Goal: Transaction & Acquisition: Purchase product/service

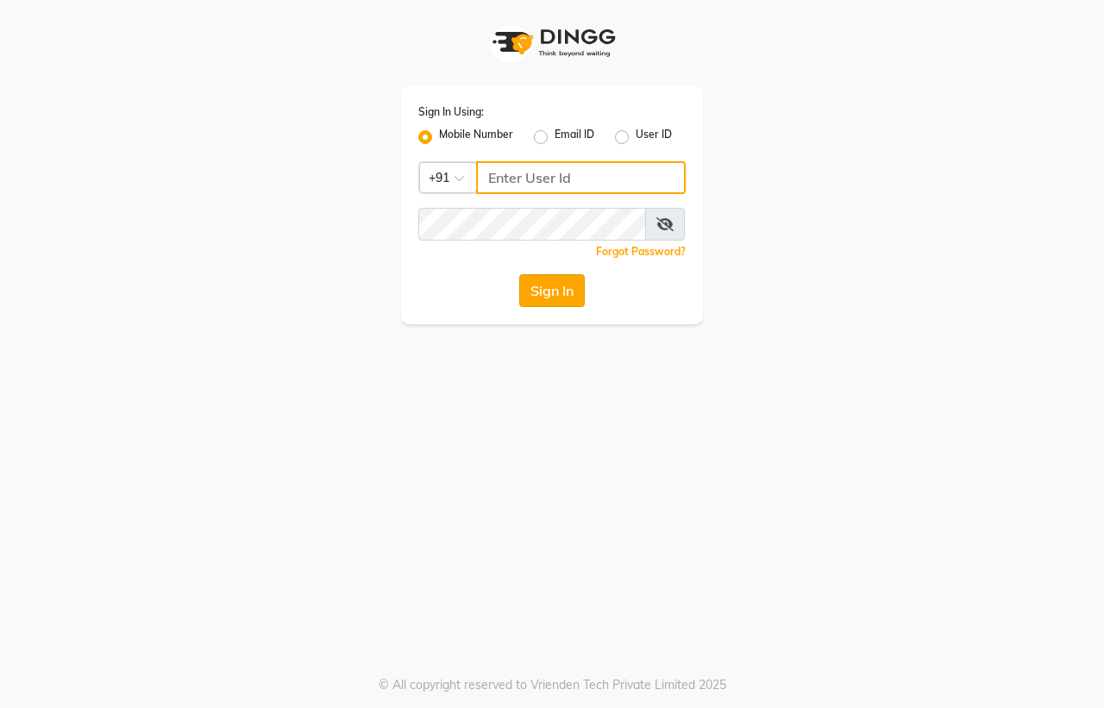
type input "9491146000"
click at [544, 287] on button "Sign In" at bounding box center [552, 290] width 66 height 33
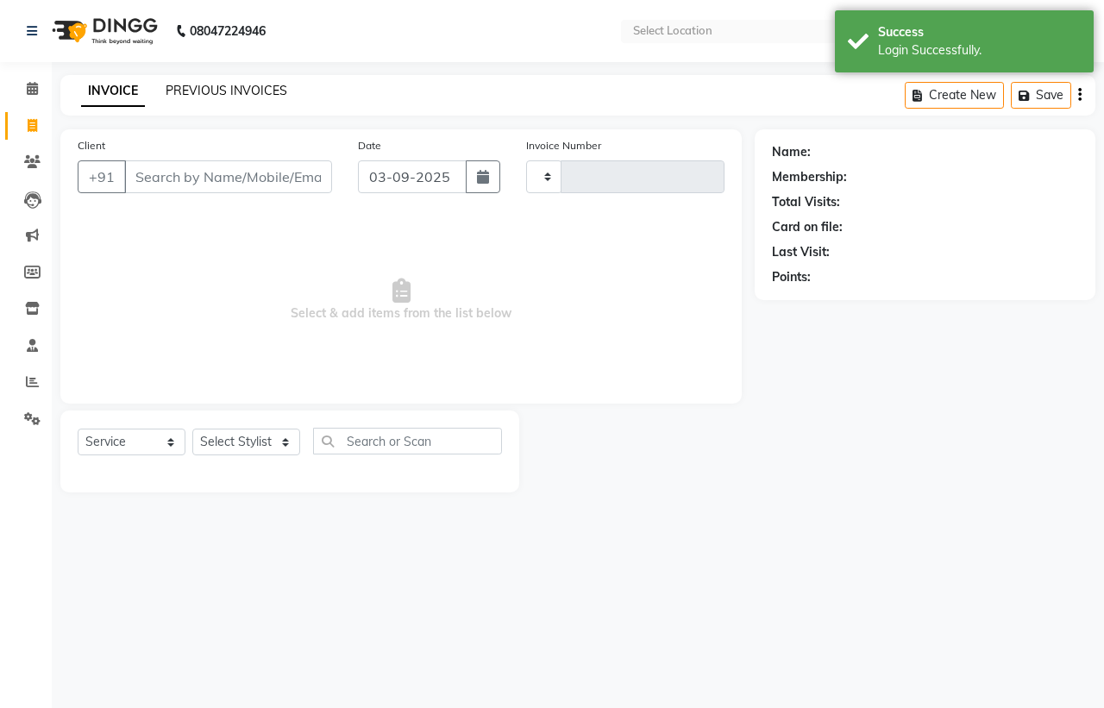
click at [229, 91] on link "PREVIOUS INVOICES" at bounding box center [227, 91] width 122 height 16
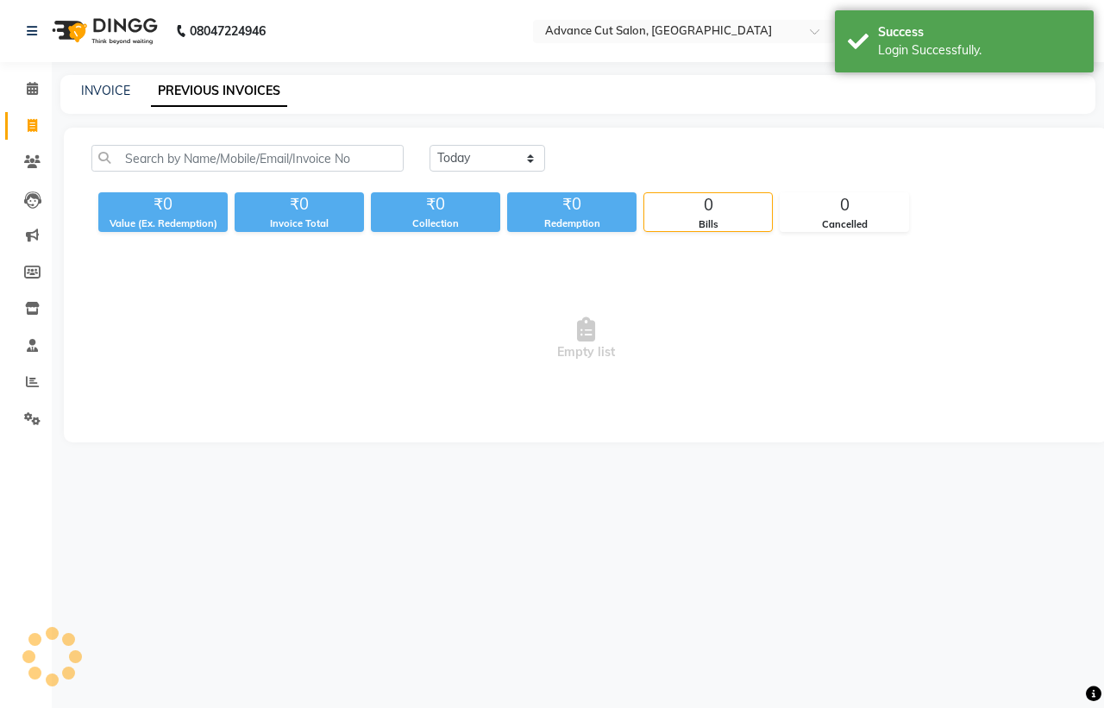
select select "en"
click at [162, 179] on div "Today Yesterday Custom Range" at bounding box center [586, 165] width 1015 height 41
click at [162, 173] on div "Today Yesterday Custom Range" at bounding box center [586, 165] width 1015 height 41
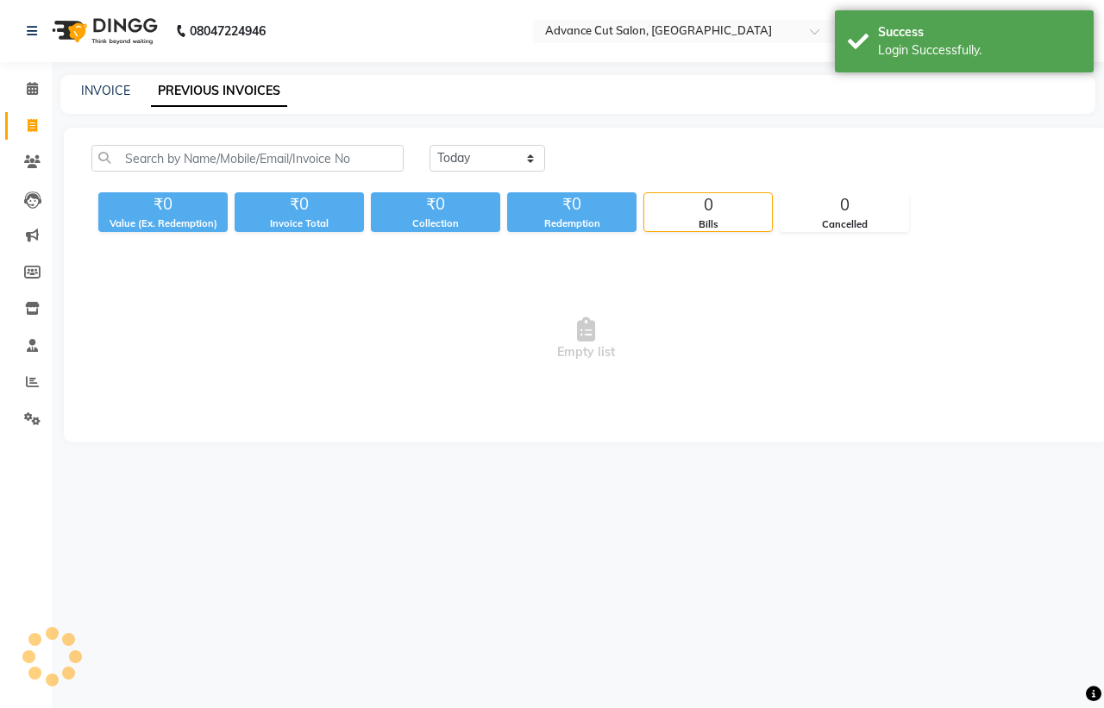
click at [162, 173] on div "Today Yesterday Custom Range" at bounding box center [586, 165] width 1015 height 41
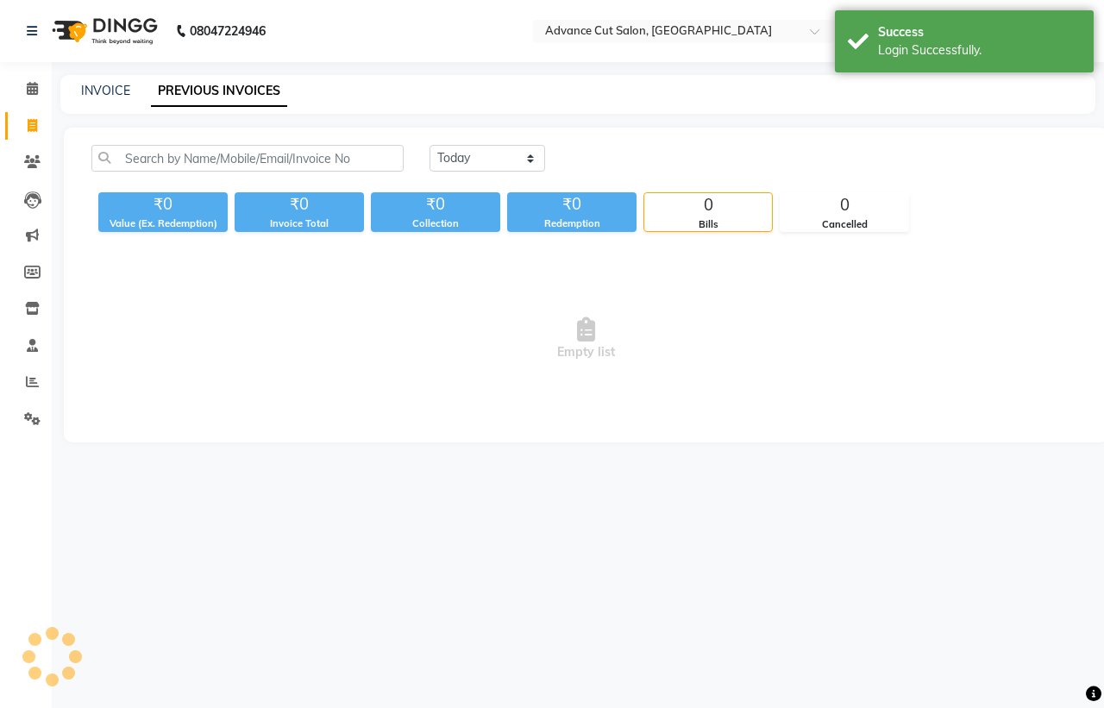
click at [162, 173] on div "Today Yesterday Custom Range" at bounding box center [586, 165] width 1015 height 41
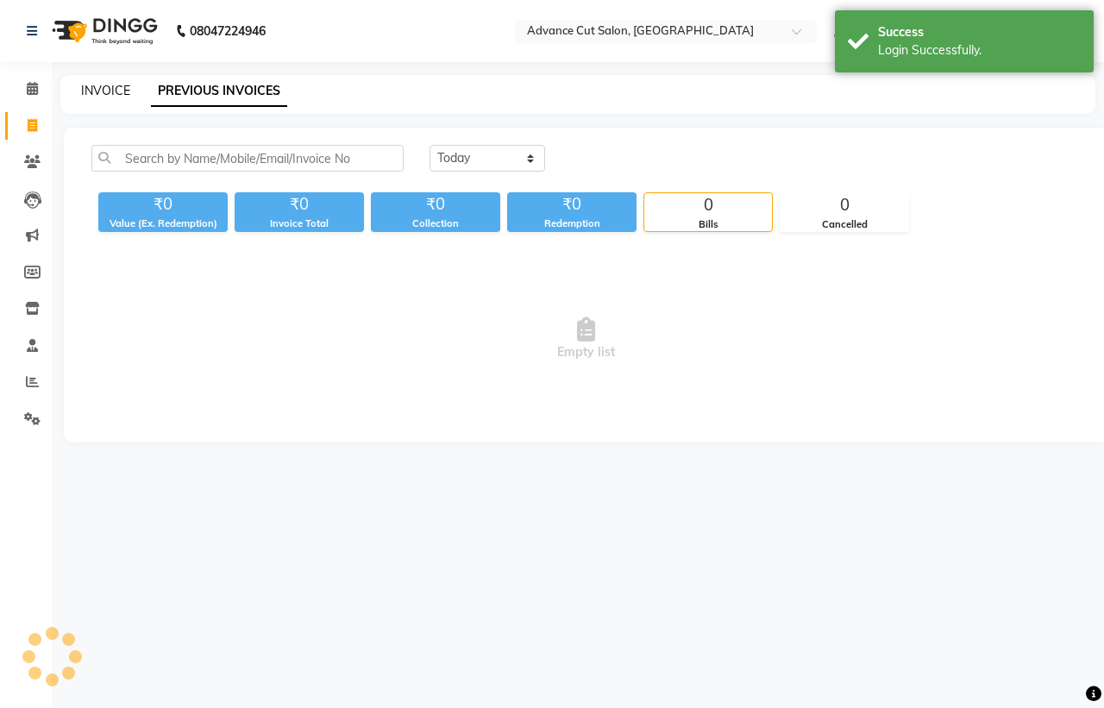
click at [82, 87] on link "INVOICE" at bounding box center [105, 91] width 49 height 16
select select "service"
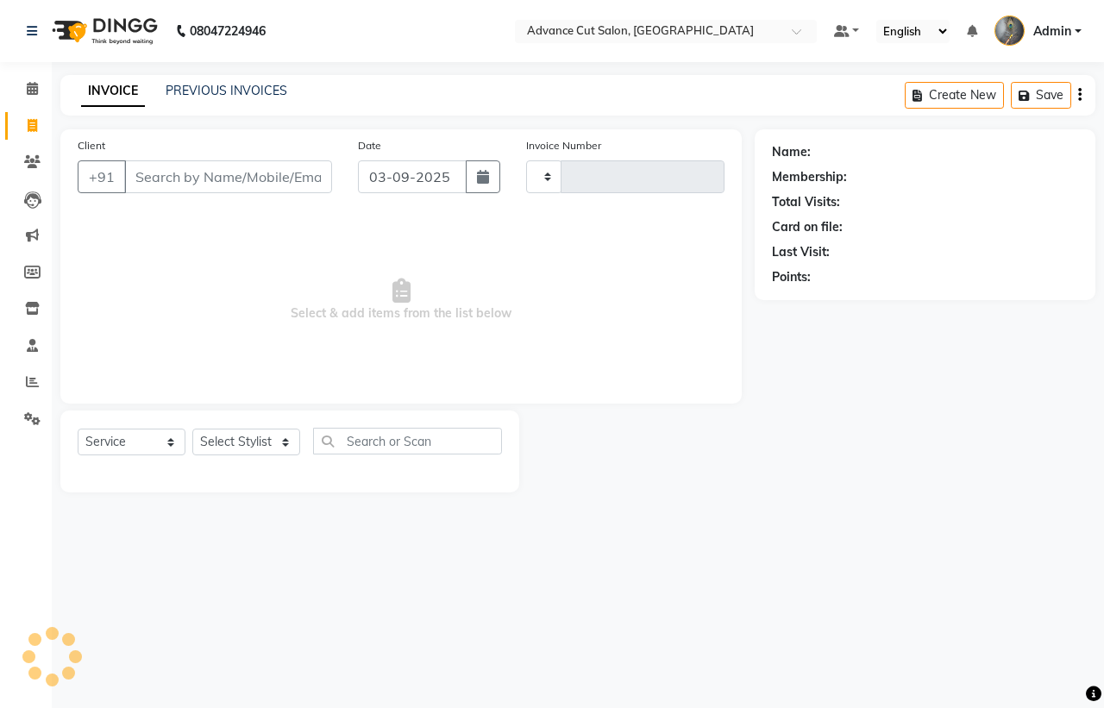
click at [121, 95] on link "INVOICE" at bounding box center [113, 91] width 64 height 31
click at [140, 184] on input "Client" at bounding box center [228, 176] width 208 height 33
type input "3974"
select select "4939"
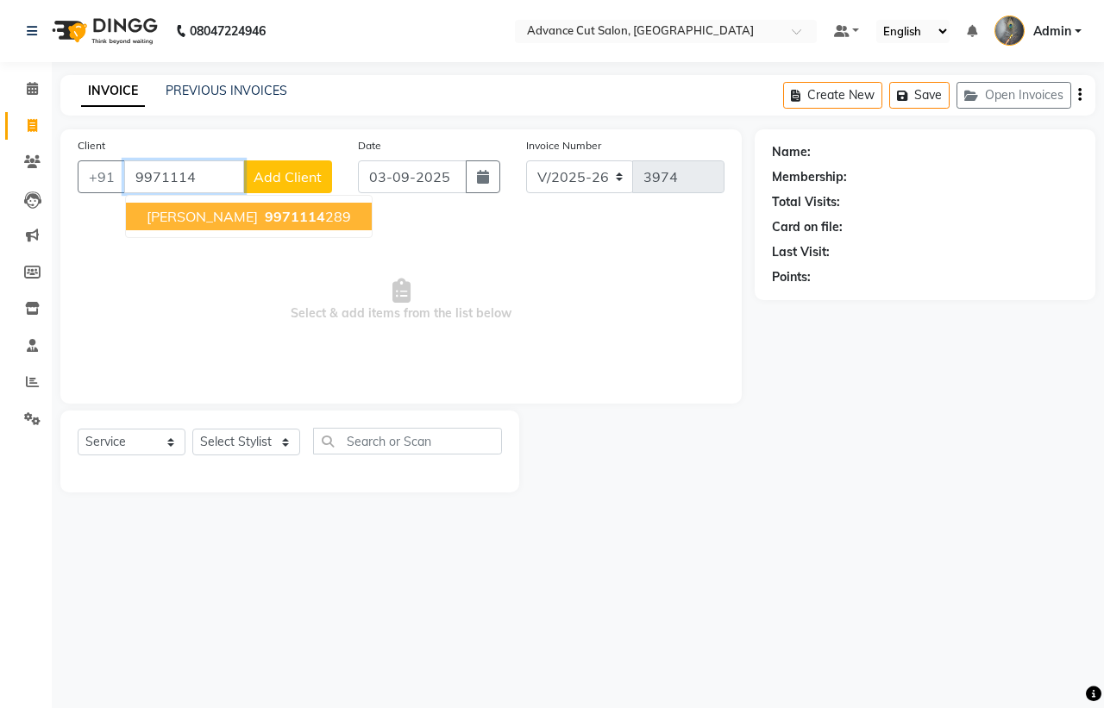
drag, startPoint x: 141, startPoint y: 205, endPoint x: 157, endPoint y: 221, distance: 22.6
click at [142, 207] on button "SATISH GARG 9971114 289" at bounding box center [249, 217] width 246 height 28
type input "9971114289"
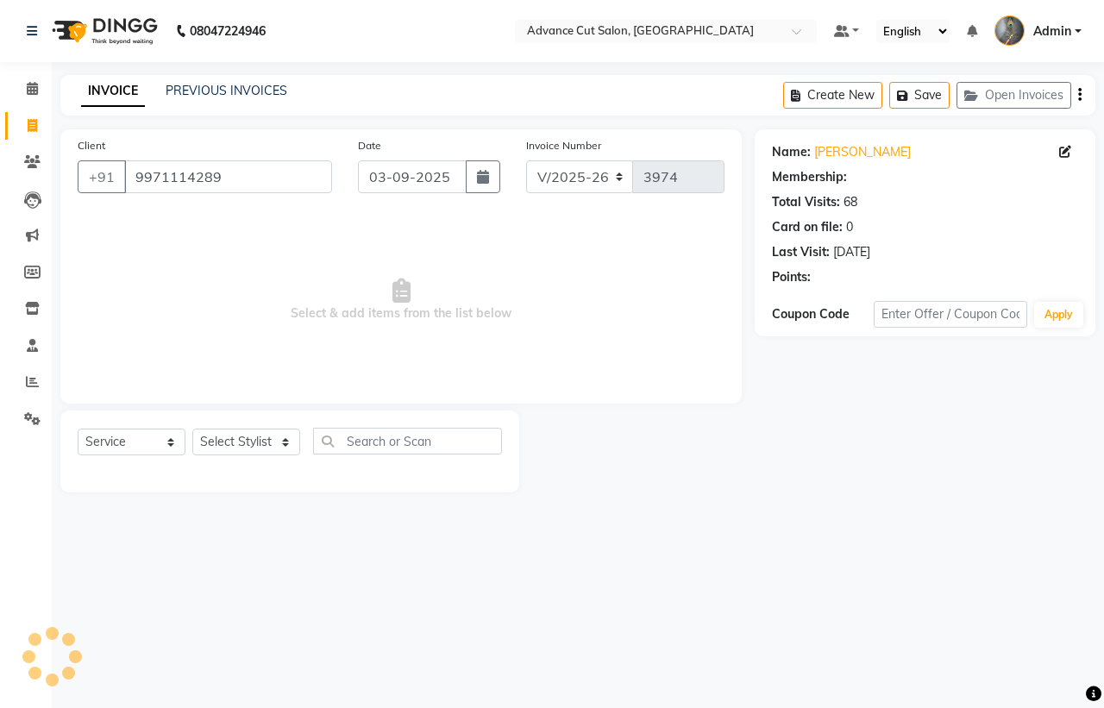
click at [157, 221] on span "Select & add items from the list below" at bounding box center [401, 300] width 647 height 173
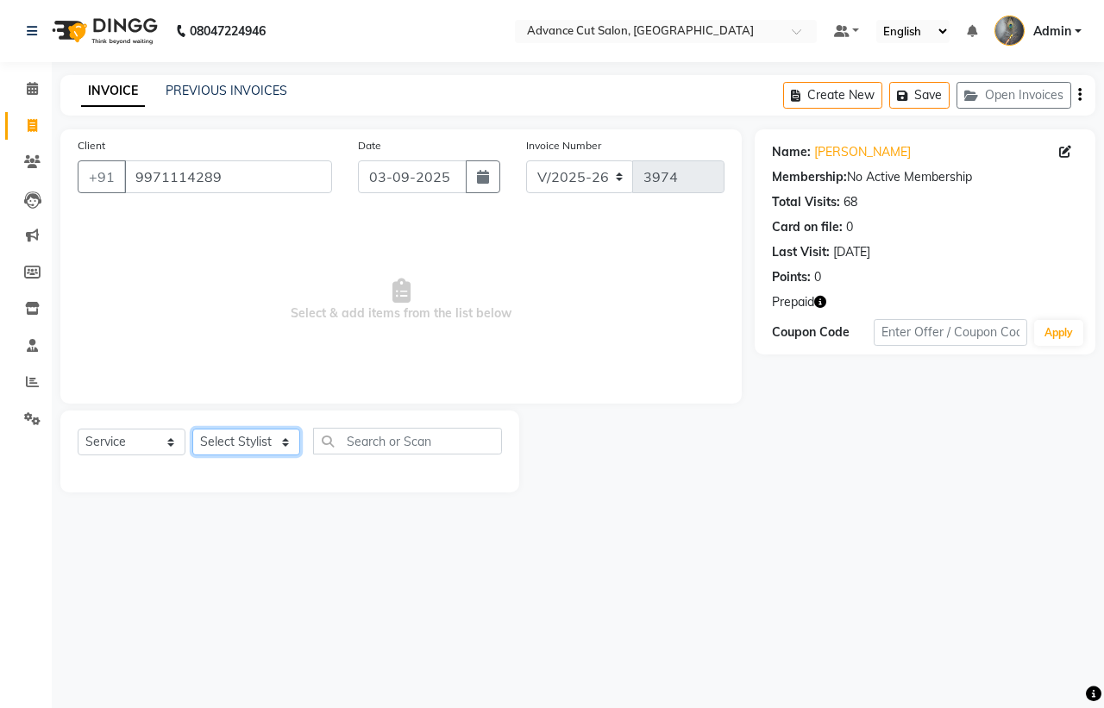
click at [266, 447] on select "Select Stylist Admin chahit COUNTOR [PERSON_NAME] mamta [PERSON_NAME] navi [PER…" at bounding box center [246, 442] width 108 height 27
click at [237, 449] on select "Select Stylist Admin chahit COUNTOR [PERSON_NAME] mamta [PERSON_NAME] navi [PER…" at bounding box center [246, 442] width 108 height 27
select select "30651"
click at [192, 429] on select "Select Stylist Admin chahit COUNTOR [PERSON_NAME] mamta [PERSON_NAME] navi [PER…" at bounding box center [246, 442] width 108 height 27
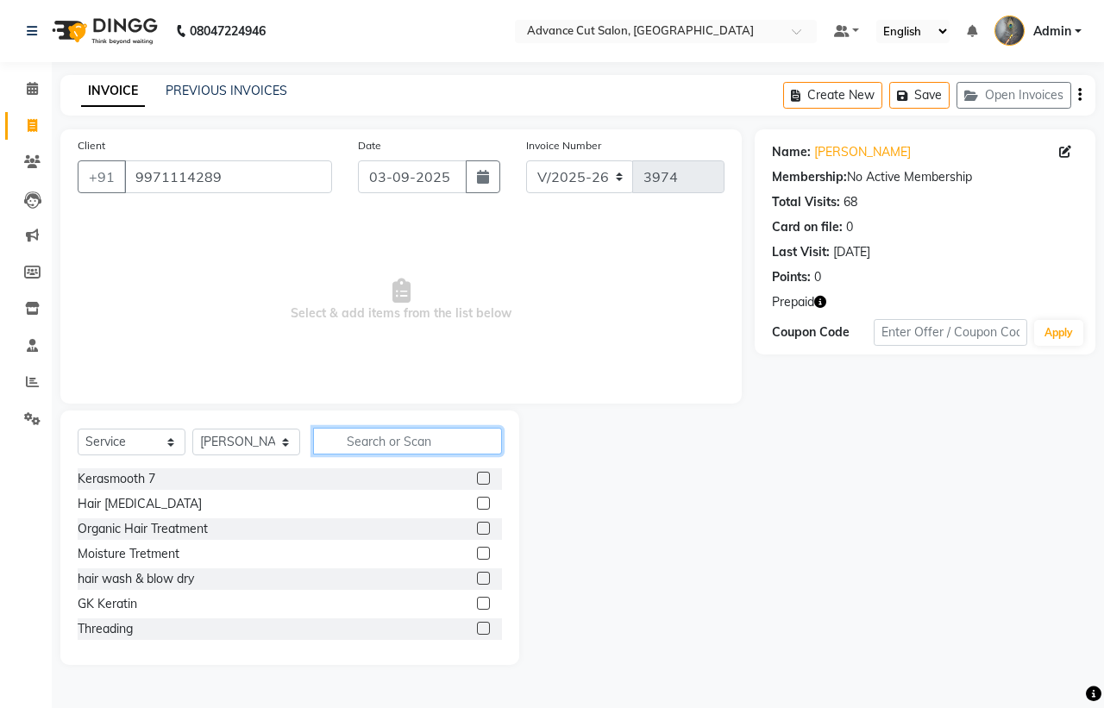
click at [332, 437] on input "text" at bounding box center [407, 441] width 189 height 27
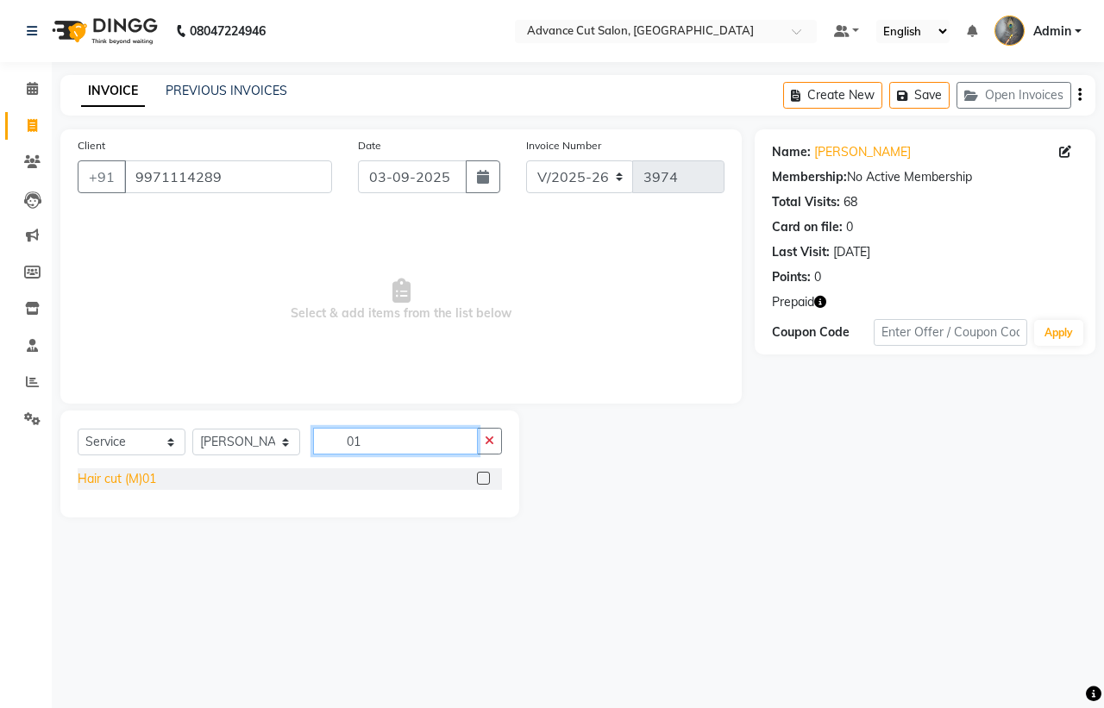
type input "01"
click at [114, 484] on div "Hair cut (M)01" at bounding box center [117, 479] width 79 height 18
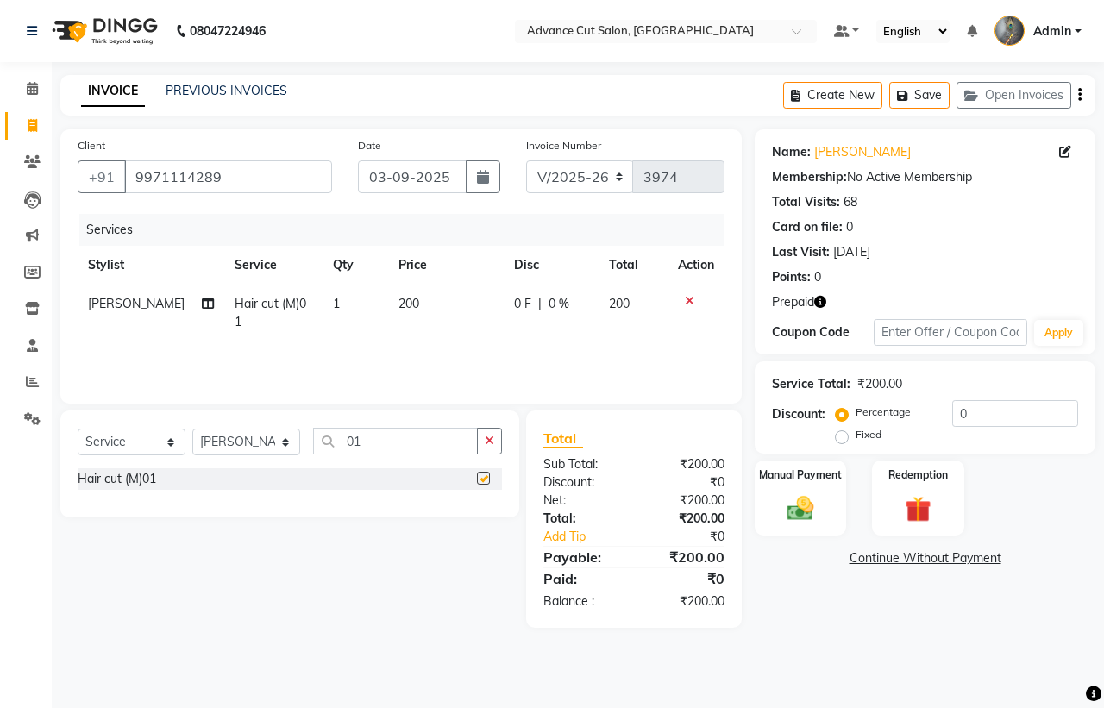
checkbox input "false"
click at [393, 441] on input "01" at bounding box center [395, 441] width 165 height 27
type input "66"
click at [129, 510] on div "[PERSON_NAME] Styling (M) 66" at bounding box center [165, 504] width 175 height 18
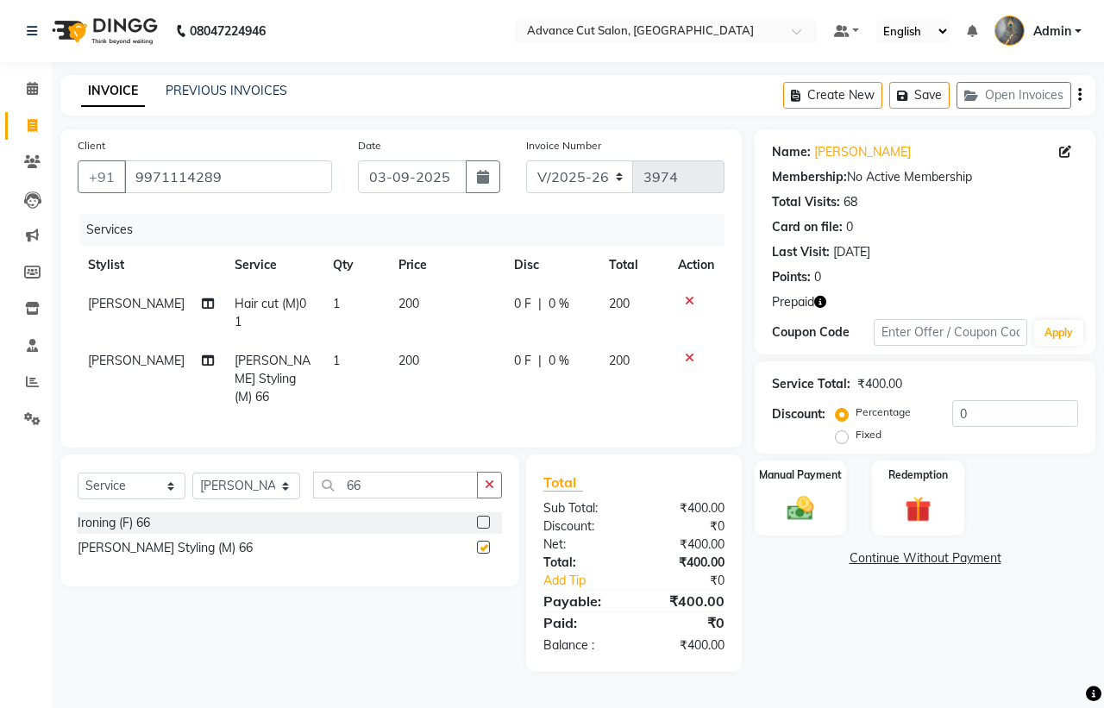
checkbox input "false"
click at [958, 484] on div "Redemption" at bounding box center [918, 498] width 96 height 79
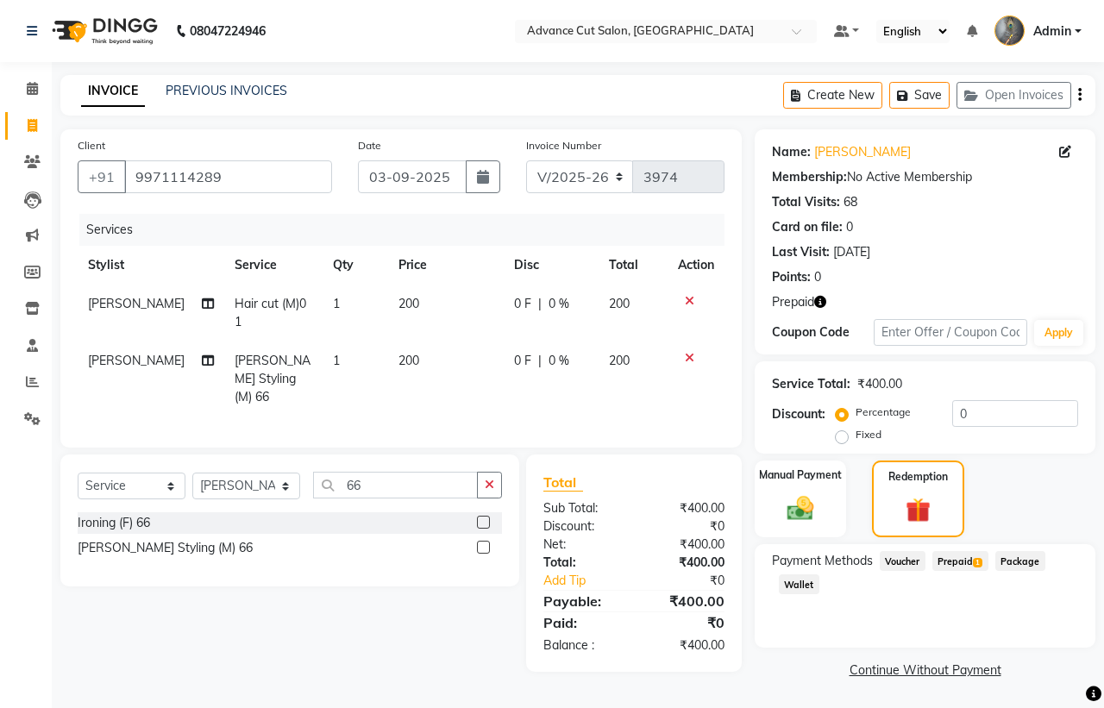
click at [952, 556] on span "Prepaid 1" at bounding box center [961, 561] width 56 height 20
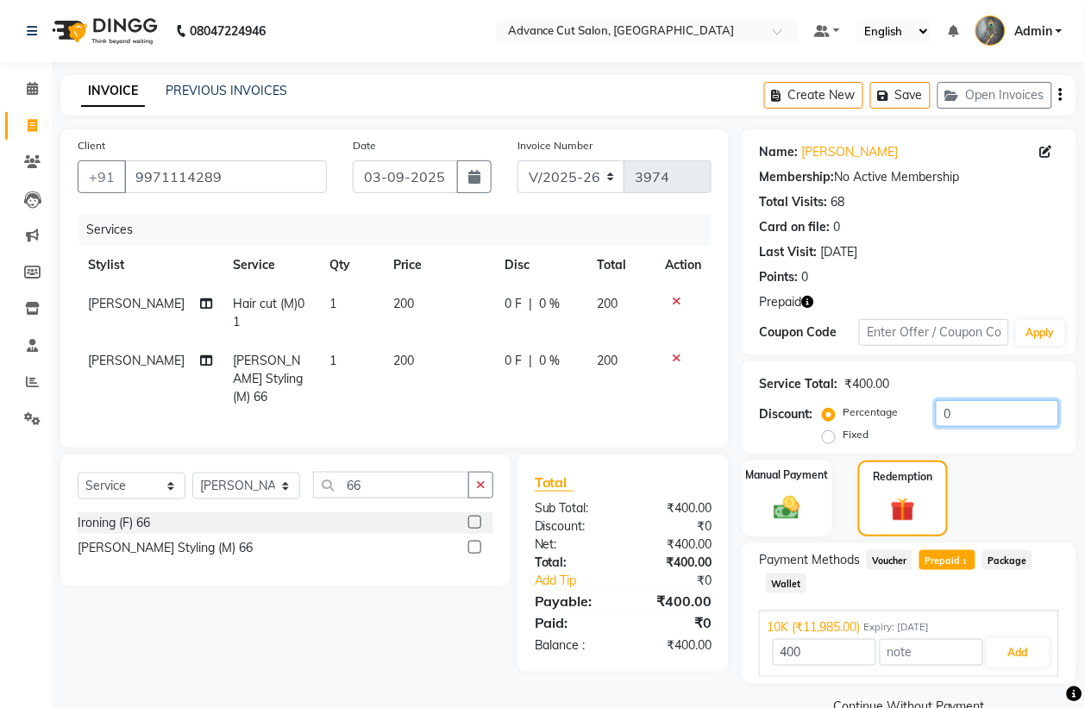
click at [936, 420] on input "0" at bounding box center [997, 413] width 123 height 27
type input "40"
type input "11985"
type input "40"
click at [1020, 644] on button "Add" at bounding box center [1018, 652] width 63 height 29
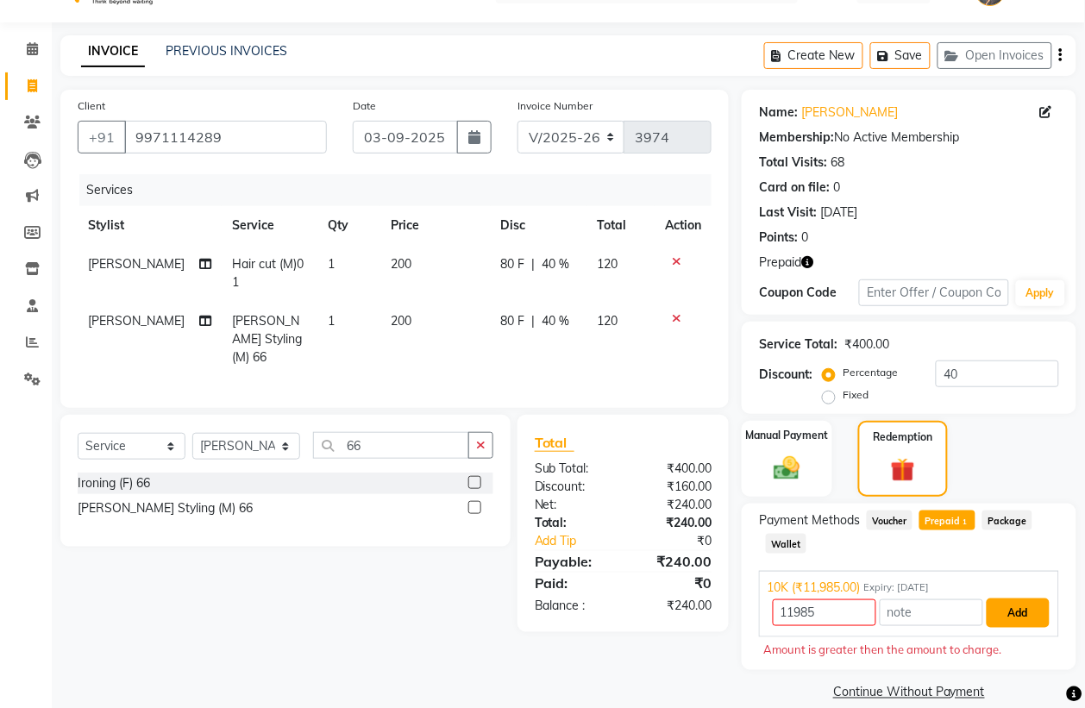
scroll to position [62, 0]
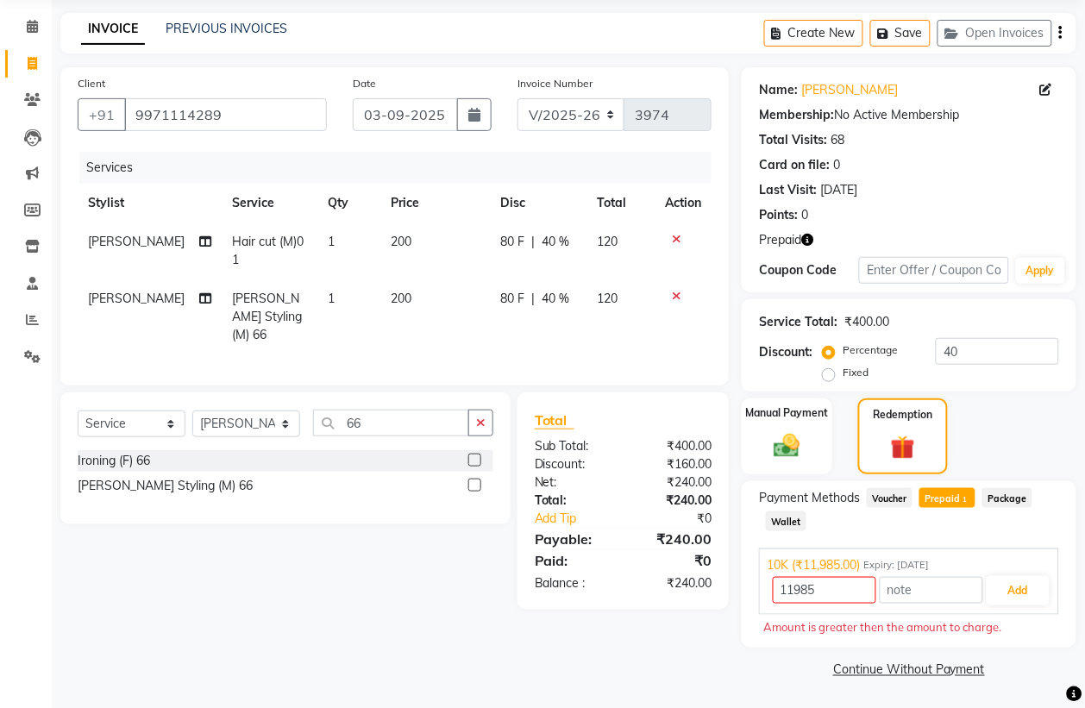
click at [969, 483] on div "Payment Methods Voucher Prepaid 1 Package Wallet 10K (₹11,985.00) Expiry: 16-08…" at bounding box center [909, 564] width 335 height 166
click at [952, 486] on div "Payment Methods Voucher Prepaid 1 Package Wallet 10K (₹11,985.00) Expiry: 16-08…" at bounding box center [909, 564] width 335 height 166
click at [959, 496] on span "Prepaid 1" at bounding box center [948, 498] width 56 height 20
type input "240"
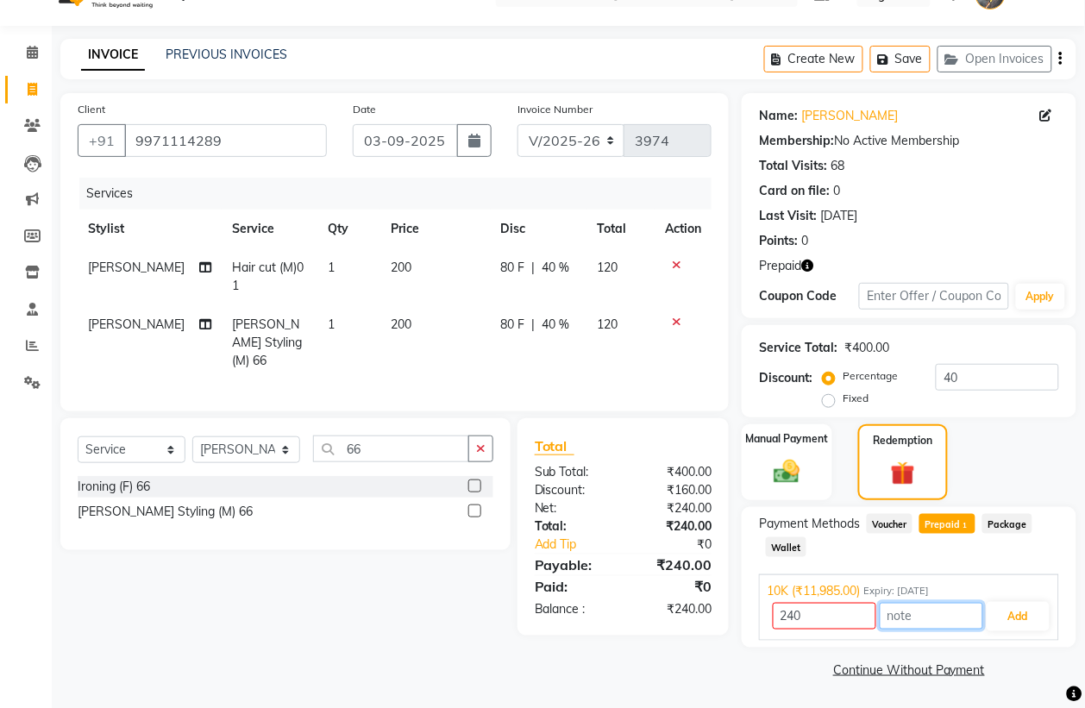
click at [982, 626] on input "text" at bounding box center [932, 616] width 104 height 27
click at [1007, 619] on button "Add" at bounding box center [1018, 616] width 63 height 29
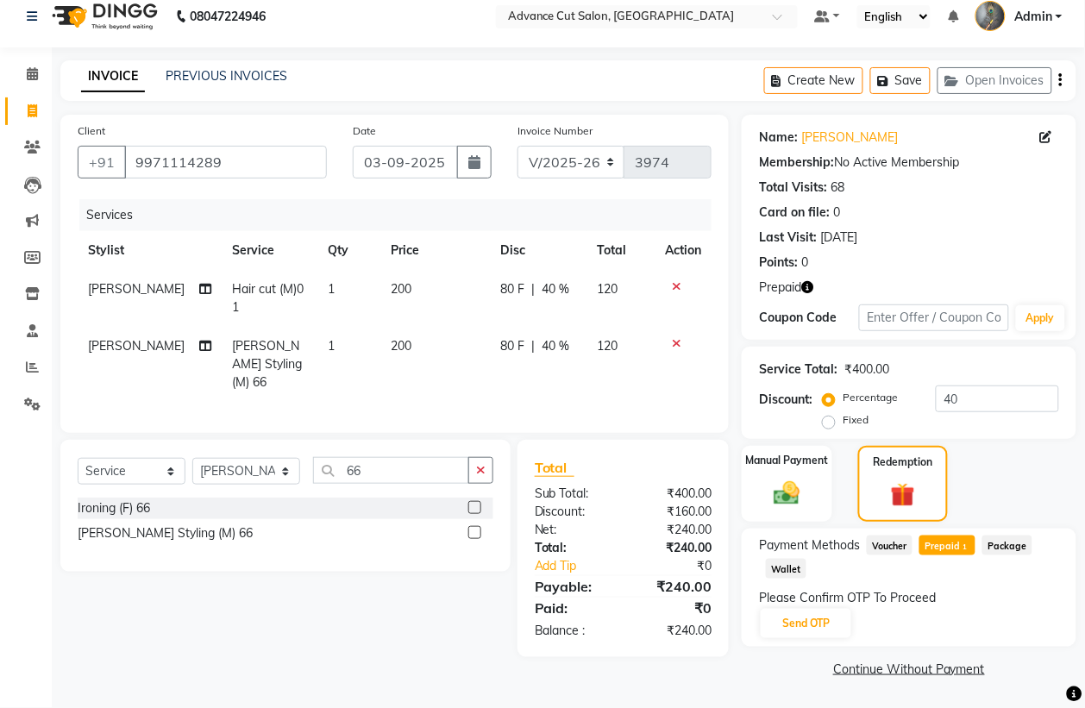
scroll to position [14, 0]
click at [807, 619] on button "Send OTP" at bounding box center [806, 624] width 91 height 29
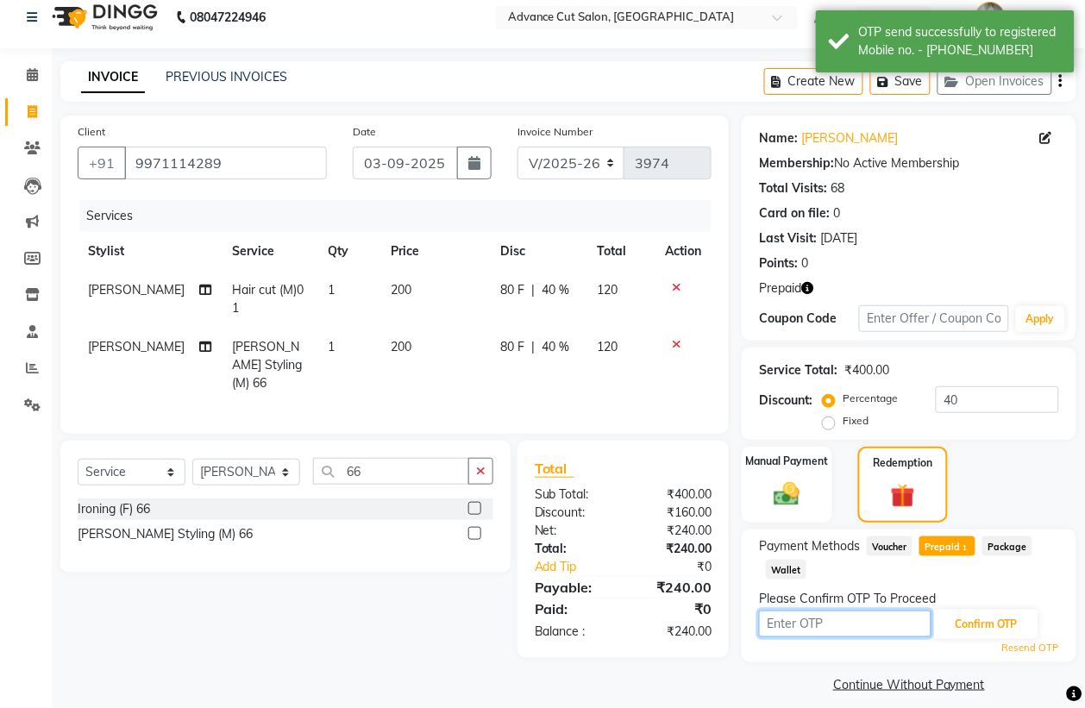
click at [807, 619] on input "text" at bounding box center [845, 624] width 173 height 27
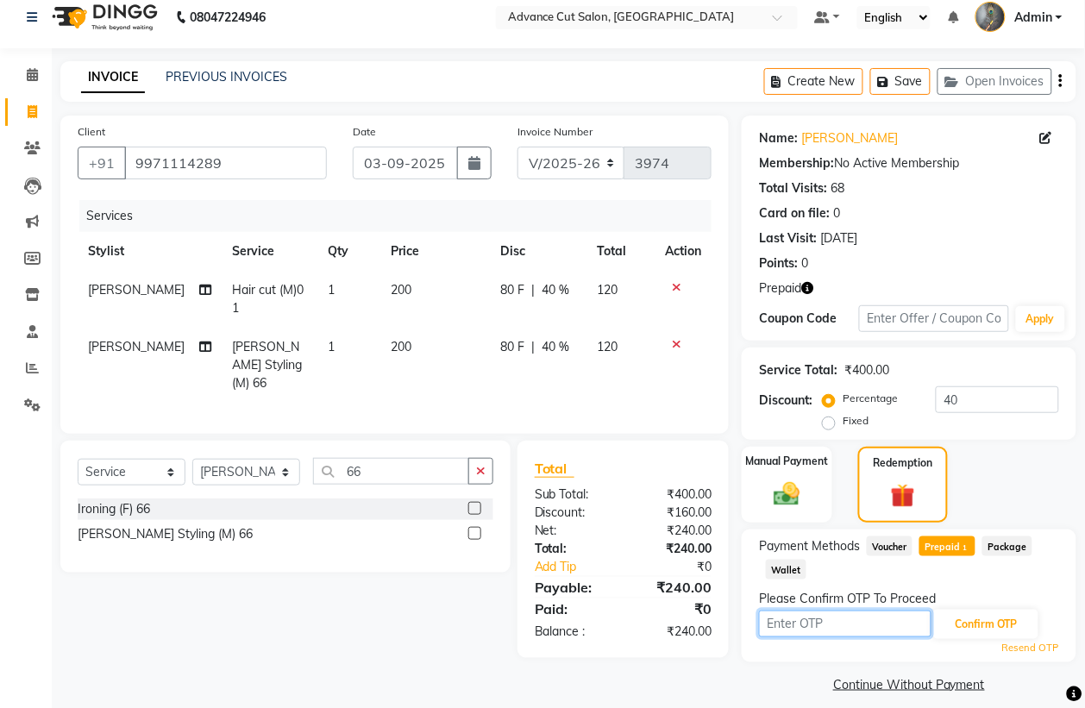
click at [807, 619] on input "text" at bounding box center [845, 624] width 173 height 27
type input "9993"
drag, startPoint x: 985, startPoint y: 626, endPoint x: 998, endPoint y: 626, distance: 12.9
click at [993, 626] on button "Confirm OTP" at bounding box center [985, 624] width 105 height 29
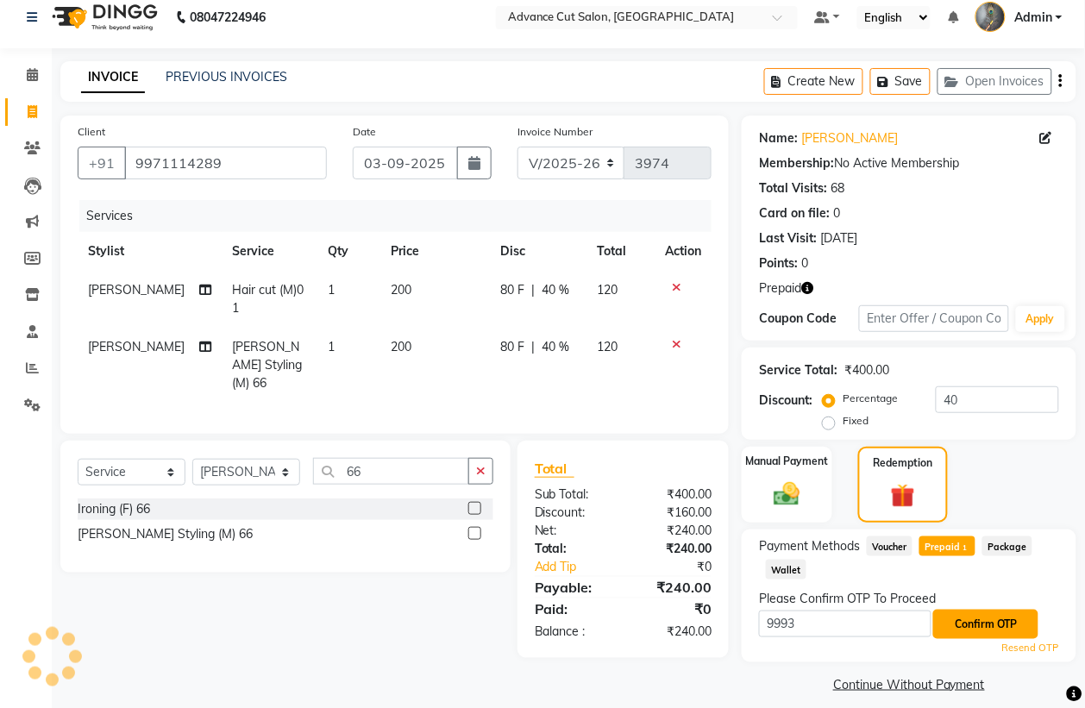
scroll to position [28, 0]
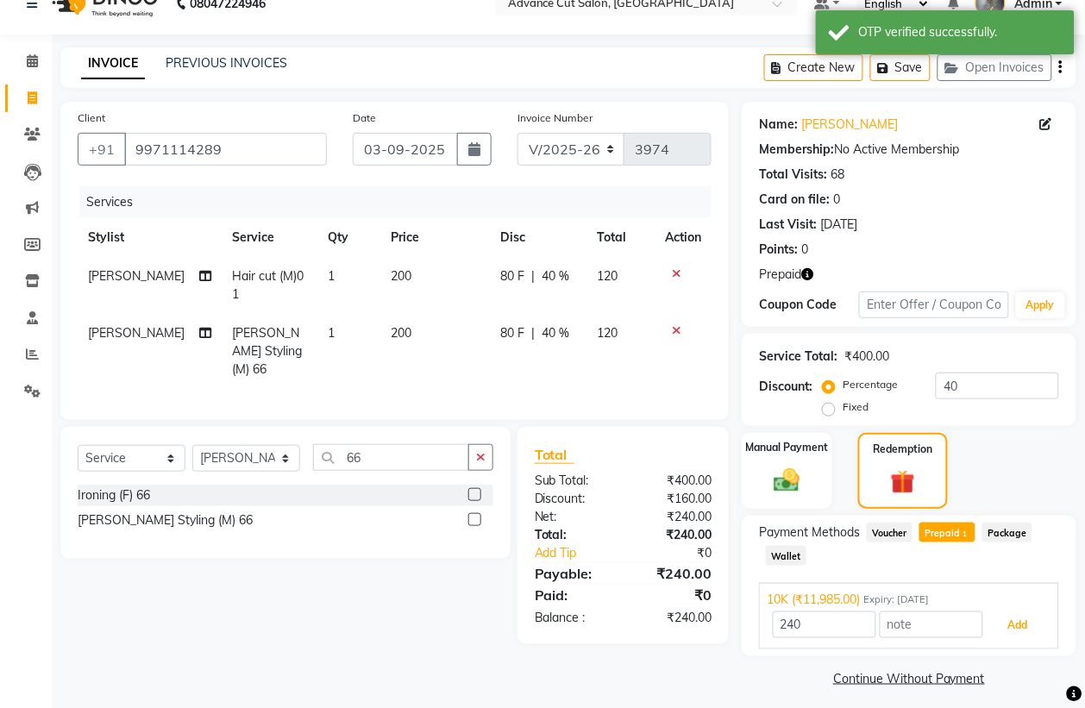
click at [998, 626] on button "Add" at bounding box center [1018, 625] width 63 height 29
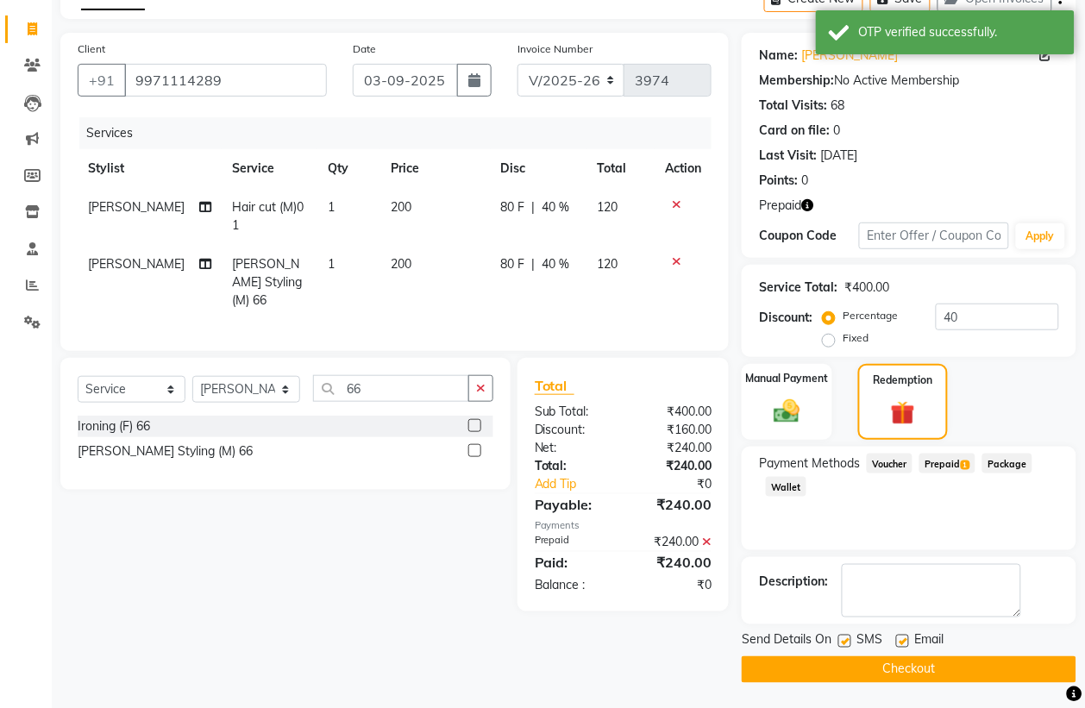
scroll to position [97, 0]
click at [955, 670] on button "Checkout" at bounding box center [909, 669] width 335 height 27
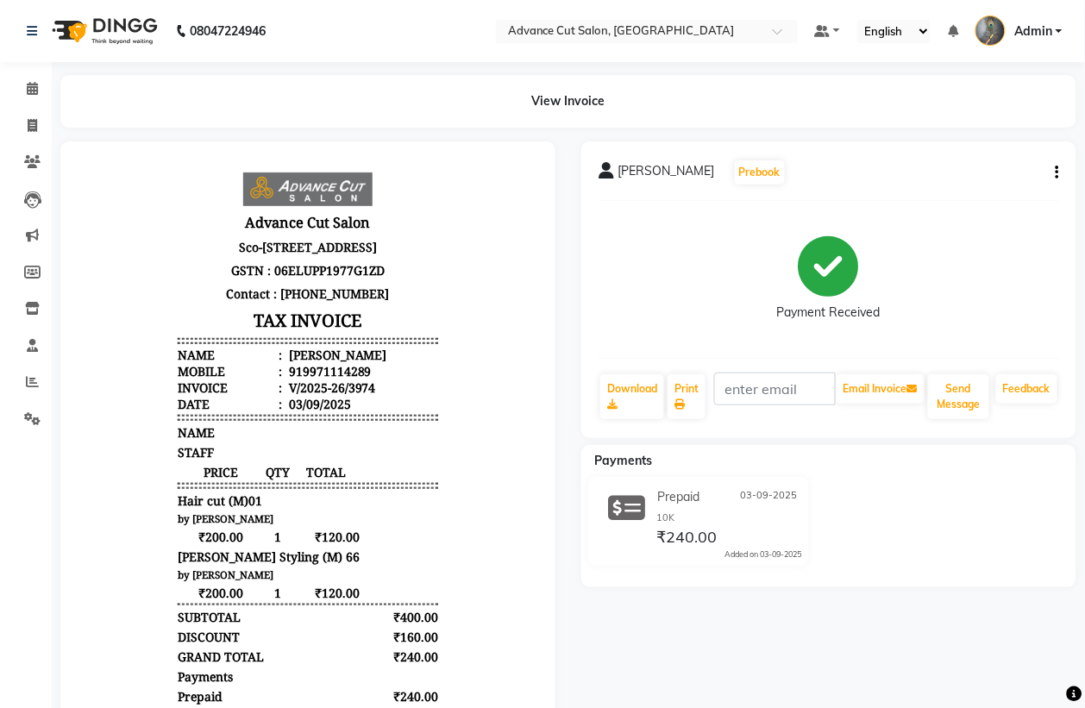
click at [955, 644] on div "SATISH GARG Prebook Payment Received Download Print Email Invoice Send Message …" at bounding box center [829, 557] width 521 height 832
click at [36, 121] on icon at bounding box center [32, 125] width 9 height 13
select select "service"
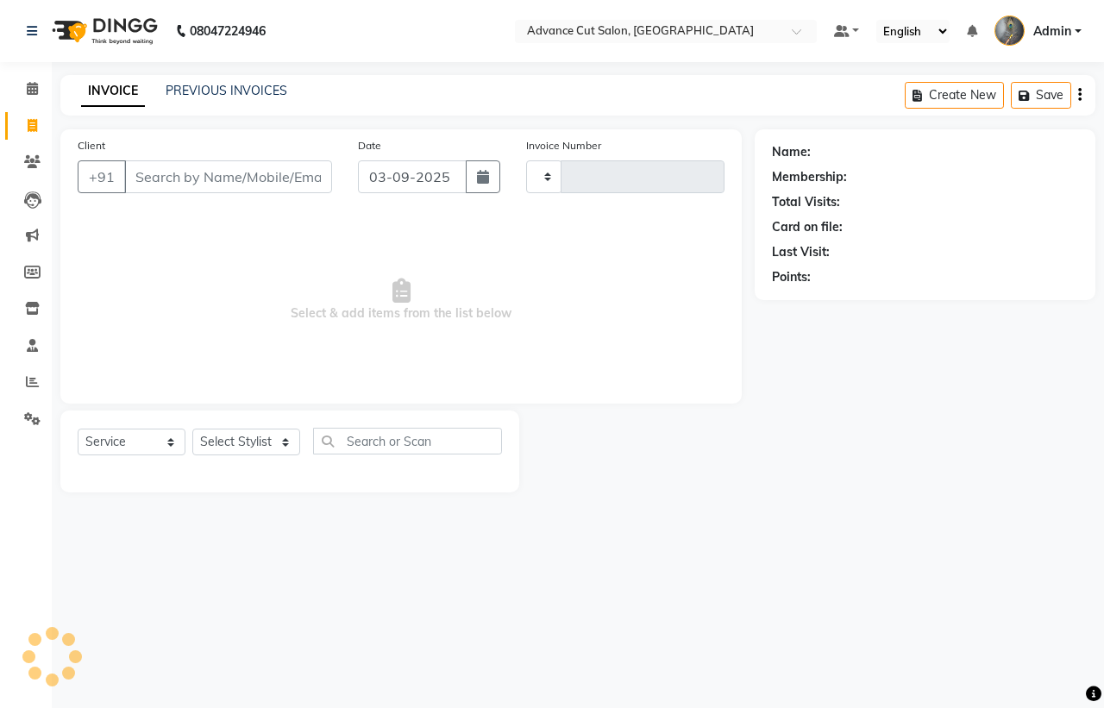
type input "3975"
select select "4939"
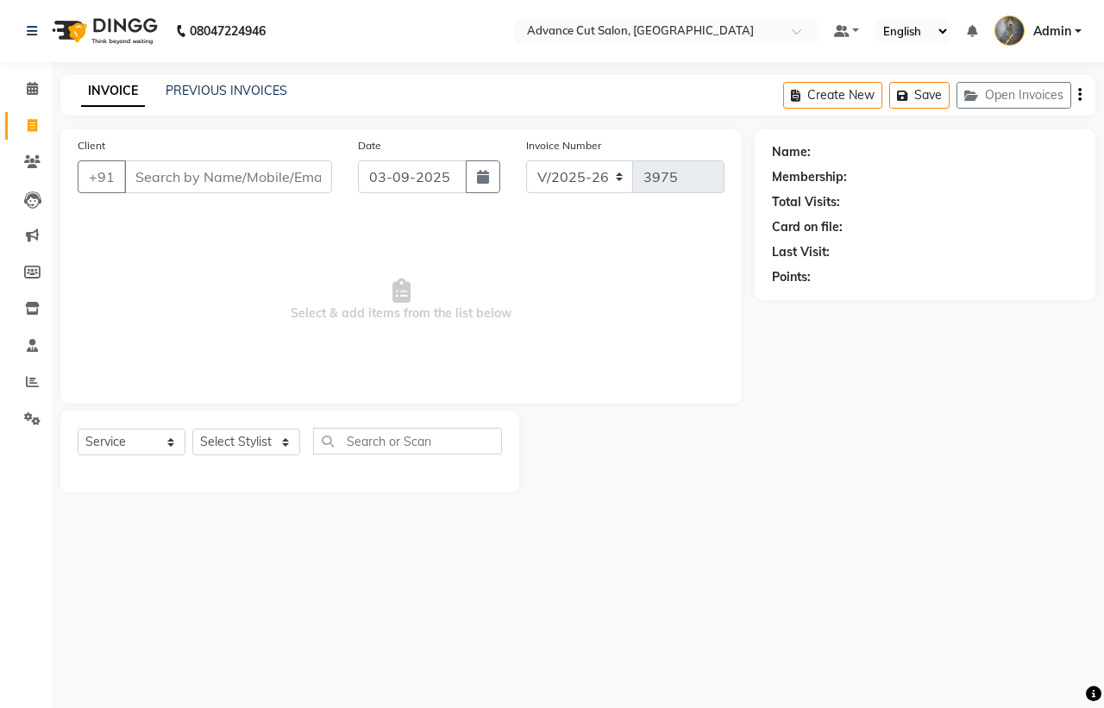
click at [207, 99] on div "PREVIOUS INVOICES" at bounding box center [227, 91] width 122 height 18
click at [214, 91] on link "PREVIOUS INVOICES" at bounding box center [227, 91] width 122 height 16
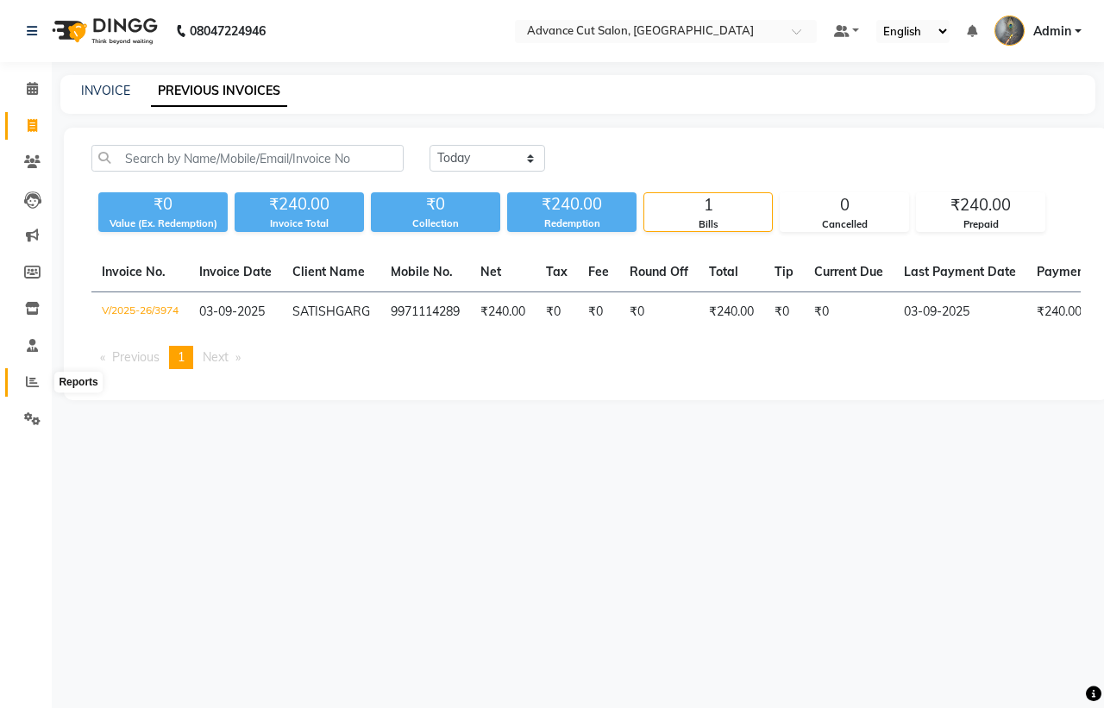
click at [30, 380] on icon at bounding box center [32, 381] width 13 height 13
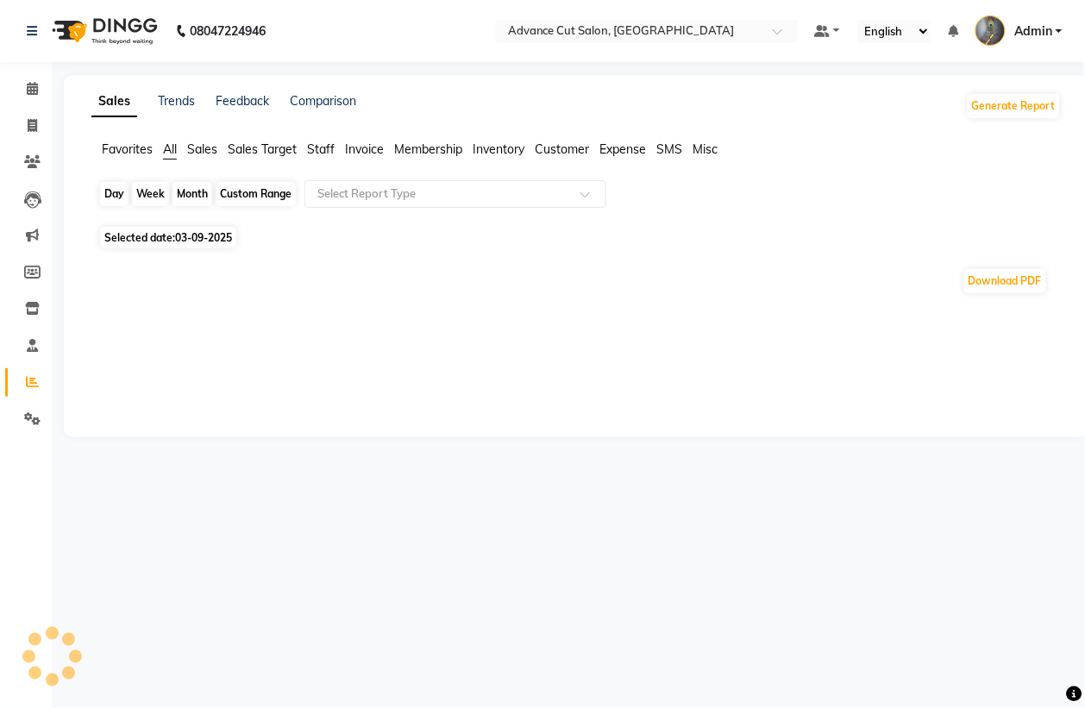
click at [119, 192] on div "Day" at bounding box center [114, 194] width 28 height 24
select select "9"
select select "2025"
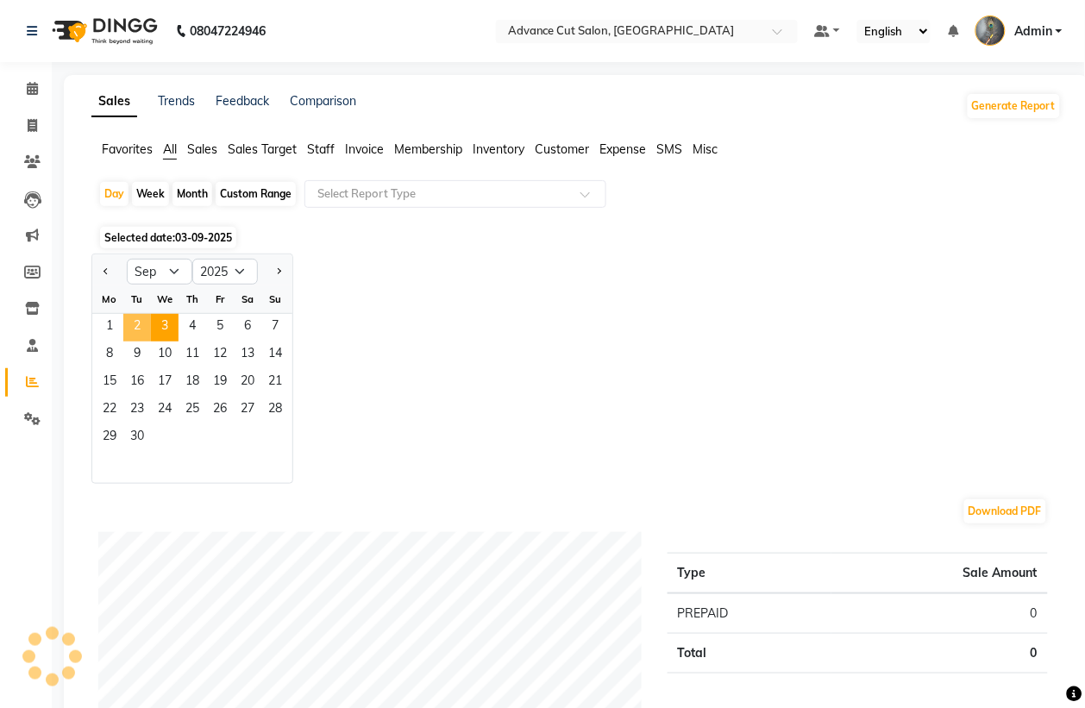
click at [140, 326] on span "2" at bounding box center [137, 328] width 28 height 28
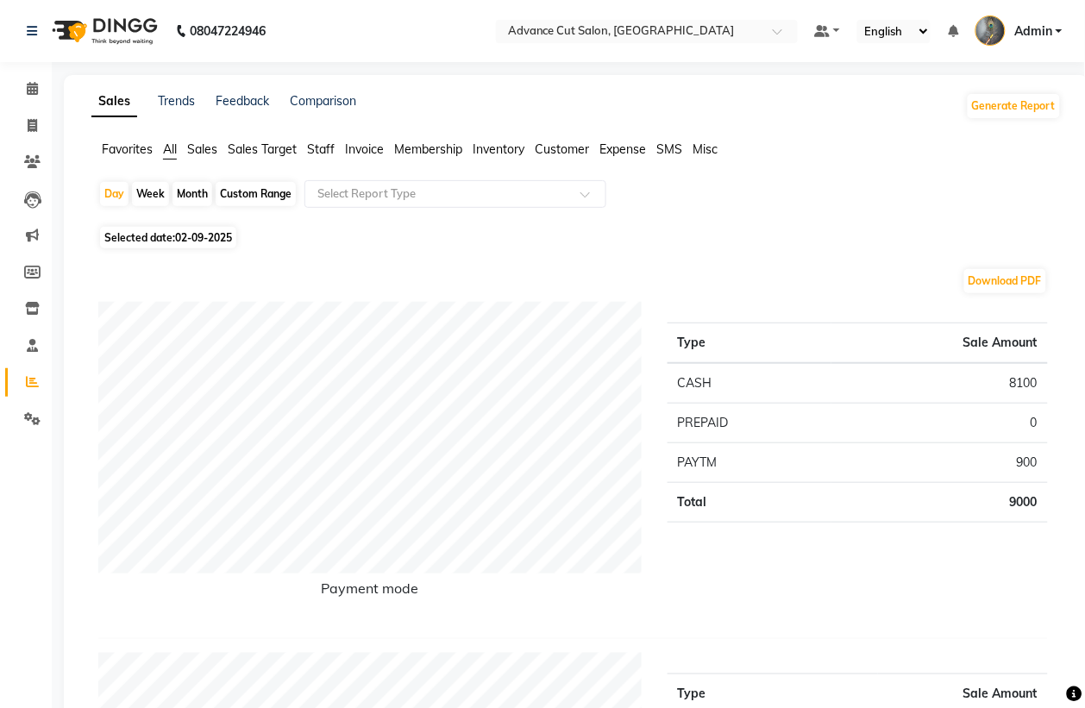
click at [158, 243] on span "Selected date: 02-09-2025" at bounding box center [168, 238] width 136 height 22
select select "9"
select select "2025"
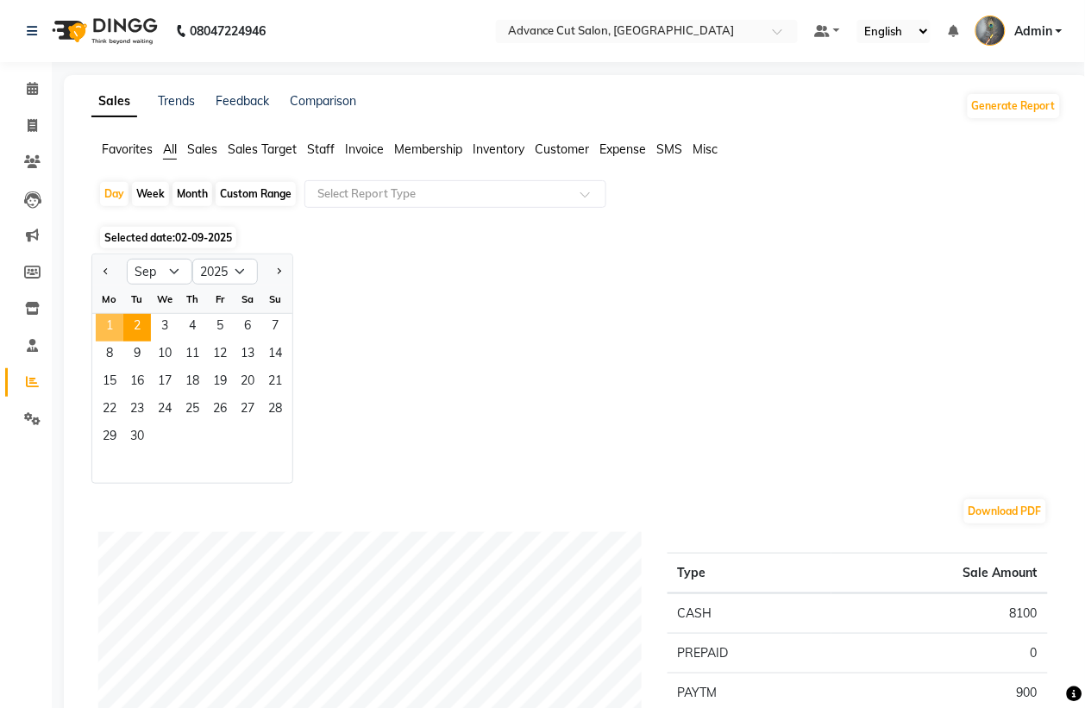
click at [110, 326] on span "1" at bounding box center [110, 328] width 28 height 28
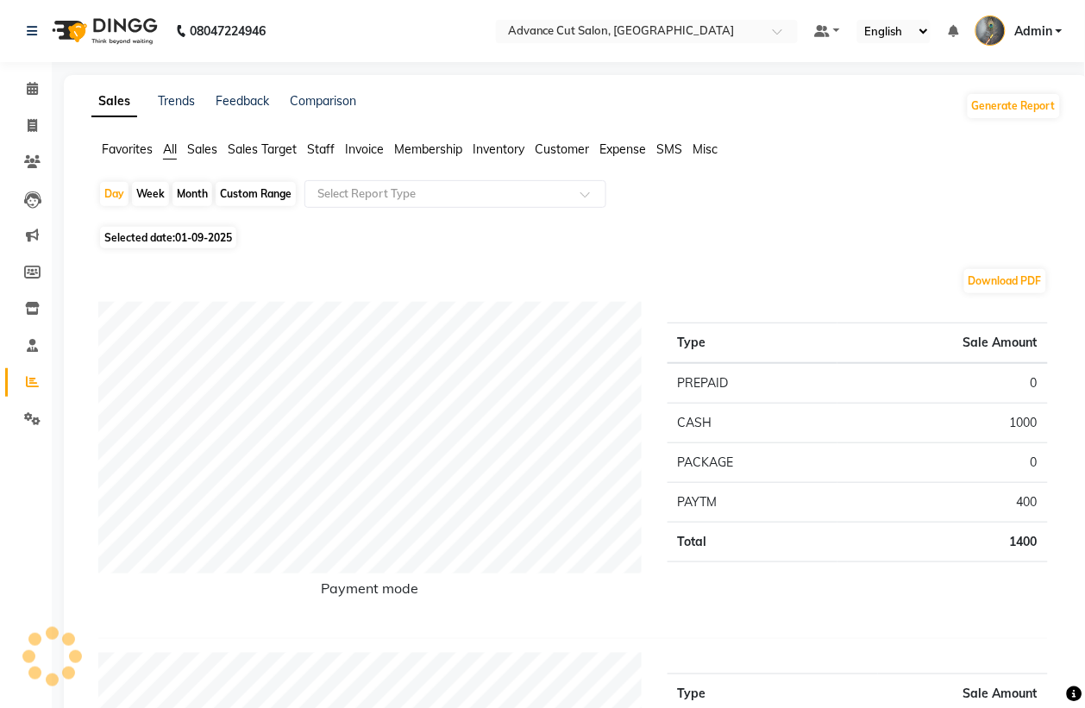
click at [232, 237] on span "01-09-2025" at bounding box center [203, 237] width 57 height 13
select select "9"
select select "2025"
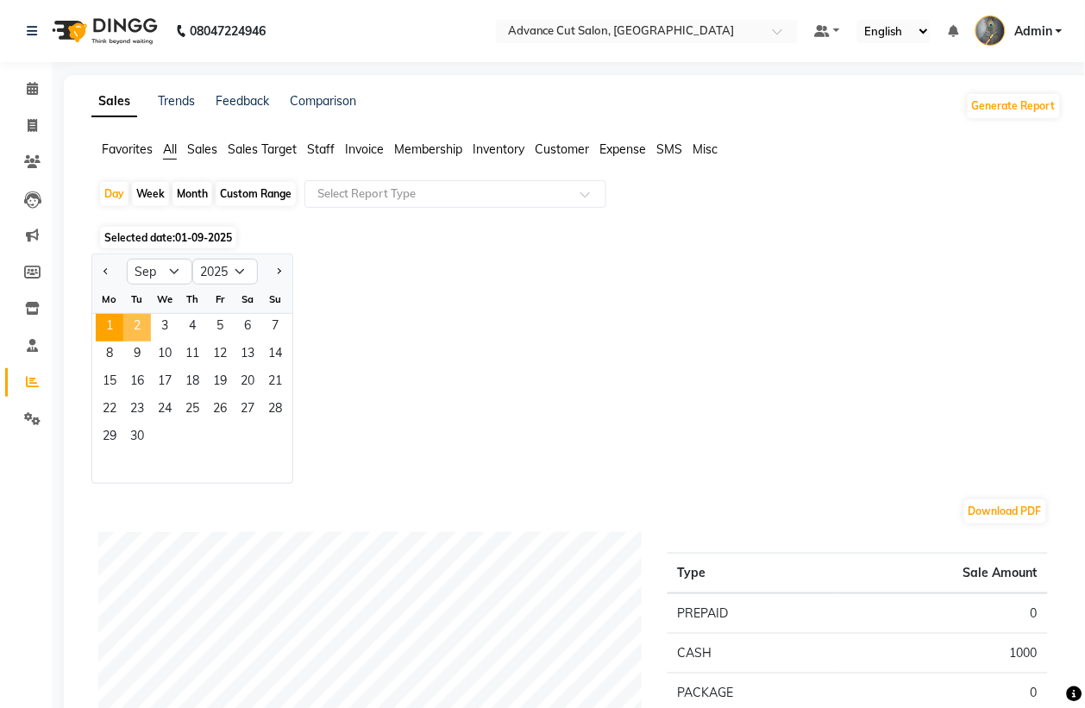
click at [144, 341] on span "2" at bounding box center [137, 328] width 28 height 28
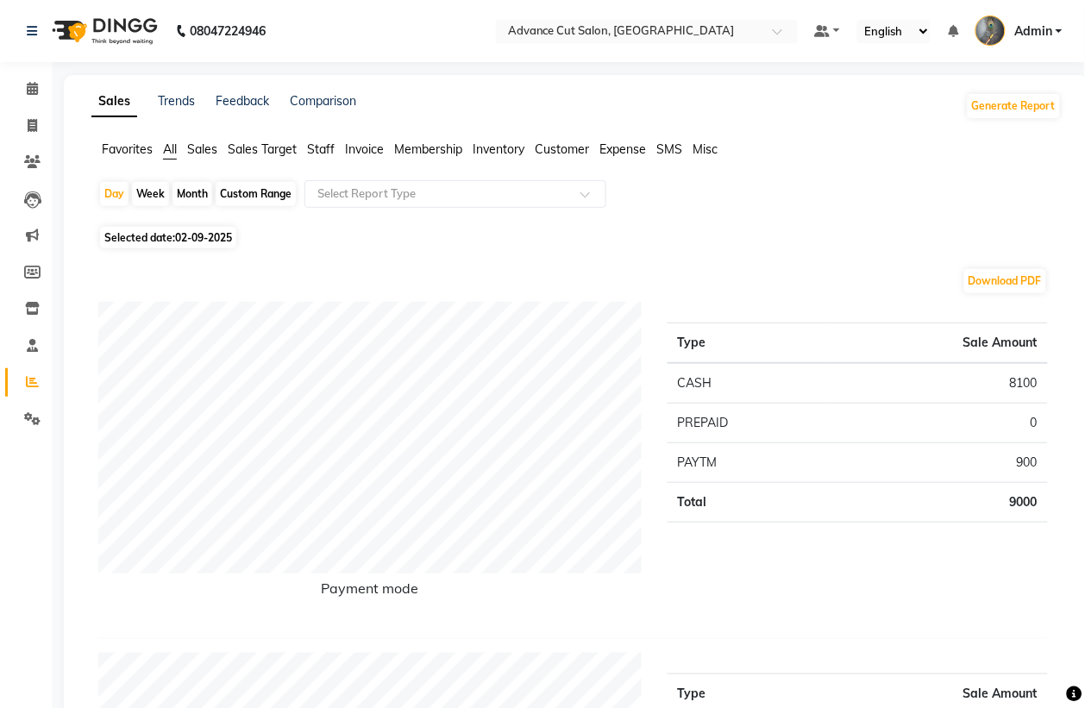
click at [164, 230] on span "Selected date: 02-09-2025" at bounding box center [168, 238] width 136 height 22
select select "9"
select select "2025"
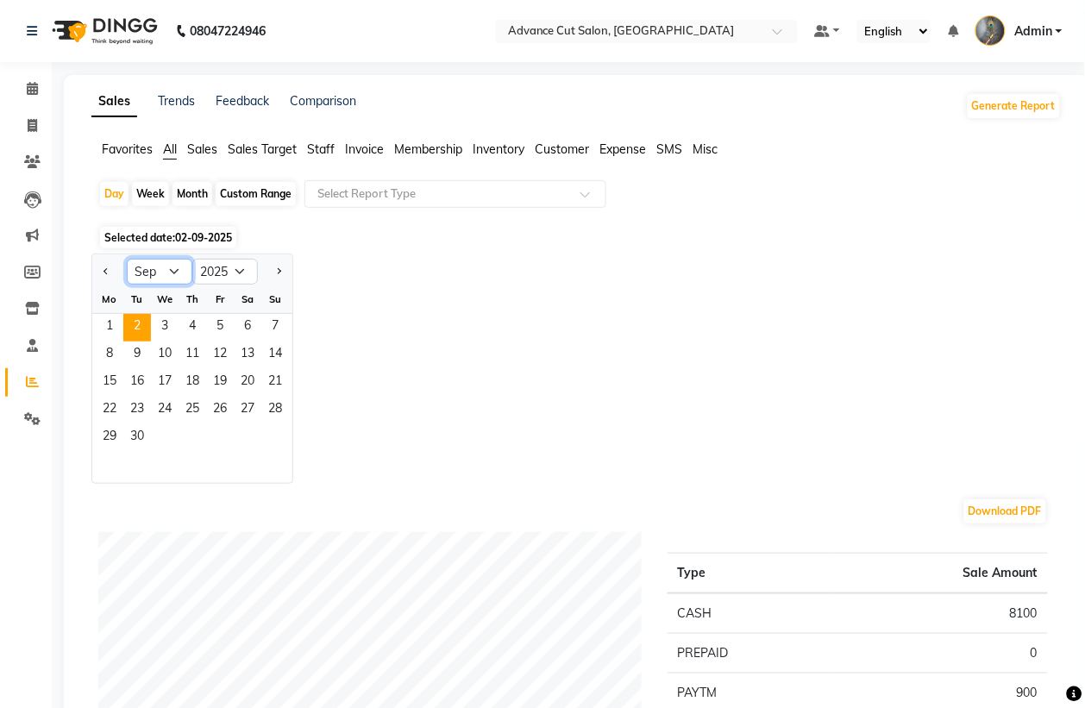
click at [174, 273] on select "Jan Feb Mar Apr May Jun [DATE] Aug Sep Oct Nov Dec" at bounding box center [160, 272] width 66 height 26
click at [127, 260] on select "Jan Feb Mar Apr May Jun [DATE] Aug Sep Oct Nov Dec" at bounding box center [160, 272] width 66 height 26
click at [147, 272] on select "Jan Feb Mar Apr May Jun [DATE] Aug Sep Oct Nov Dec" at bounding box center [160, 272] width 66 height 26
select select "8"
click at [127, 260] on select "Jan Feb Mar Apr May Jun [DATE] Aug Sep Oct Nov Dec" at bounding box center [160, 272] width 66 height 26
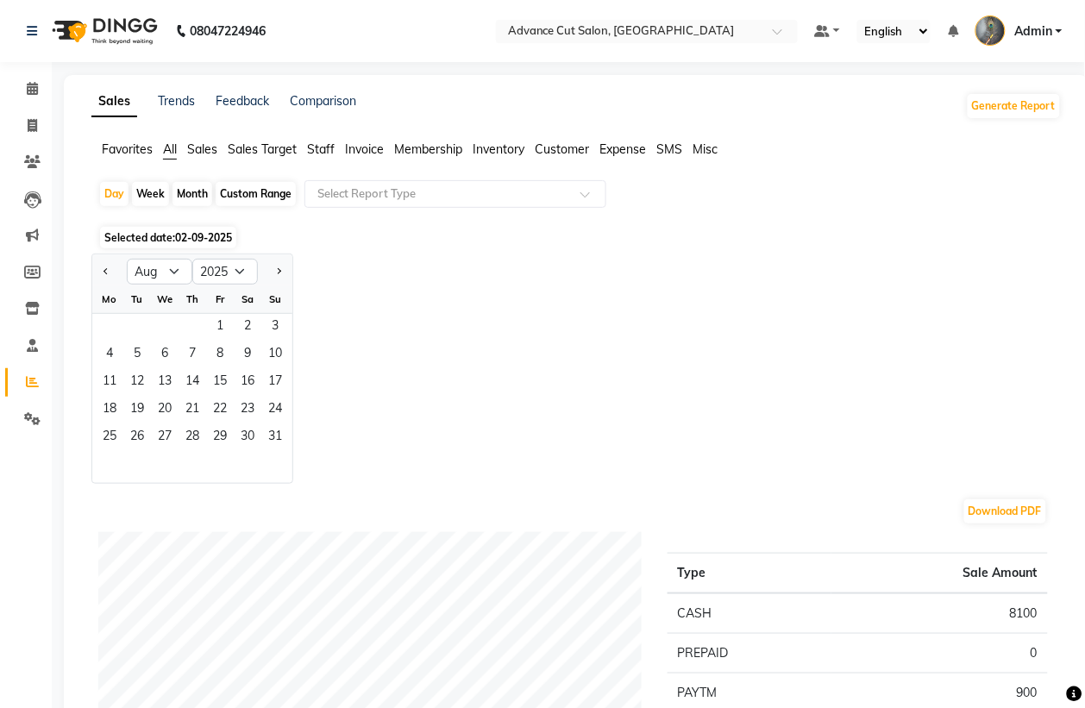
click at [211, 154] on span "Sales" at bounding box center [202, 149] width 30 height 16
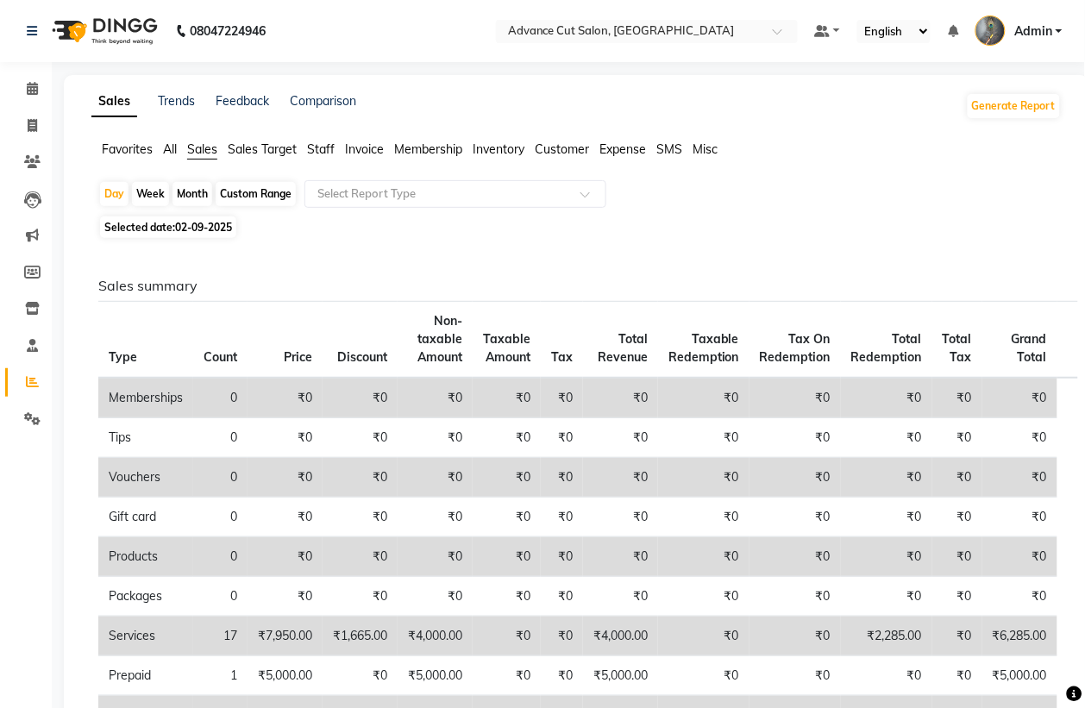
click at [166, 227] on span "Selected date: 02-09-2025" at bounding box center [168, 228] width 136 height 22
select select "9"
select select "2025"
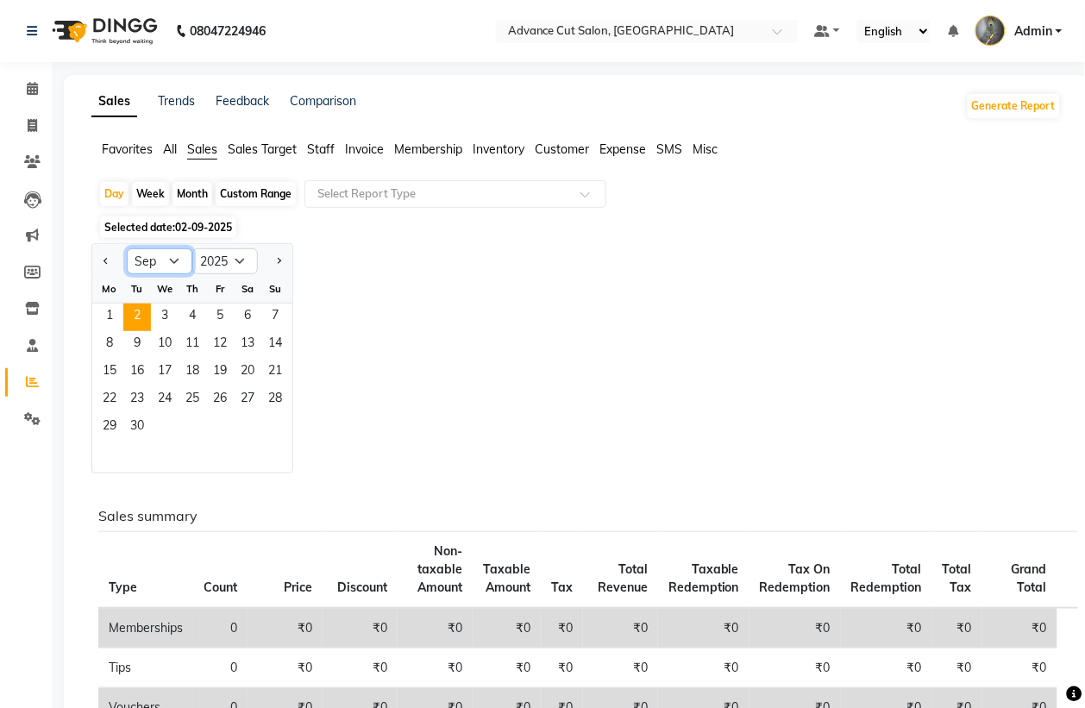
click at [166, 268] on select "Jan Feb Mar Apr May Jun [DATE] Aug Sep Oct Nov Dec" at bounding box center [160, 261] width 66 height 26
select select "8"
click at [127, 249] on select "Jan Feb Mar Apr May Jun [DATE] Aug Sep Oct Nov Dec" at bounding box center [160, 261] width 66 height 26
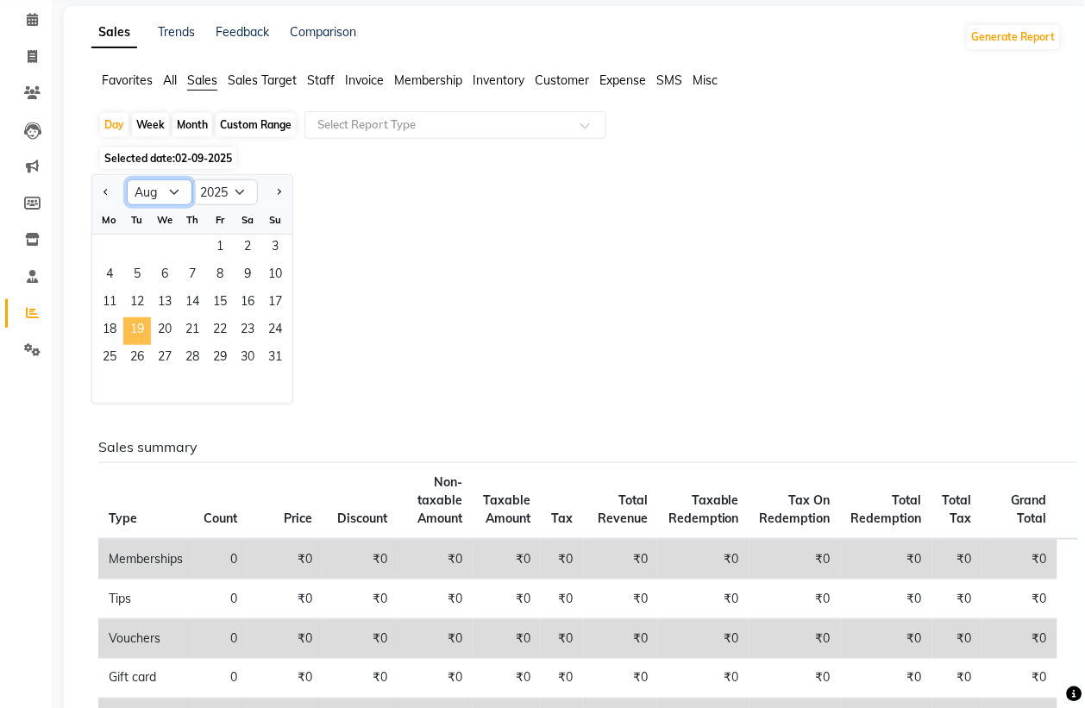
scroll to position [108, 0]
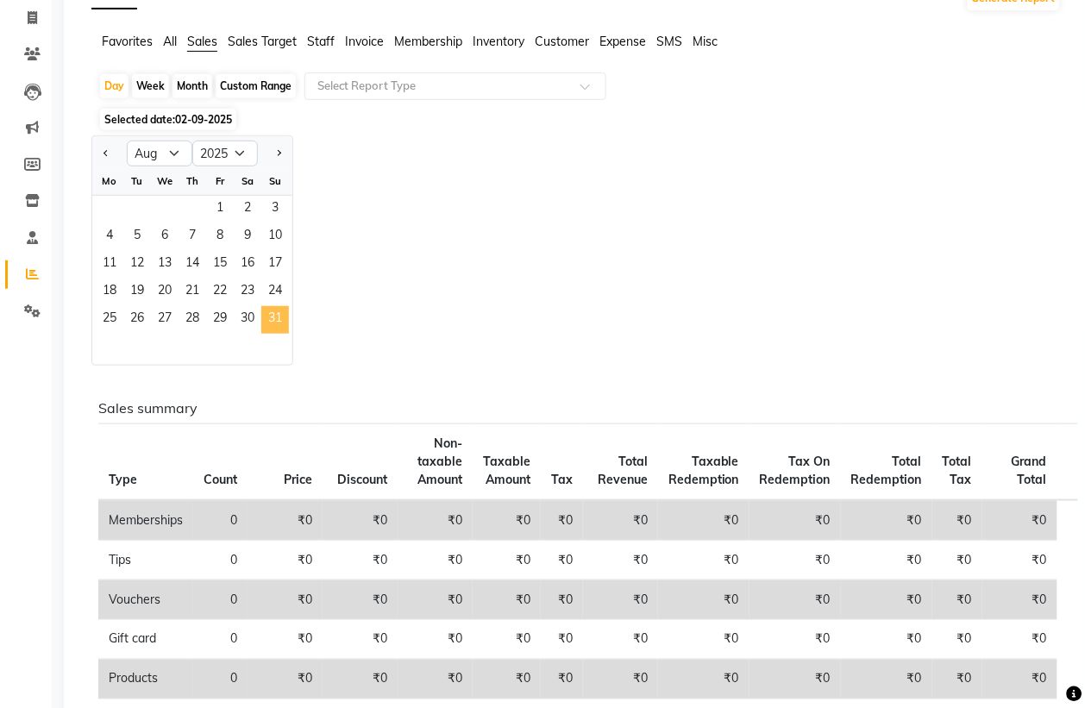
click at [274, 315] on span "31" at bounding box center [275, 320] width 28 height 28
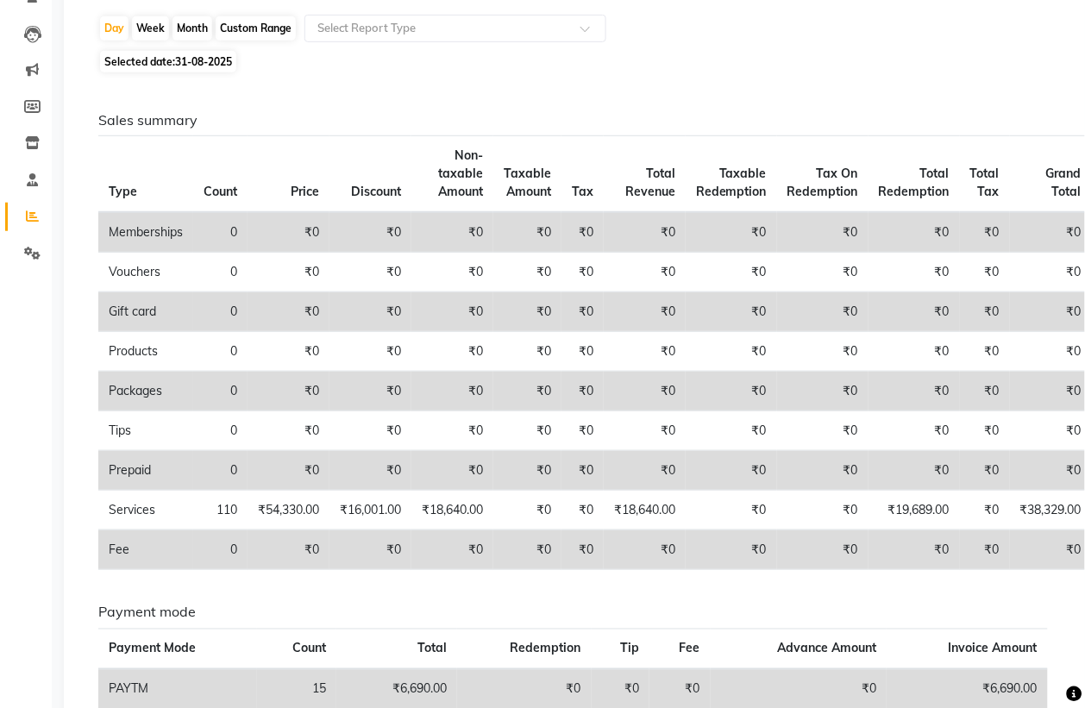
scroll to position [0, 0]
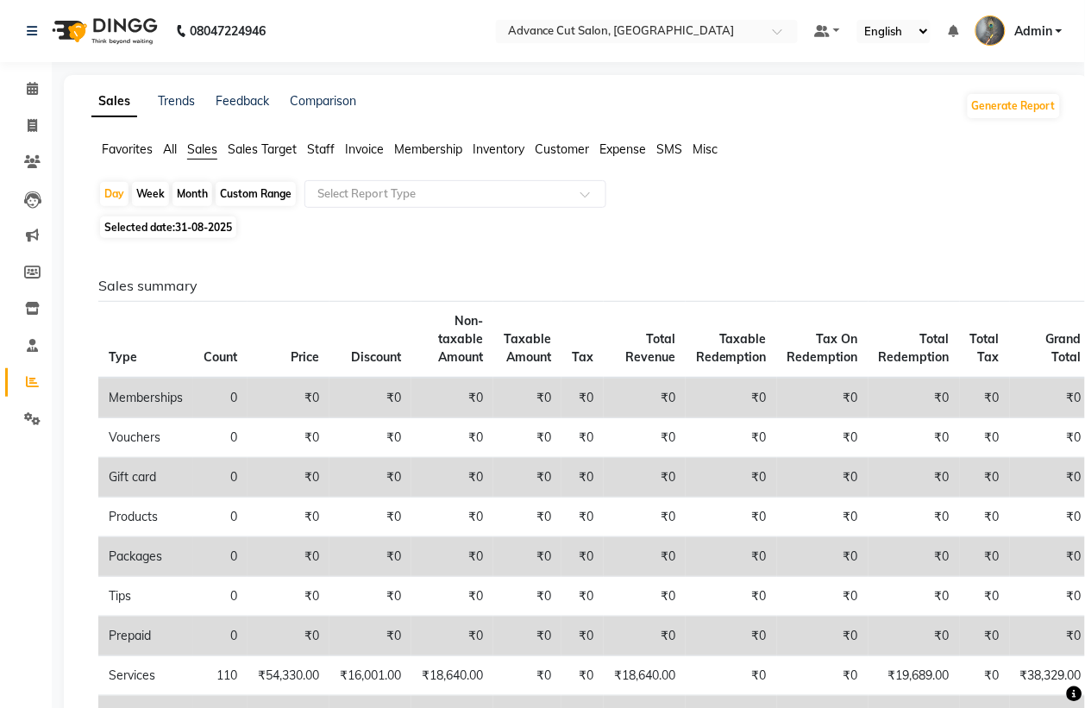
click at [201, 217] on span "Selected date: 31-08-2025" at bounding box center [168, 228] width 136 height 22
select select "8"
select select "2025"
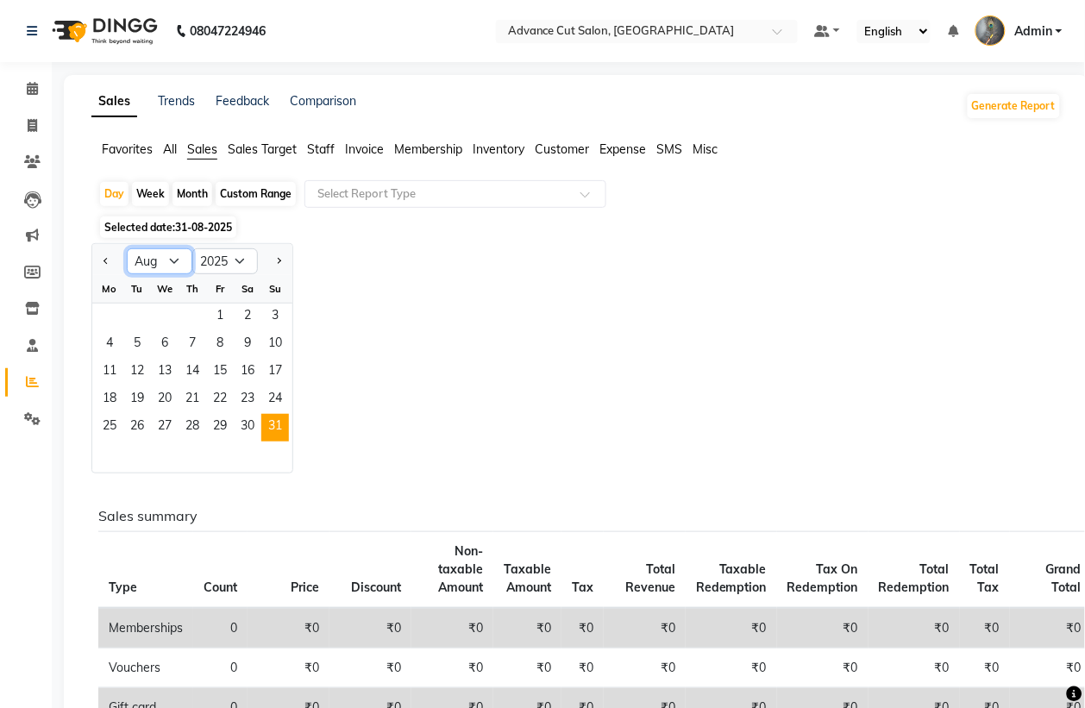
click at [175, 270] on select "Jan Feb Mar Apr May Jun [DATE] Aug Sep Oct Nov Dec" at bounding box center [160, 261] width 66 height 26
select select "9"
click at [127, 249] on select "Jan Feb Mar Apr May Jun [DATE] Aug Sep Oct Nov Dec" at bounding box center [160, 261] width 66 height 26
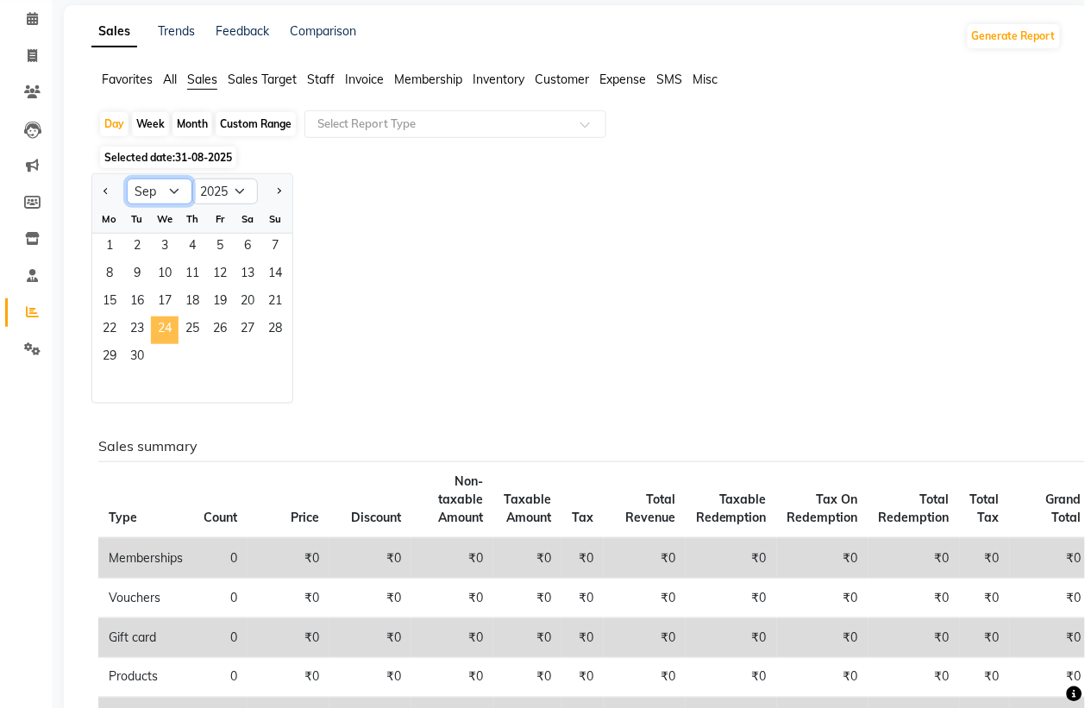
scroll to position [108, 0]
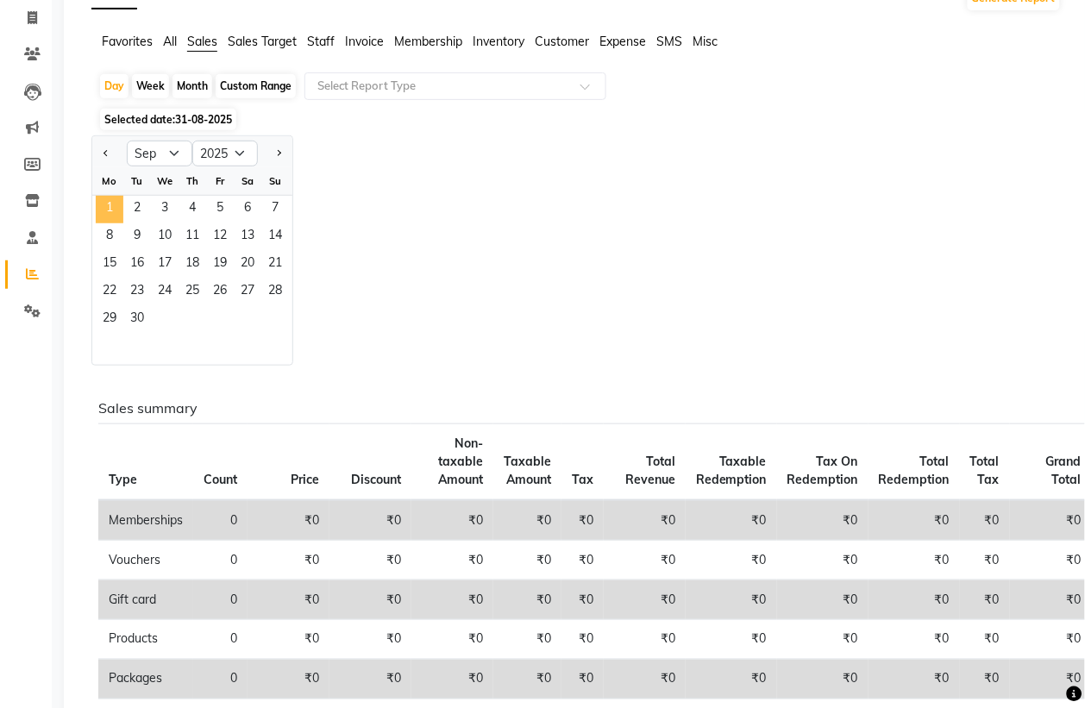
click at [97, 216] on span "1" at bounding box center [110, 210] width 28 height 28
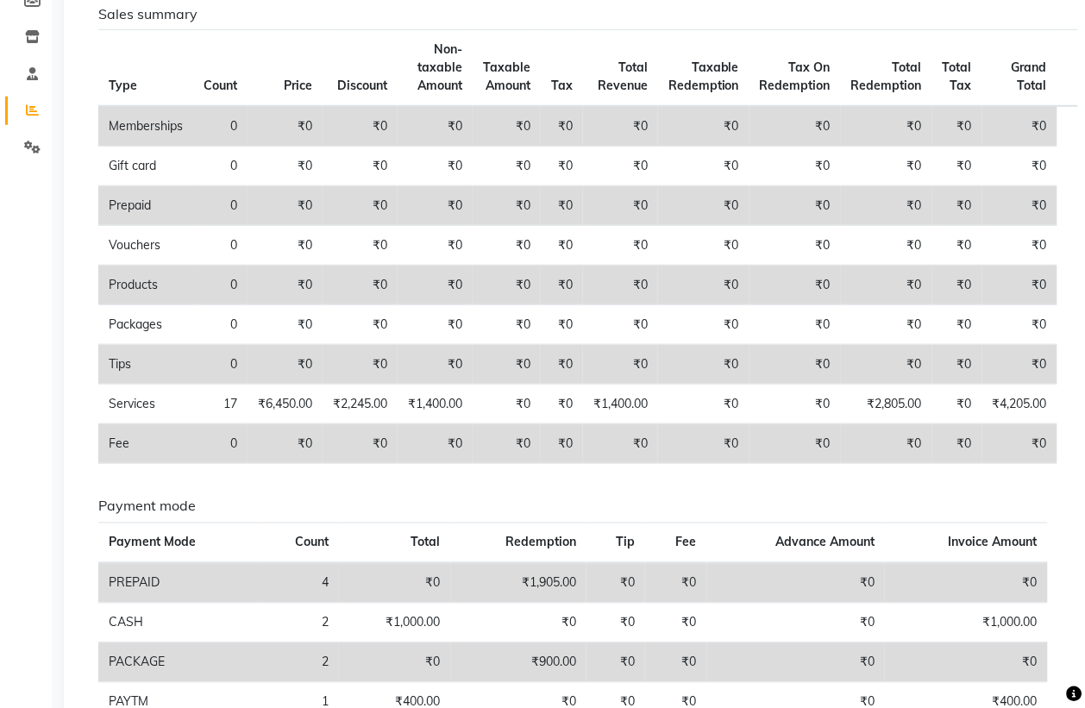
scroll to position [0, 0]
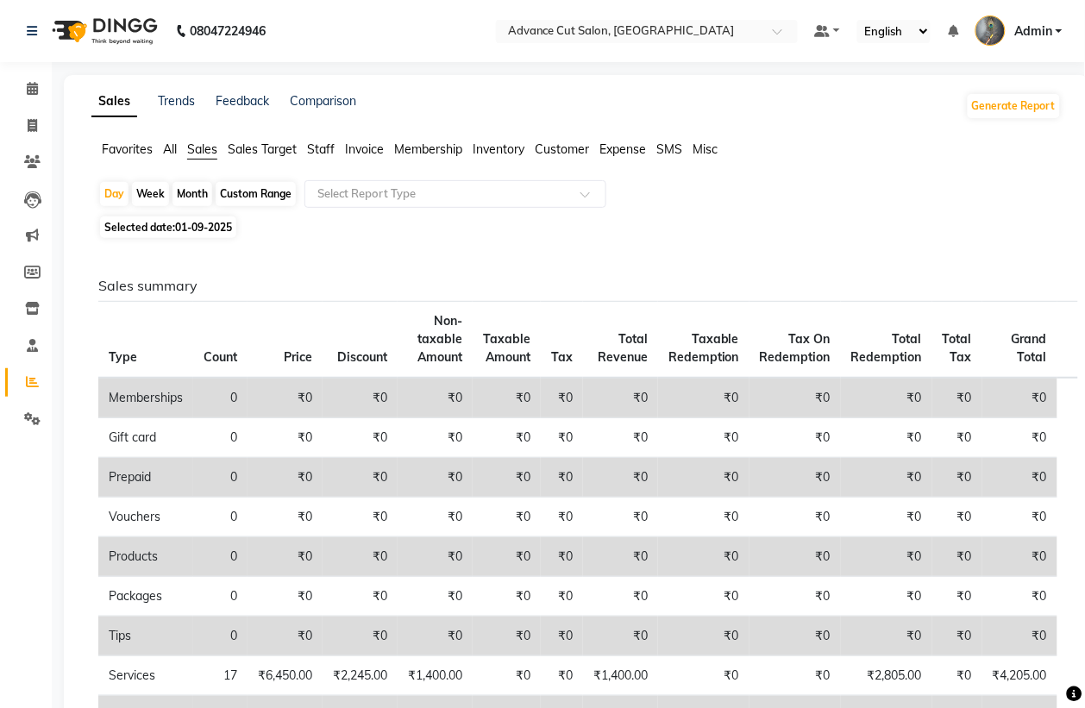
click at [171, 231] on span "Selected date: 01-09-2025" at bounding box center [168, 228] width 136 height 22
select select "9"
select select "2025"
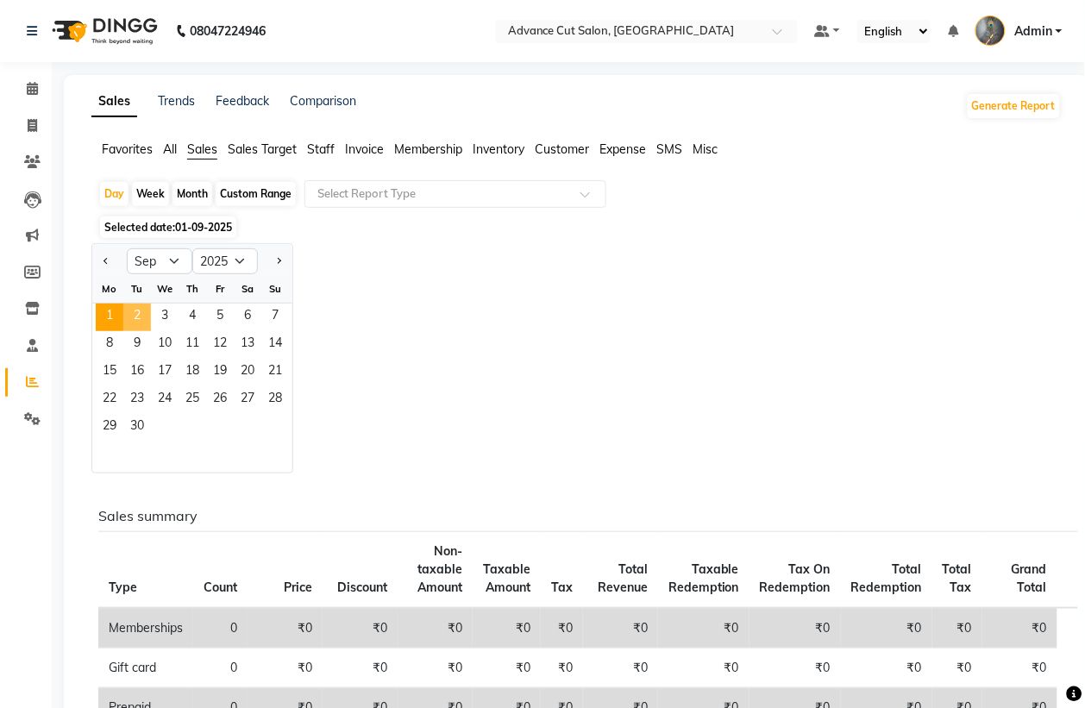
click at [143, 317] on span "2" at bounding box center [137, 318] width 28 height 28
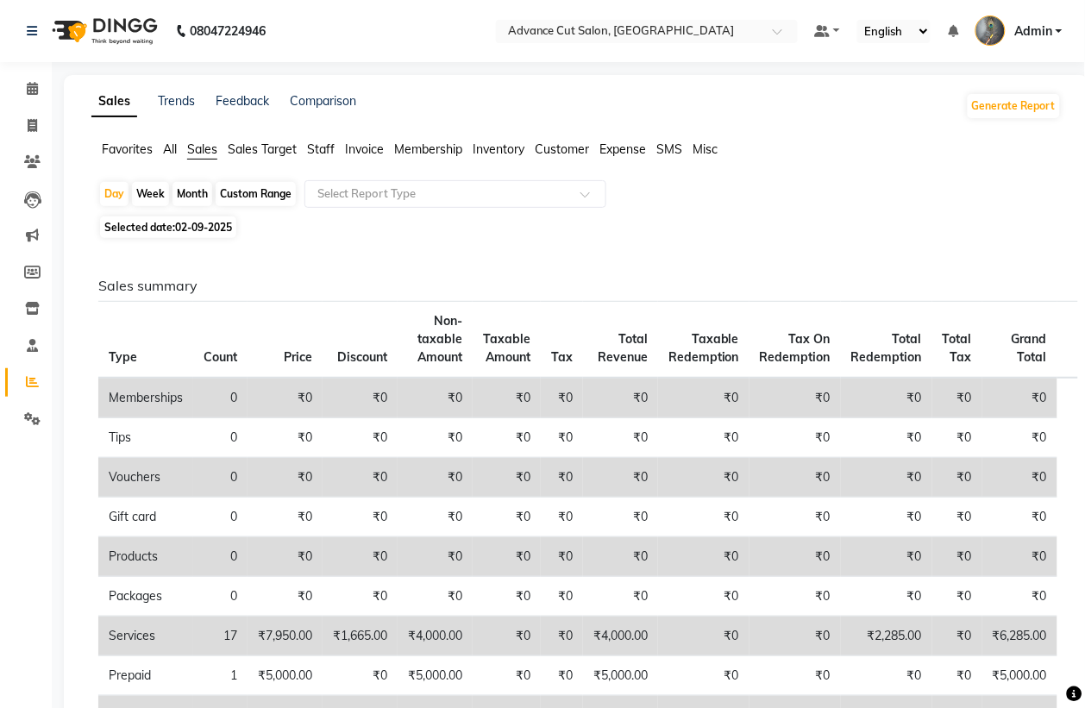
click at [186, 236] on span "Selected date: 02-09-2025" at bounding box center [168, 228] width 136 height 22
select select "9"
select select "2025"
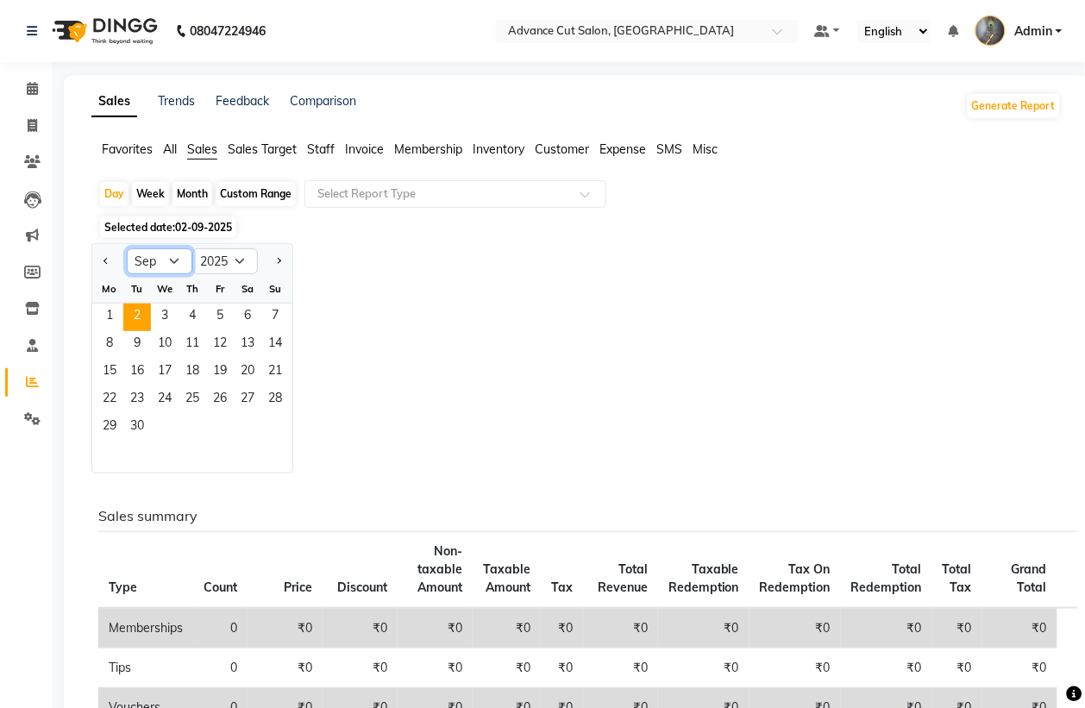
click at [166, 267] on select "Jan Feb Mar Apr May Jun [DATE] Aug Sep Oct Nov Dec" at bounding box center [160, 261] width 66 height 26
select select "8"
click at [127, 249] on select "Jan Feb Mar Apr May Jun [DATE] Aug Sep Oct Nov Dec" at bounding box center [160, 261] width 66 height 26
click at [192, 194] on div "Month" at bounding box center [193, 194] width 40 height 24
select select "9"
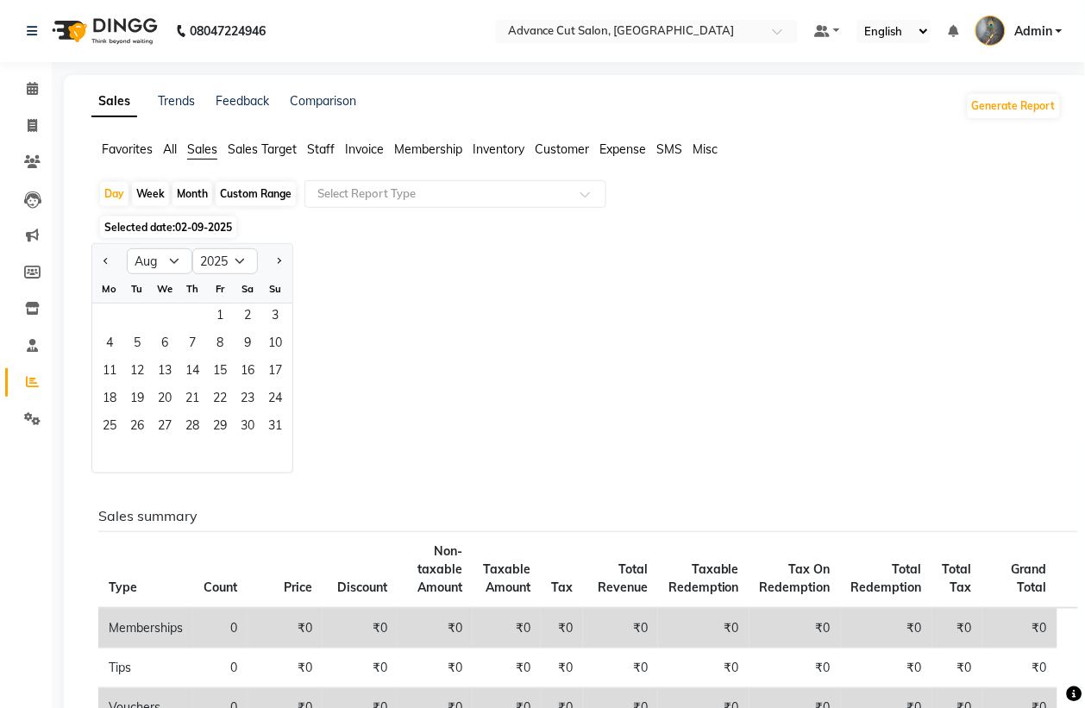
select select "2025"
click at [173, 257] on select "Jan Feb Mar Apr May Jun [DATE] Aug Sep Oct Nov Dec" at bounding box center [160, 261] width 66 height 26
select select "8"
click at [127, 249] on select "Jan Feb Mar Apr May Jun [DATE] Aug Sep Oct Nov Dec" at bounding box center [160, 261] width 66 height 26
click at [212, 320] on span "1" at bounding box center [220, 318] width 28 height 28
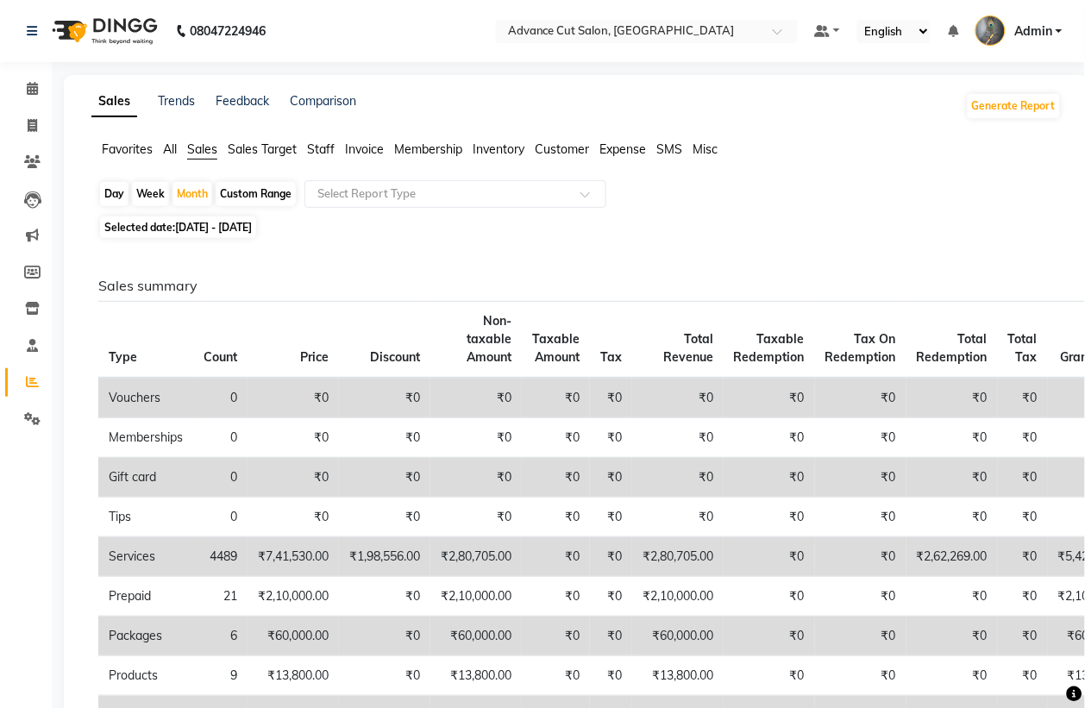
click at [166, 148] on span "All" at bounding box center [170, 149] width 14 height 16
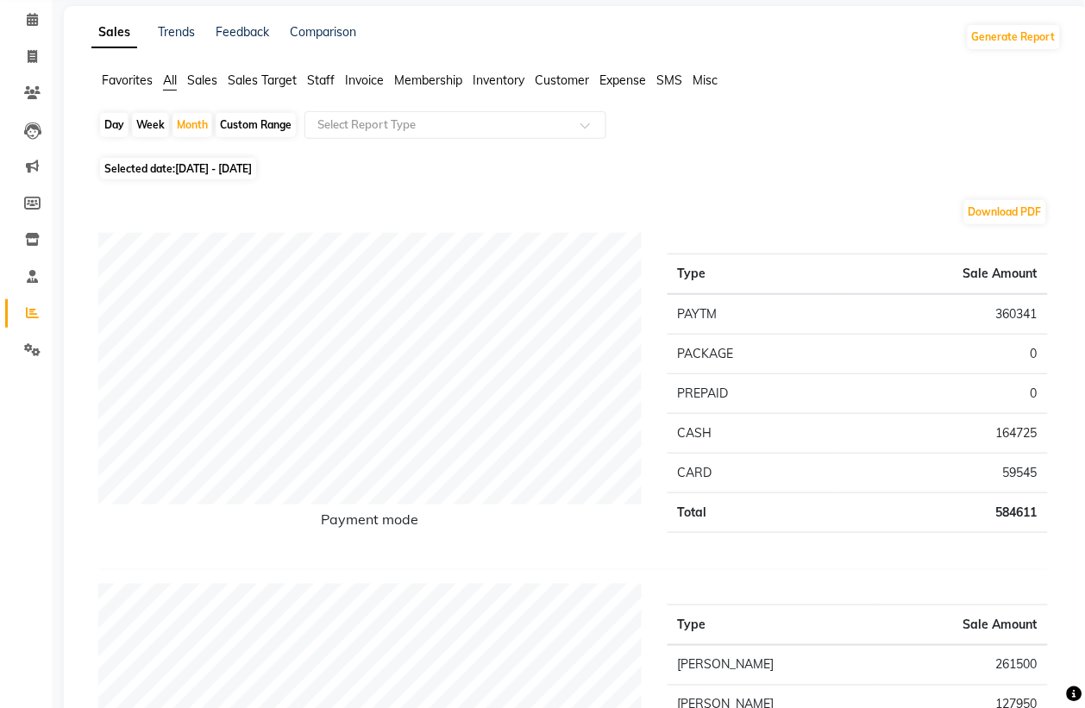
scroll to position [108, 0]
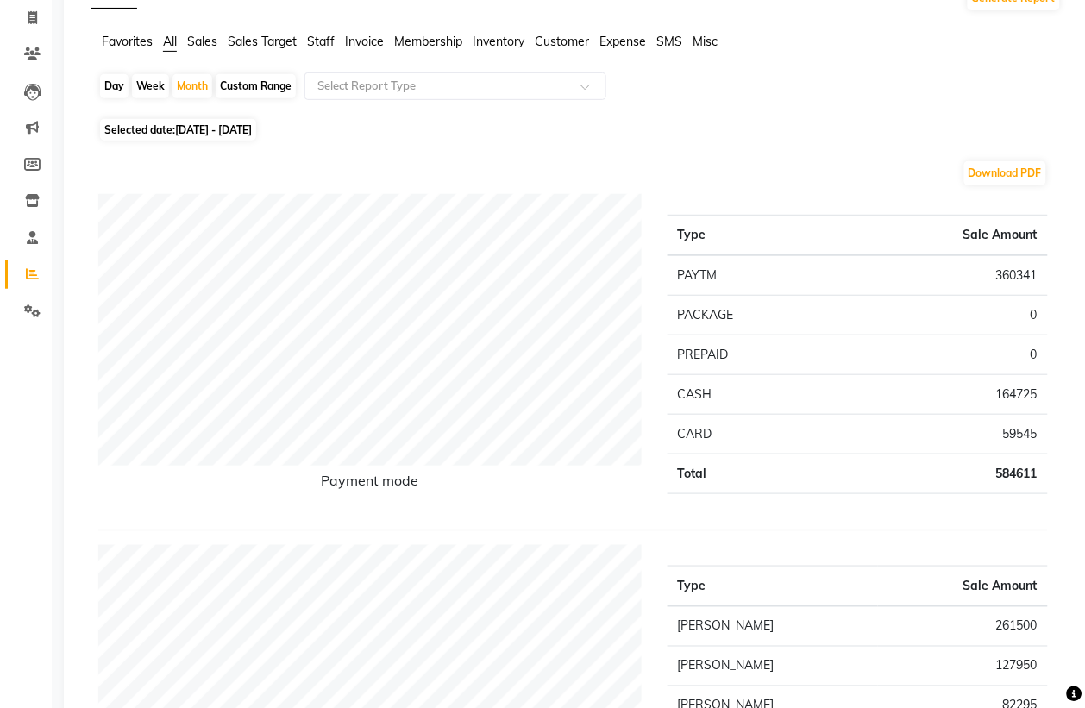
click at [328, 41] on span "Staff" at bounding box center [321, 42] width 28 height 16
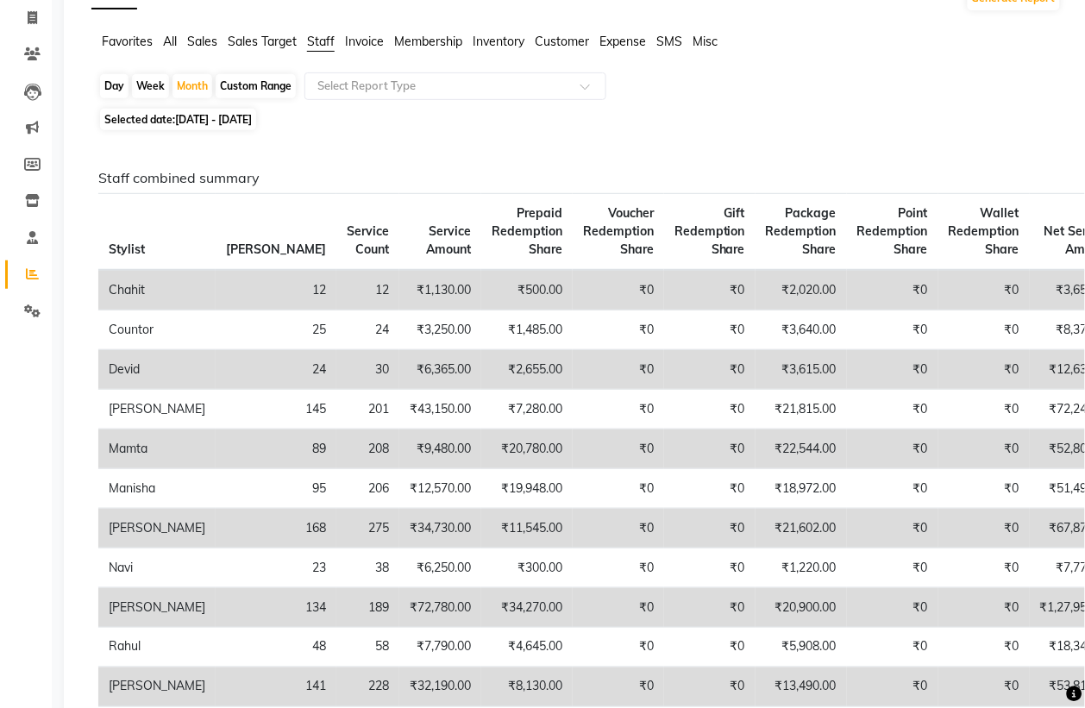
click at [207, 123] on span "[DATE] - [DATE]" at bounding box center [213, 119] width 77 height 13
select select "8"
select select "2025"
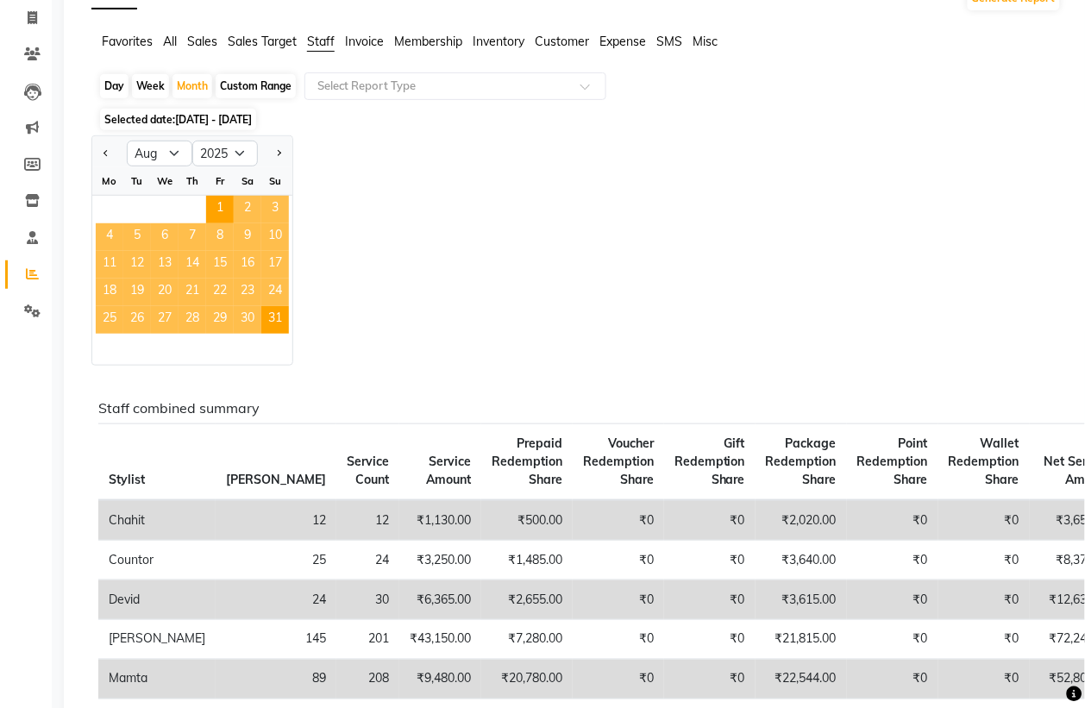
click at [378, 187] on div "Jan Feb Mar Apr May Jun [DATE] Aug Sep Oct Nov [DATE] 2016 2017 2018 2019 2020 …" at bounding box center [576, 250] width 971 height 230
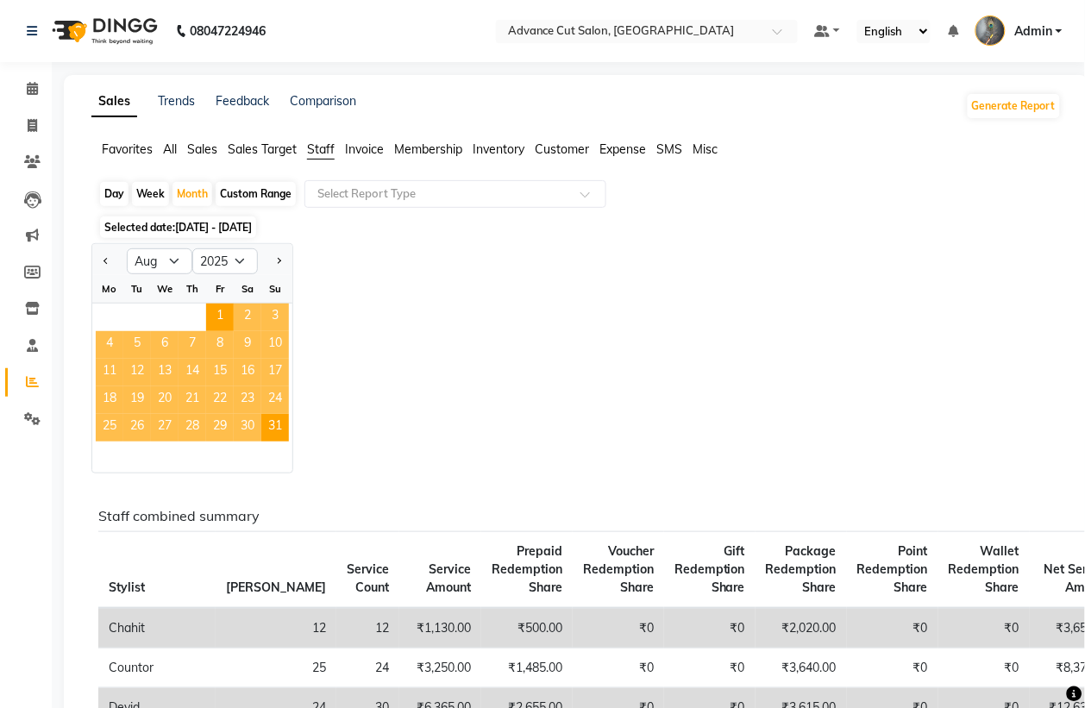
click at [401, 274] on div "Jan Feb Mar Apr May Jun [DATE] Aug Sep Oct Nov [DATE] 2016 2017 2018 2019 2020 …" at bounding box center [576, 358] width 971 height 230
click at [26, 123] on span at bounding box center [32, 126] width 30 height 20
select select "service"
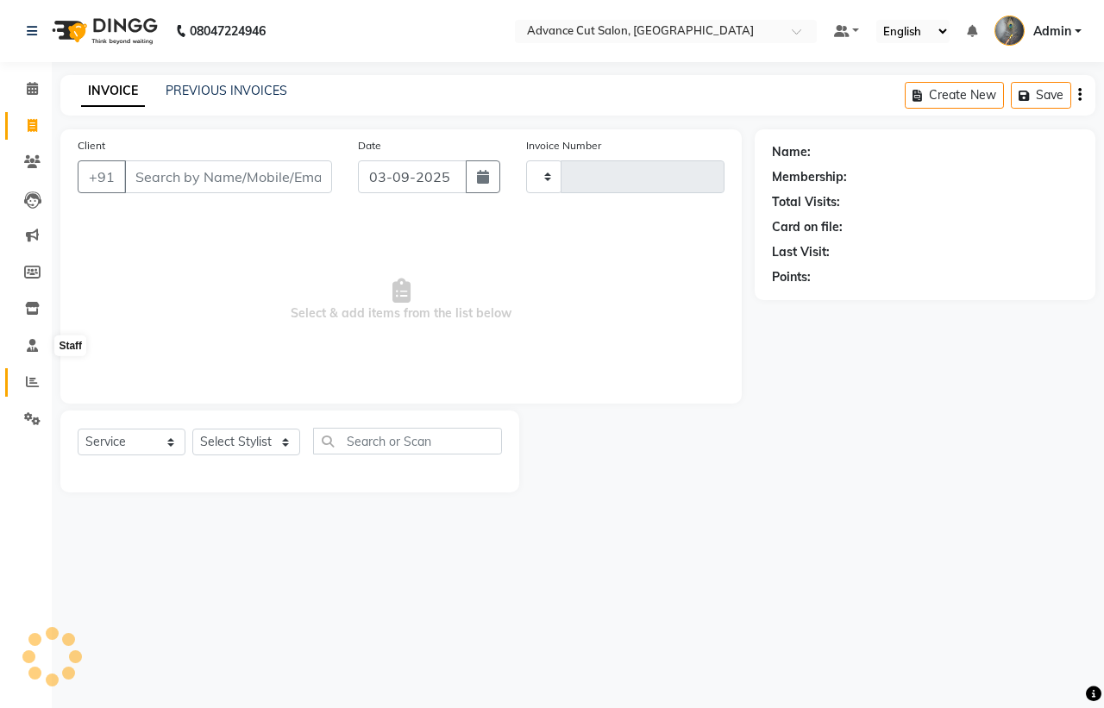
click at [22, 376] on span at bounding box center [32, 383] width 30 height 20
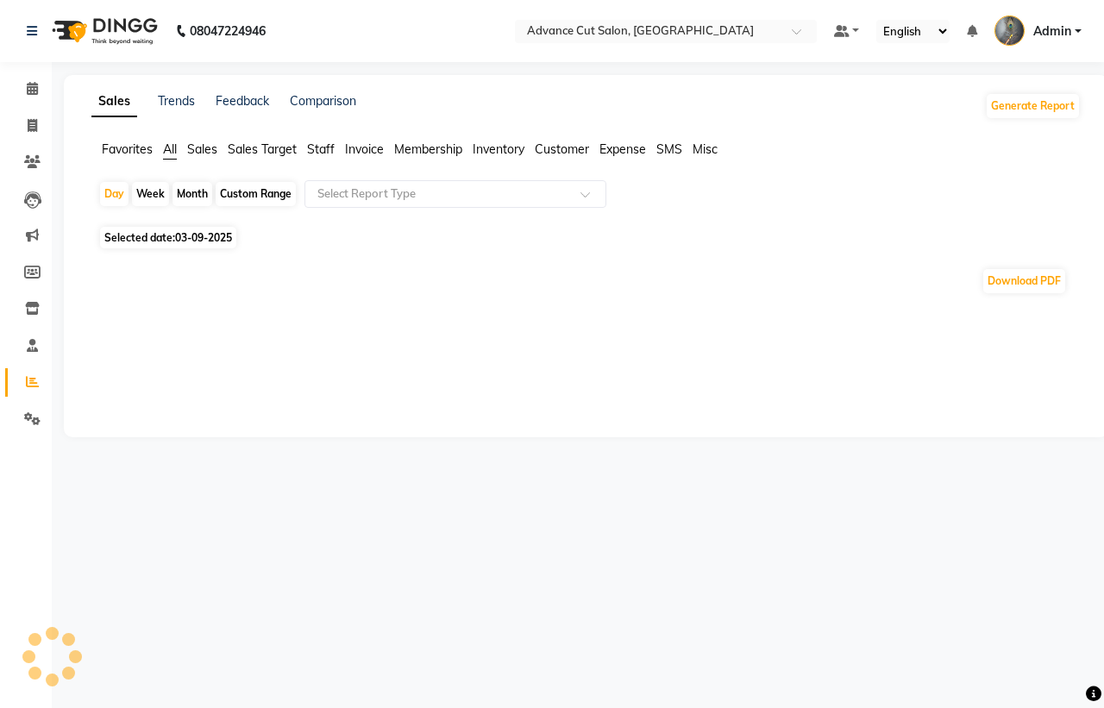
click at [168, 230] on span "Selected date: [DATE]" at bounding box center [168, 238] width 136 height 22
select select "9"
select select "2025"
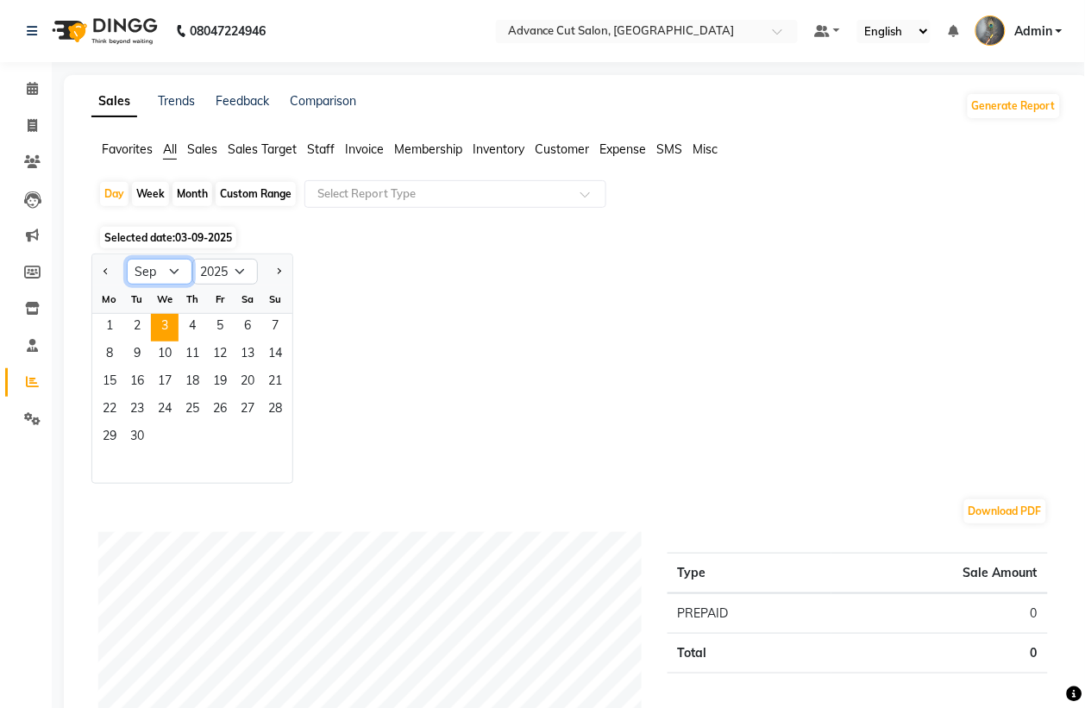
click at [168, 276] on select "Jan Feb Mar Apr May Jun [DATE] Aug Sep Oct Nov Dec" at bounding box center [160, 272] width 66 height 26
select select "8"
click at [127, 260] on select "Jan Feb Mar Apr May Jun [DATE] Aug Sep Oct Nov Dec" at bounding box center [160, 272] width 66 height 26
click at [225, 330] on span "1" at bounding box center [220, 328] width 28 height 28
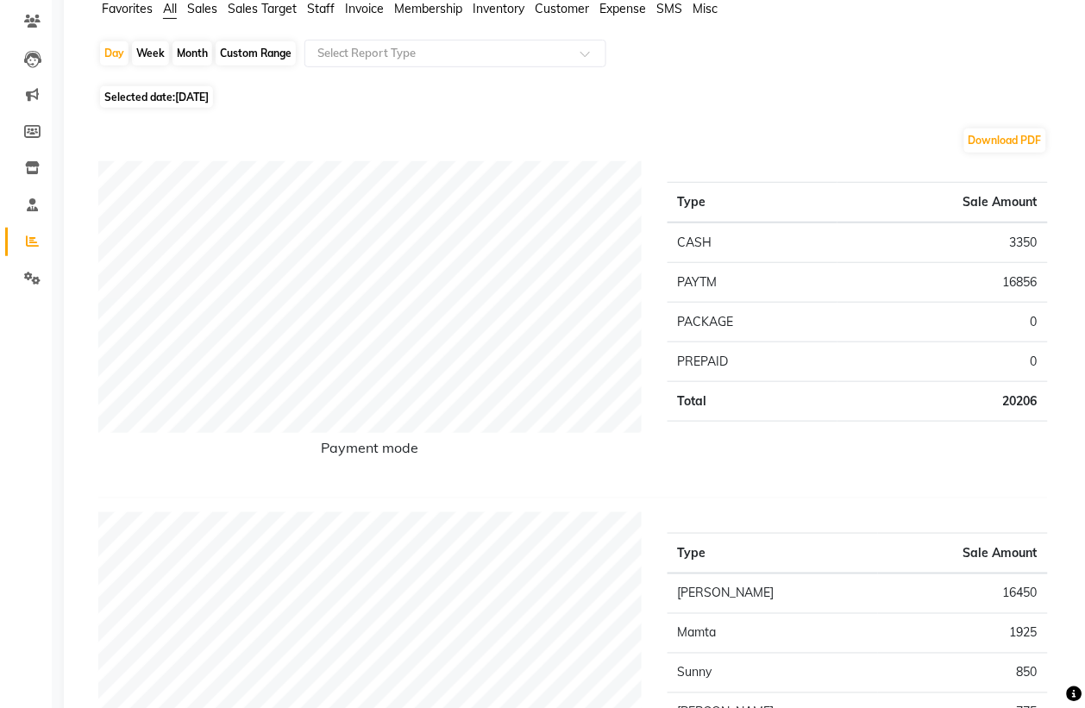
scroll to position [108, 0]
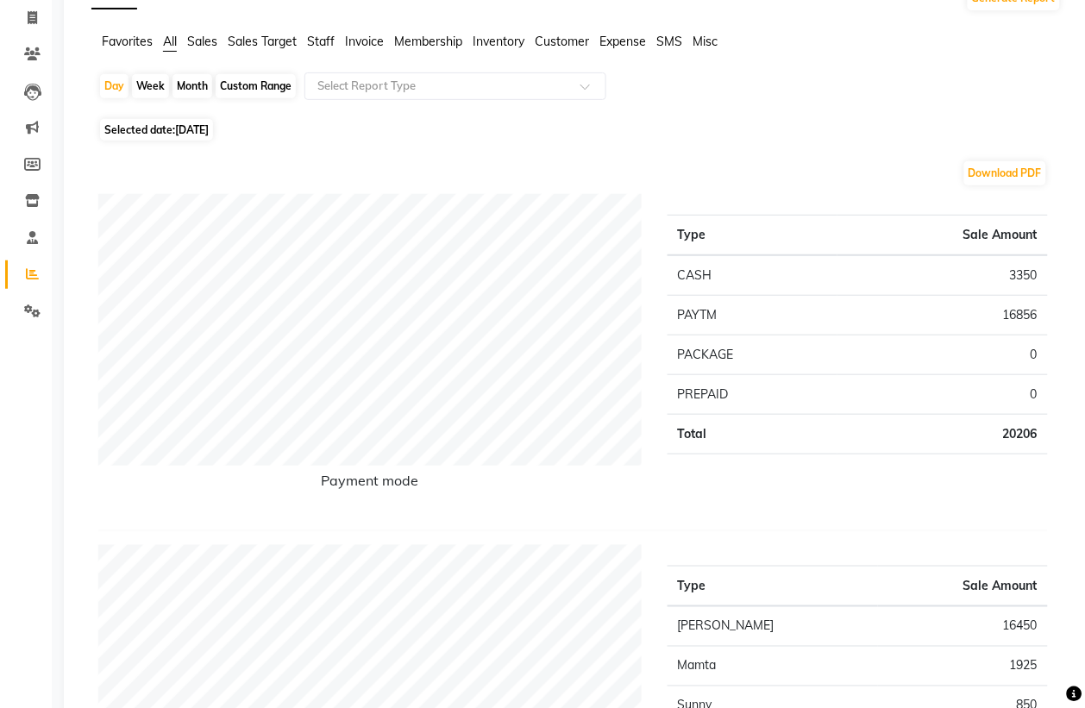
click at [178, 125] on span "01-08-2025" at bounding box center [192, 129] width 34 height 13
select select "8"
select select "2025"
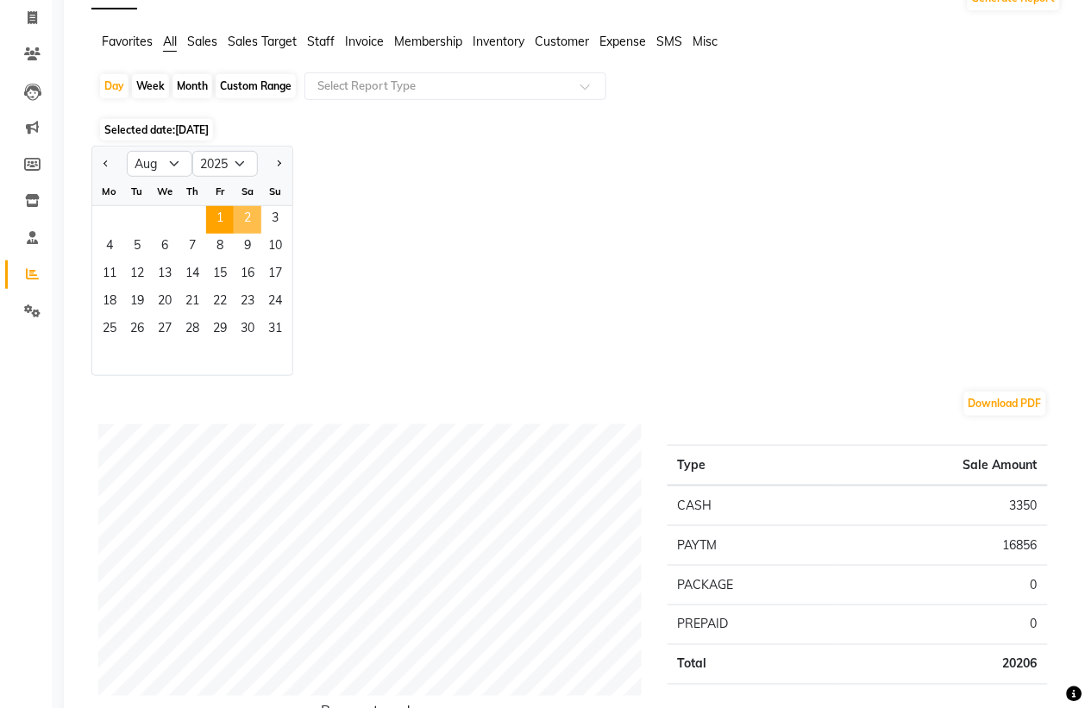
click at [246, 213] on span "2" at bounding box center [248, 220] width 28 height 28
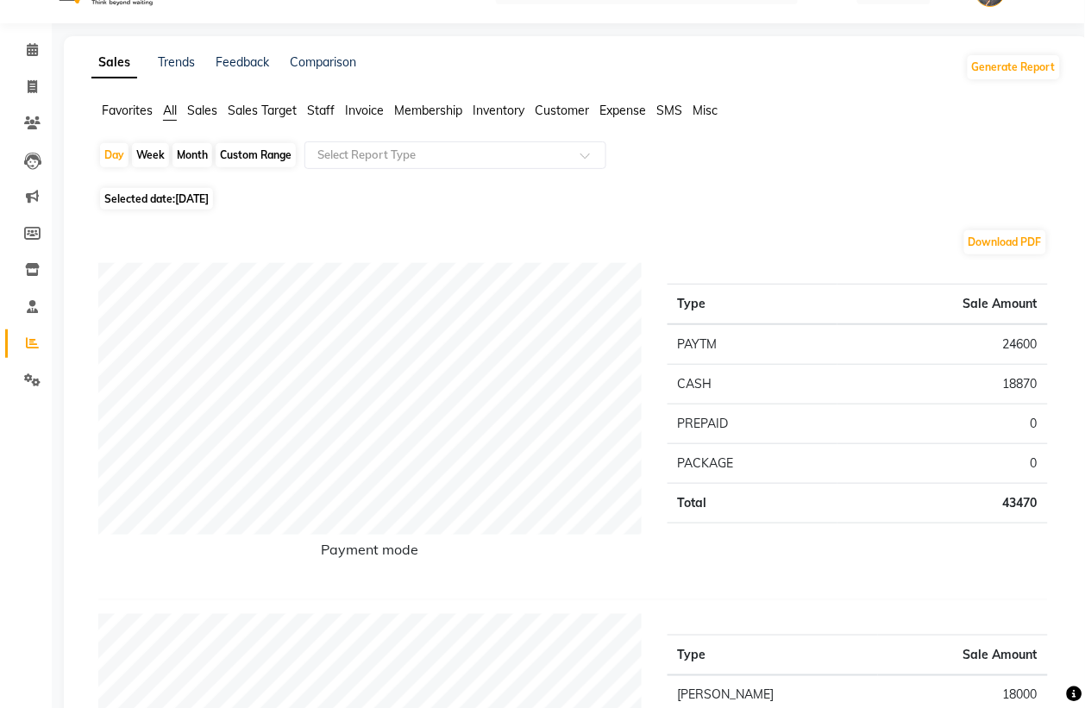
scroll to position [0, 0]
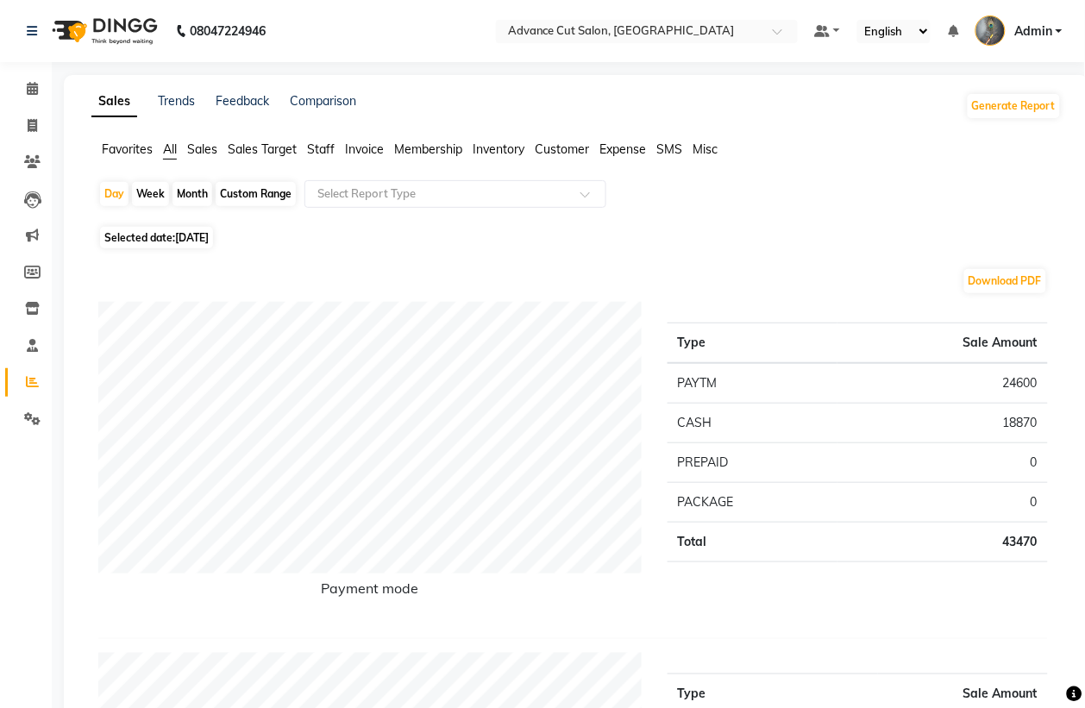
drag, startPoint x: 243, startPoint y: 192, endPoint x: 230, endPoint y: 171, distance: 25.2
click at [243, 192] on div "Custom Range" at bounding box center [256, 194] width 80 height 24
select select "8"
select select "2025"
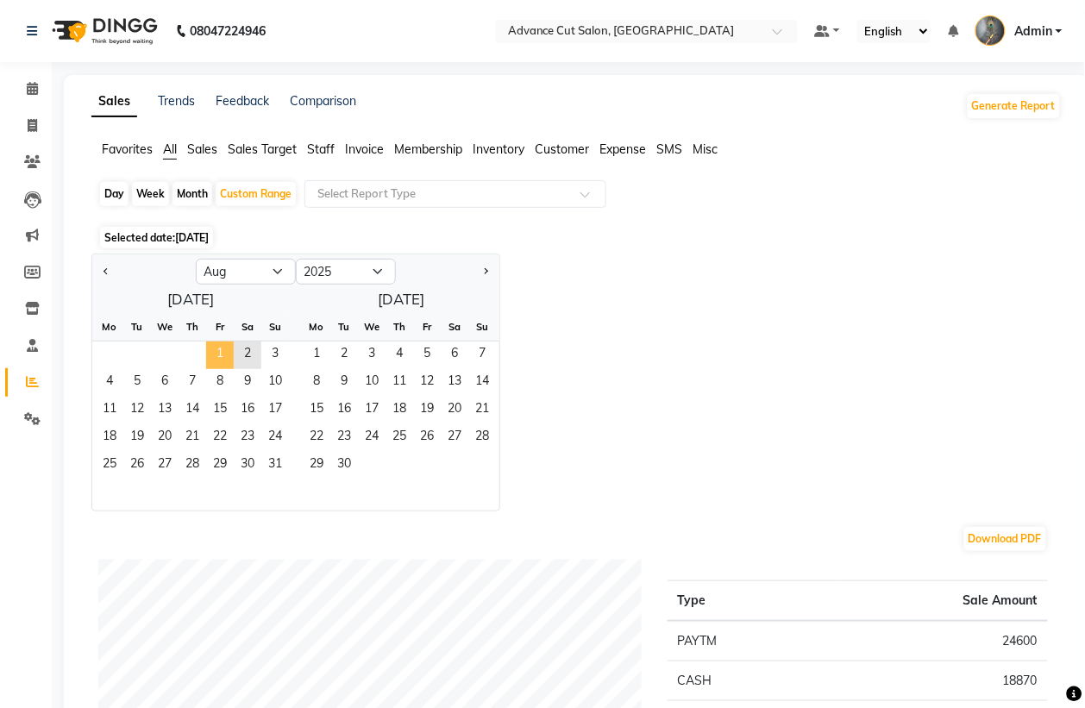
click at [210, 350] on span "1" at bounding box center [220, 356] width 28 height 28
click at [270, 380] on span "10" at bounding box center [275, 383] width 28 height 28
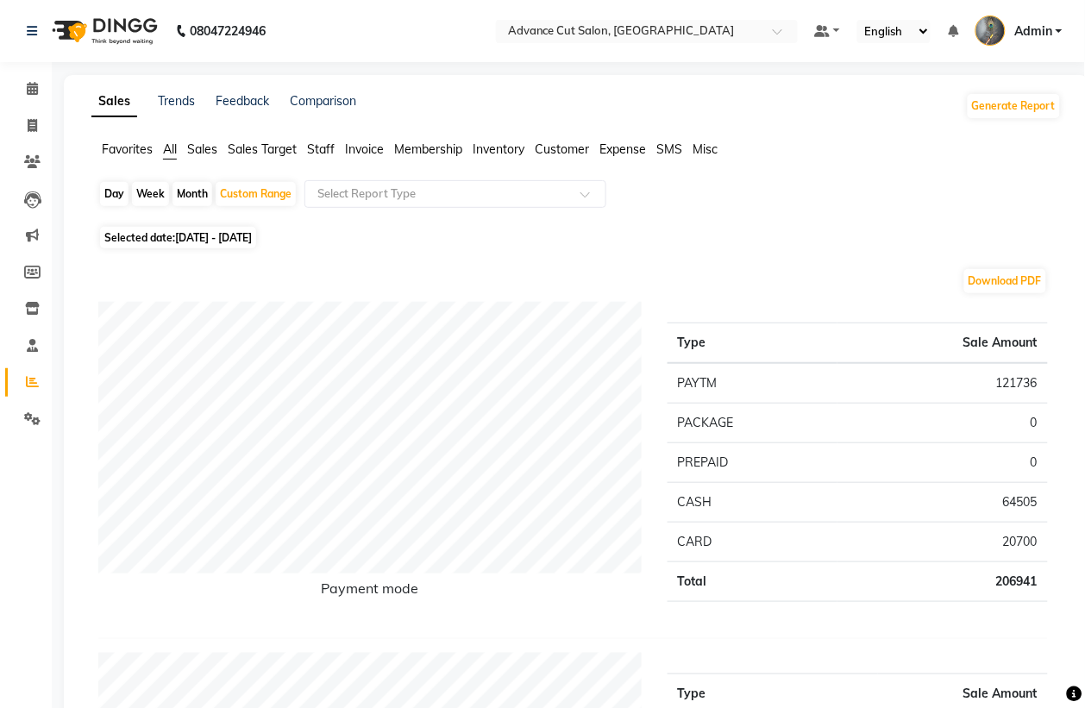
click at [222, 236] on span "01-08-2025 - 10-08-2025" at bounding box center [213, 237] width 77 height 13
select select "8"
select select "2025"
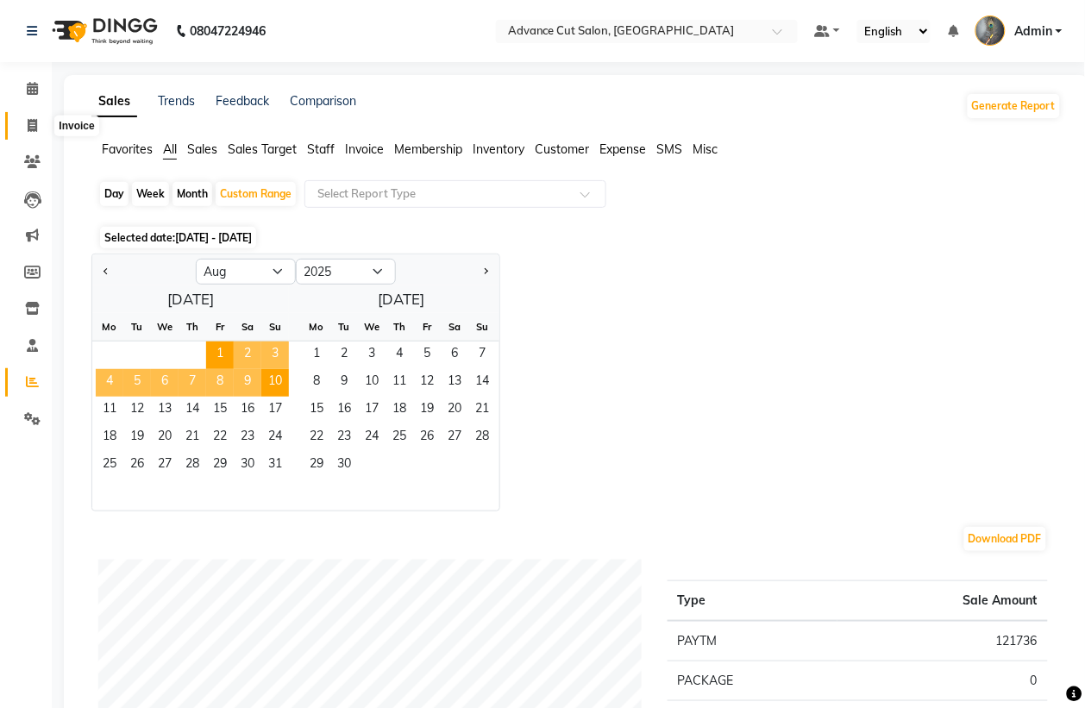
click at [33, 127] on icon at bounding box center [32, 125] width 9 height 13
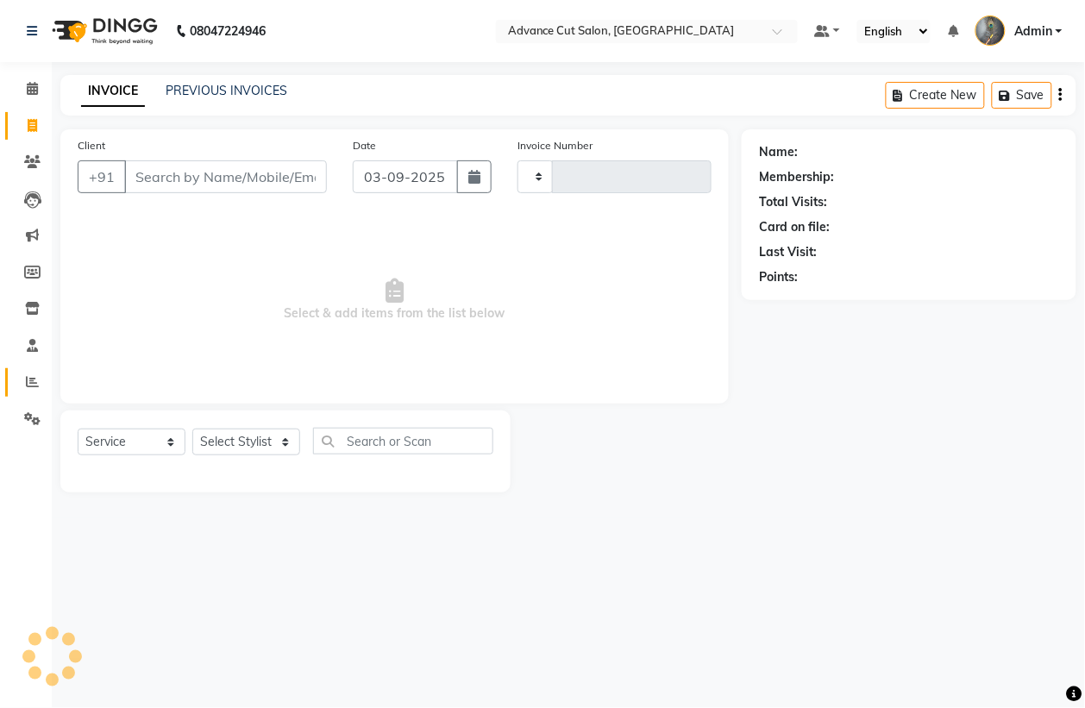
click at [22, 384] on span at bounding box center [32, 383] width 30 height 20
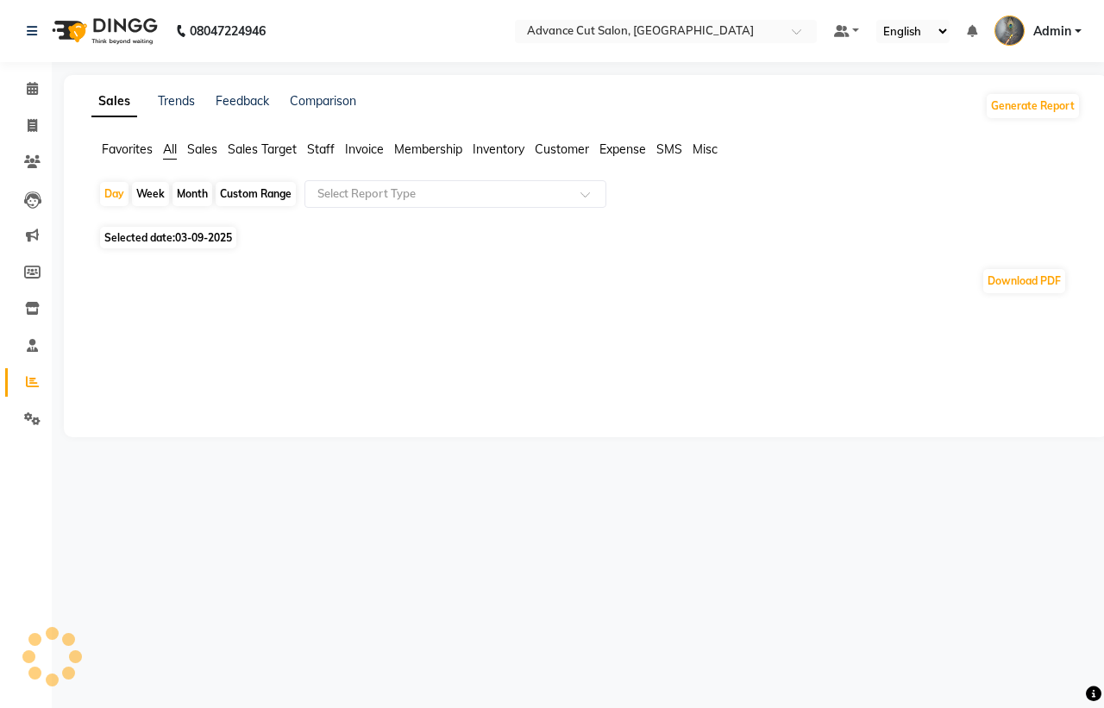
click at [259, 187] on div "Custom Range" at bounding box center [256, 194] width 80 height 24
select select "9"
select select "2025"
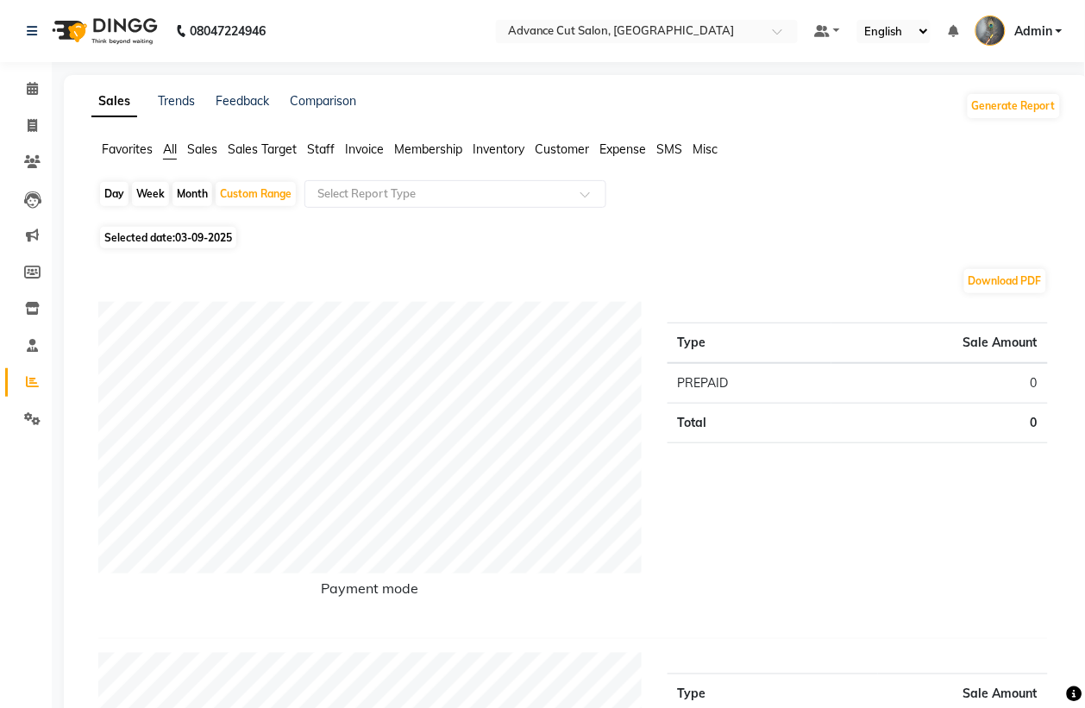
click at [204, 246] on span "Selected date: [DATE]" at bounding box center [168, 238] width 136 height 22
select select "9"
select select "2025"
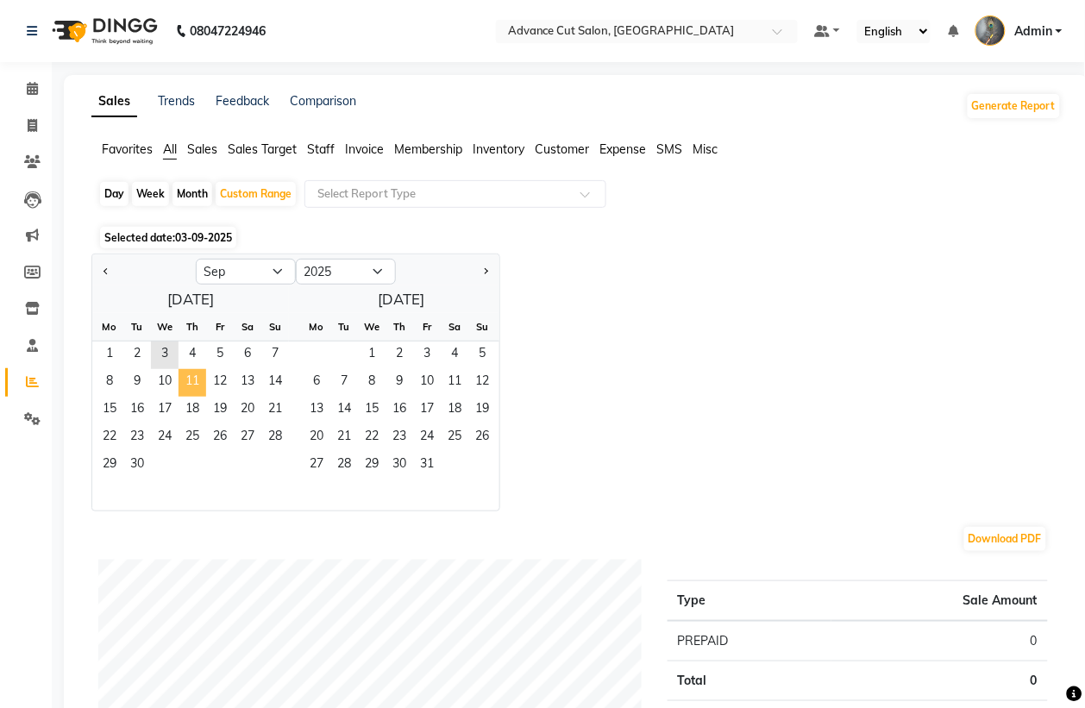
click at [188, 386] on span "11" at bounding box center [193, 383] width 28 height 28
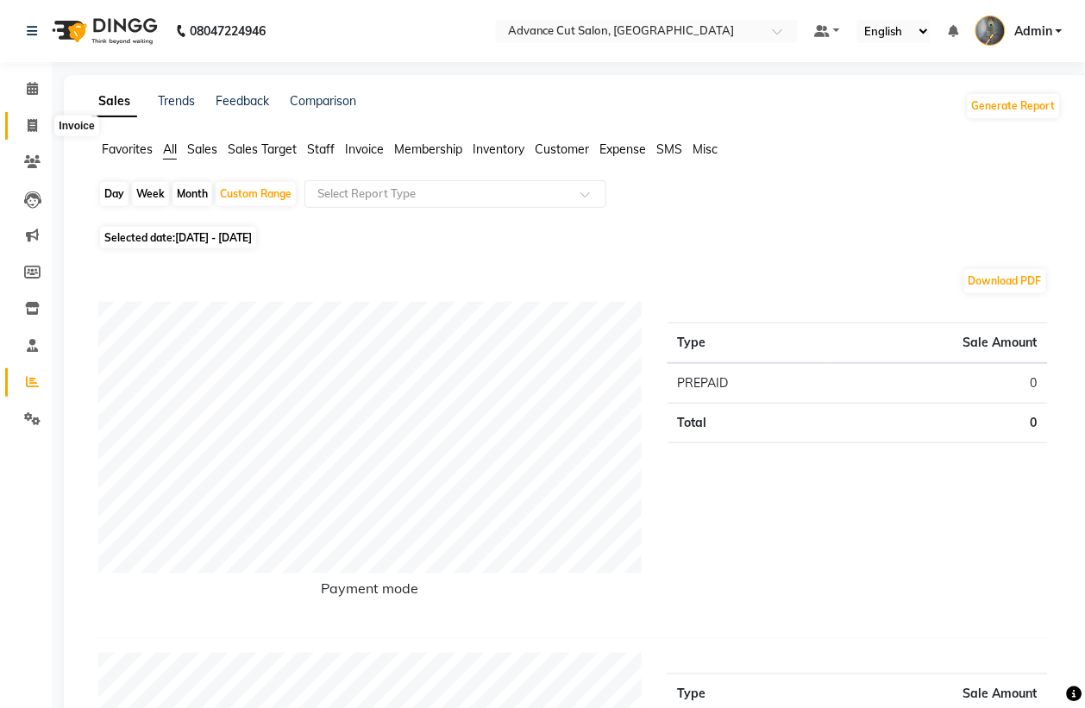
click at [37, 126] on span at bounding box center [32, 126] width 30 height 20
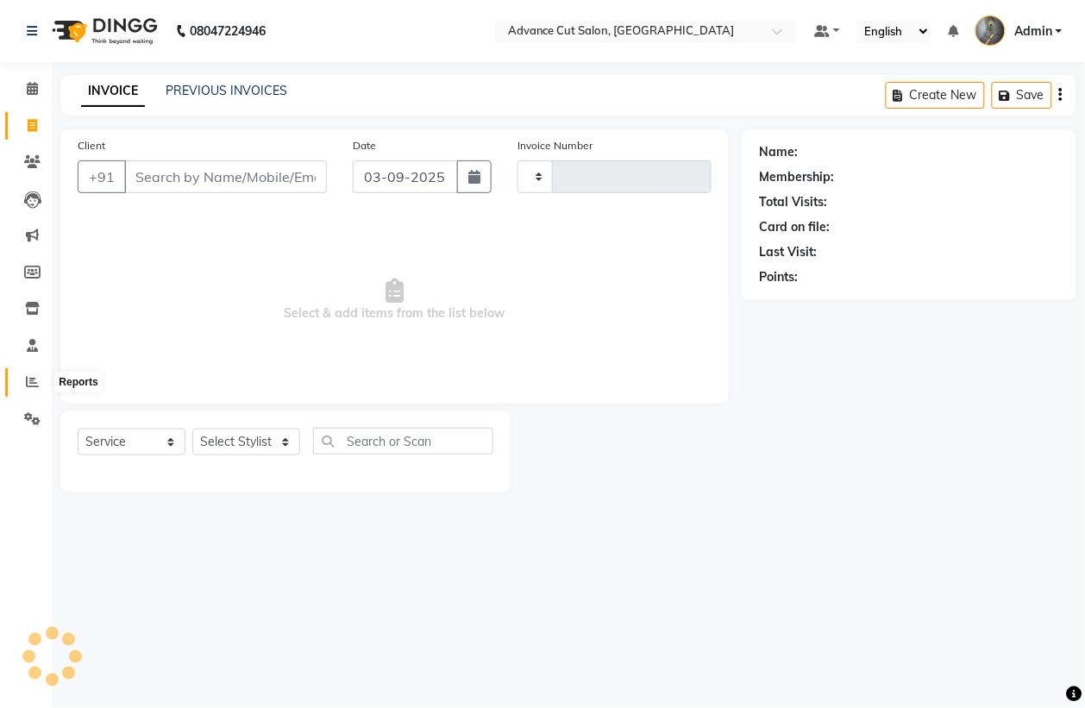
click at [33, 380] on icon at bounding box center [32, 381] width 13 height 13
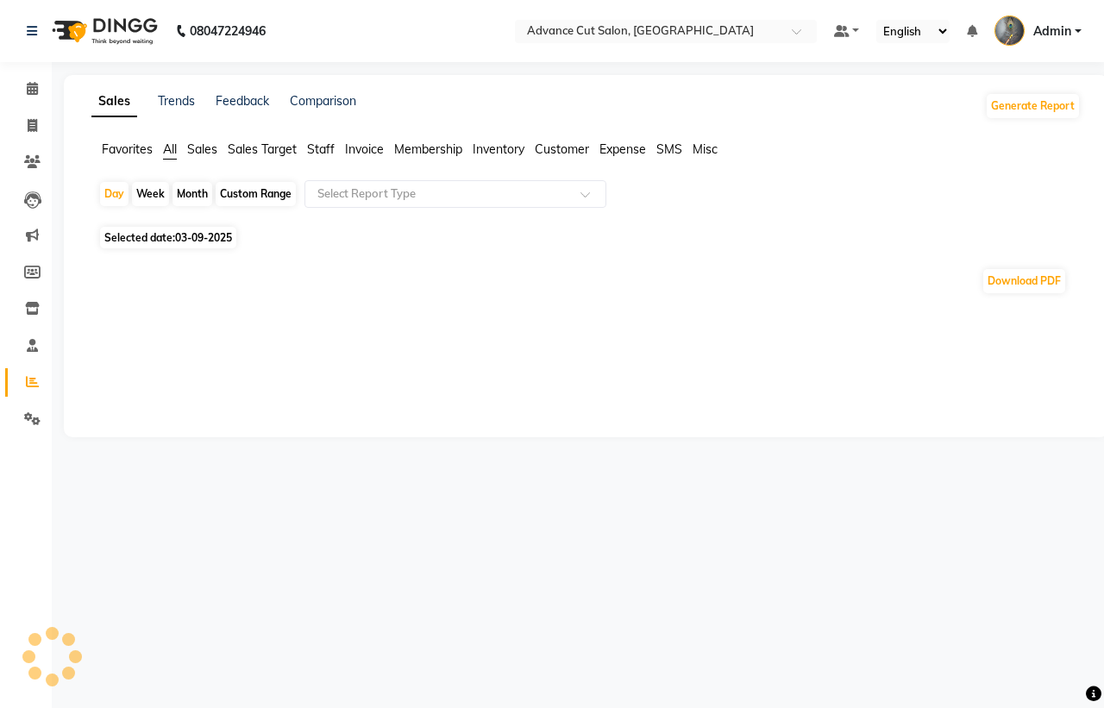
click at [265, 195] on div "Custom Range" at bounding box center [256, 194] width 80 height 24
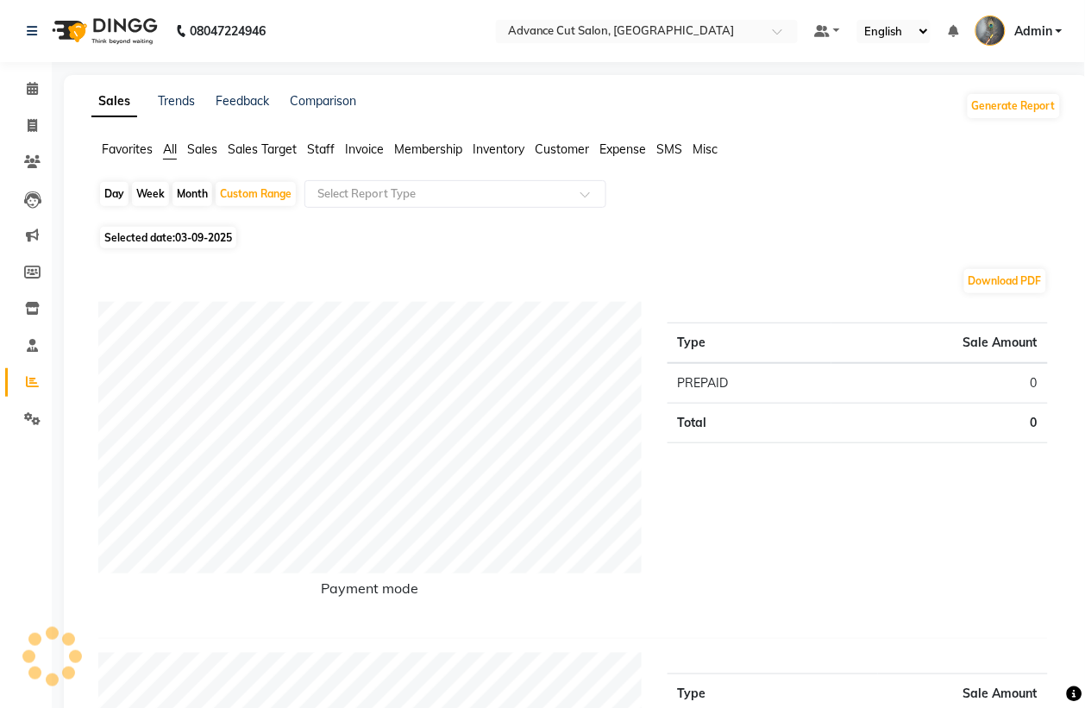
click at [227, 242] on span "03-09-2025" at bounding box center [203, 237] width 57 height 13
select select "9"
select select "2025"
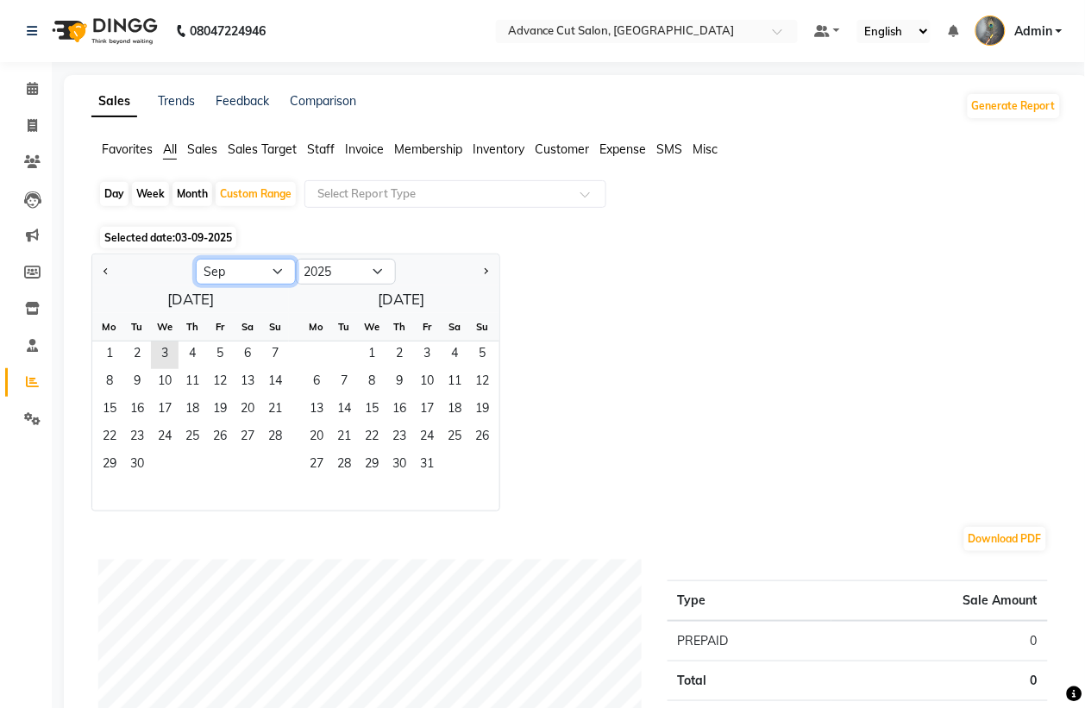
click at [218, 272] on select "Jan Feb Mar Apr May Jun [DATE] Aug Sep Oct Nov Dec" at bounding box center [246, 272] width 100 height 26
select select "8"
click at [196, 260] on select "Jan Feb Mar Apr May Jun [DATE] Aug Sep Oct Nov Dec" at bounding box center [246, 272] width 100 height 26
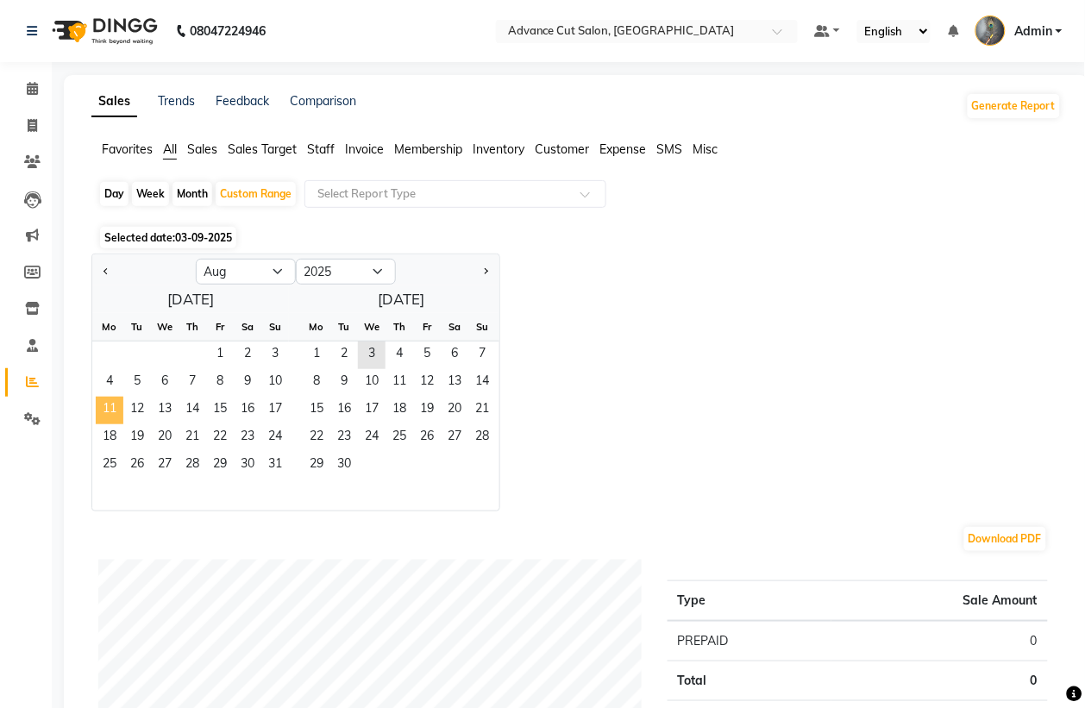
click at [114, 412] on span "11" at bounding box center [110, 411] width 28 height 28
click at [160, 434] on span "20" at bounding box center [165, 438] width 28 height 28
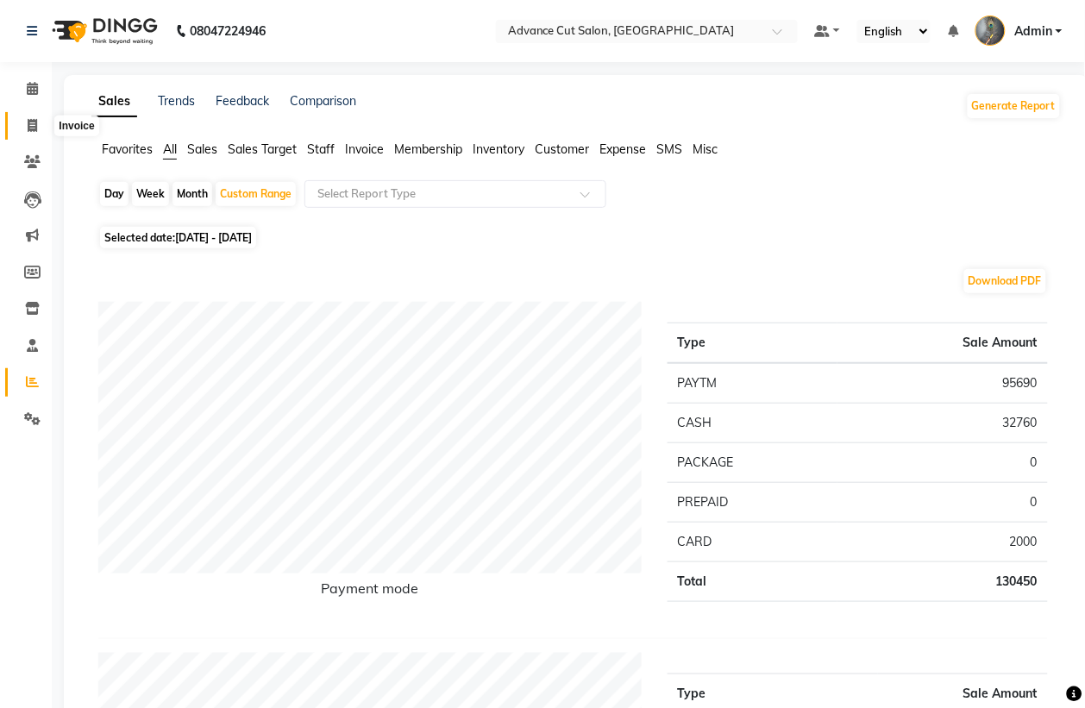
click at [36, 126] on icon at bounding box center [32, 125] width 9 height 13
select select "service"
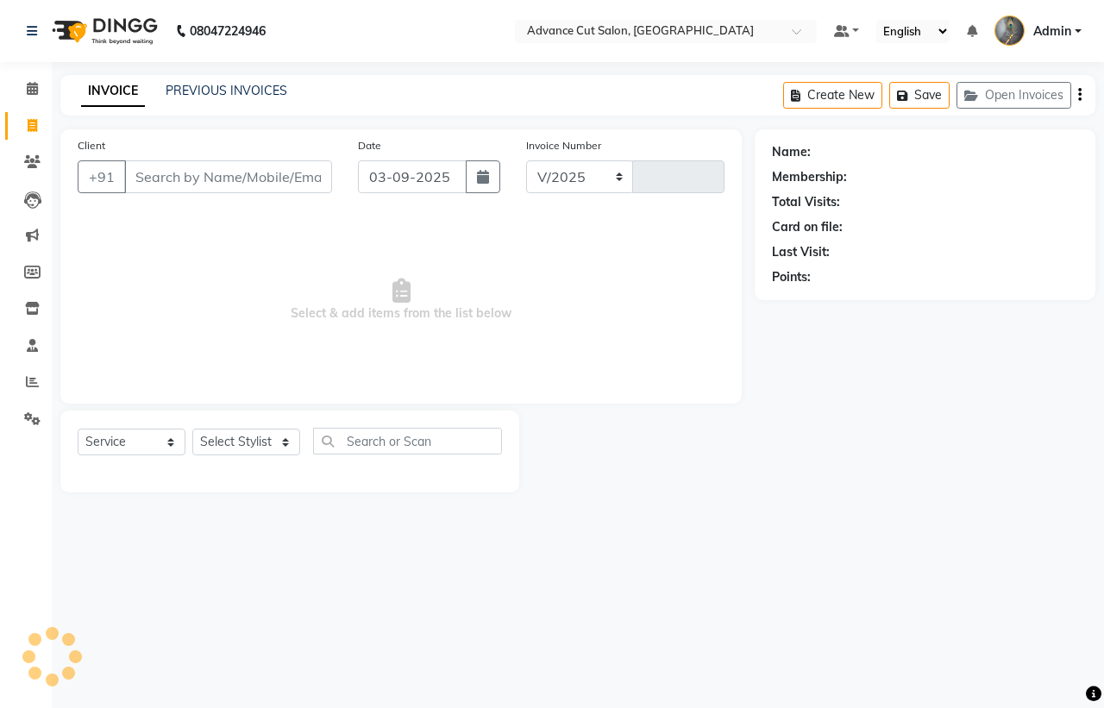
select select "4939"
type input "3975"
click at [20, 380] on span at bounding box center [32, 383] width 30 height 20
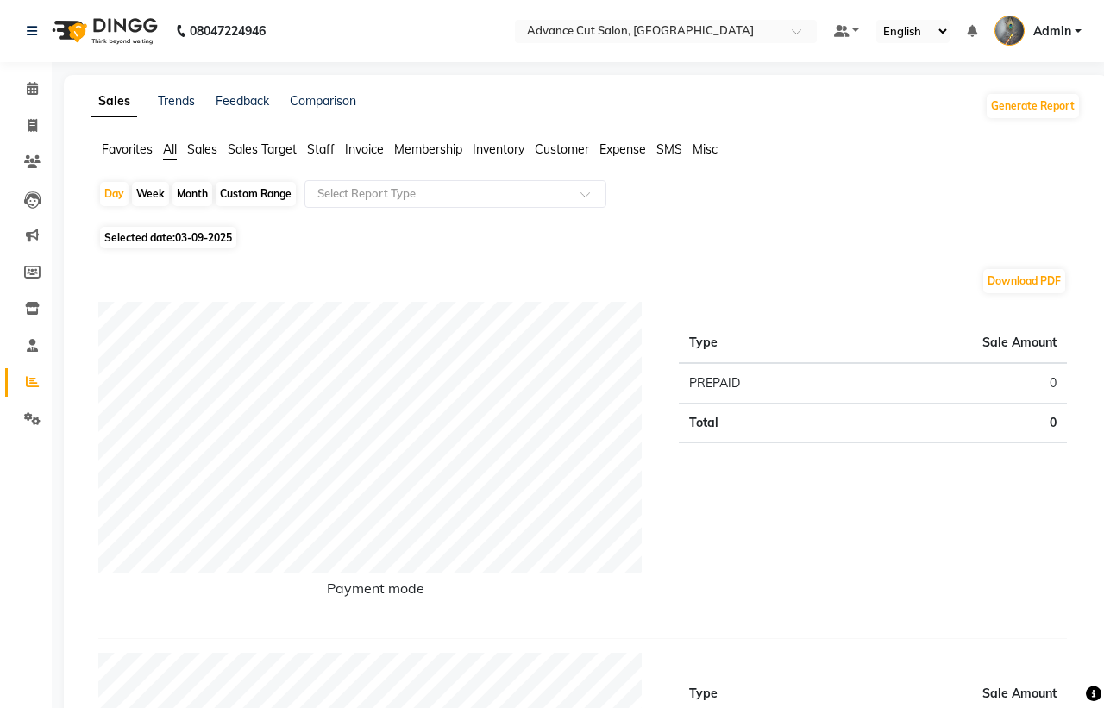
click at [171, 237] on span "Selected date: [DATE]" at bounding box center [168, 238] width 136 height 22
select select "9"
select select "2025"
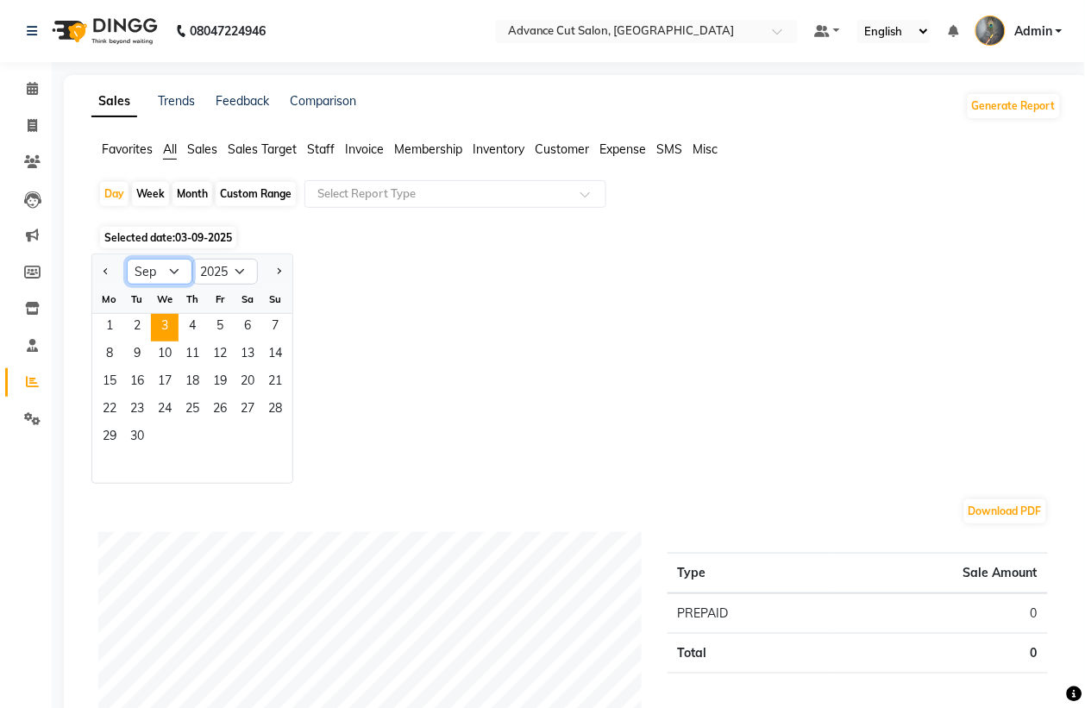
click at [171, 264] on select "Jan Feb Mar Apr May Jun [DATE] Aug Sep Oct Nov Dec" at bounding box center [160, 272] width 66 height 26
select select "8"
click at [127, 260] on select "Jan Feb Mar Apr May Jun [DATE] Aug Sep Oct Nov Dec" at bounding box center [160, 272] width 66 height 26
click at [254, 200] on div "Custom Range" at bounding box center [256, 194] width 80 height 24
select select "9"
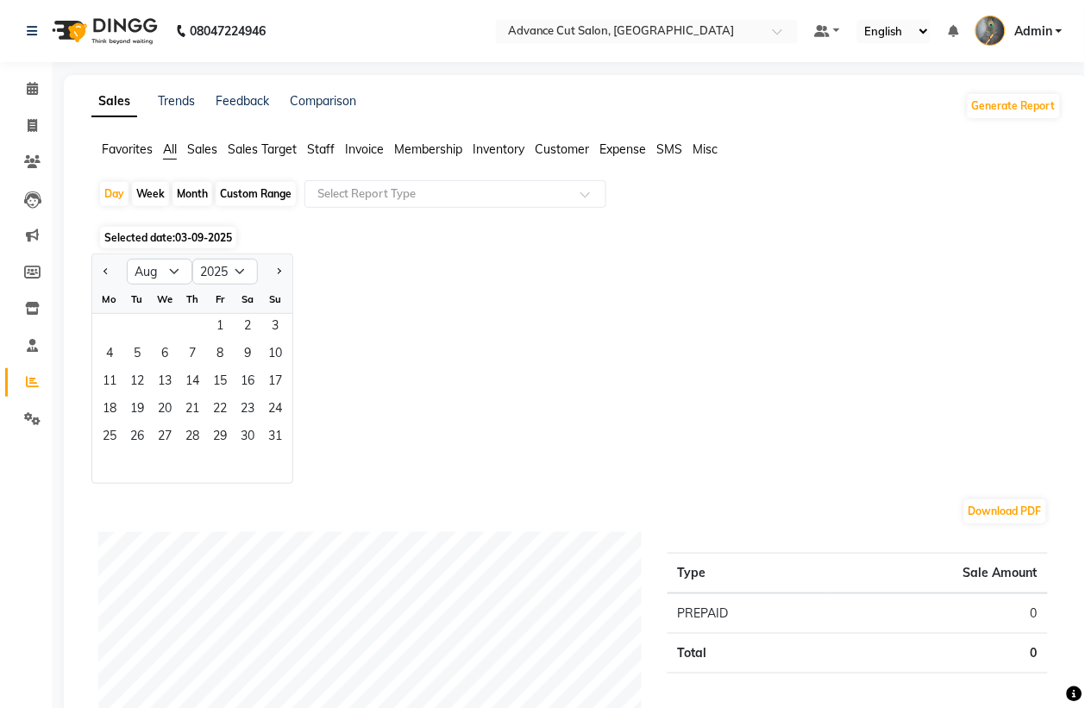
select select "2025"
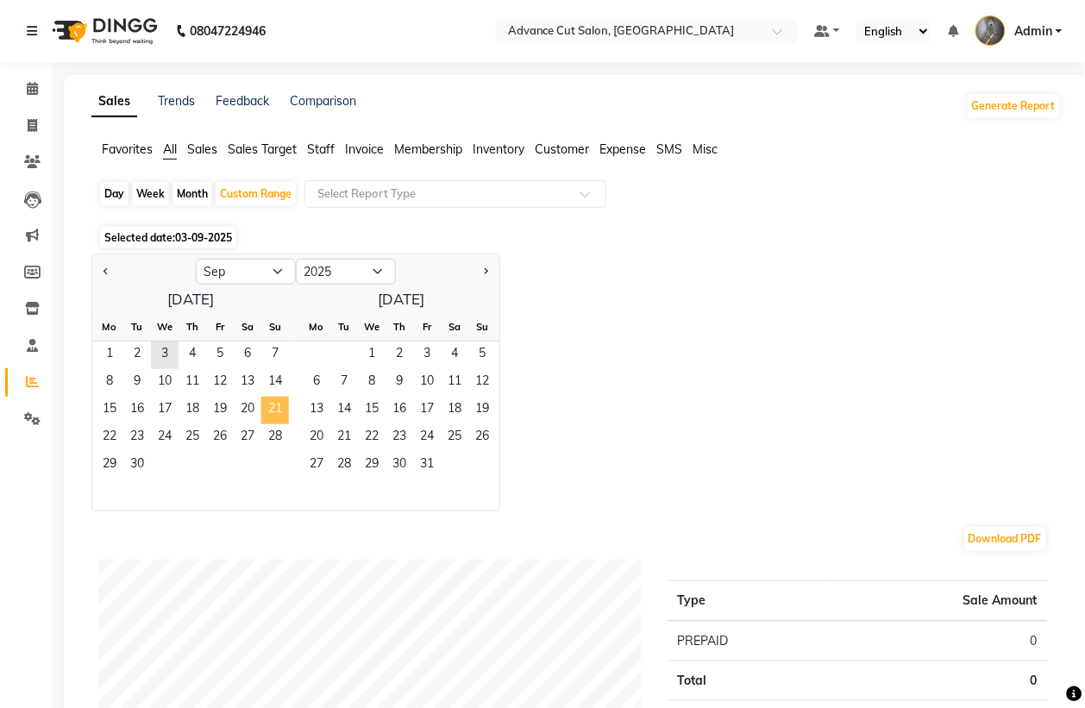
click at [270, 415] on span "21" at bounding box center [275, 411] width 28 height 28
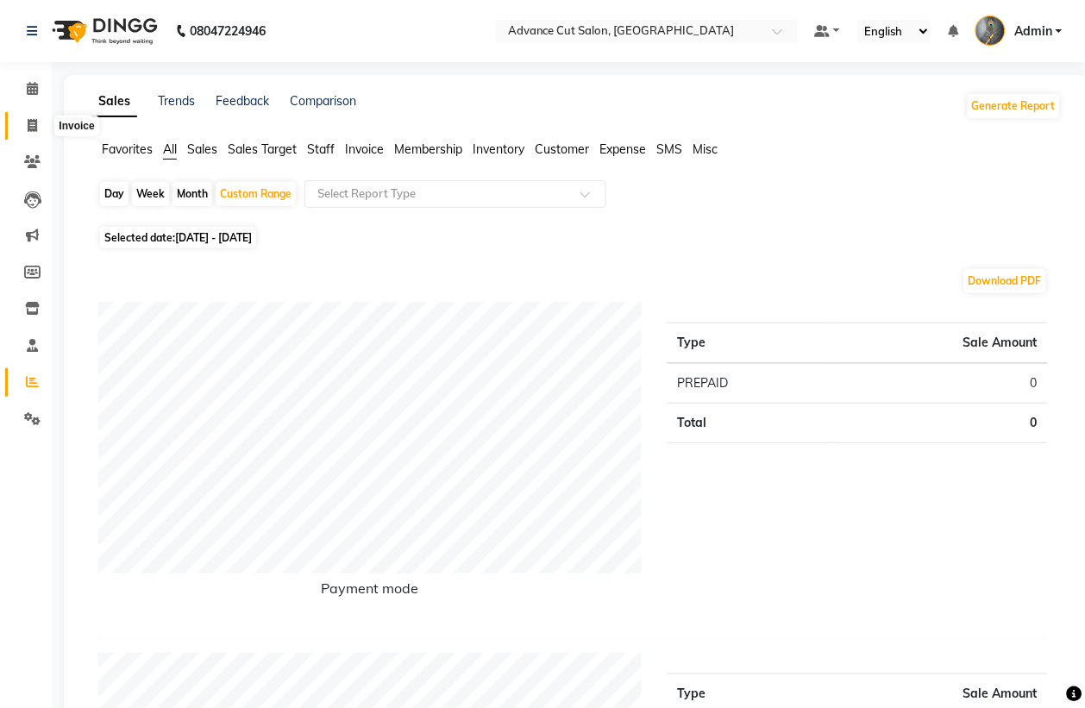
drag, startPoint x: 24, startPoint y: 126, endPoint x: 20, endPoint y: 365, distance: 239.0
click at [26, 125] on span at bounding box center [32, 126] width 30 height 20
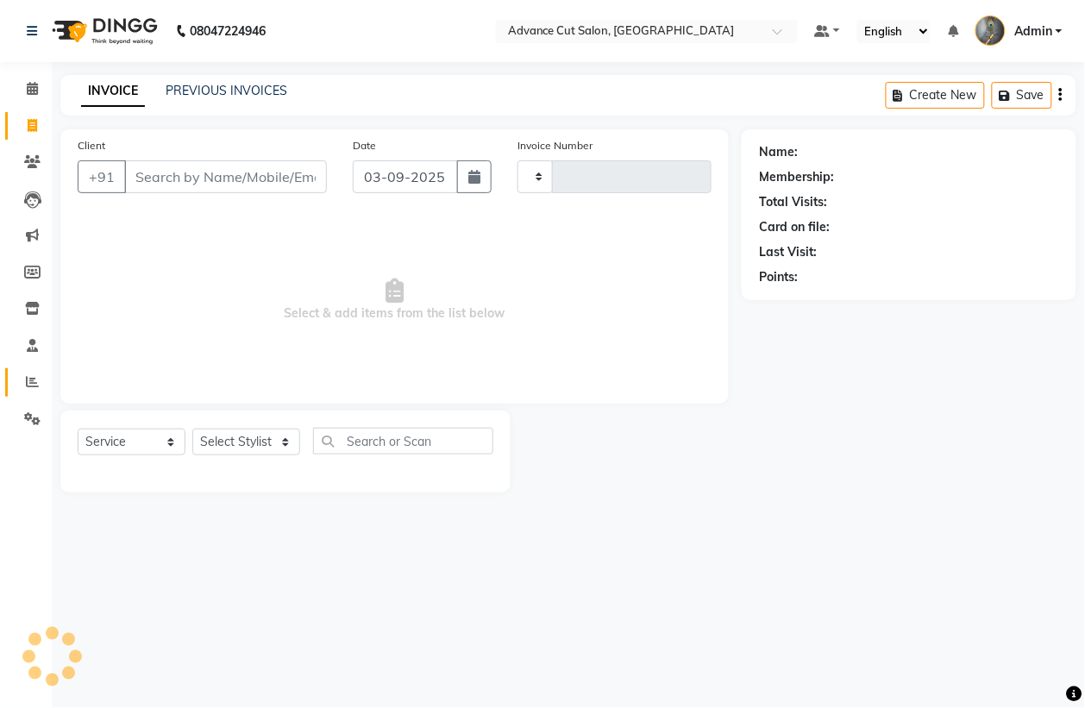
click at [28, 380] on icon at bounding box center [32, 381] width 13 height 13
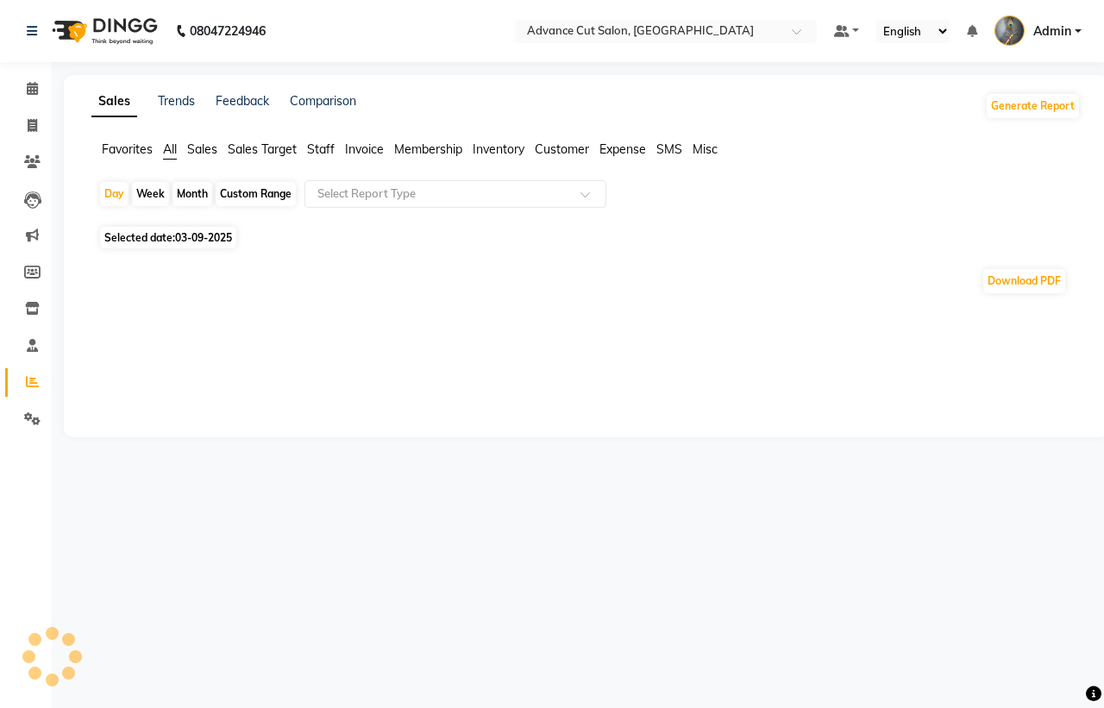
click at [251, 192] on div "Custom Range" at bounding box center [256, 194] width 80 height 24
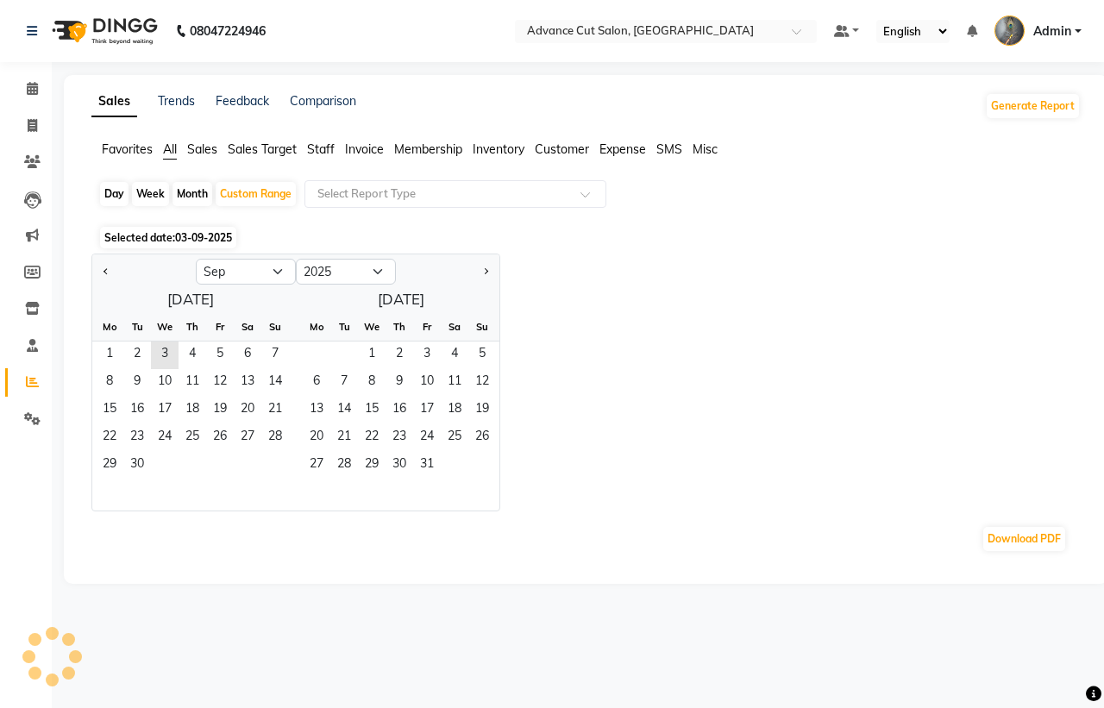
click at [238, 525] on div "Download PDF" at bounding box center [582, 539] width 969 height 28
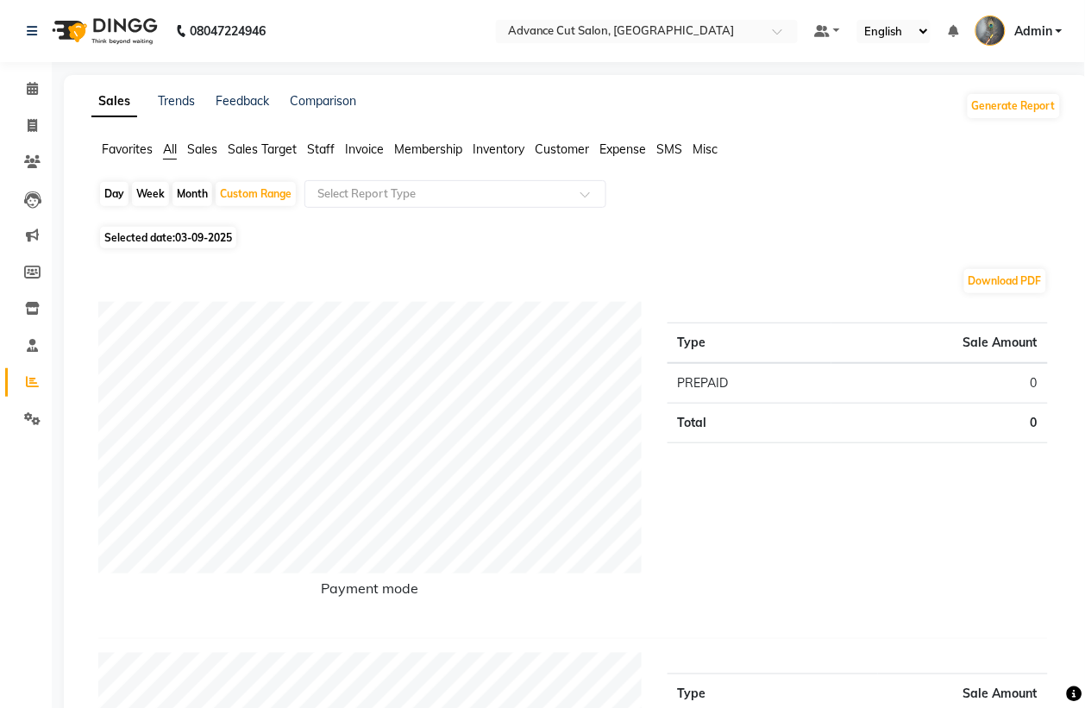
click at [217, 240] on span "03-09-2025" at bounding box center [203, 237] width 57 height 13
select select "9"
select select "2025"
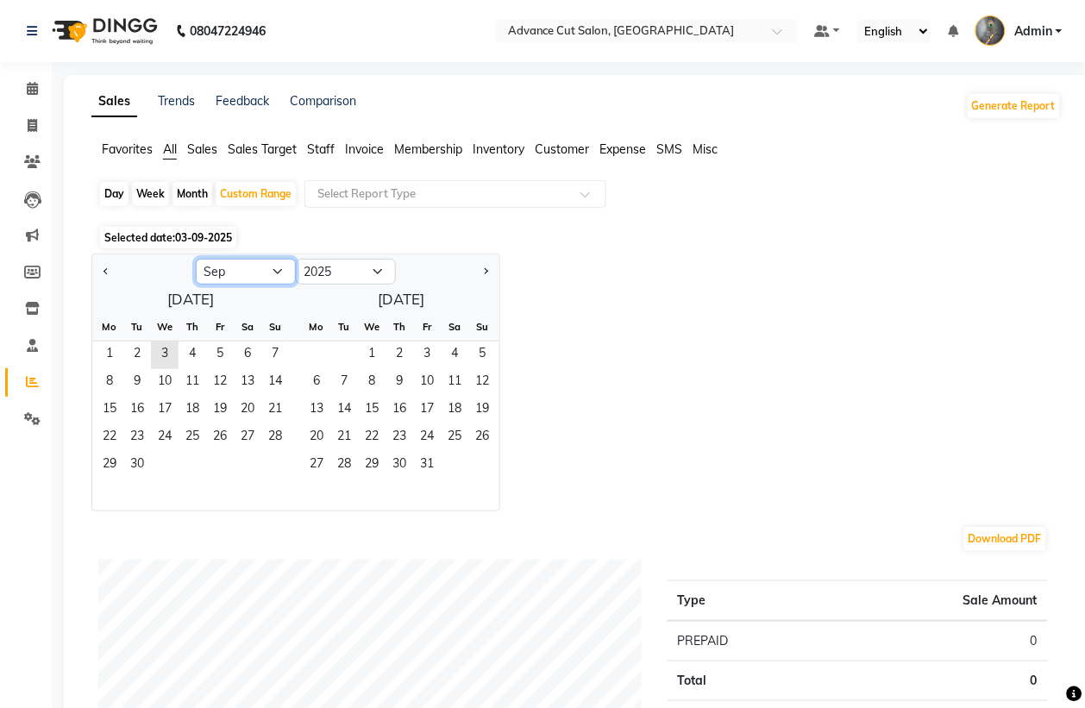
click at [229, 273] on select "Jan Feb Mar Apr May Jun [DATE] Aug Sep Oct Nov Dec" at bounding box center [246, 272] width 100 height 26
select select "8"
click at [196, 260] on select "Jan Feb Mar Apr May Jun [DATE] Aug Sep Oct Nov Dec" at bounding box center [246, 272] width 100 height 26
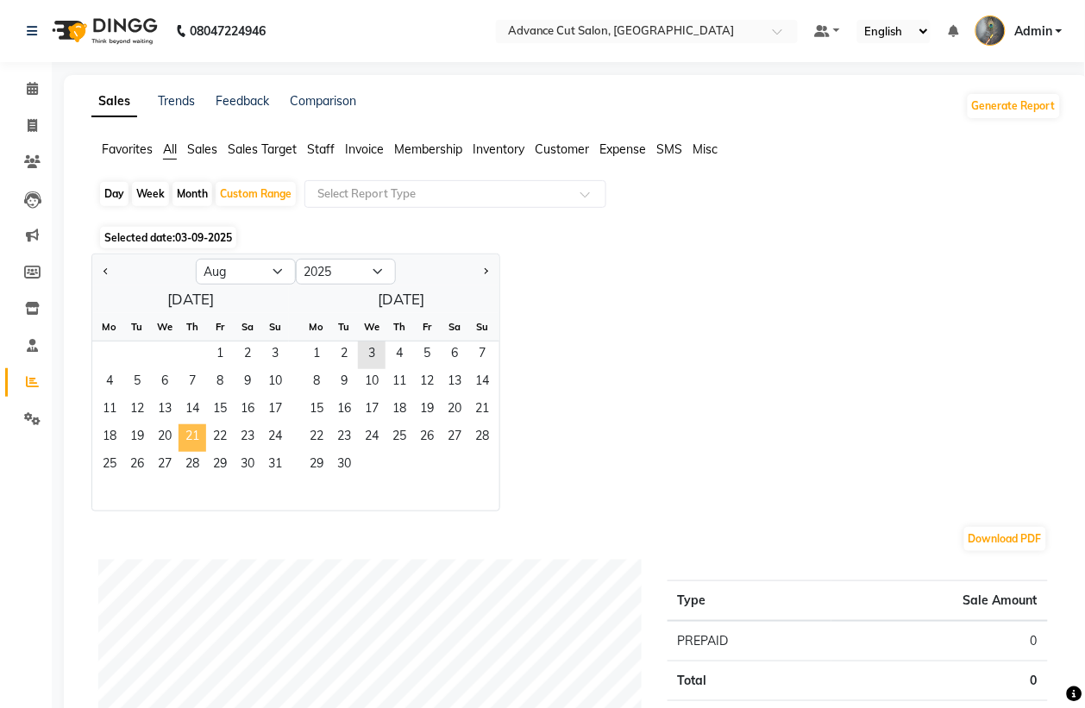
click at [186, 442] on span "21" at bounding box center [193, 438] width 28 height 28
click at [272, 467] on span "31" at bounding box center [275, 466] width 28 height 28
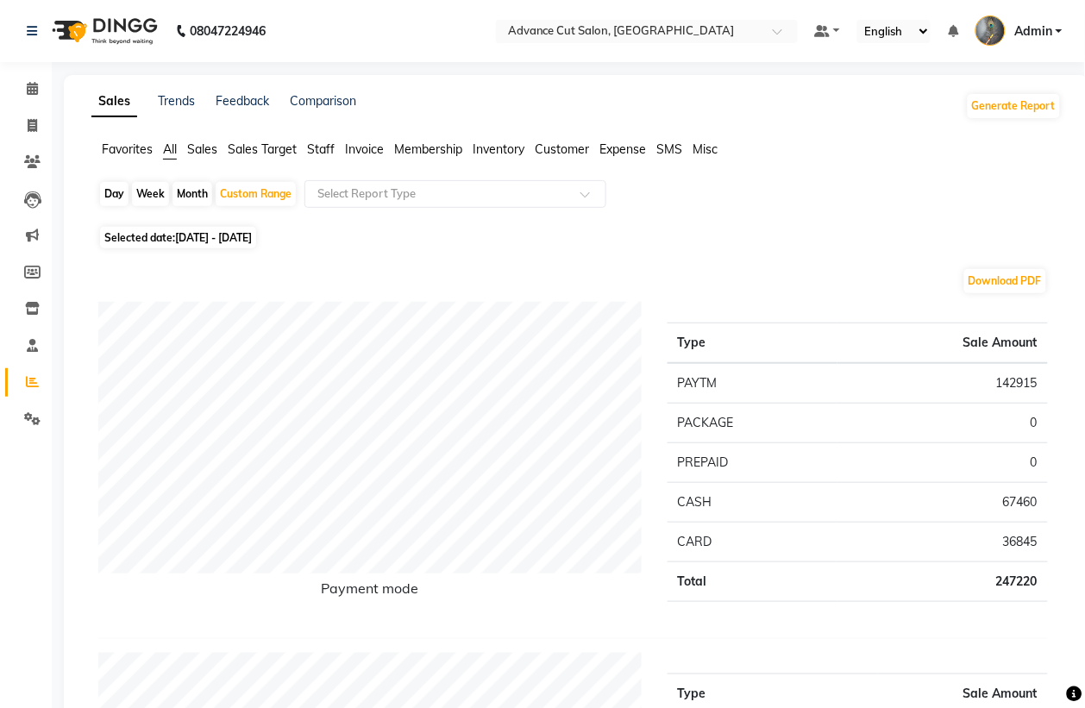
click at [173, 236] on span "Selected date: 21-08-2025 - 31-08-2025" at bounding box center [178, 238] width 156 height 22
select select "8"
select select "2025"
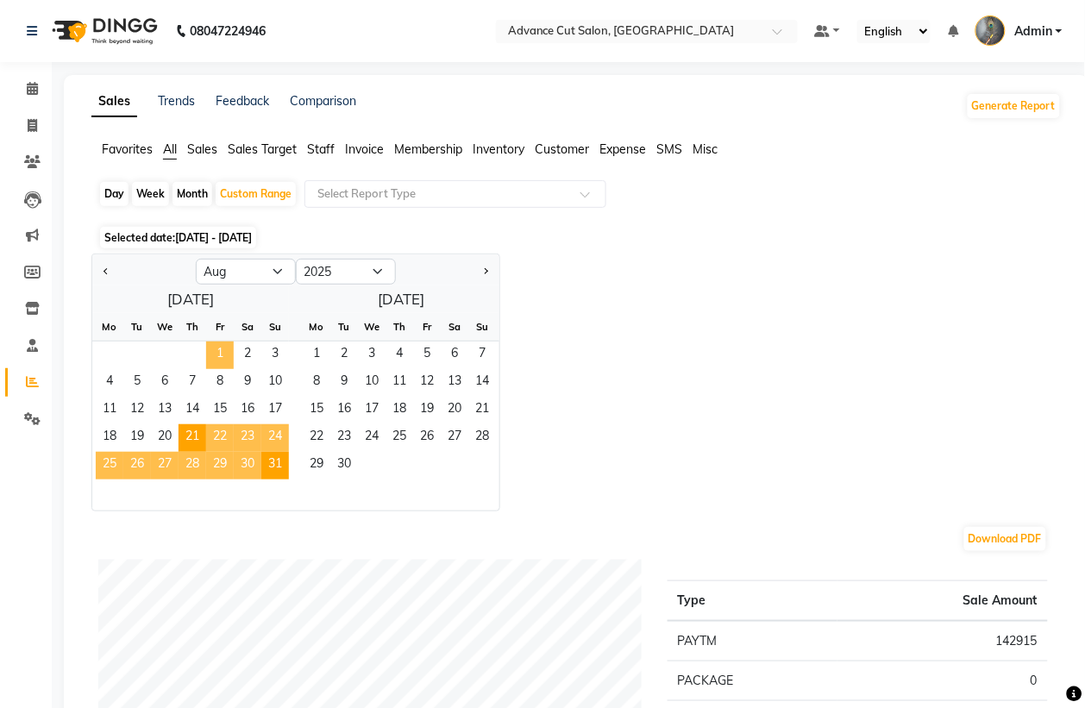
click at [213, 345] on span "1" at bounding box center [220, 356] width 28 height 28
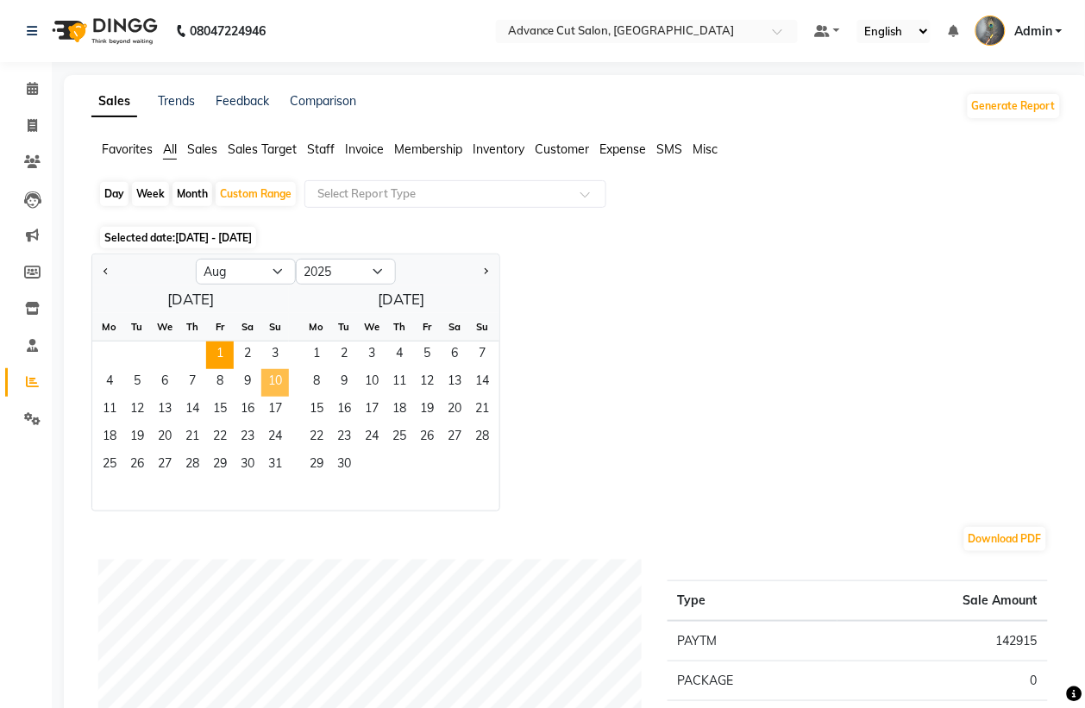
click at [268, 384] on span "10" at bounding box center [275, 383] width 28 height 28
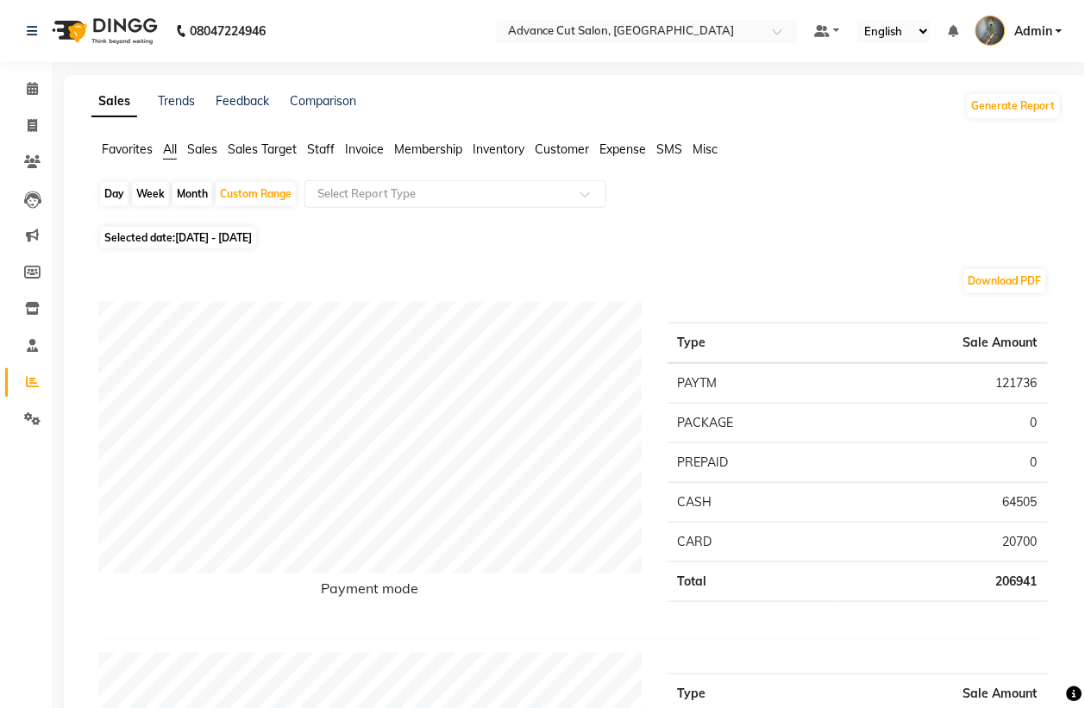
click at [252, 239] on span "01-08-2025 - 10-08-2025" at bounding box center [213, 237] width 77 height 13
select select "8"
select select "2025"
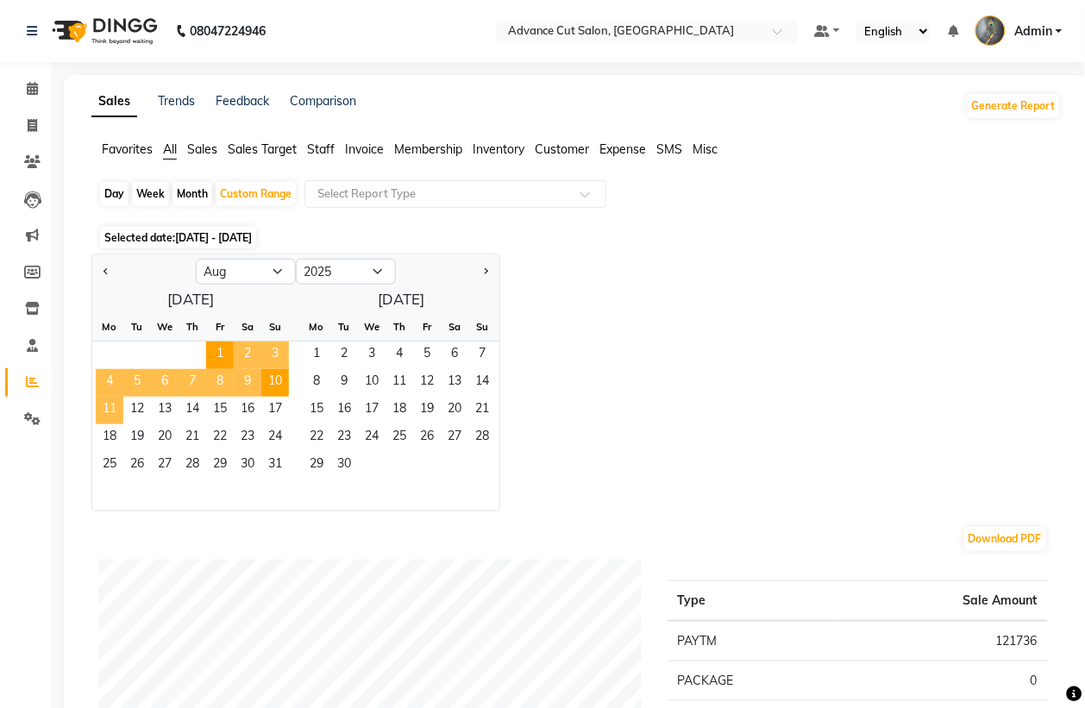
click at [108, 418] on span "11" at bounding box center [110, 411] width 28 height 28
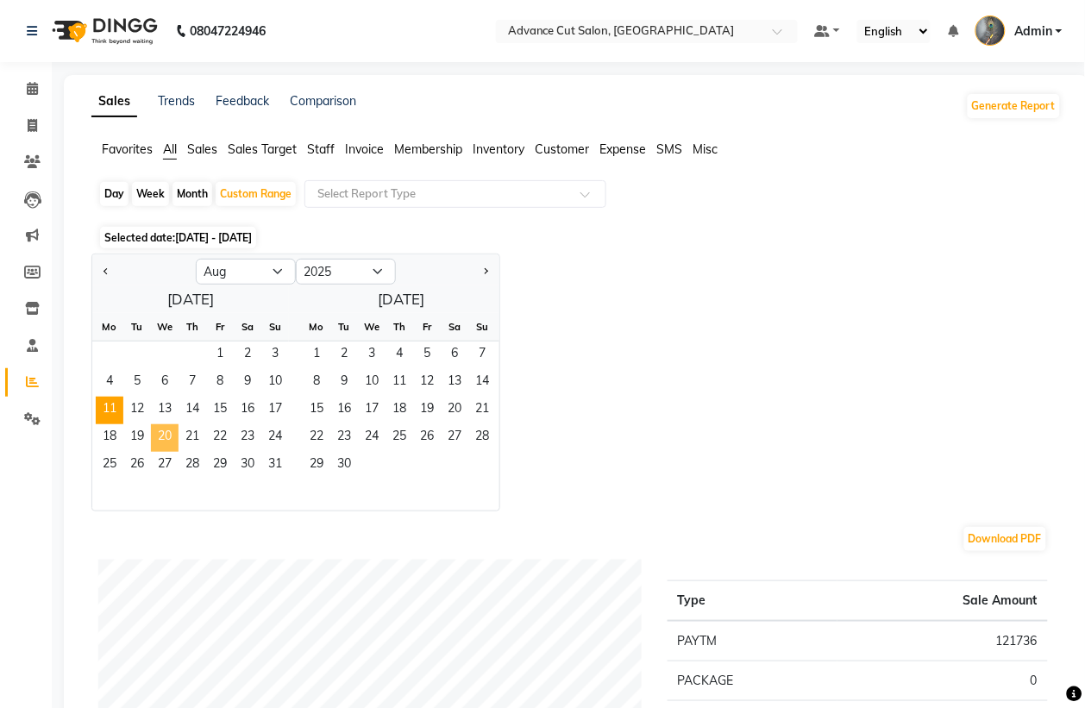
click at [155, 443] on span "20" at bounding box center [165, 438] width 28 height 28
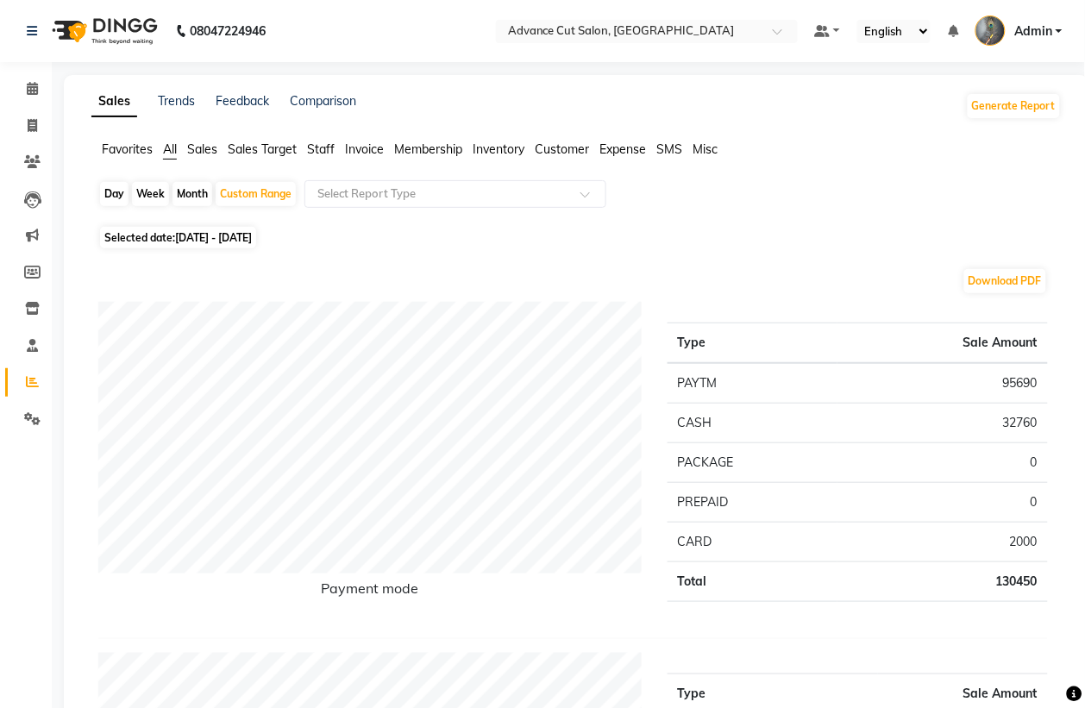
click at [252, 235] on span "11-08-2025 - 20-08-2025" at bounding box center [213, 237] width 77 height 13
select select "8"
select select "2025"
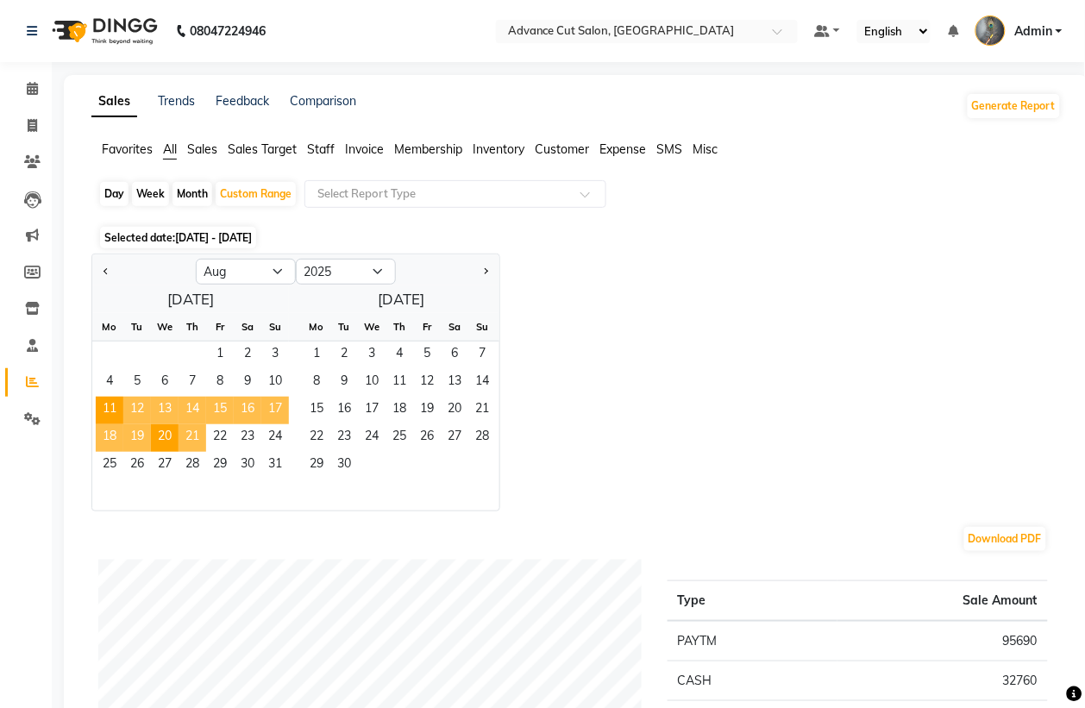
click at [194, 438] on span "21" at bounding box center [193, 438] width 28 height 28
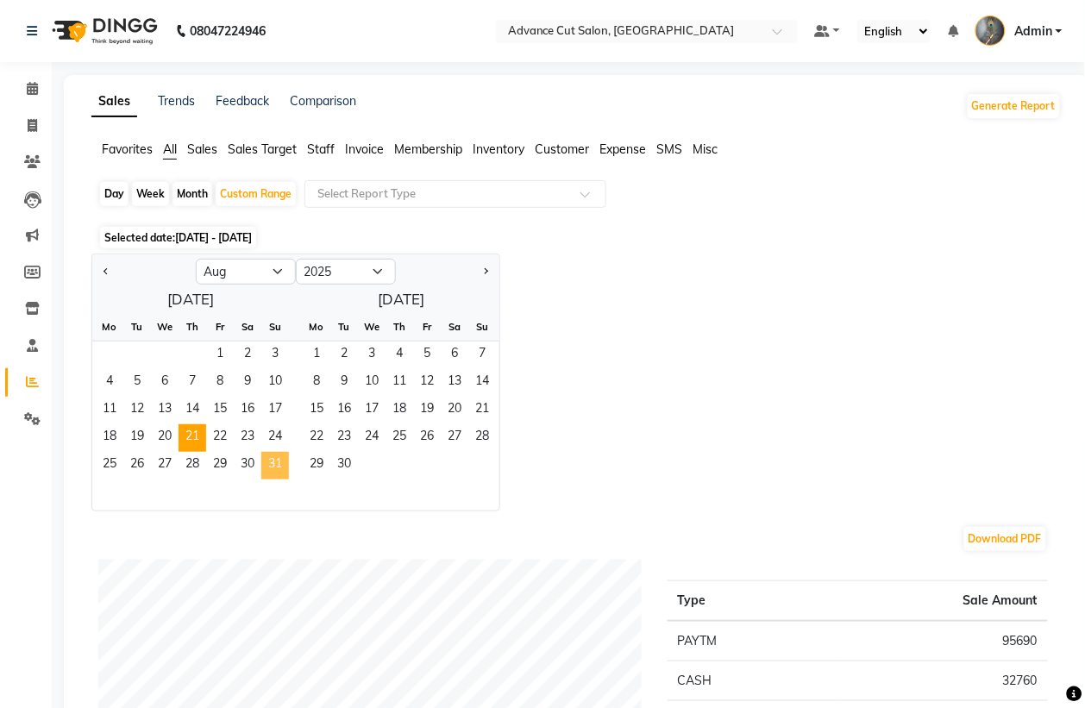
click at [270, 468] on span "31" at bounding box center [275, 466] width 28 height 28
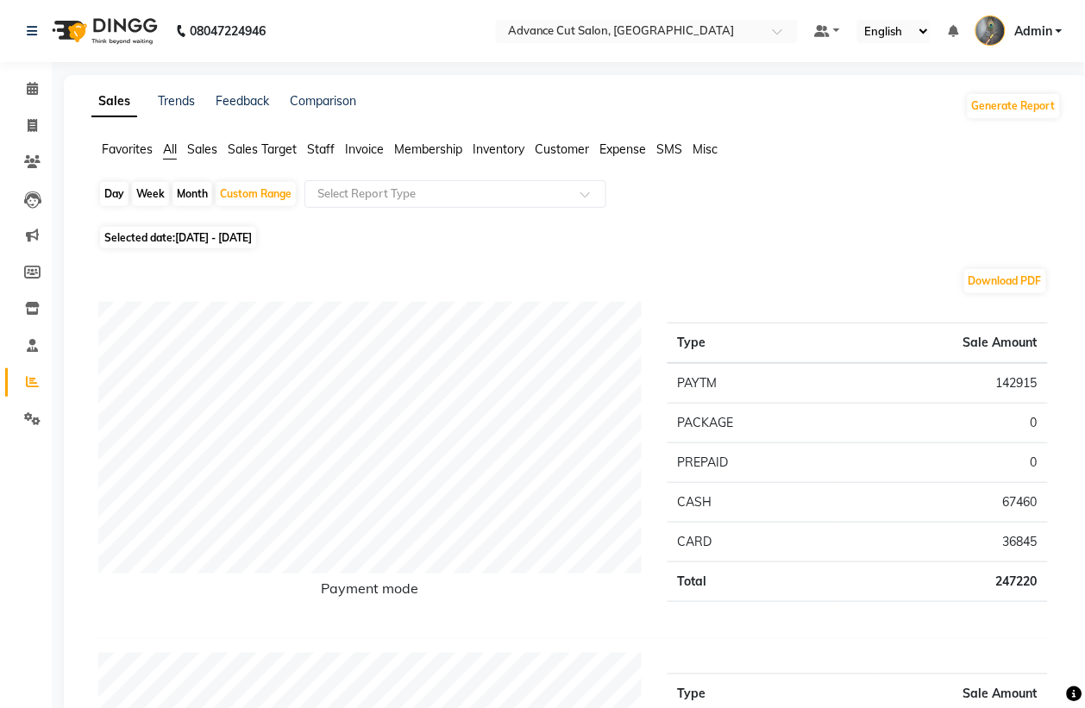
click at [230, 239] on span "21-08-2025 - 31-08-2025" at bounding box center [213, 237] width 77 height 13
select select "8"
select select "2025"
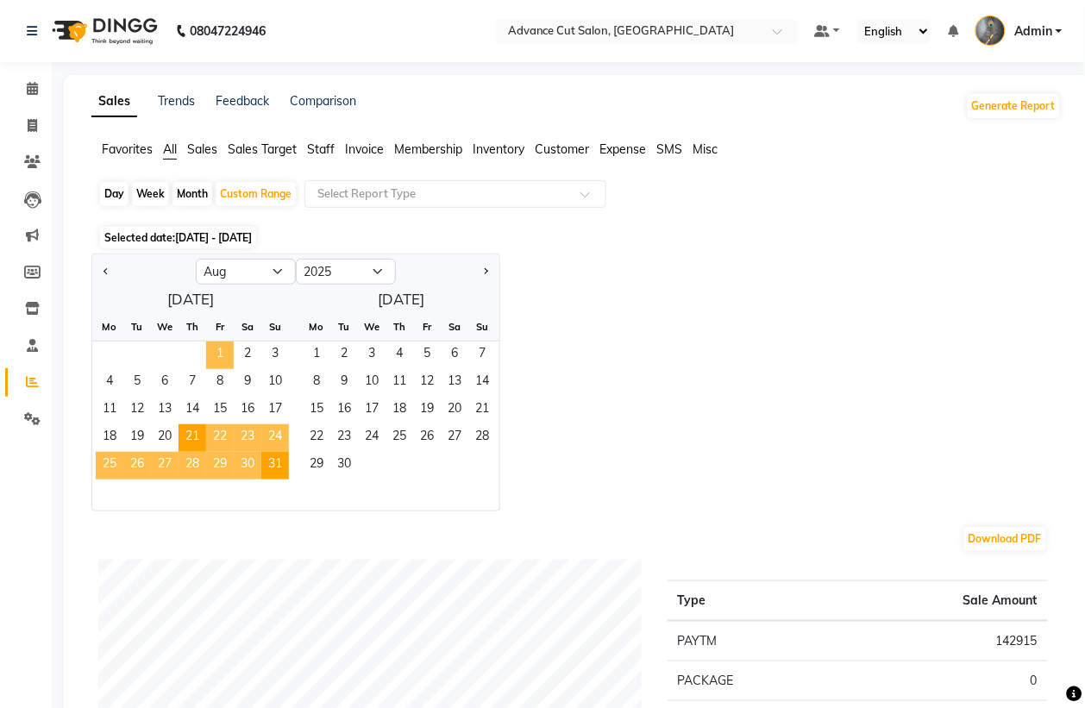
click at [213, 349] on span "1" at bounding box center [220, 356] width 28 height 28
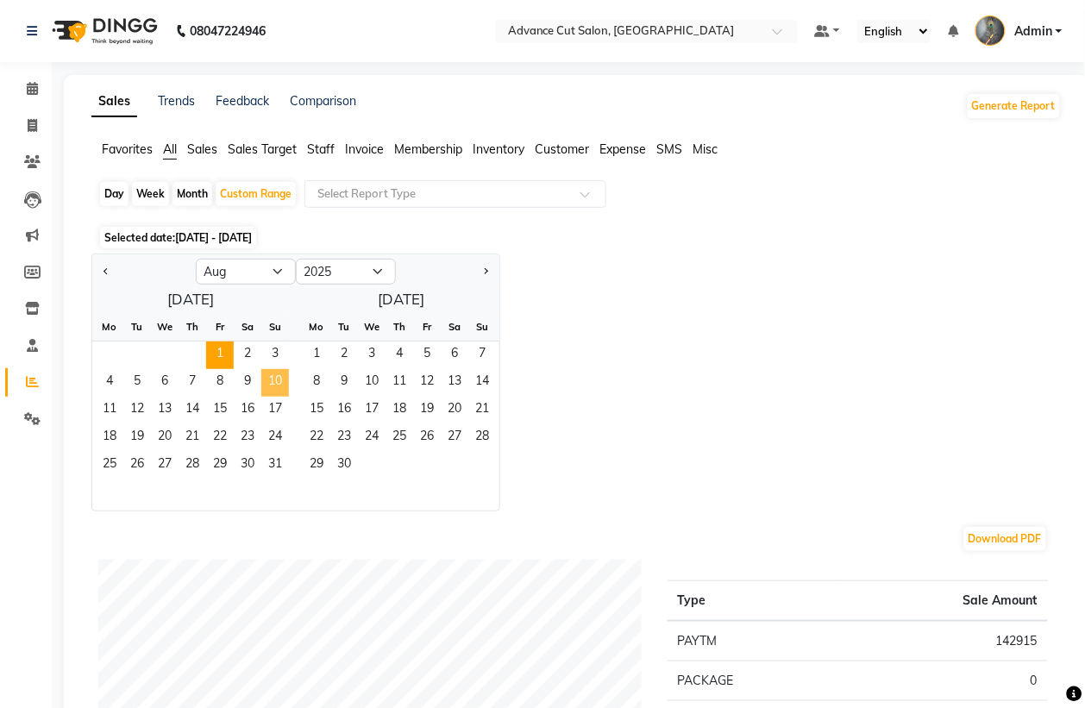
click at [268, 374] on span "10" at bounding box center [275, 383] width 28 height 28
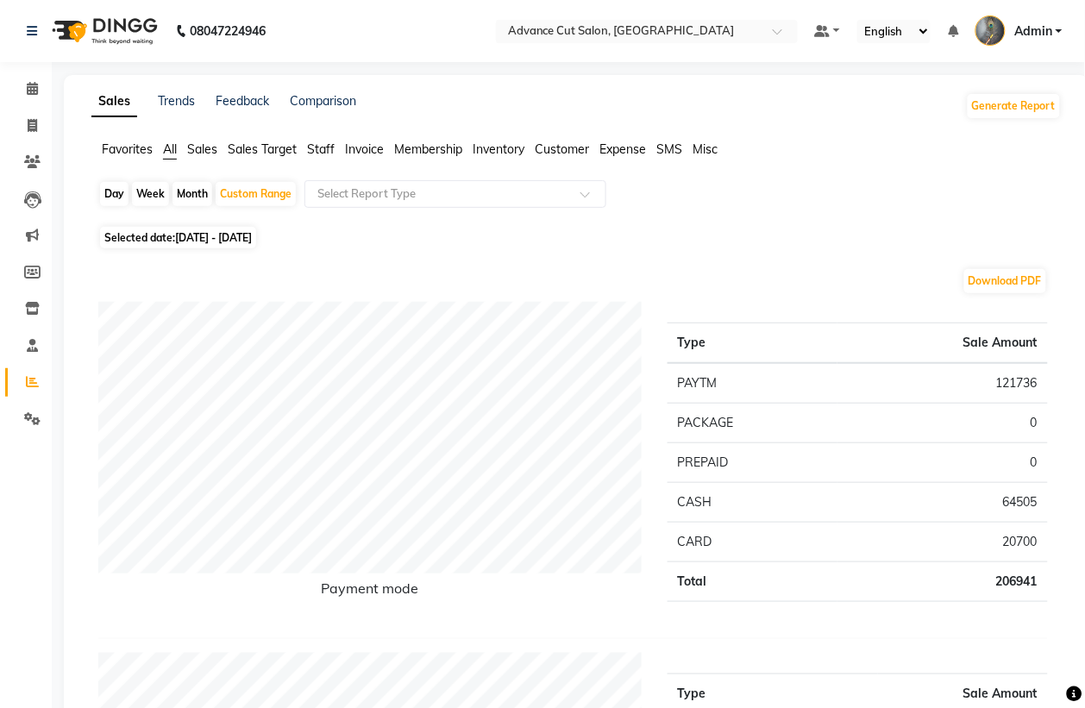
click at [319, 148] on span "Staff" at bounding box center [321, 149] width 28 height 16
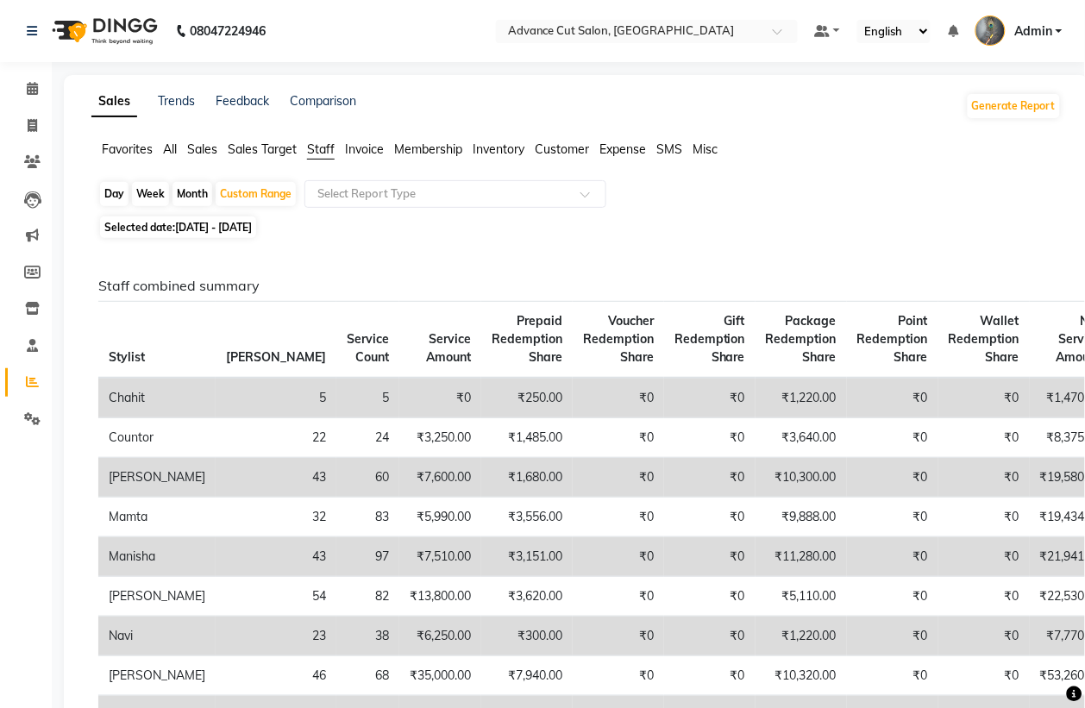
click at [252, 224] on span "01-08-2025 - 10-08-2025" at bounding box center [213, 227] width 77 height 13
select select "8"
select select "2025"
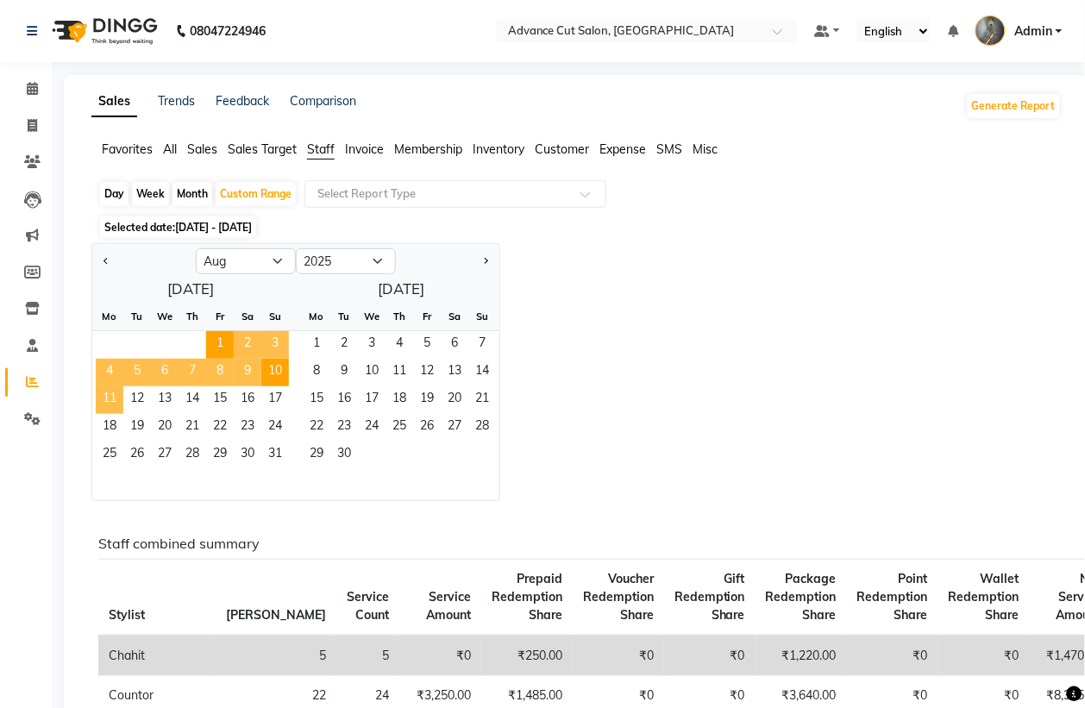
click at [109, 399] on span "11" at bounding box center [110, 400] width 28 height 28
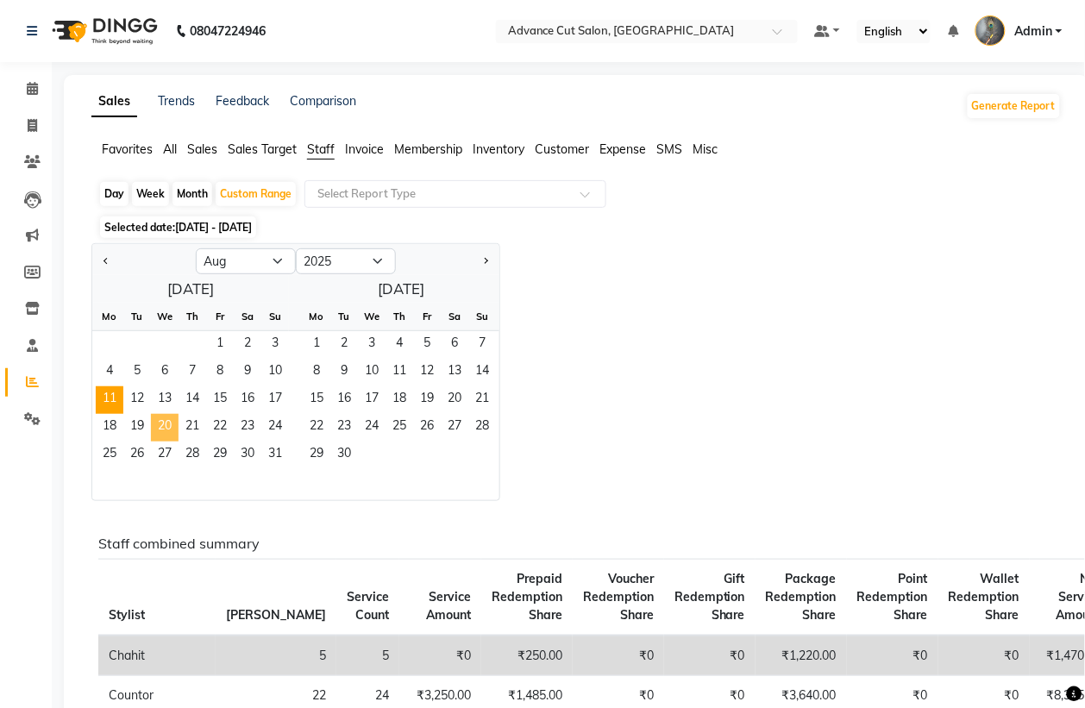
click at [164, 429] on span "20" at bounding box center [165, 428] width 28 height 28
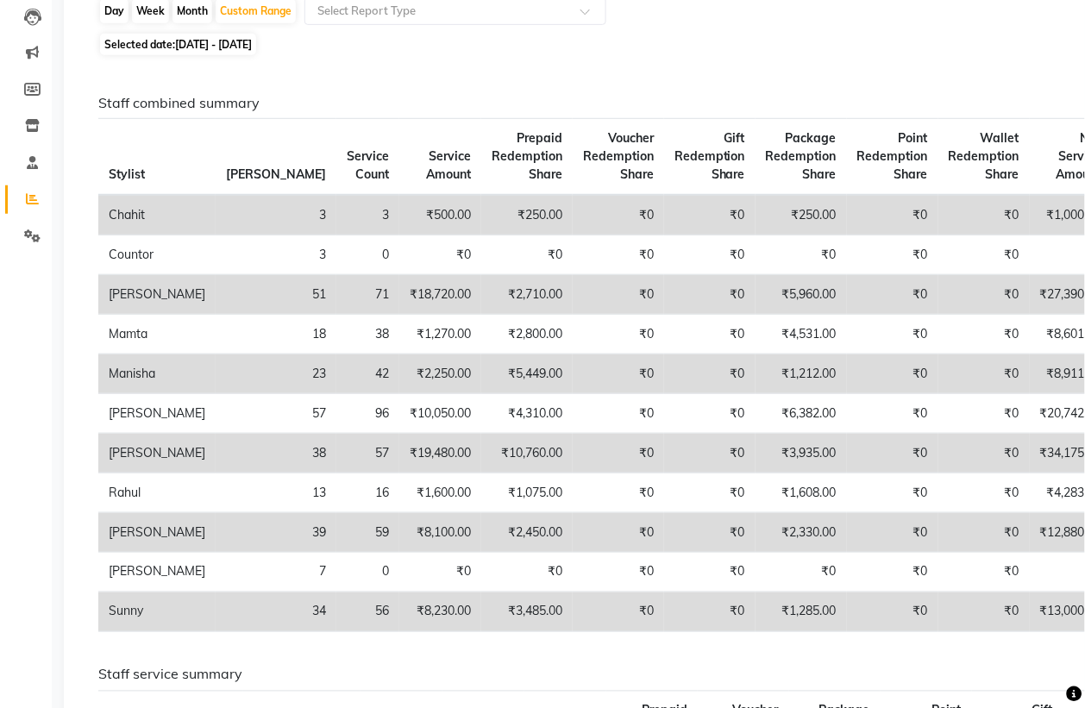
scroll to position [108, 0]
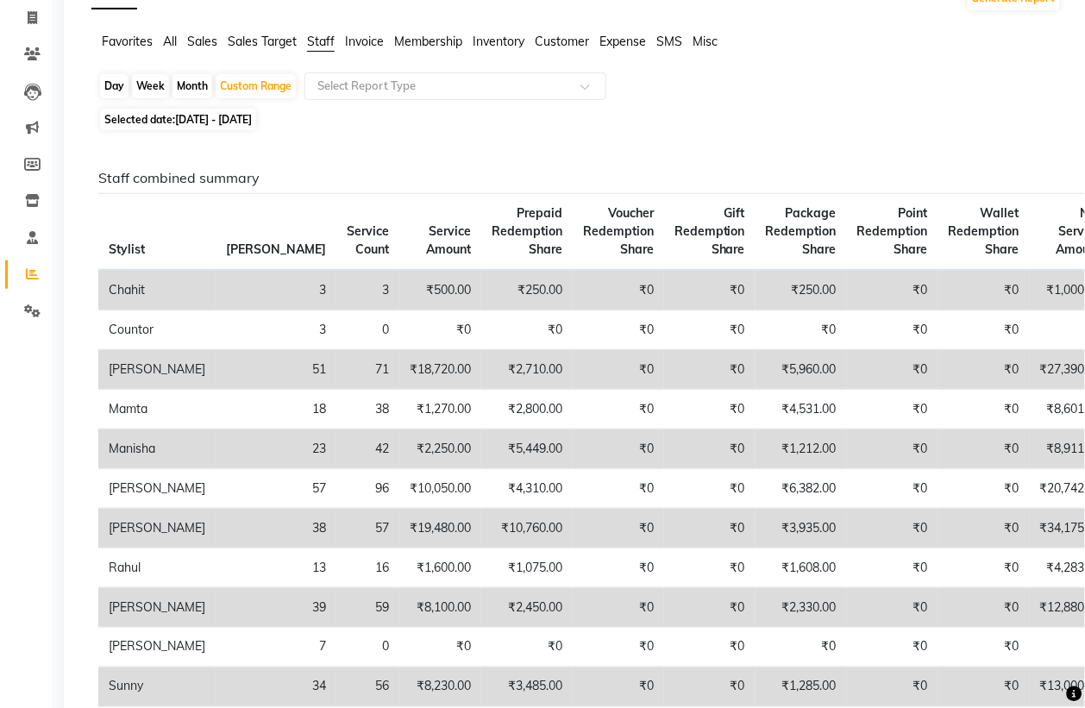
click at [166, 43] on span "All" at bounding box center [170, 42] width 14 height 16
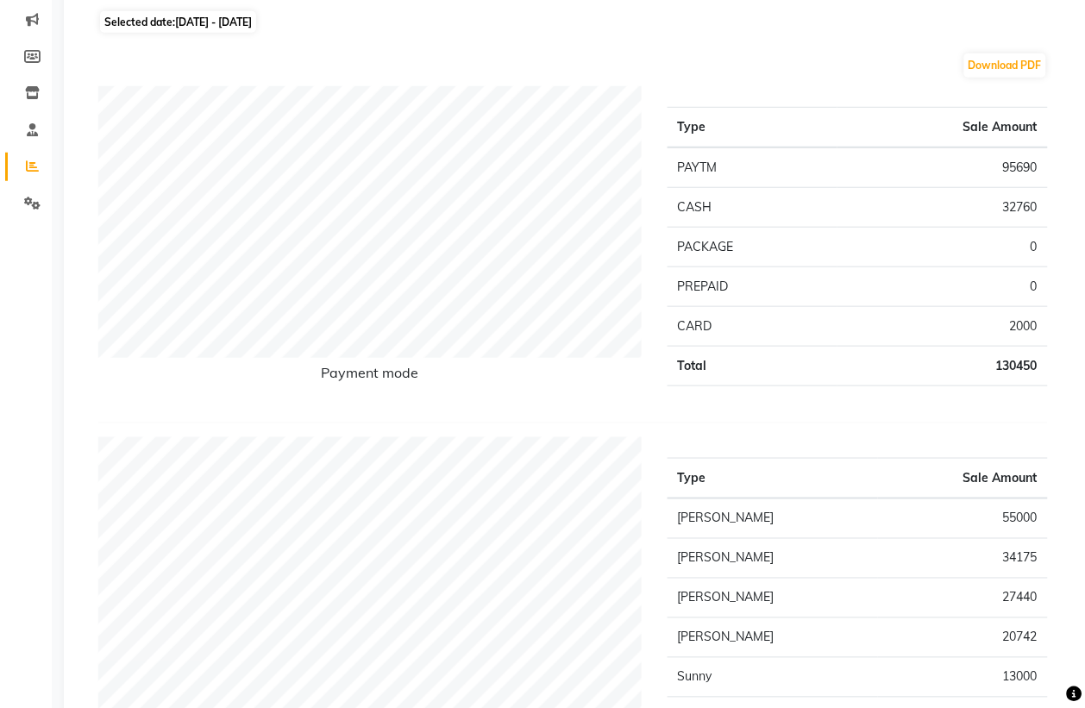
scroll to position [0, 0]
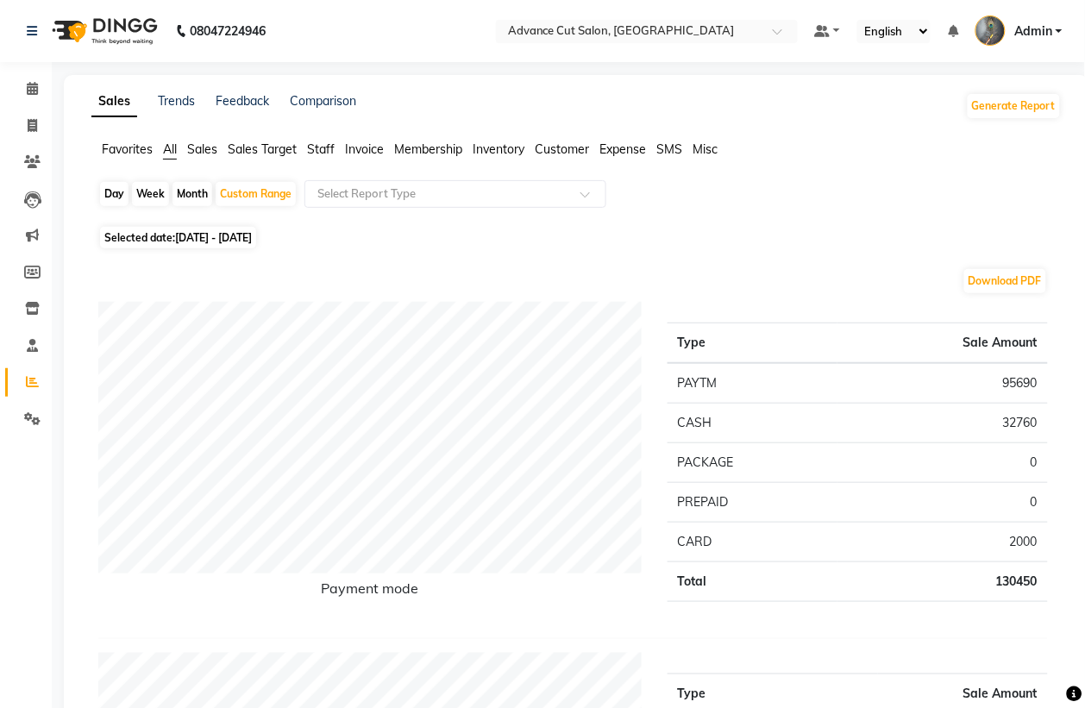
click at [320, 148] on span "Staff" at bounding box center [321, 149] width 28 height 16
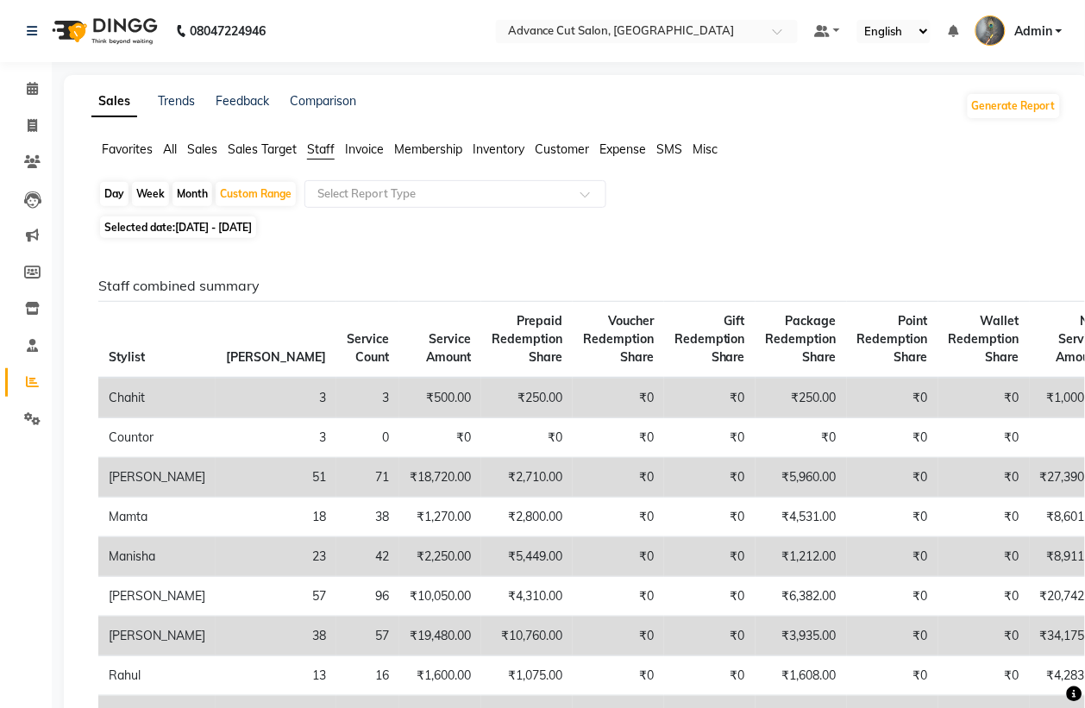
click at [224, 226] on span "11-08-2025 - 20-08-2025" at bounding box center [213, 227] width 77 height 13
select select "8"
select select "2025"
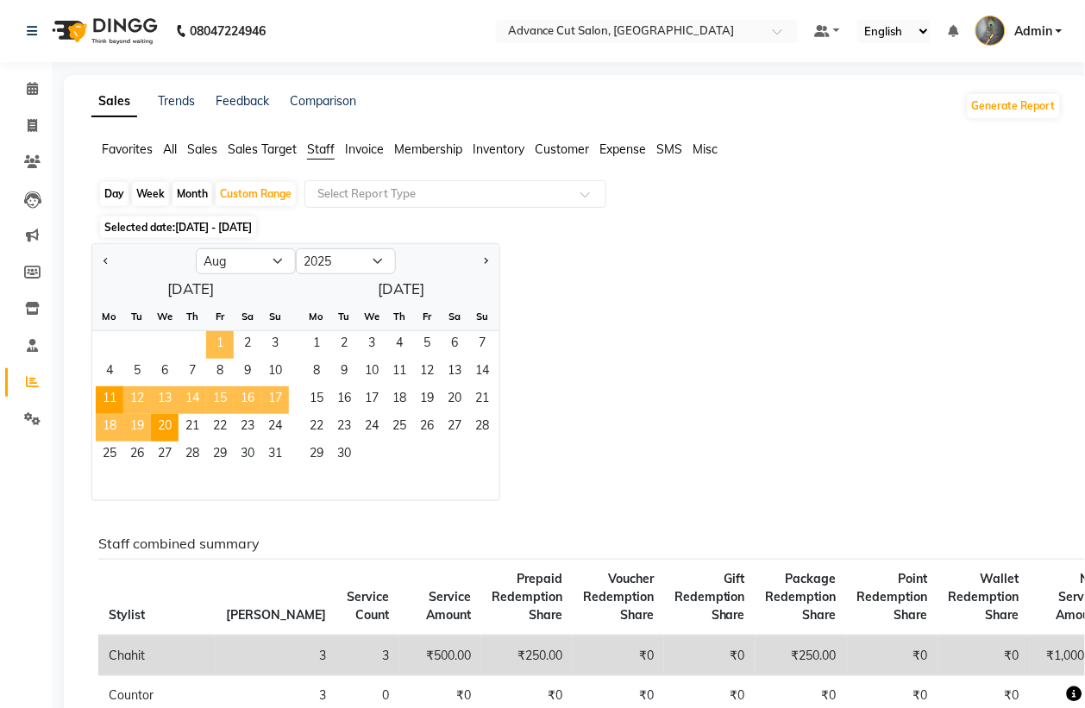
click at [210, 339] on span "1" at bounding box center [220, 345] width 28 height 28
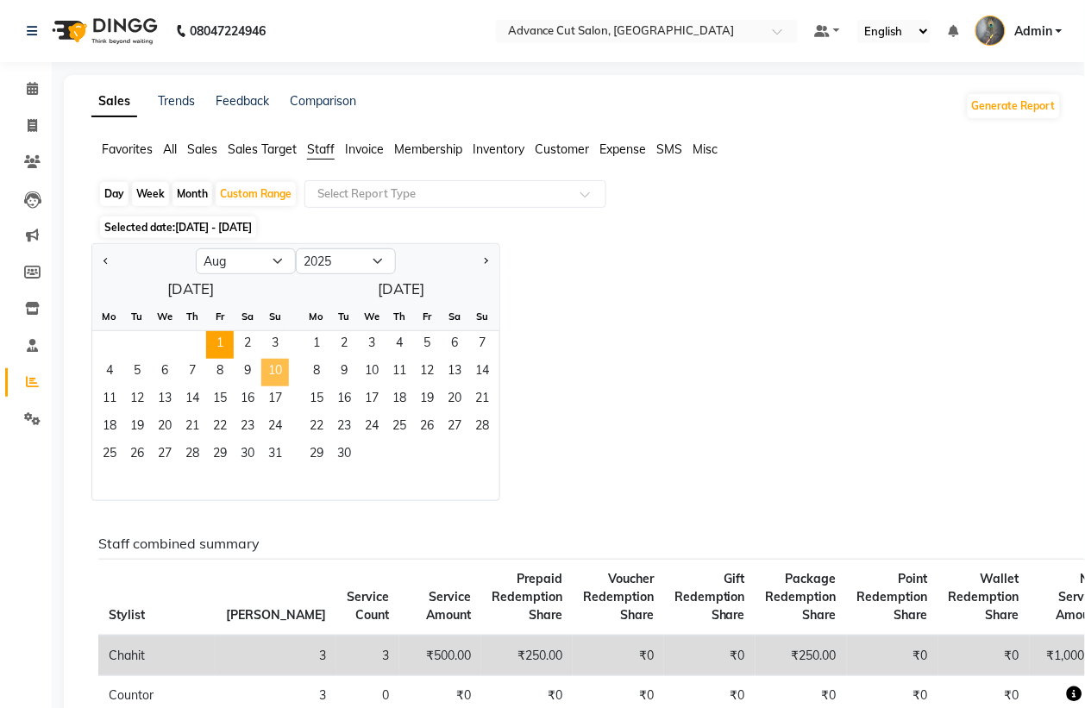
click at [276, 377] on span "10" at bounding box center [275, 373] width 28 height 28
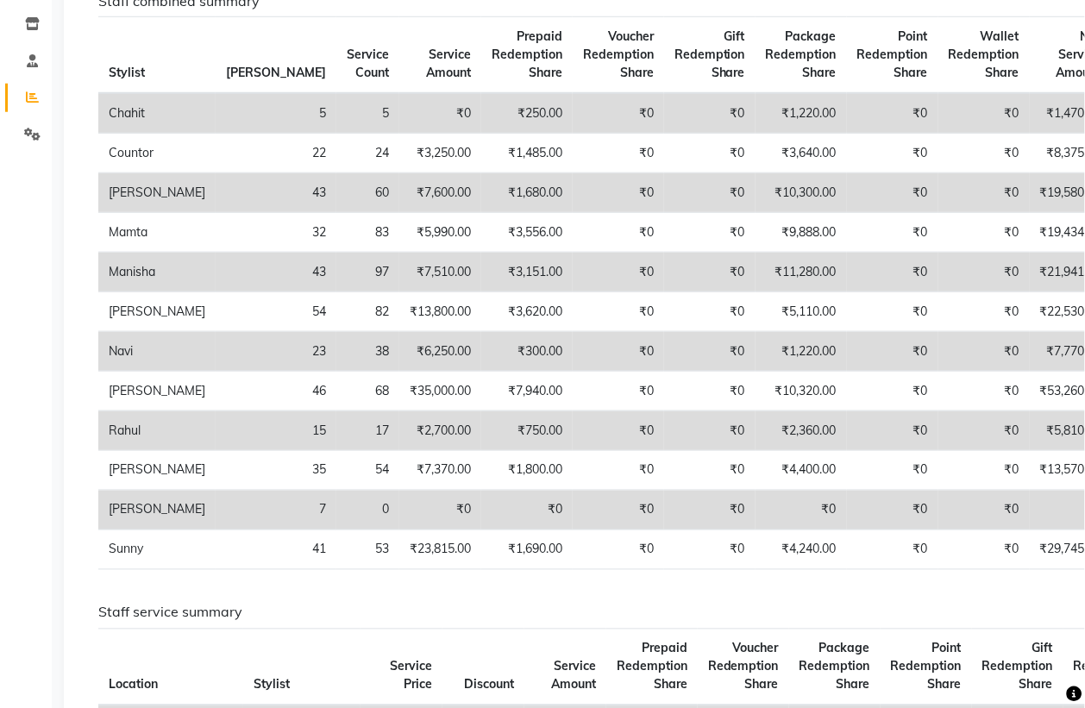
scroll to position [324, 0]
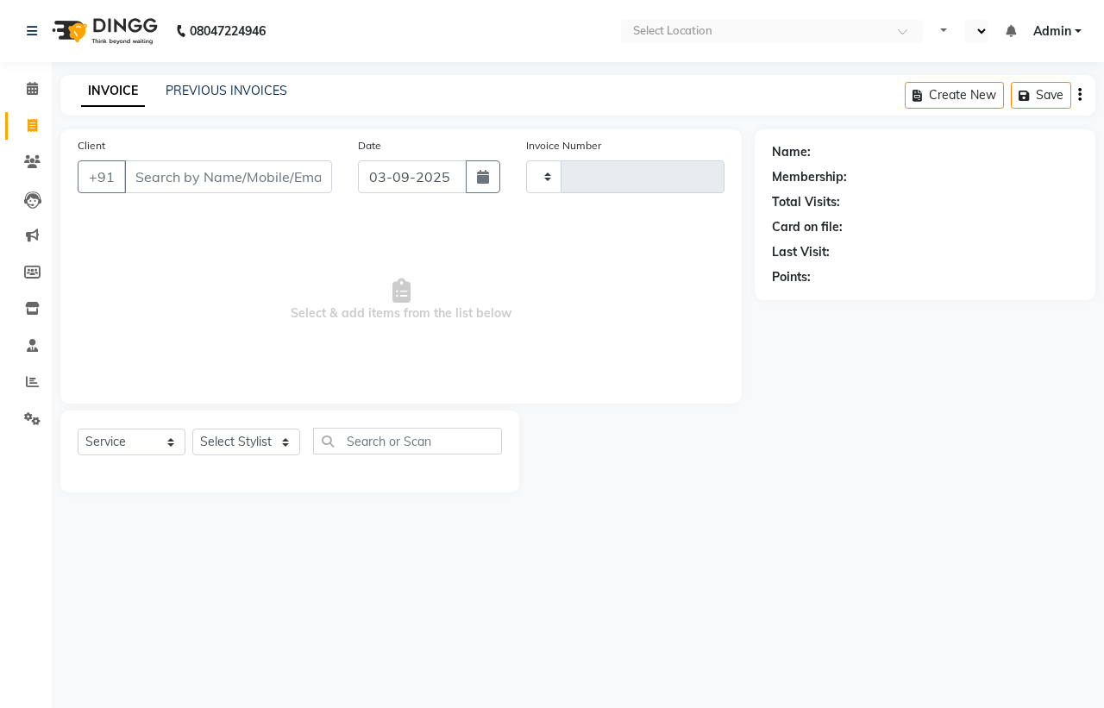
select select "service"
type input "3975"
select select "en"
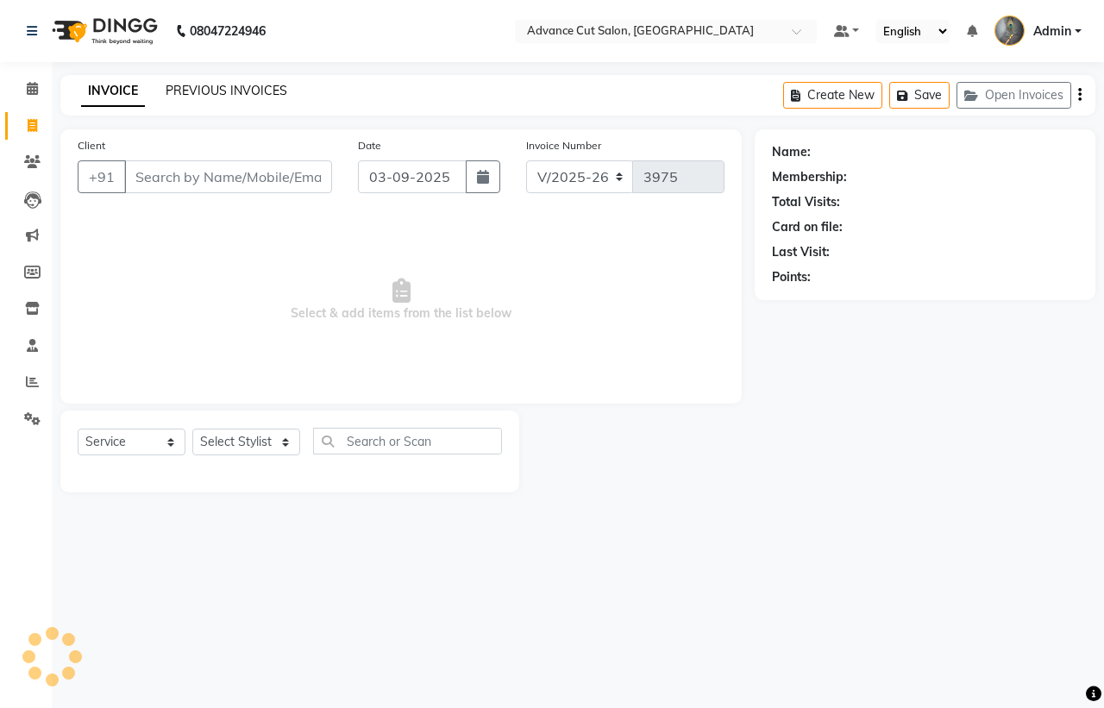
click at [199, 92] on link "PREVIOUS INVOICES" at bounding box center [227, 91] width 122 height 16
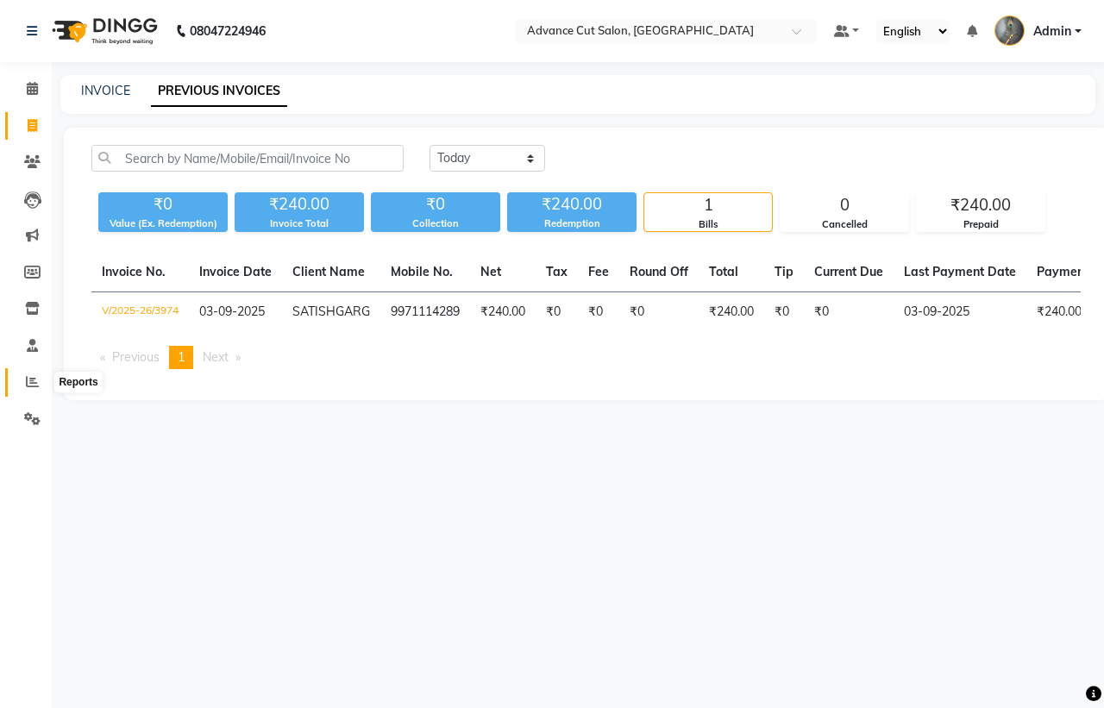
click at [28, 377] on icon at bounding box center [32, 381] width 13 height 13
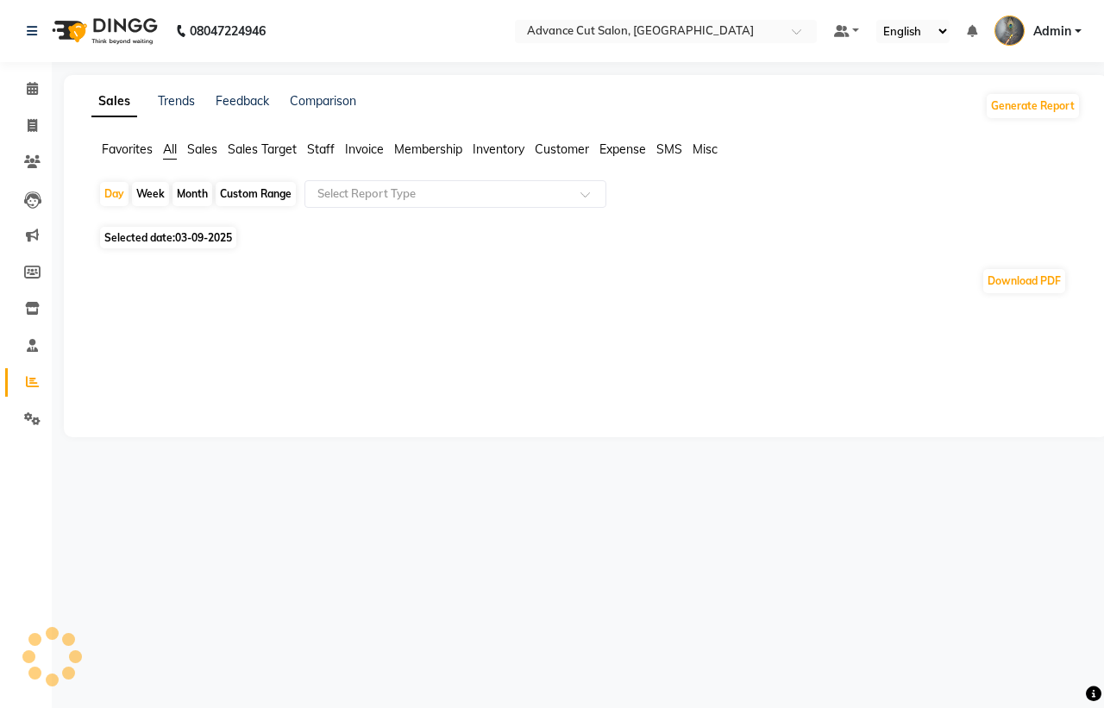
click at [132, 243] on span "Selected date: 03-09-2025" at bounding box center [168, 238] width 136 height 22
select select "9"
select select "2025"
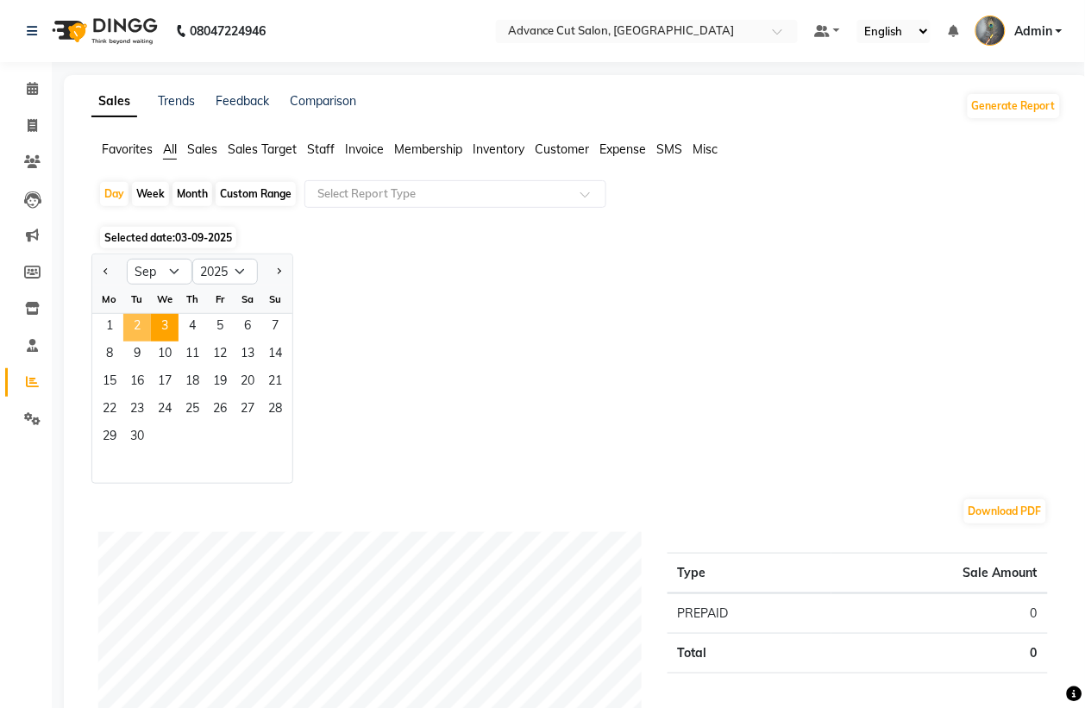
click at [138, 333] on span "2" at bounding box center [137, 328] width 28 height 28
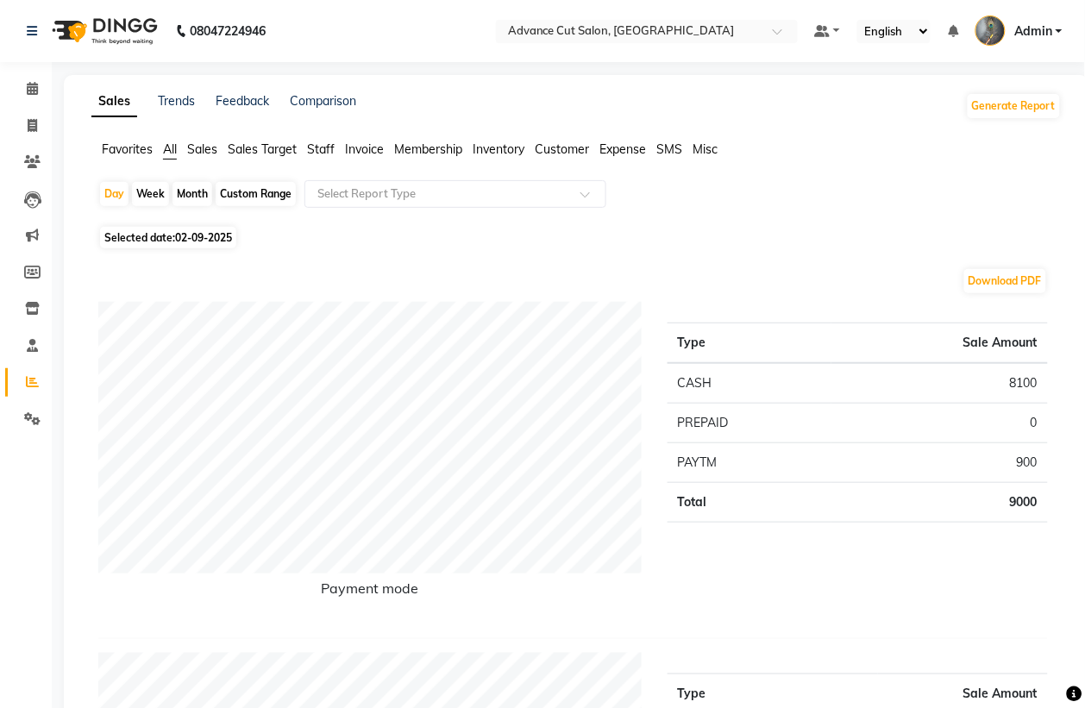
click at [229, 235] on span "02-09-2025" at bounding box center [203, 237] width 57 height 13
select select "9"
select select "2025"
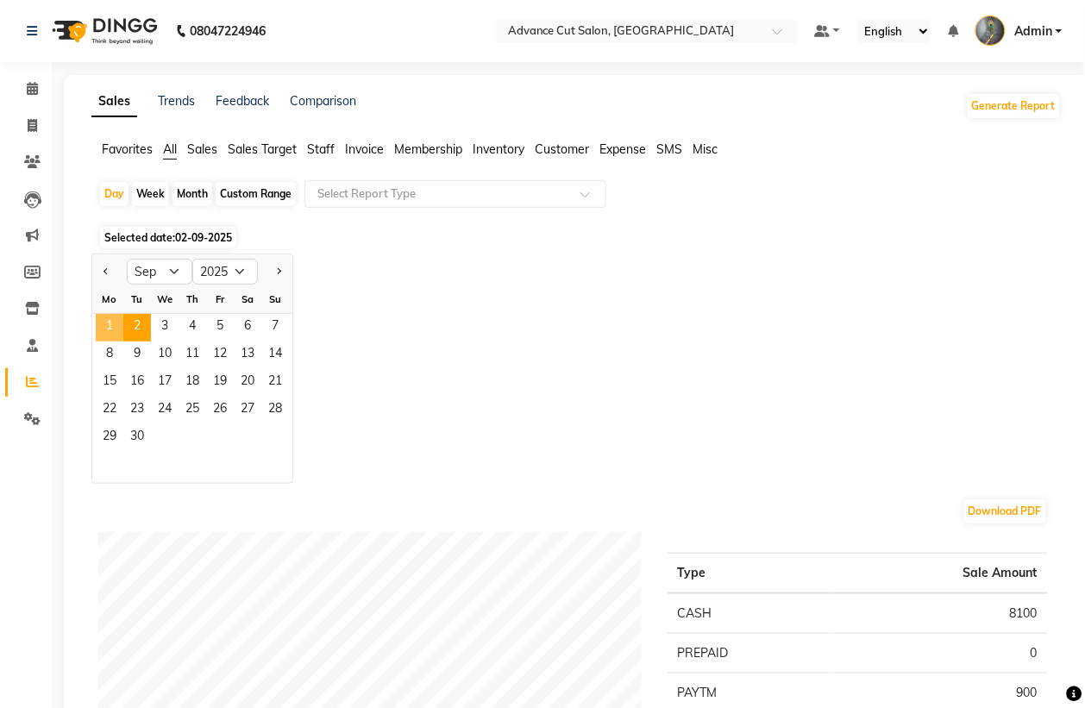
click at [112, 328] on span "1" at bounding box center [110, 328] width 28 height 28
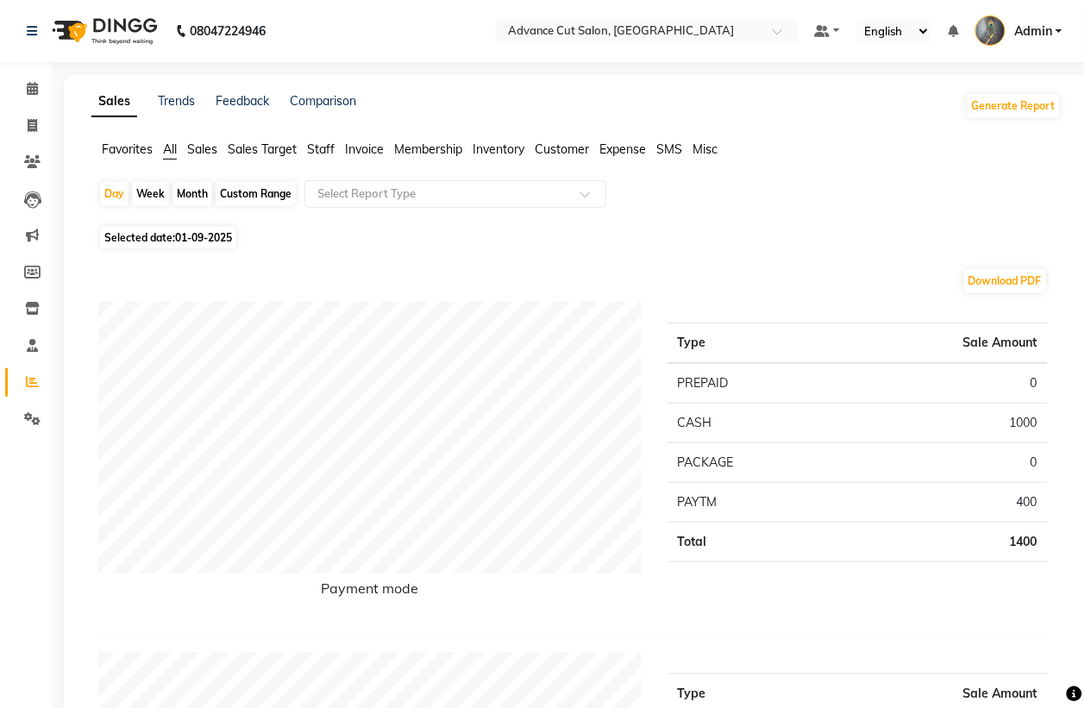
click at [229, 242] on span "01-09-2025" at bounding box center [203, 237] width 57 height 13
select select "9"
select select "2025"
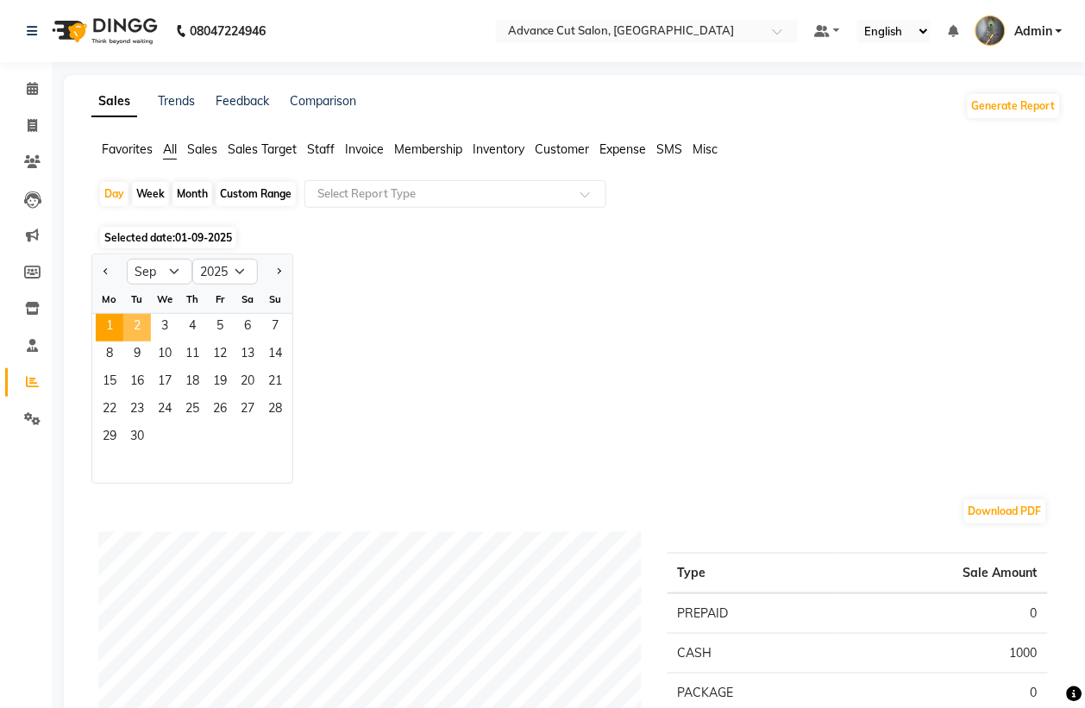
click at [135, 324] on span "2" at bounding box center [137, 328] width 28 height 28
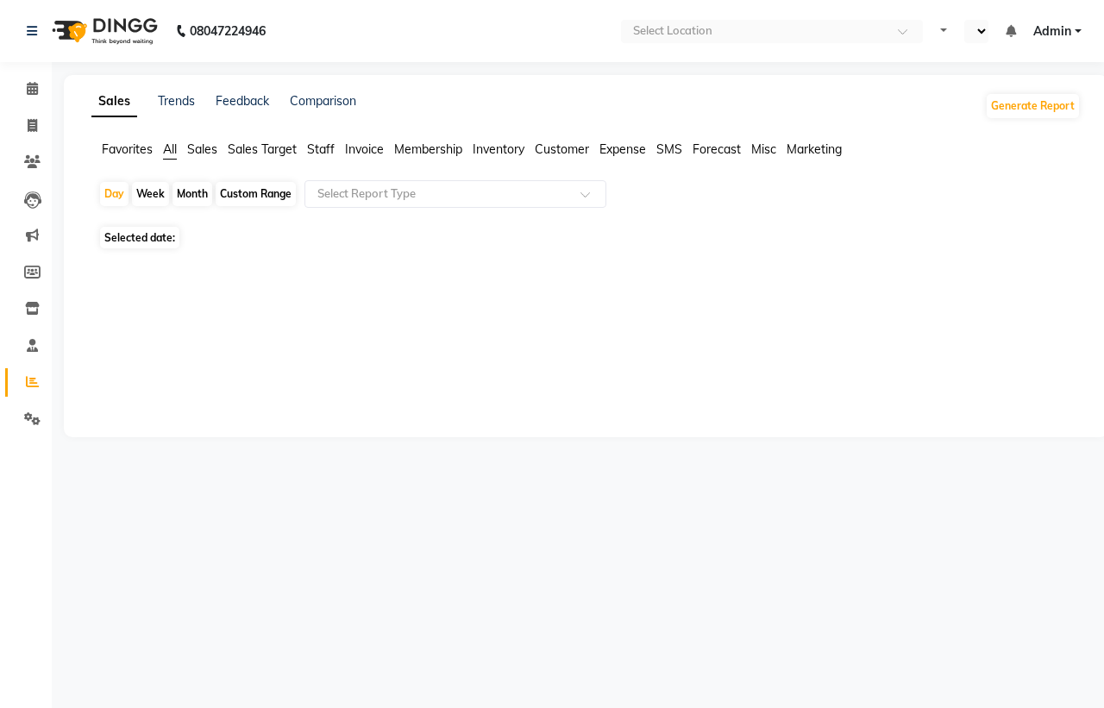
select select "en"
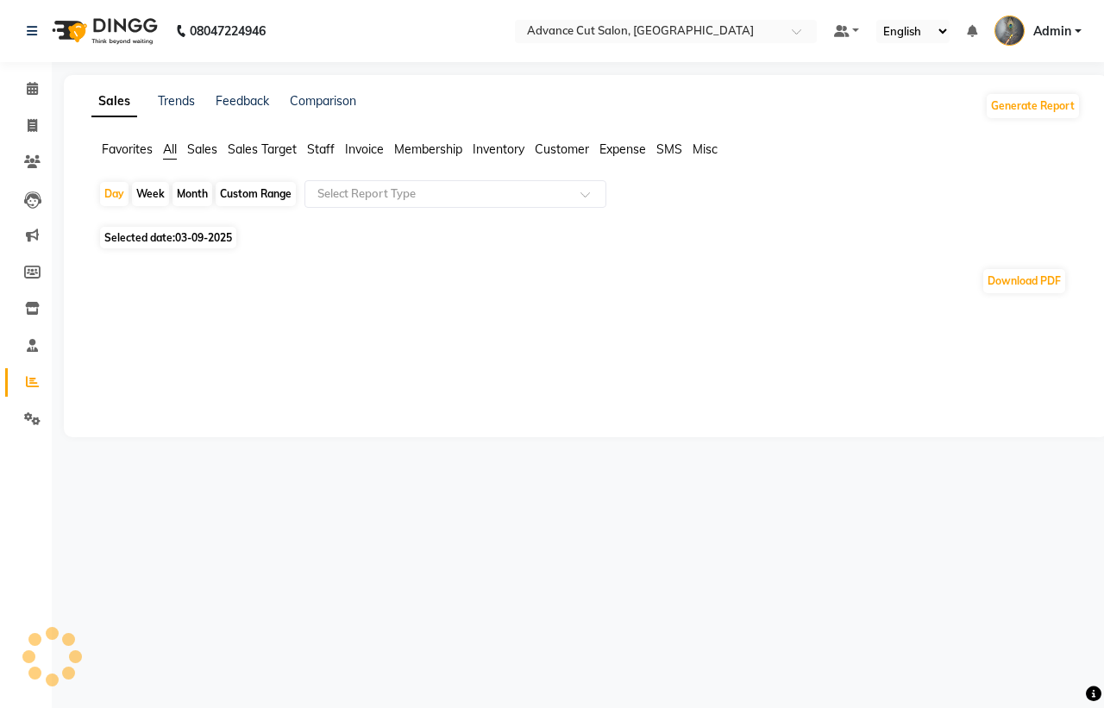
click at [196, 248] on span "Selected date: 03-09-2025" at bounding box center [168, 238] width 136 height 22
select select "9"
select select "2025"
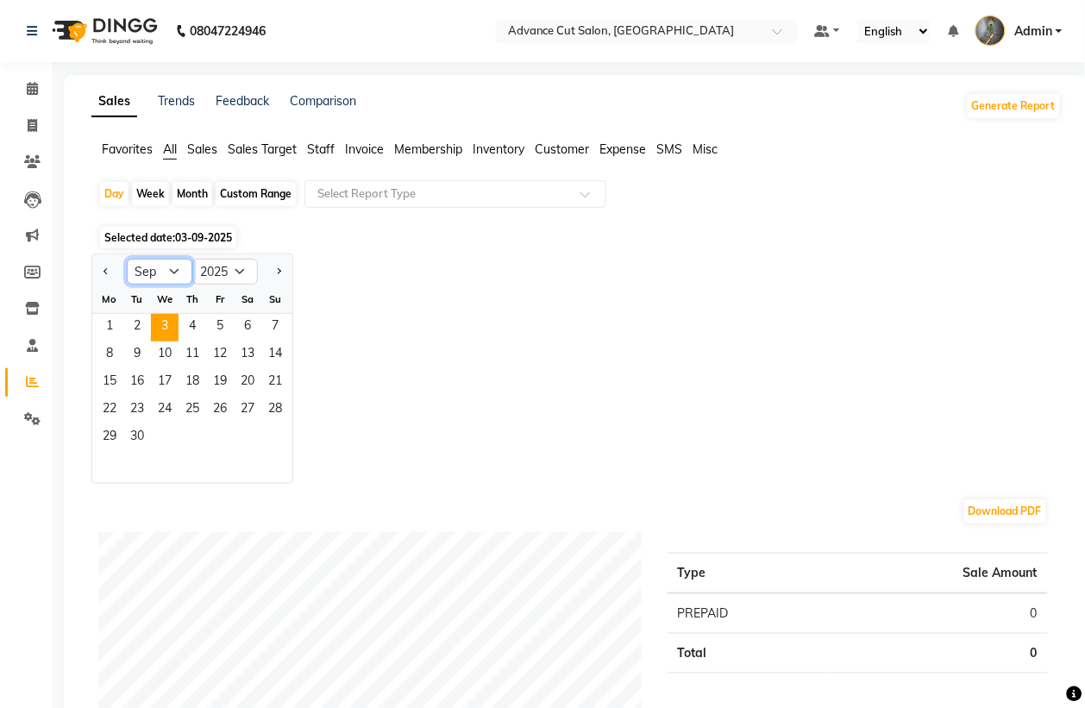
click at [171, 263] on select "Jan Feb Mar Apr May Jun [DATE] Aug Sep Oct Nov Dec" at bounding box center [160, 272] width 66 height 26
select select "8"
click at [127, 260] on select "Jan Feb Mar Apr May Jun [DATE] Aug Sep Oct Nov Dec" at bounding box center [160, 272] width 66 height 26
click at [218, 335] on span "1" at bounding box center [220, 328] width 28 height 28
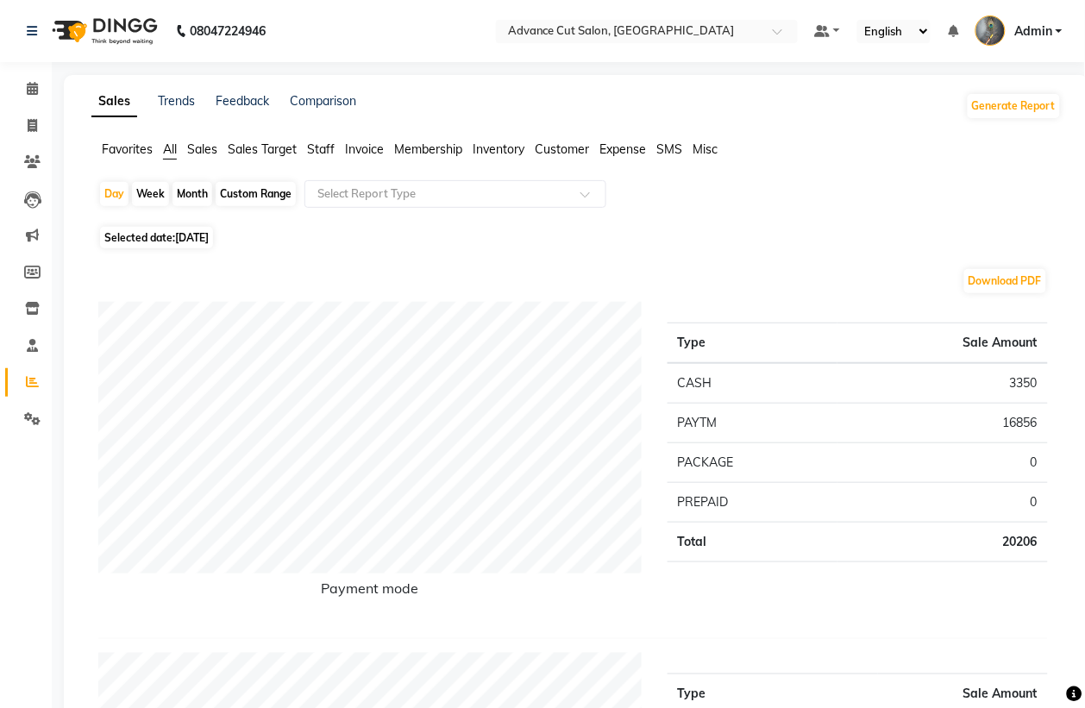
click at [209, 243] on span "01-08-2025" at bounding box center [192, 237] width 34 height 13
select select "8"
select select "2025"
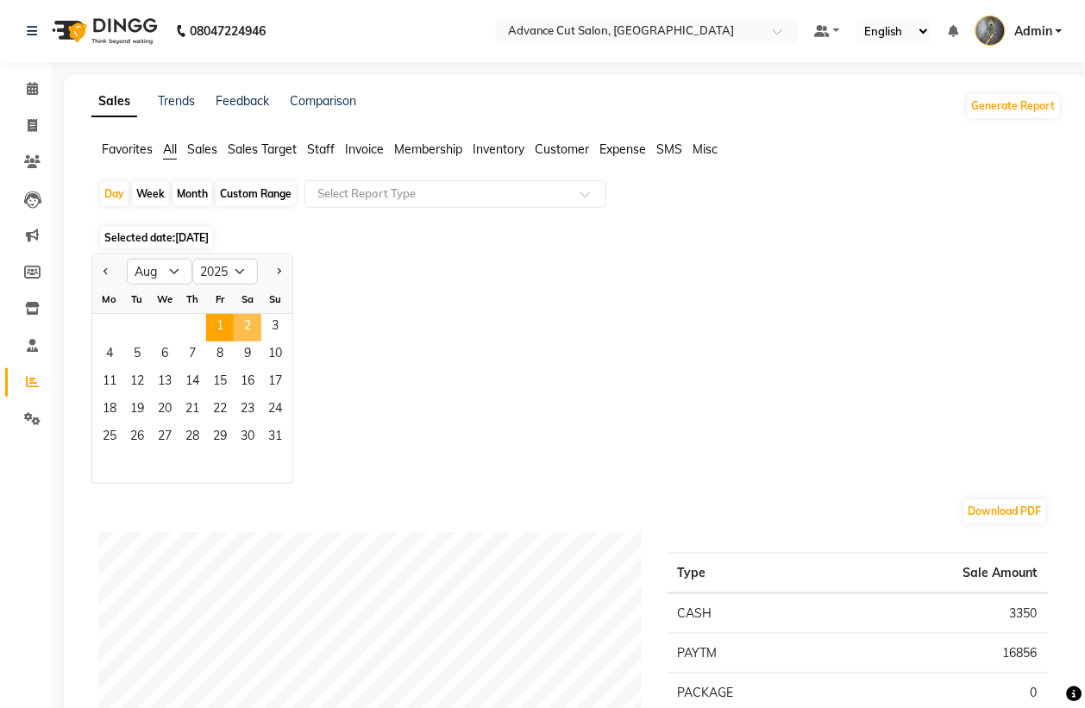
click at [237, 326] on span "2" at bounding box center [248, 328] width 28 height 28
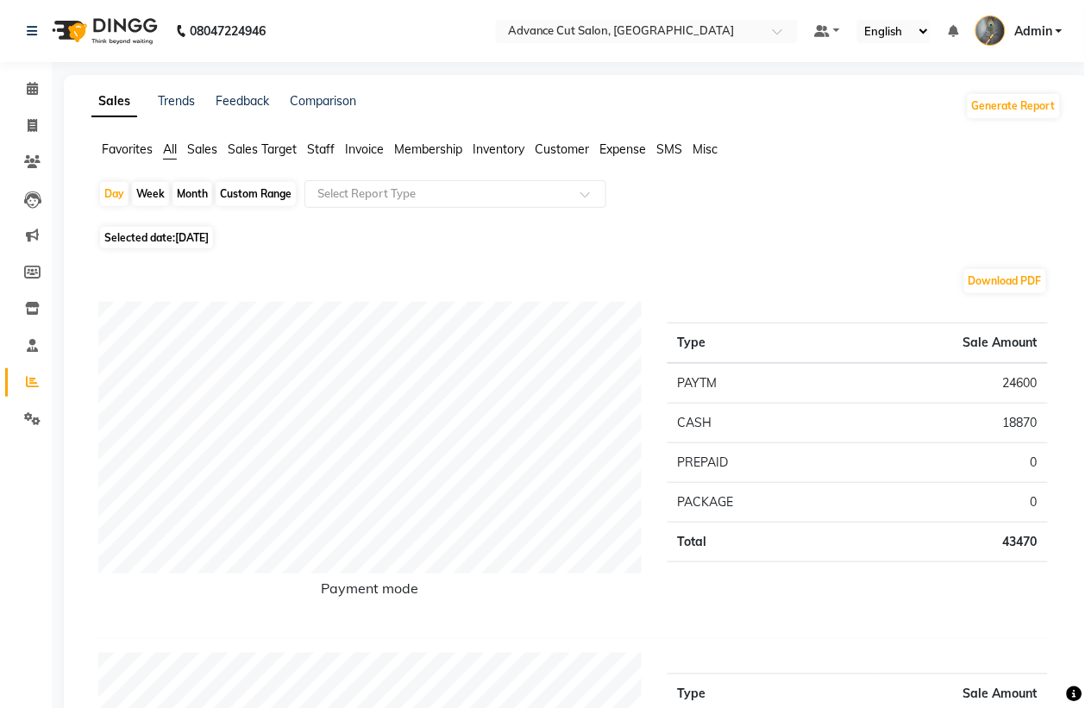
click at [208, 235] on span "02-08-2025" at bounding box center [192, 237] width 34 height 13
select select "8"
select select "2025"
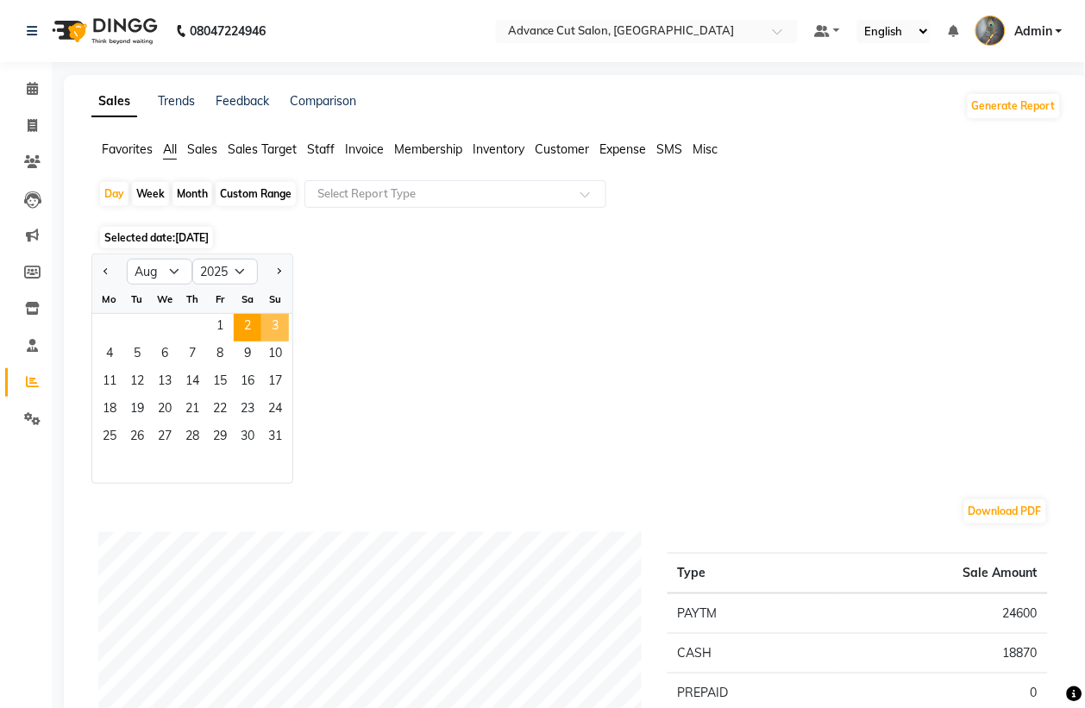
click at [264, 333] on span "3" at bounding box center [275, 328] width 28 height 28
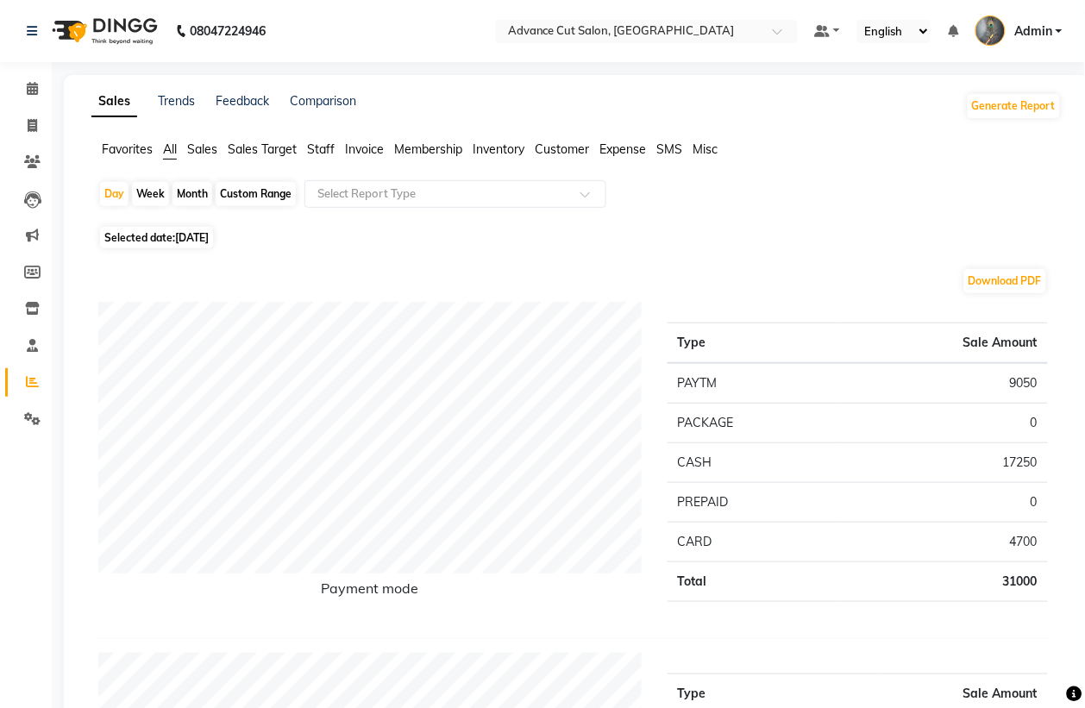
click at [207, 238] on span "03-08-2025" at bounding box center [192, 237] width 34 height 13
select select "8"
select select "2025"
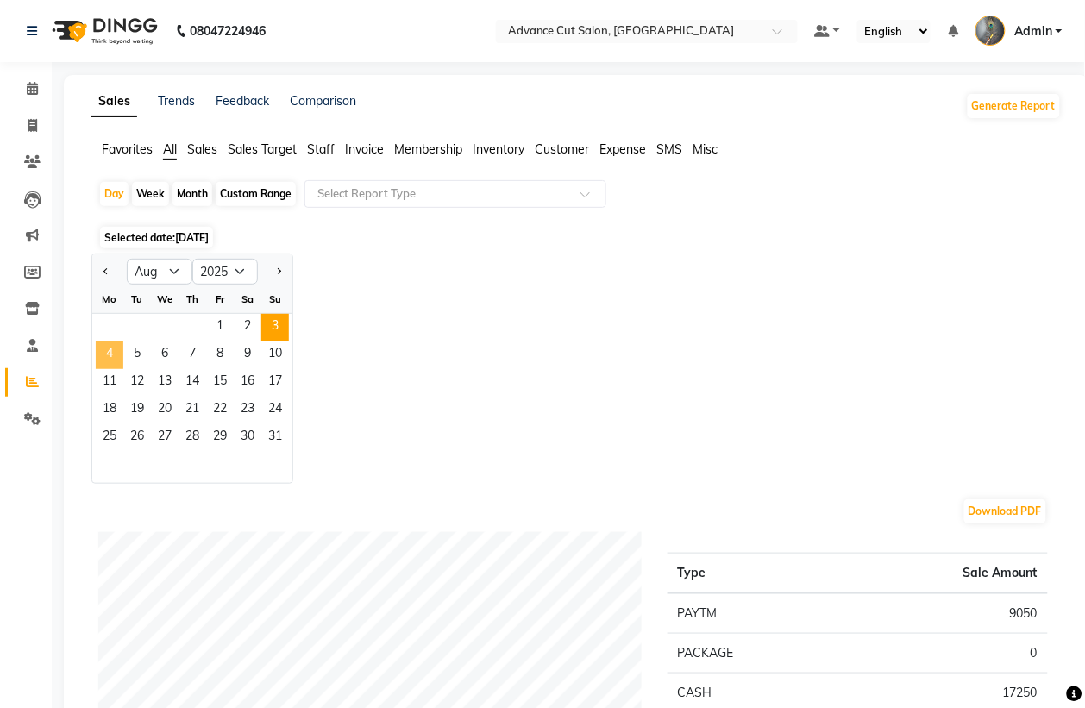
click at [99, 360] on span "4" at bounding box center [110, 356] width 28 height 28
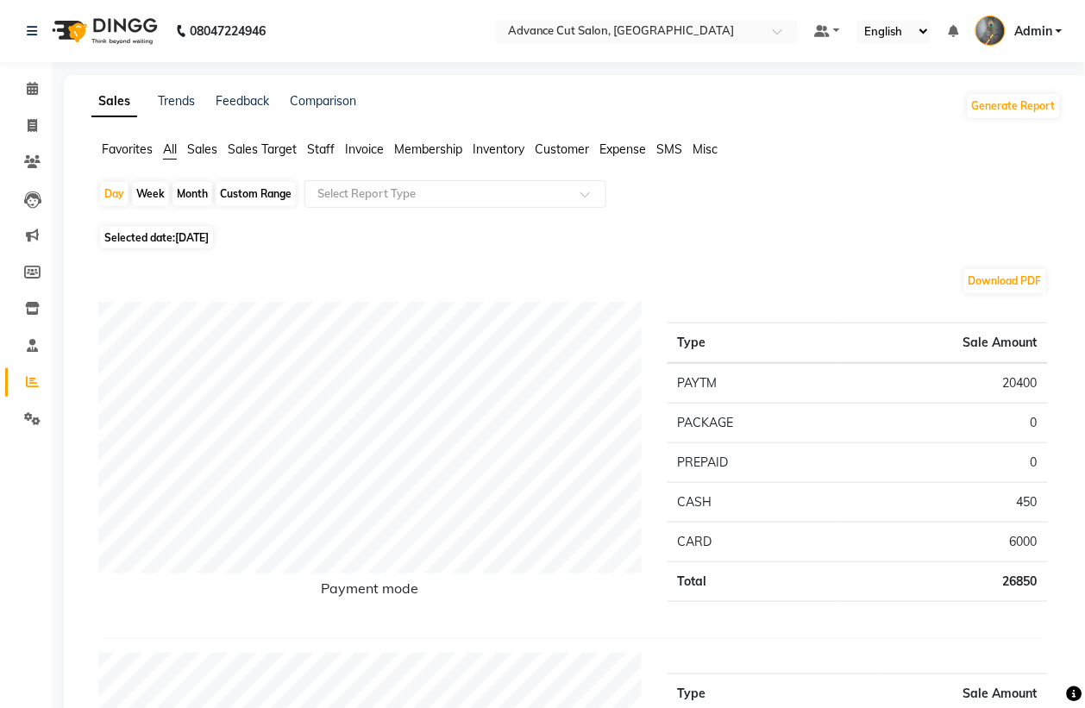
click at [192, 230] on span "Selected date: 04-08-2025" at bounding box center [156, 238] width 113 height 22
select select "8"
select select "2025"
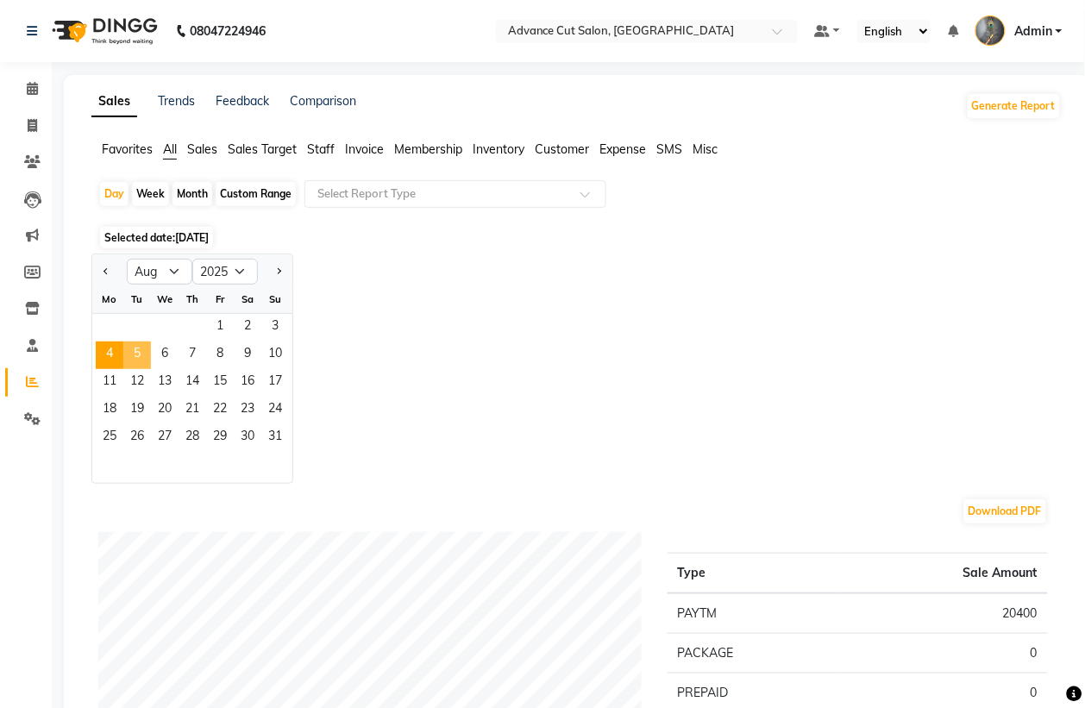
click at [136, 362] on span "5" at bounding box center [137, 356] width 28 height 28
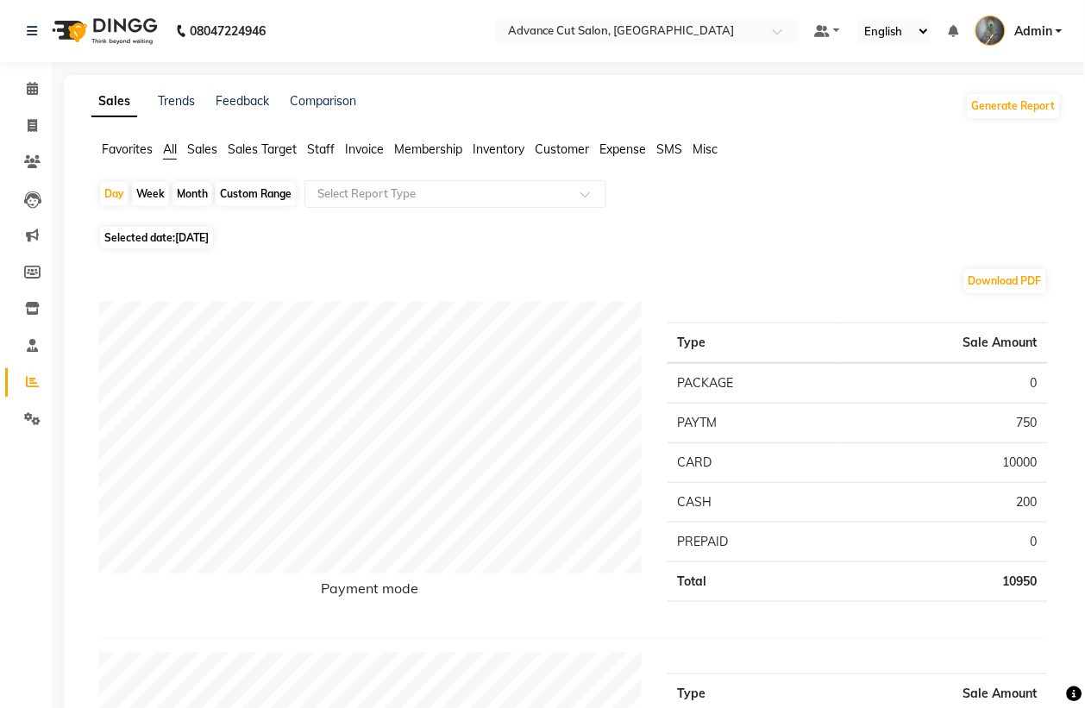
click at [203, 237] on span "05-08-2025" at bounding box center [192, 237] width 34 height 13
select select "8"
select select "2025"
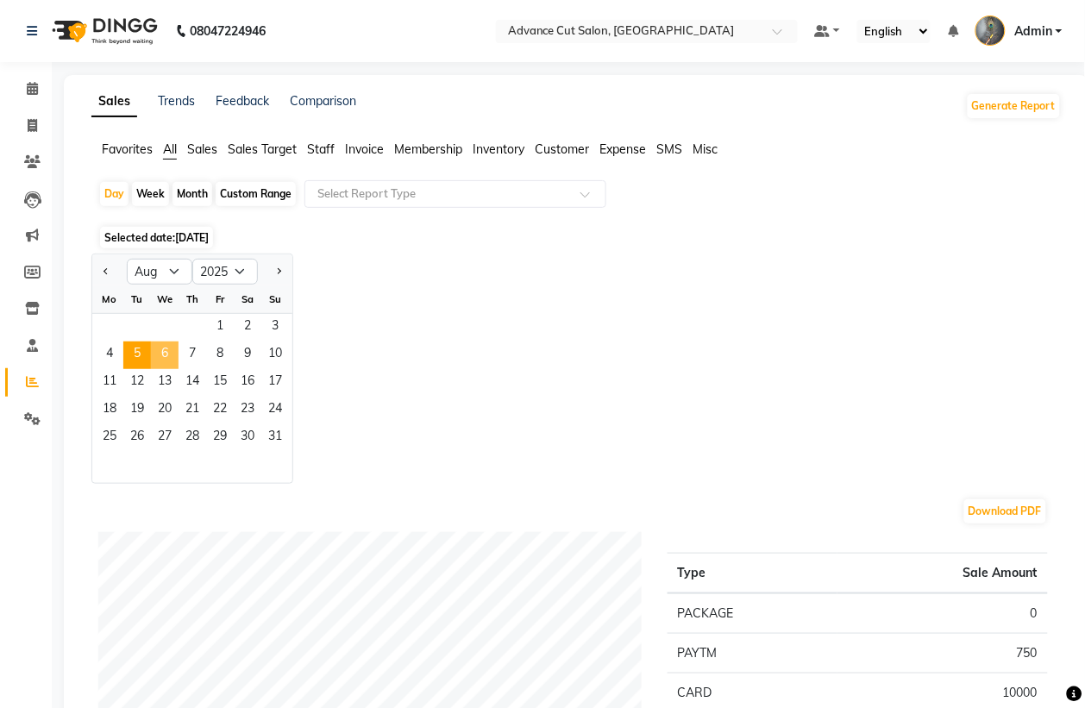
click at [160, 349] on span "6" at bounding box center [165, 356] width 28 height 28
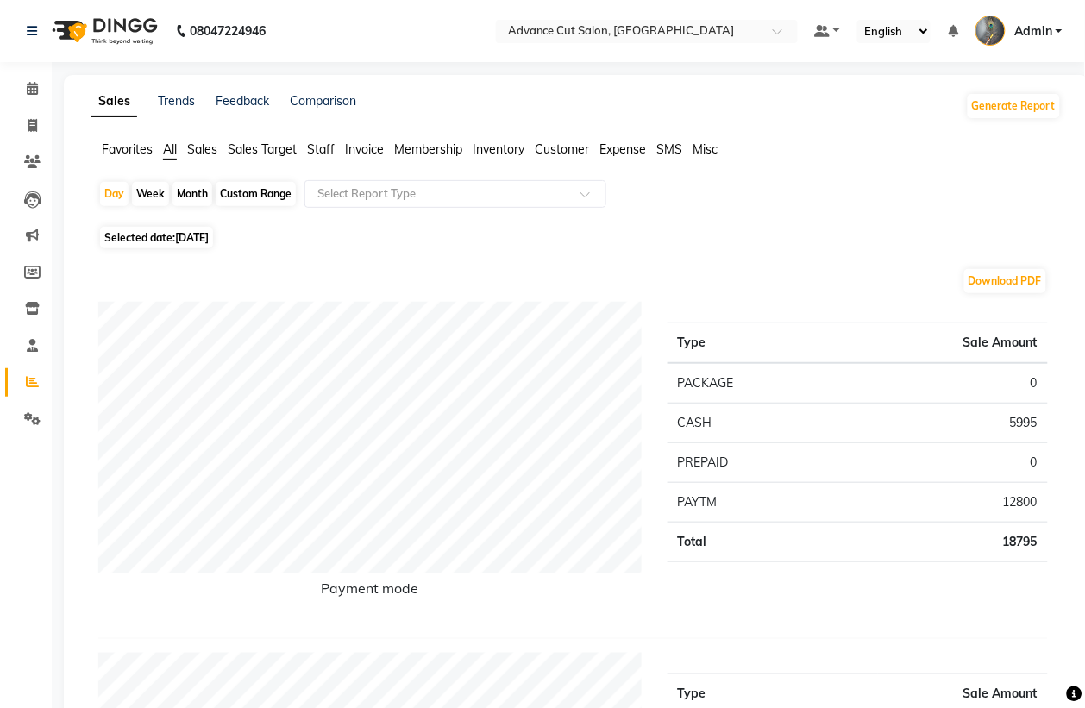
click at [209, 235] on span "06-08-2025" at bounding box center [192, 237] width 34 height 13
select select "8"
select select "2025"
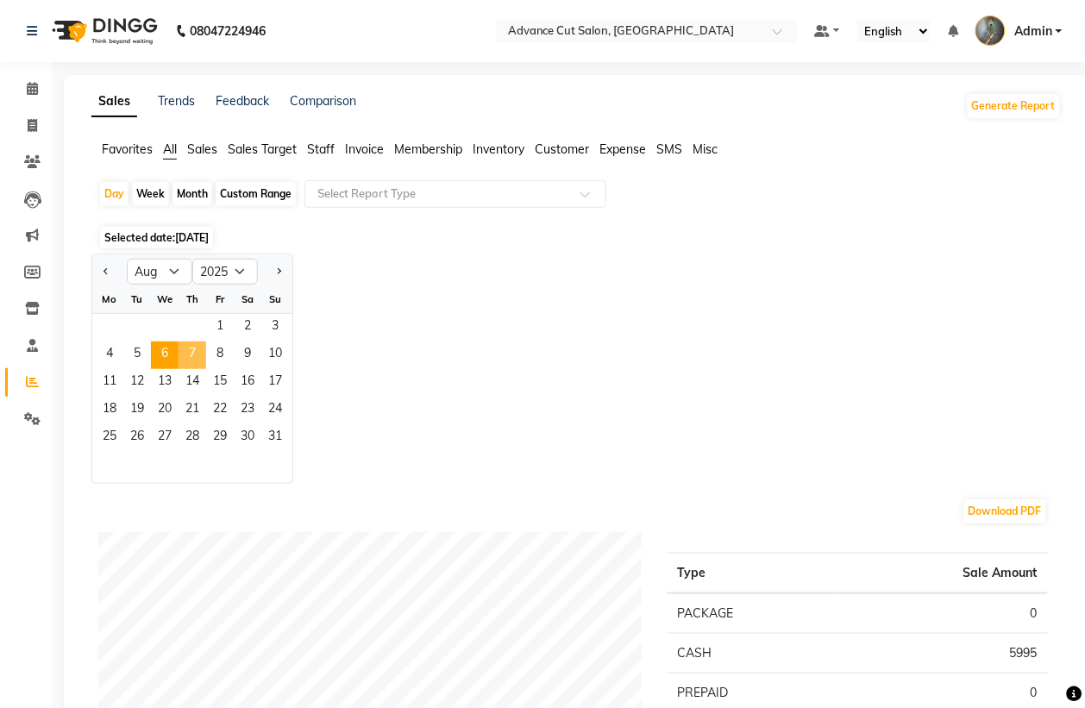
click at [190, 350] on span "7" at bounding box center [193, 356] width 28 height 28
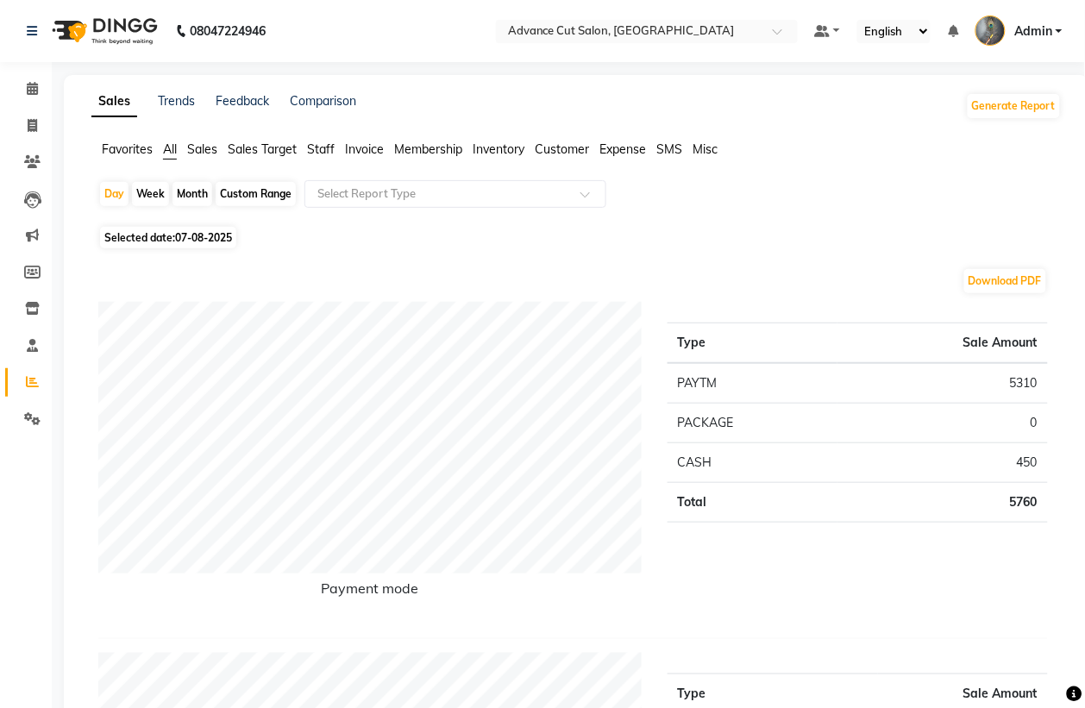
click at [186, 244] on span "Selected date: 07-08-2025" at bounding box center [168, 238] width 136 height 22
select select "8"
select select "2025"
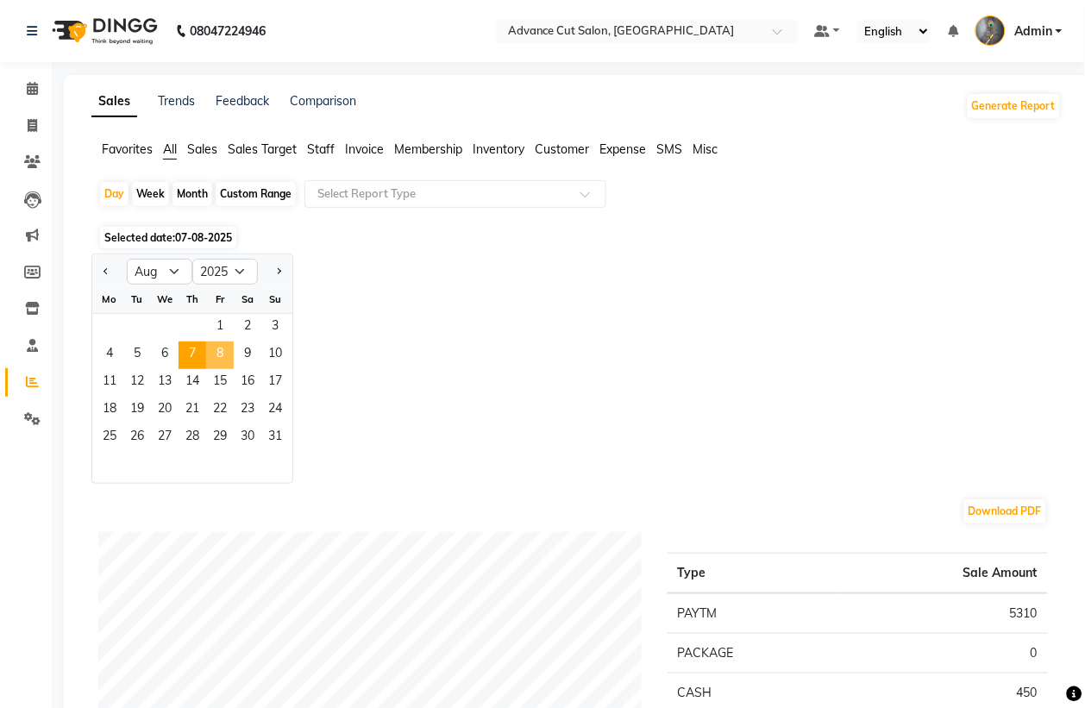
click at [221, 351] on span "8" at bounding box center [220, 356] width 28 height 28
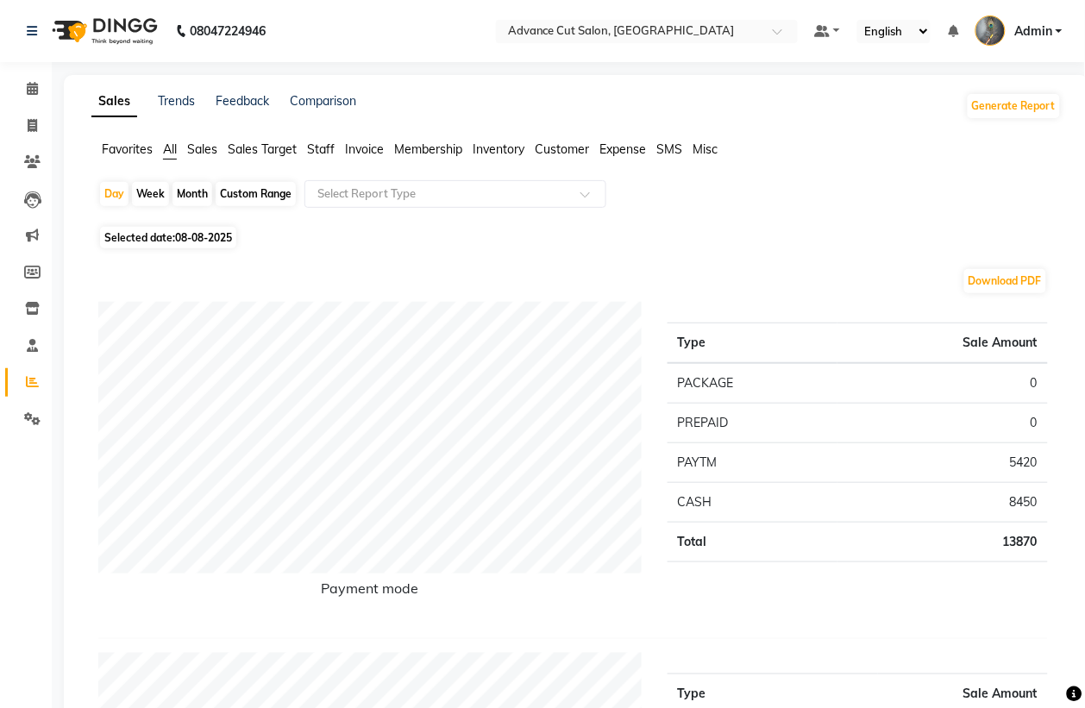
click at [190, 230] on span "Selected date: 08-08-2025" at bounding box center [168, 238] width 136 height 22
select select "8"
select select "2025"
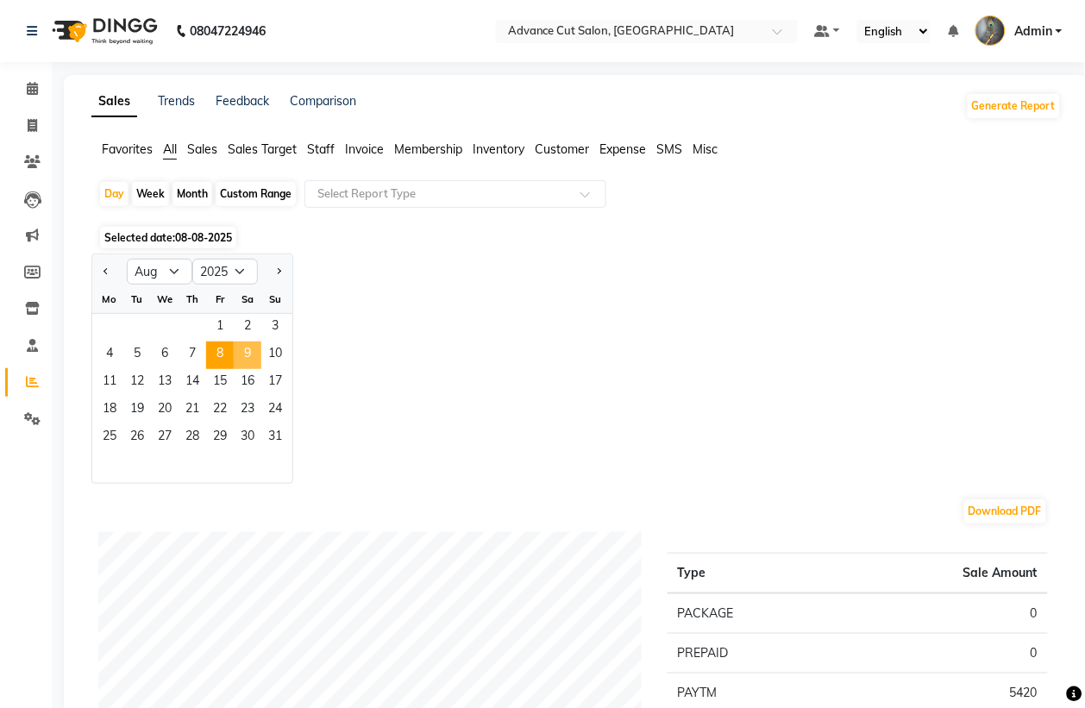
click at [248, 355] on span "9" at bounding box center [248, 356] width 28 height 28
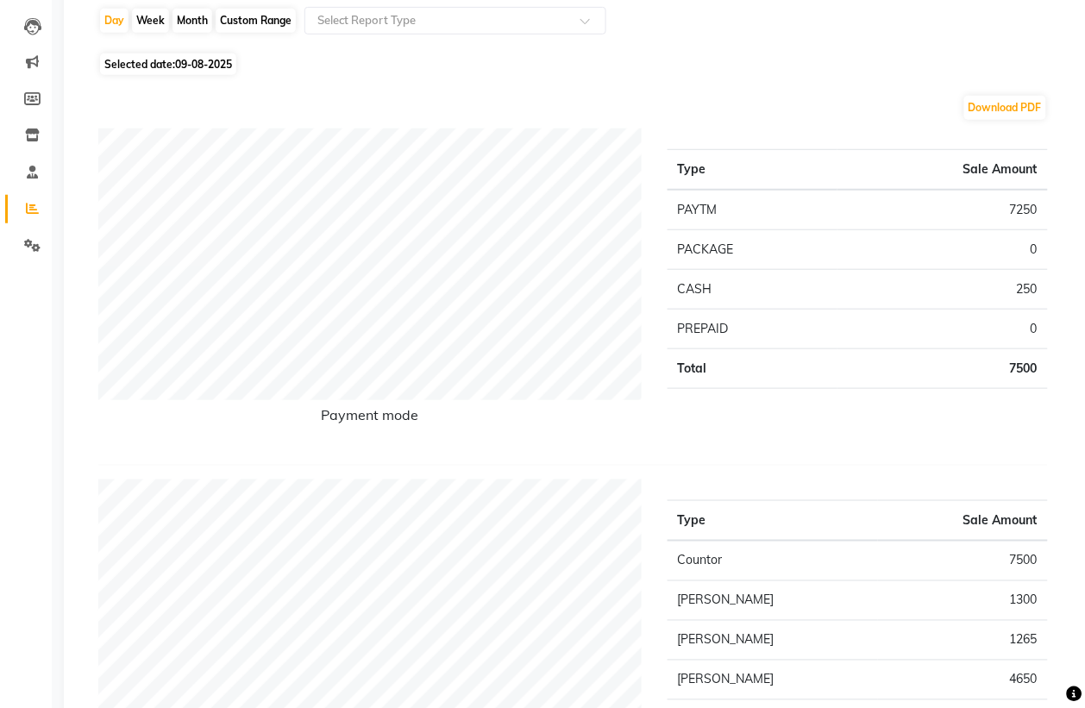
scroll to position [108, 0]
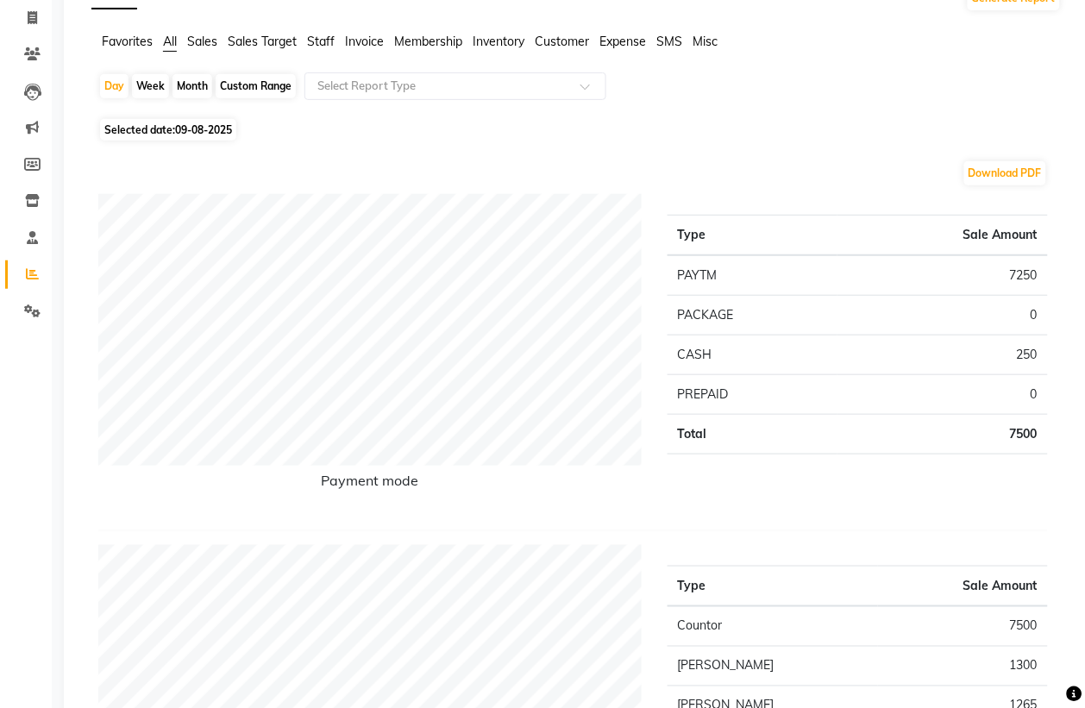
click at [217, 131] on span "09-08-2025" at bounding box center [203, 129] width 57 height 13
select select "8"
select select "2025"
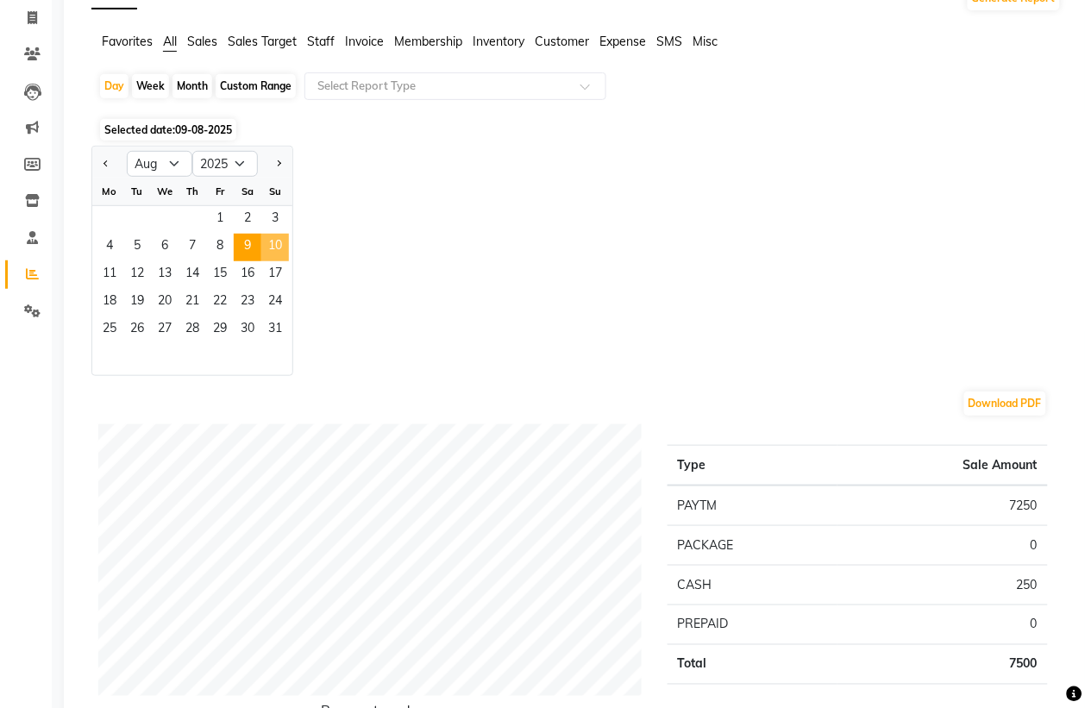
click at [272, 237] on span "10" at bounding box center [275, 248] width 28 height 28
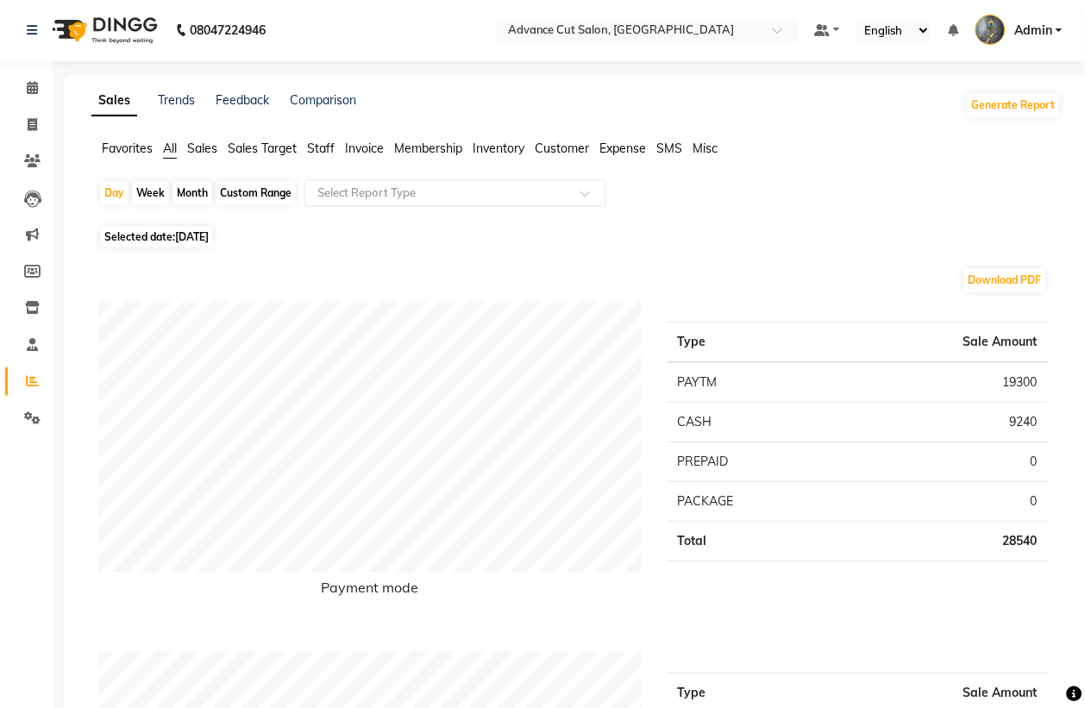
scroll to position [0, 0]
click at [209, 234] on span "10-08-2025" at bounding box center [192, 237] width 34 height 13
select select "8"
select select "2025"
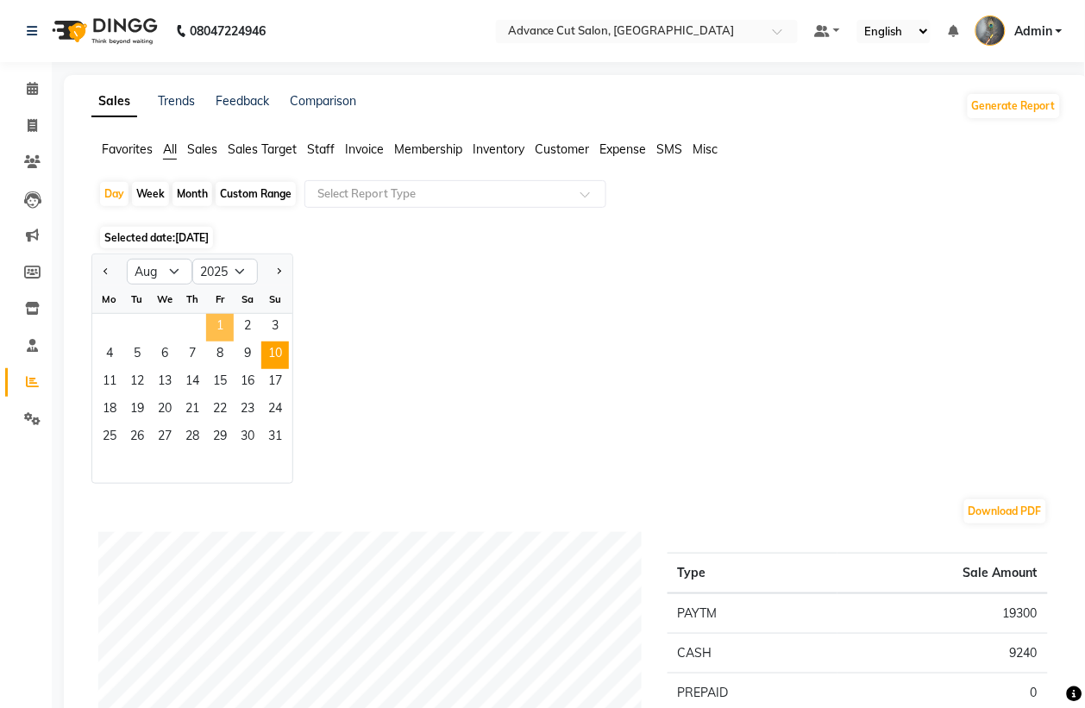
click at [221, 321] on span "1" at bounding box center [220, 328] width 28 height 28
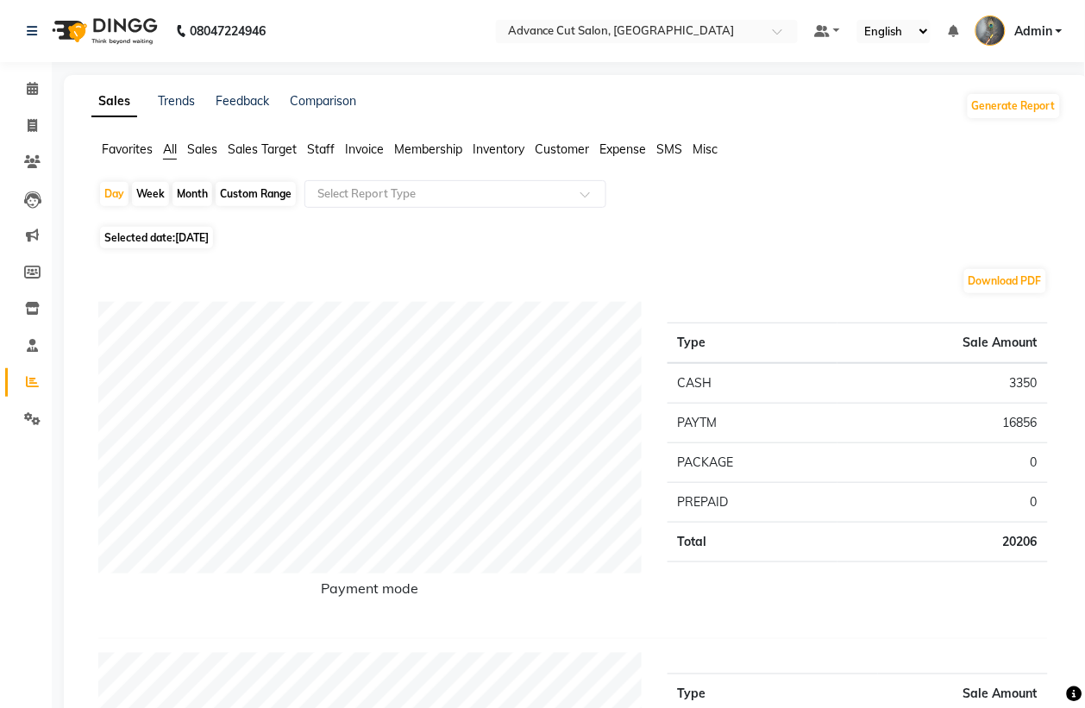
click at [196, 248] on span "Selected date: 01-08-2025" at bounding box center [156, 238] width 113 height 22
select select "8"
select select "2025"
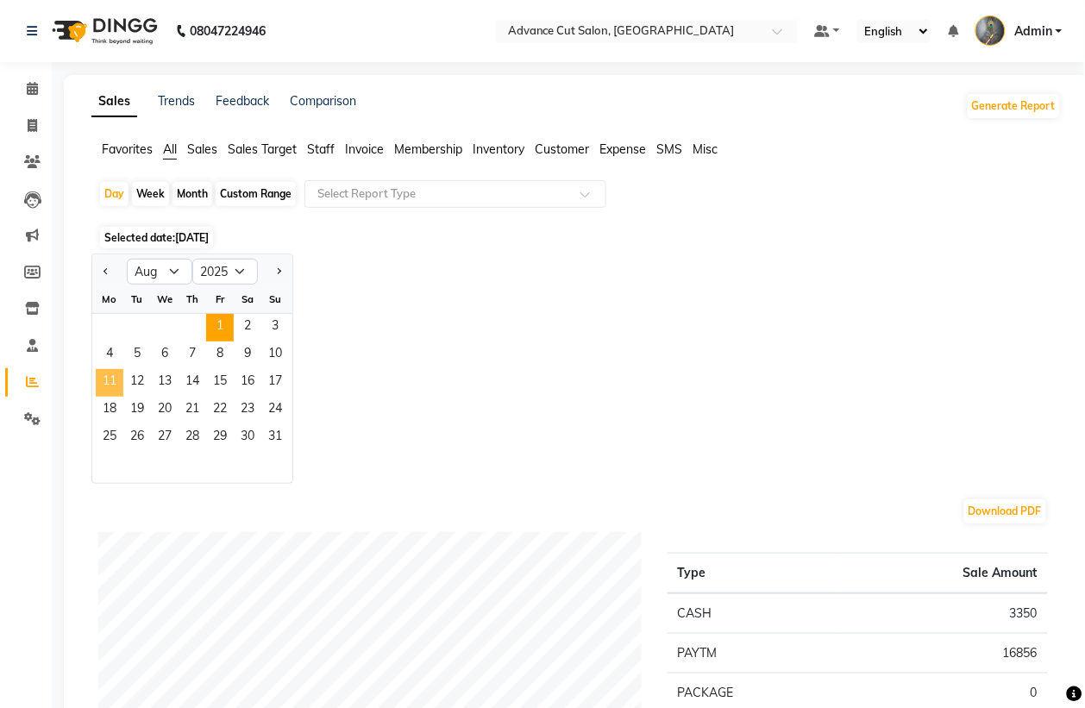
click at [110, 390] on span "11" at bounding box center [110, 383] width 28 height 28
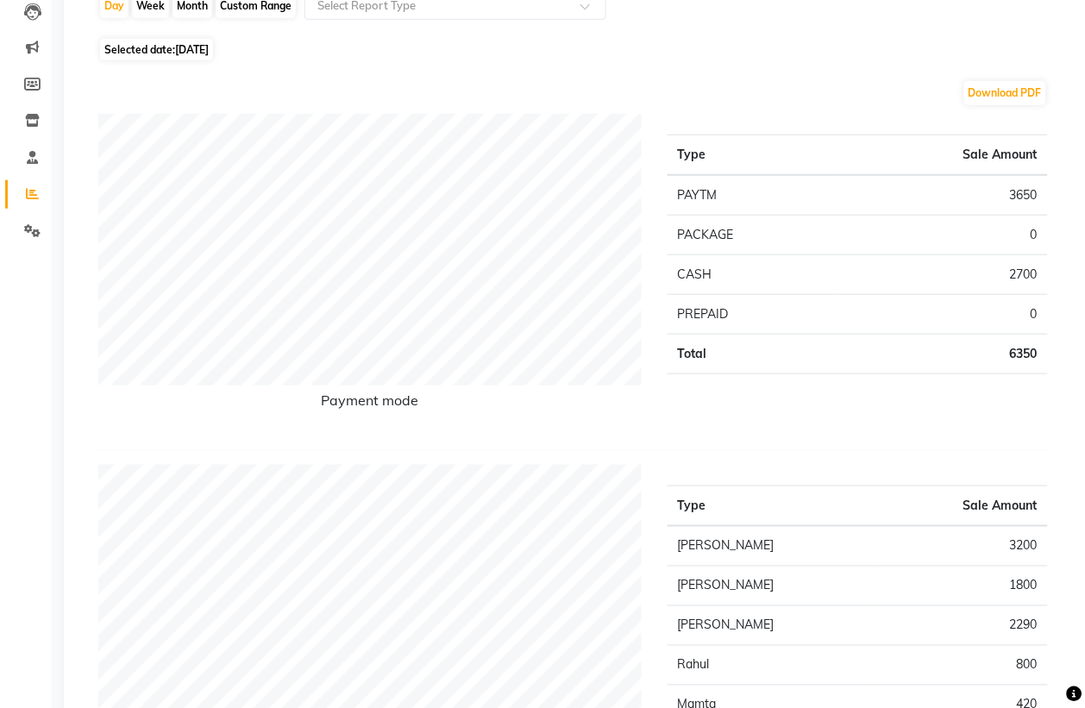
scroll to position [108, 0]
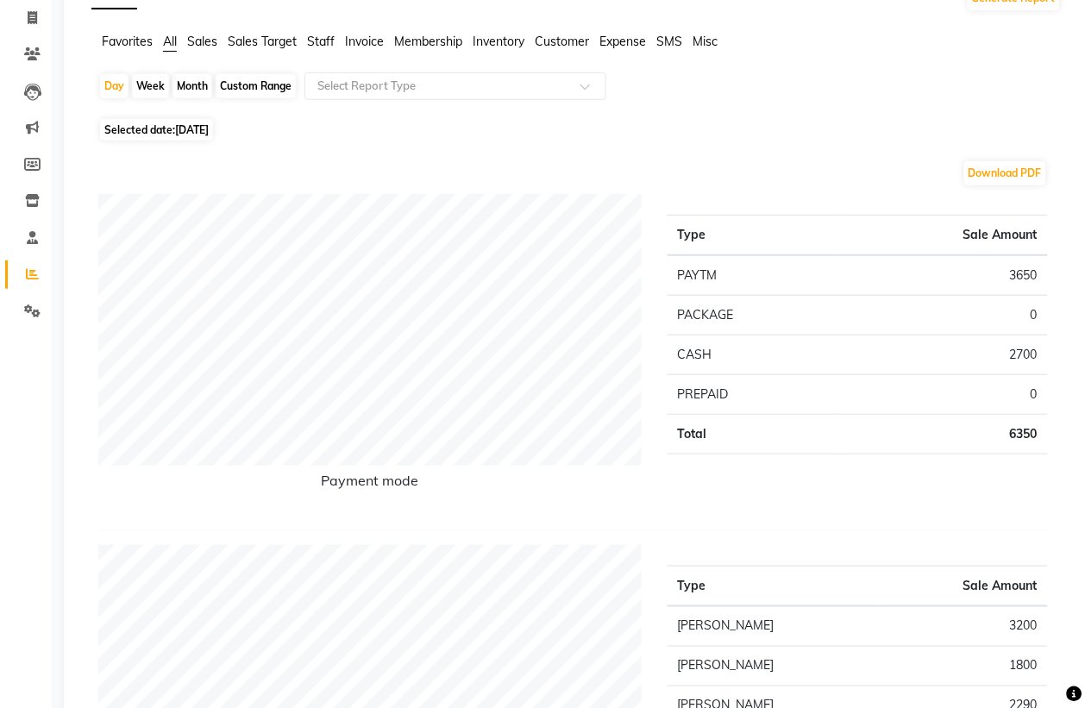
click at [209, 135] on span "11-08-2025" at bounding box center [192, 129] width 34 height 13
select select "8"
select select "2025"
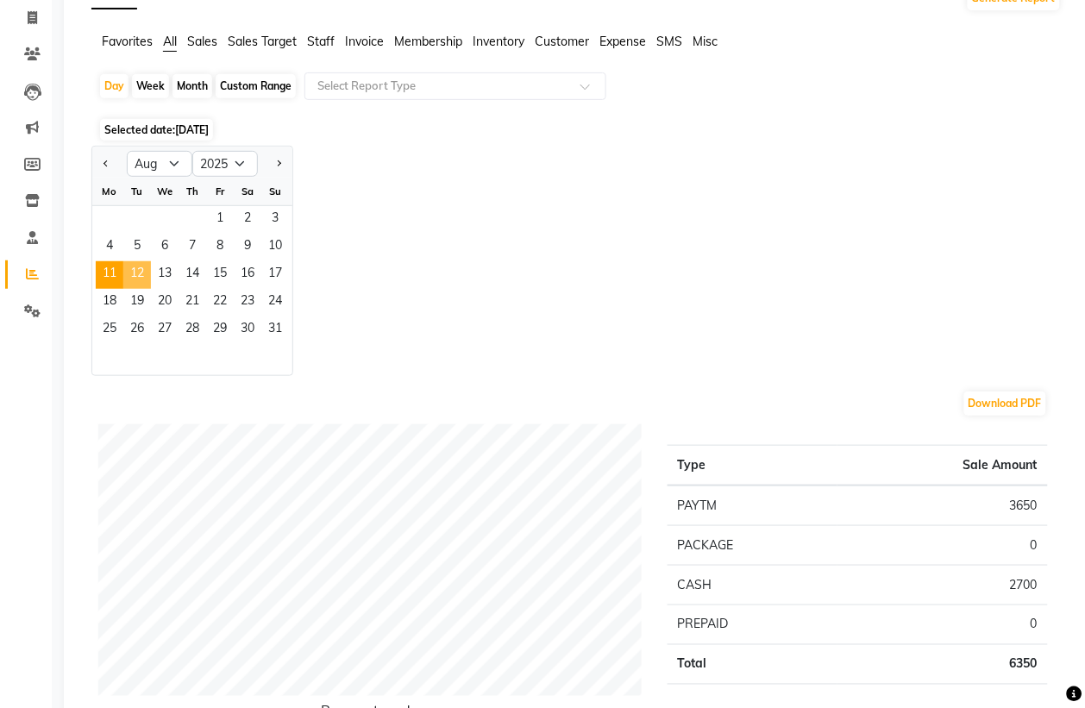
click at [132, 273] on span "12" at bounding box center [137, 275] width 28 height 28
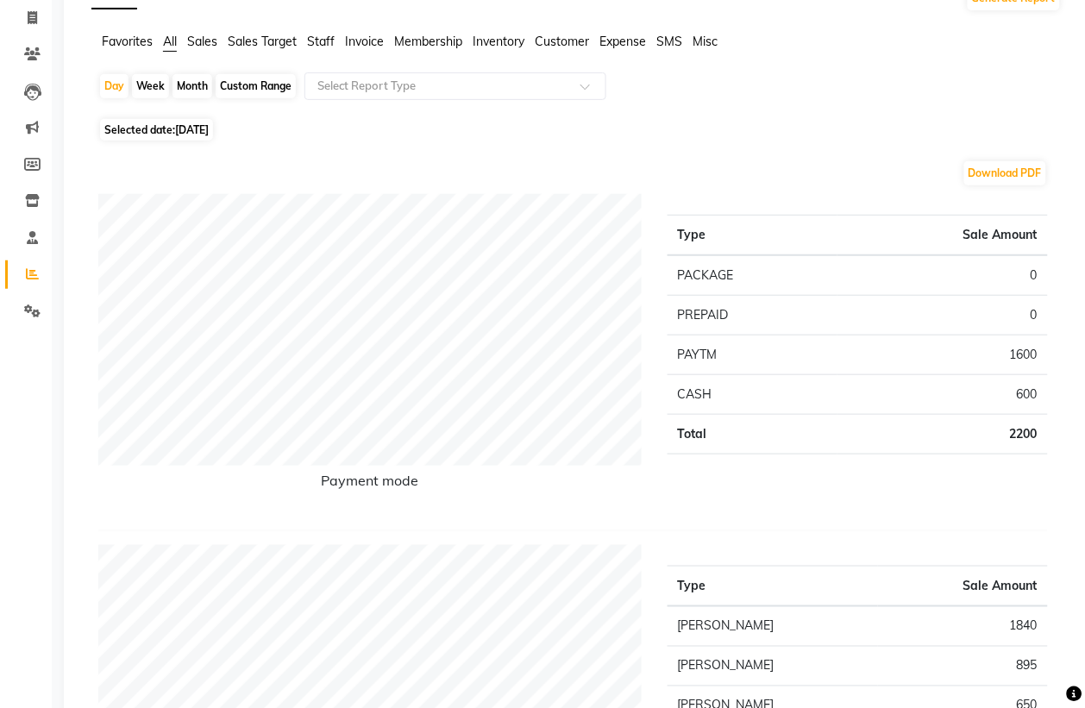
click at [198, 139] on span "Selected date: 12-08-2025" at bounding box center [156, 130] width 113 height 22
select select "8"
select select "2025"
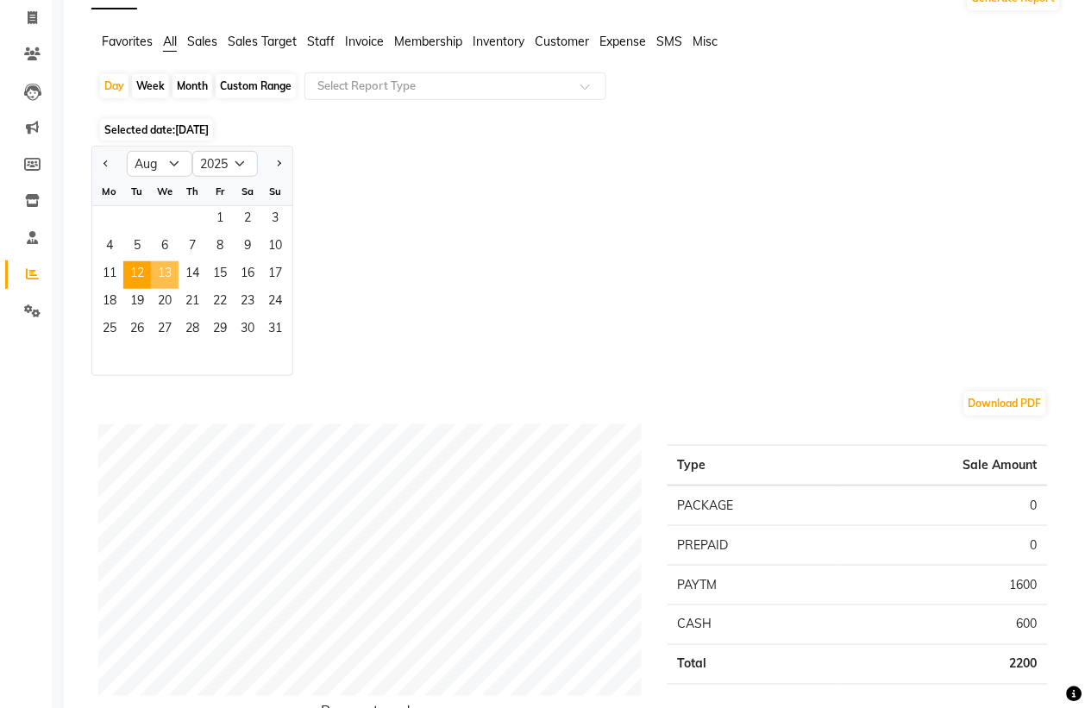
click at [165, 273] on span "13" at bounding box center [165, 275] width 28 height 28
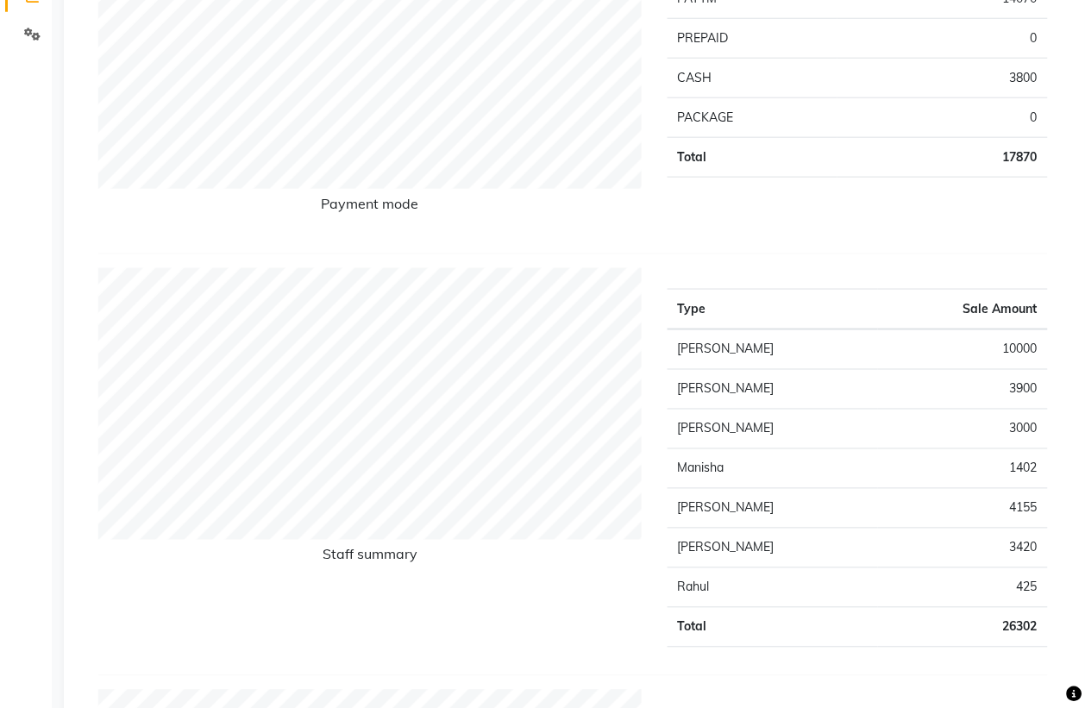
scroll to position [216, 0]
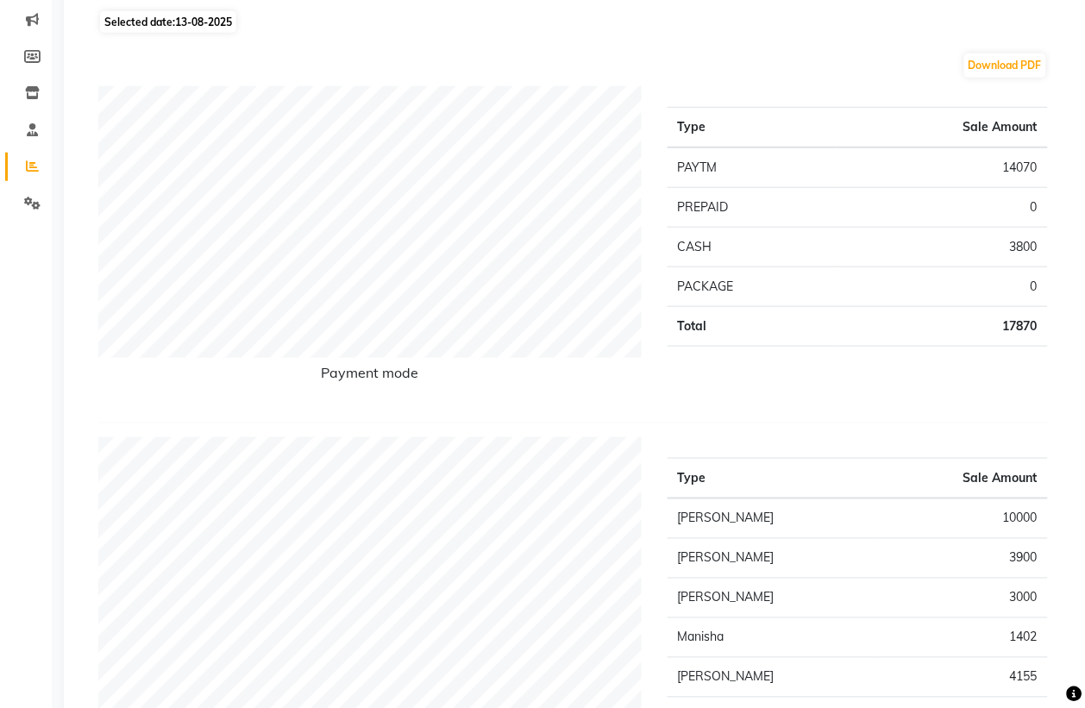
click at [183, 18] on span "13-08-2025" at bounding box center [203, 22] width 57 height 13
select select "8"
select select "2025"
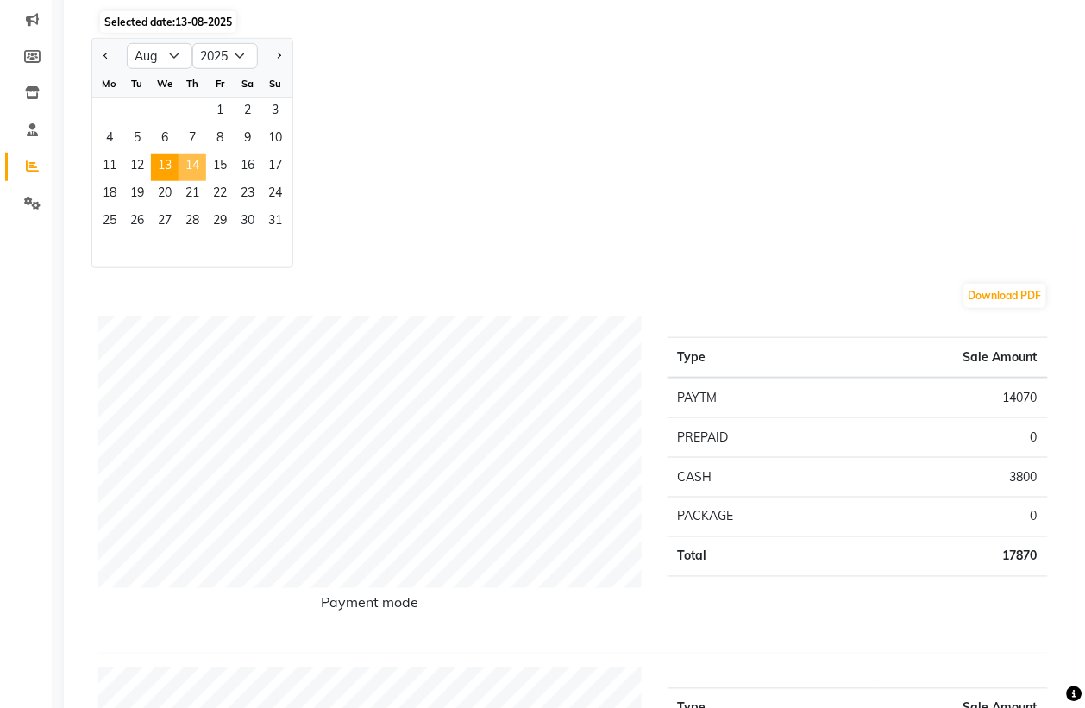
click at [186, 158] on span "14" at bounding box center [193, 168] width 28 height 28
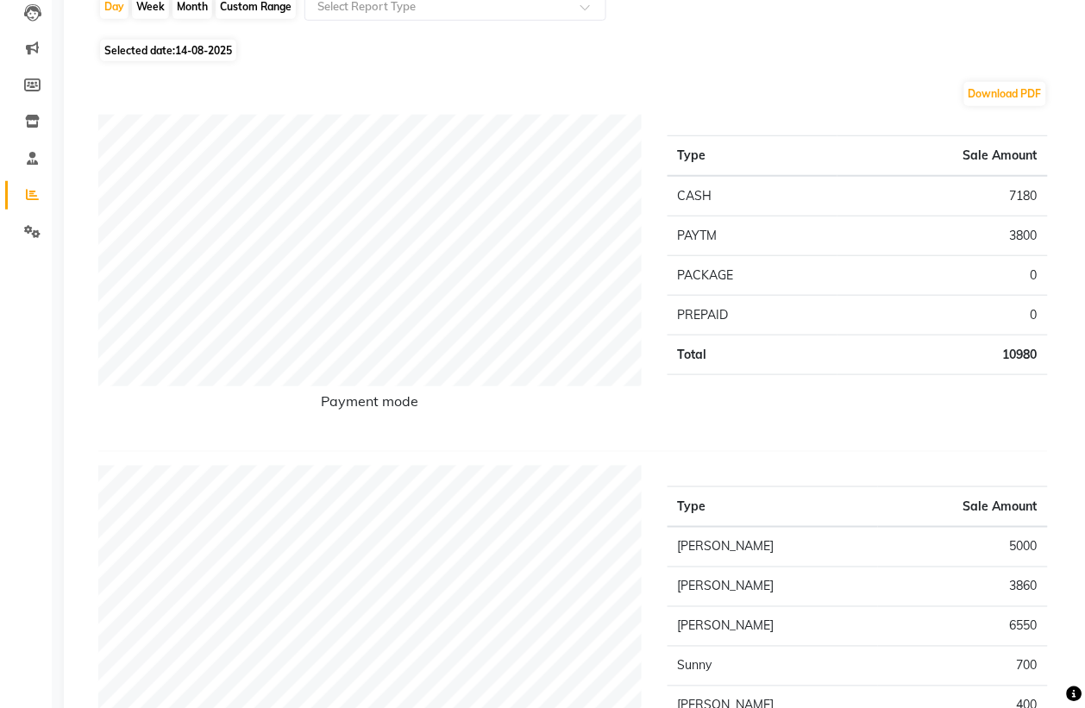
scroll to position [0, 0]
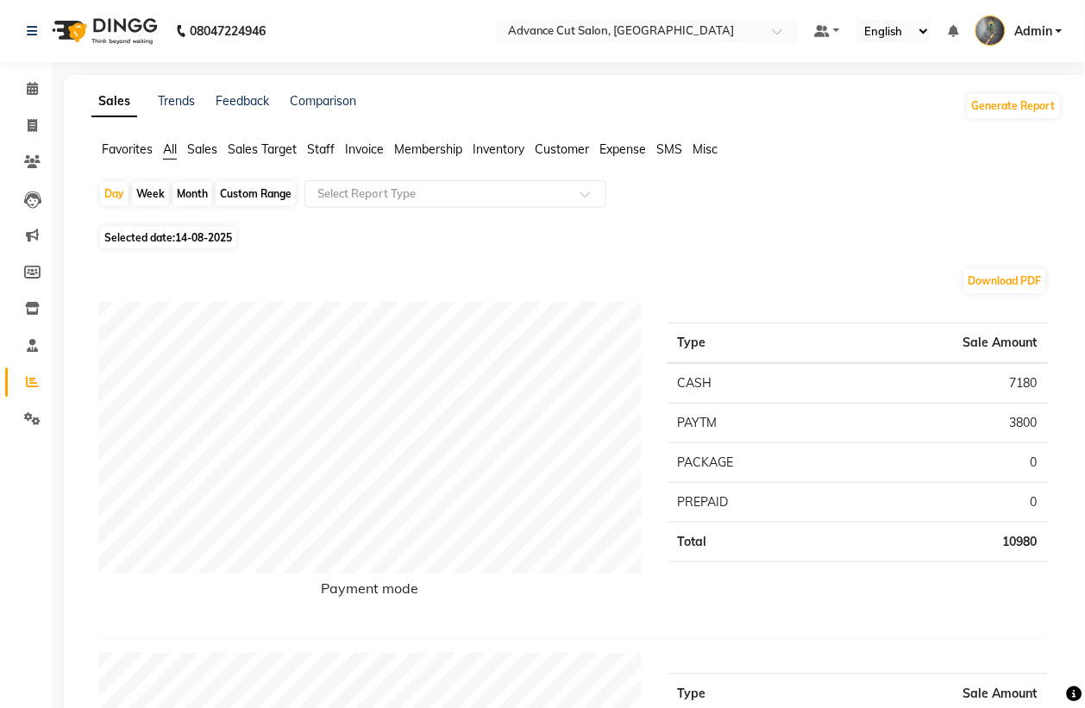
click at [200, 230] on span "Selected date: 14-08-2025" at bounding box center [168, 238] width 136 height 22
select select "8"
select select "2025"
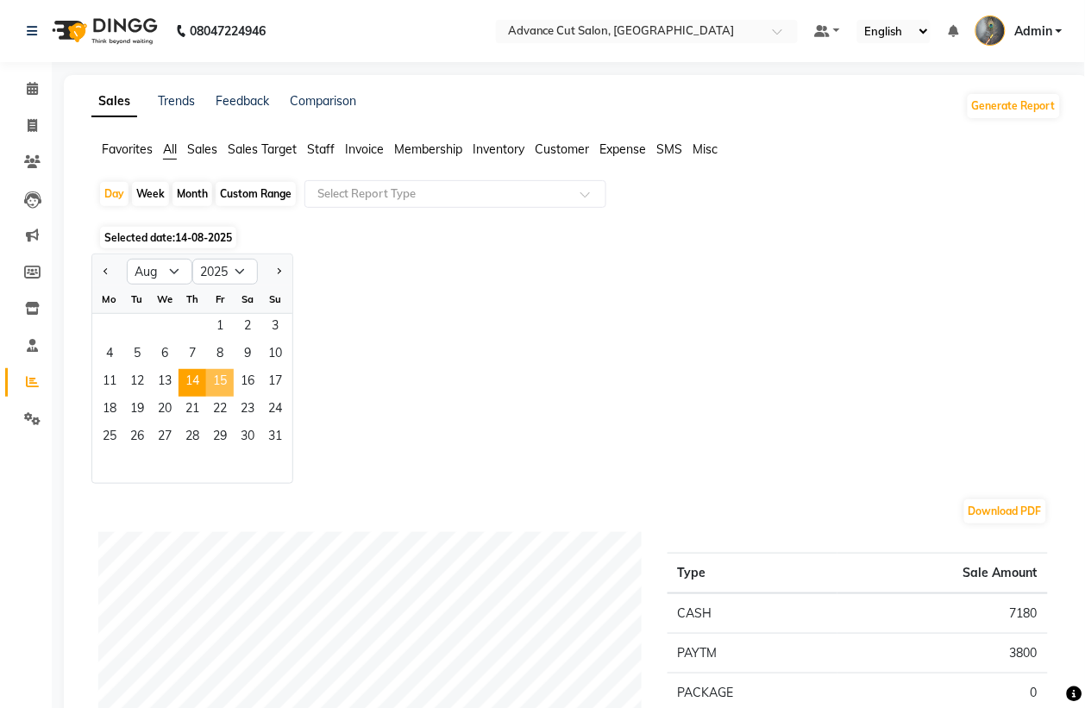
click at [226, 378] on span "15" at bounding box center [220, 383] width 28 height 28
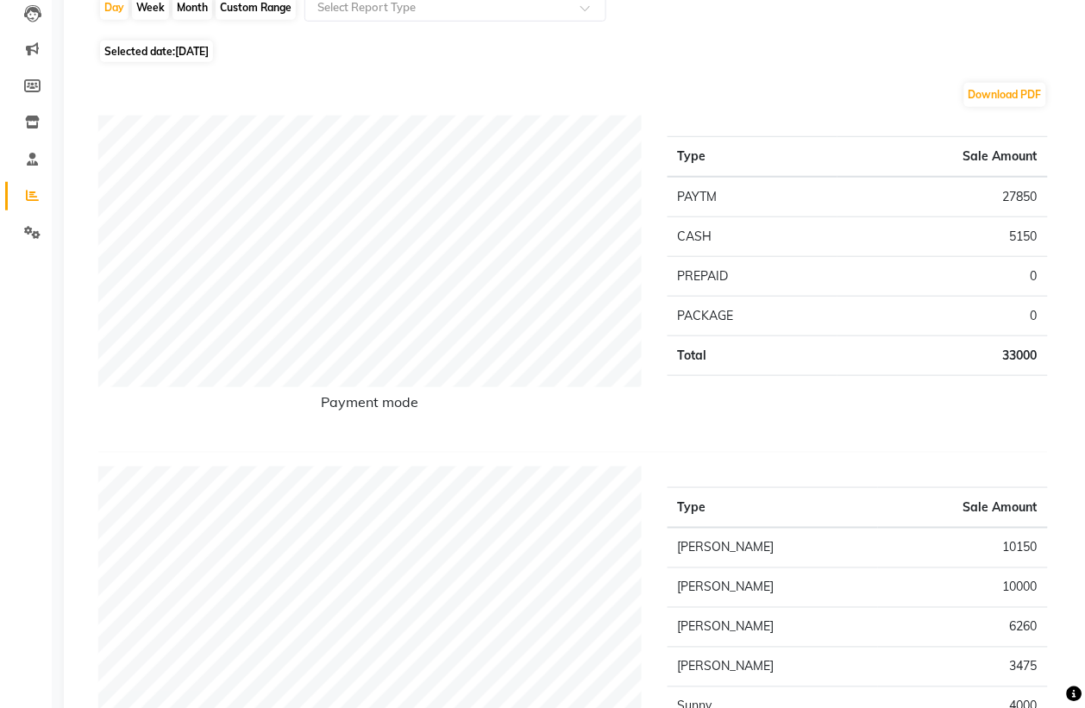
scroll to position [108, 0]
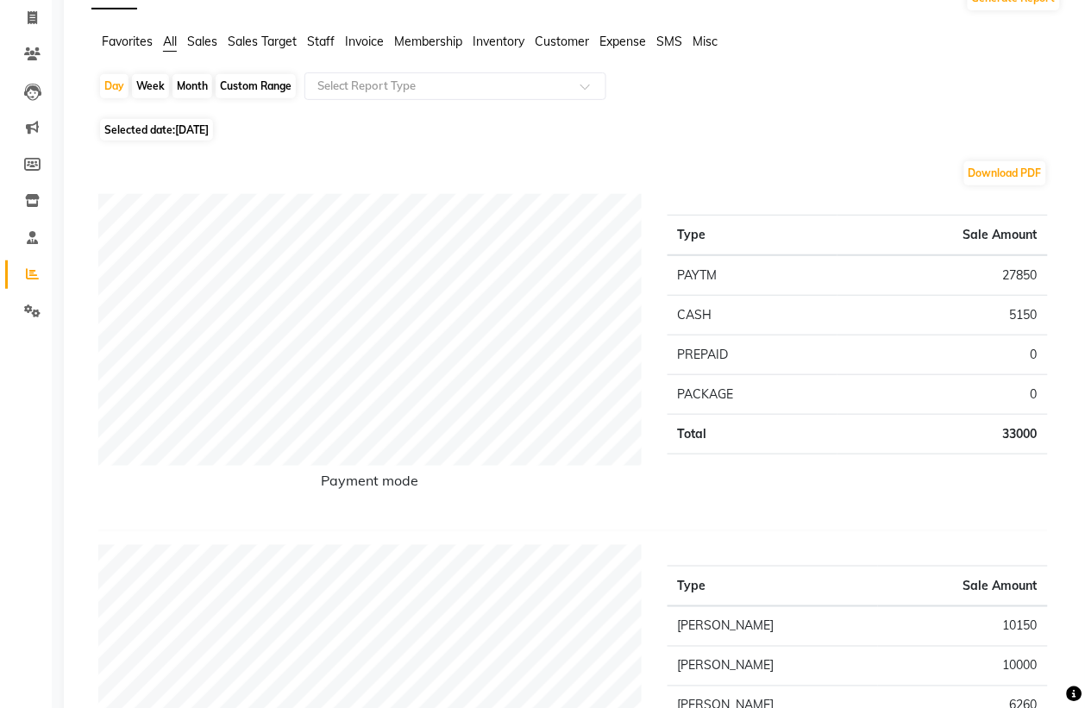
click at [175, 128] on span "Selected date: 15-08-2025" at bounding box center [156, 130] width 113 height 22
select select "8"
select select "2025"
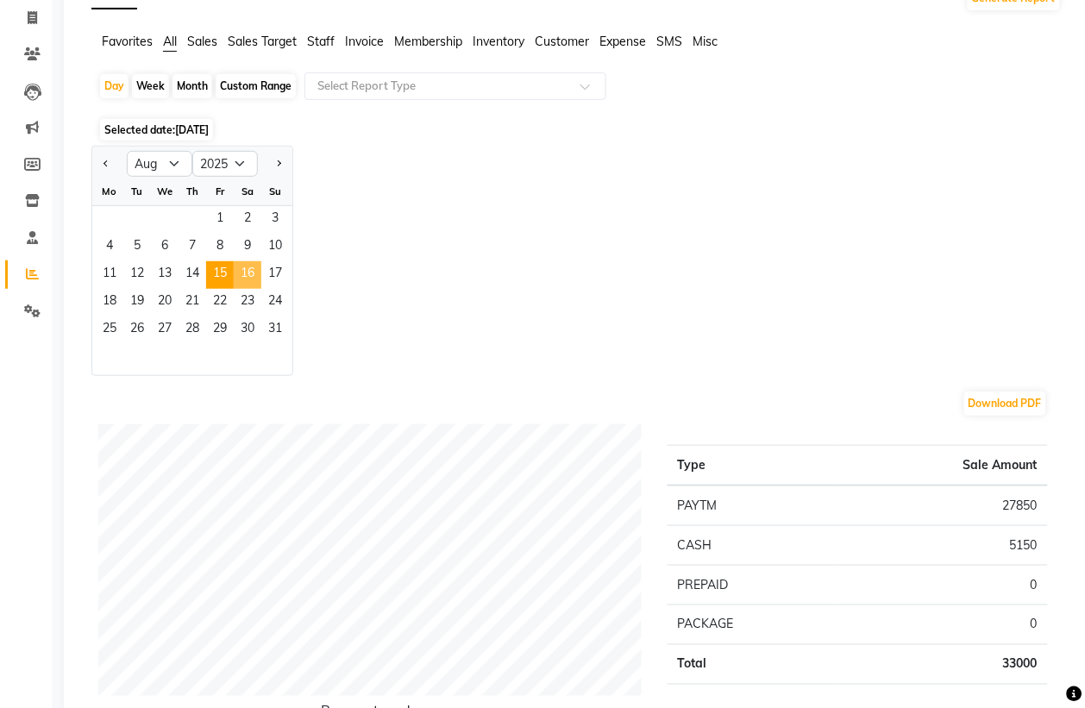
click at [239, 274] on span "16" at bounding box center [248, 275] width 28 height 28
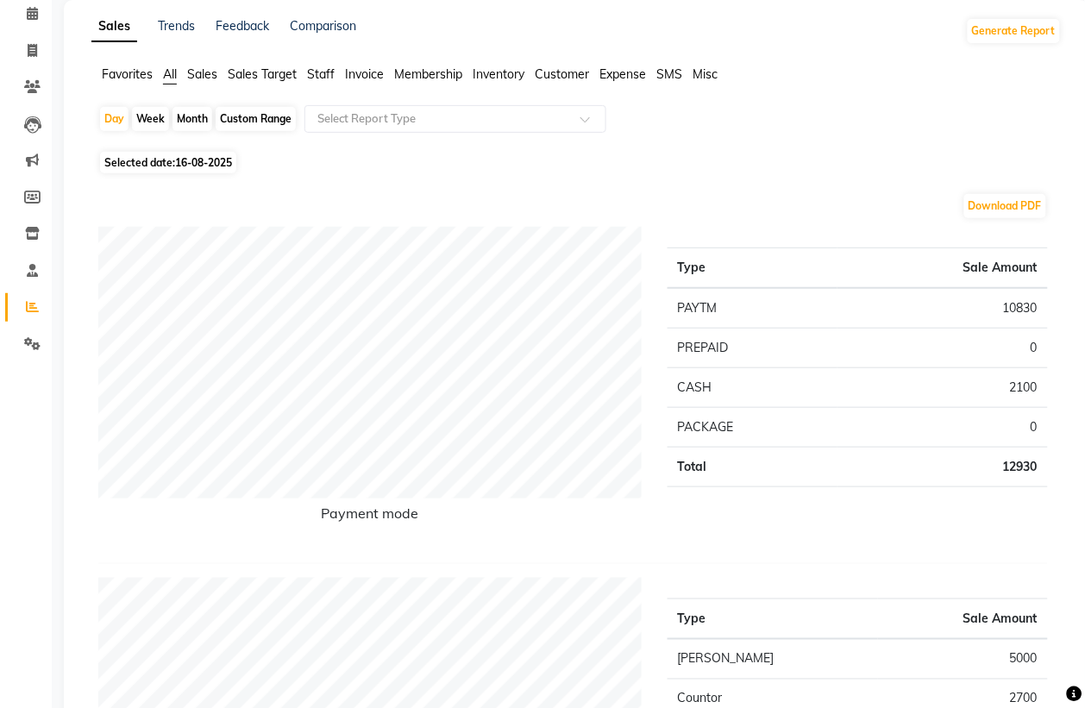
scroll to position [0, 0]
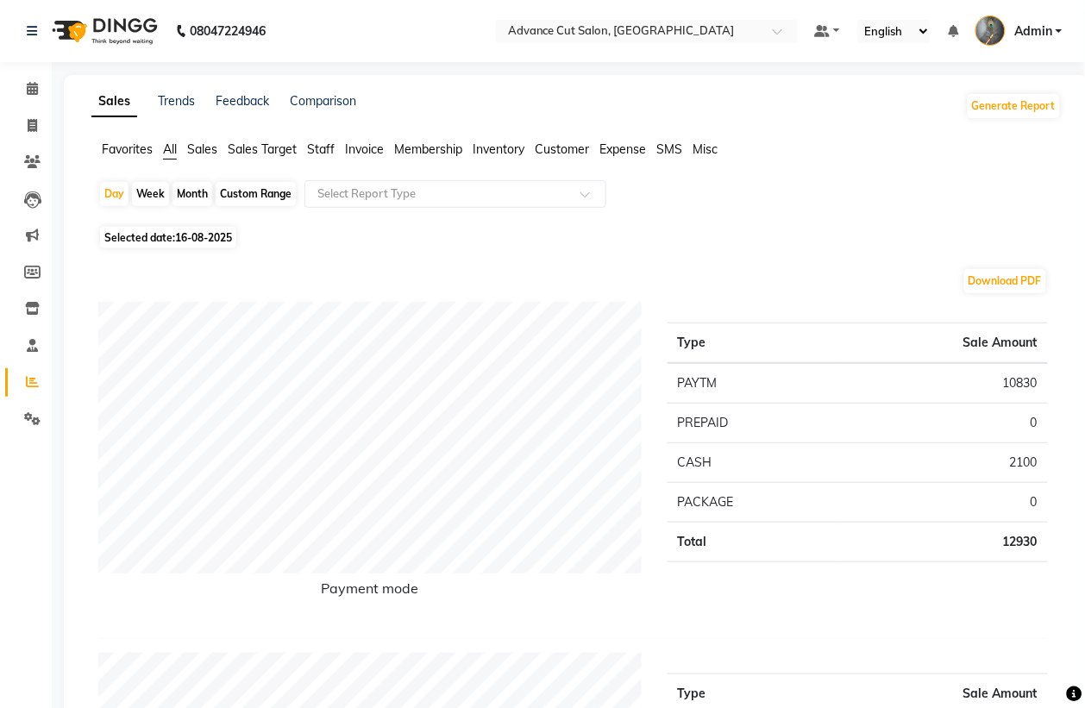
click at [194, 242] on span "16-08-2025" at bounding box center [203, 237] width 57 height 13
select select "8"
select select "2025"
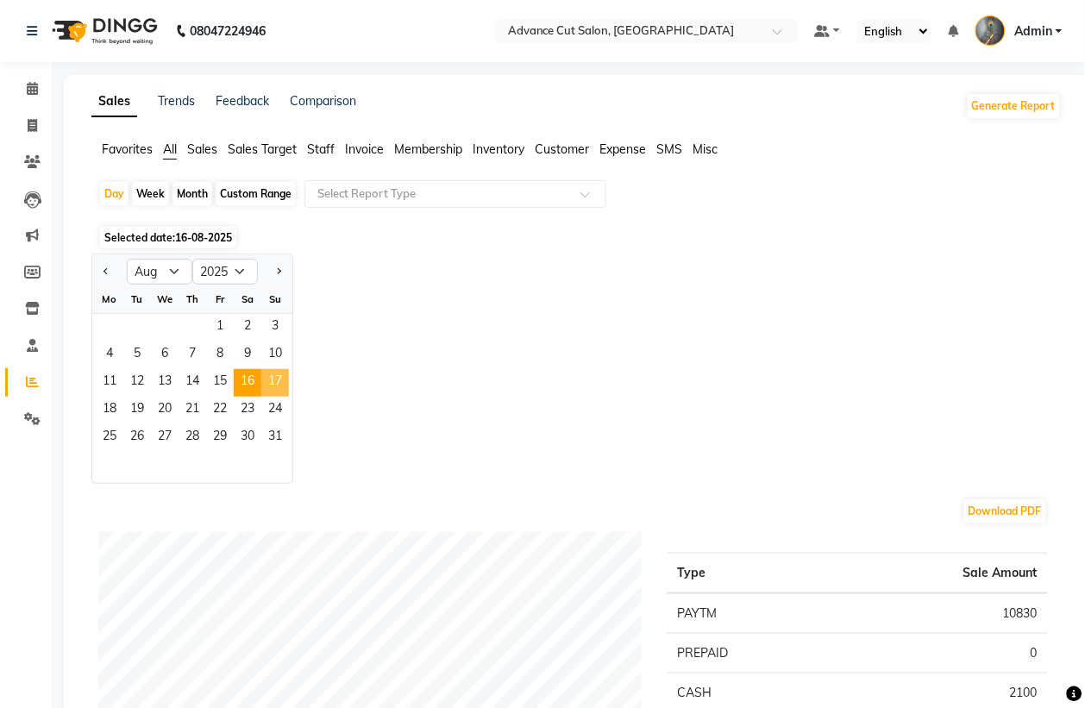
click at [261, 381] on span "17" at bounding box center [275, 383] width 28 height 28
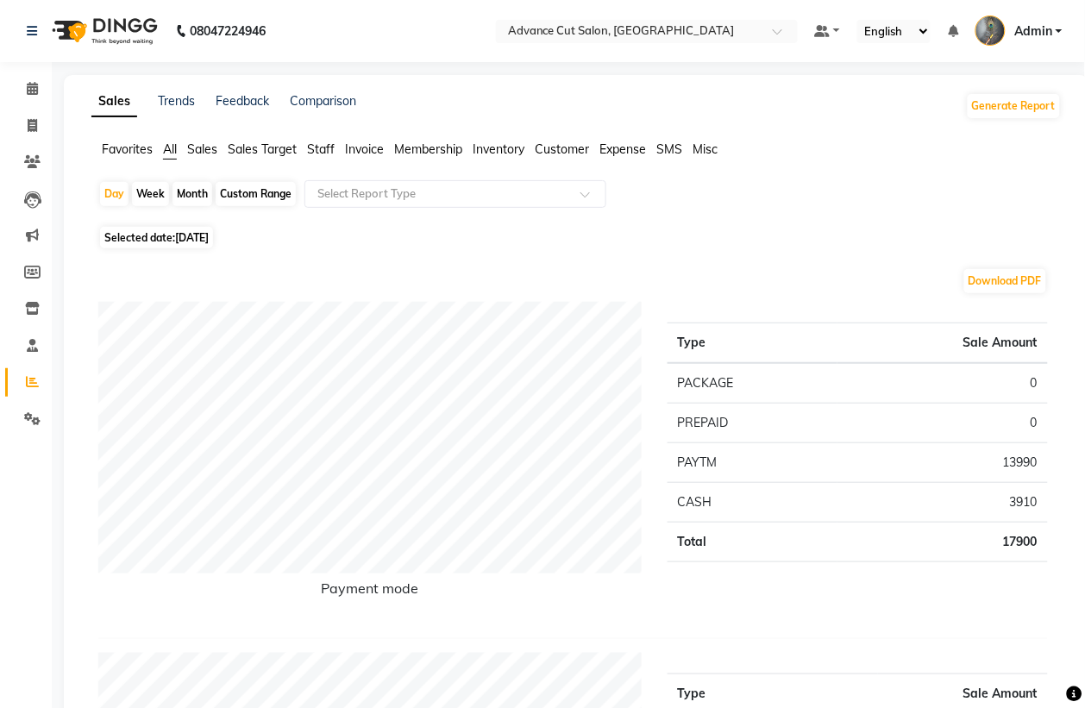
click at [209, 236] on span "17-08-2025" at bounding box center [192, 237] width 34 height 13
select select "8"
select select "2025"
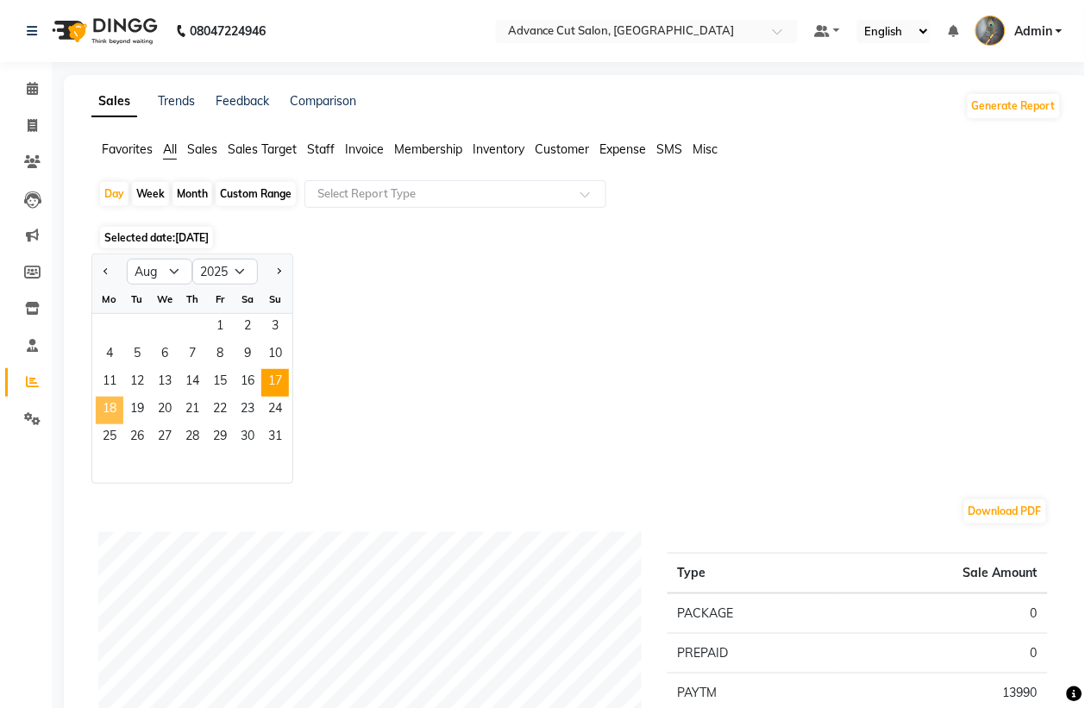
click at [97, 404] on span "18" at bounding box center [110, 411] width 28 height 28
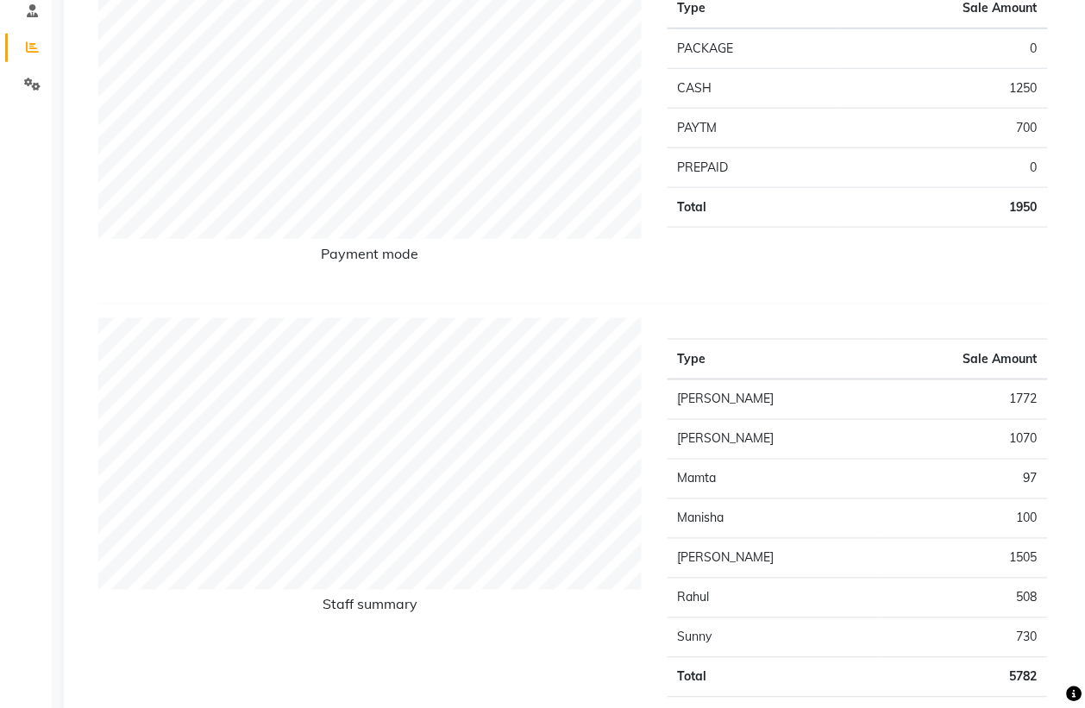
scroll to position [108, 0]
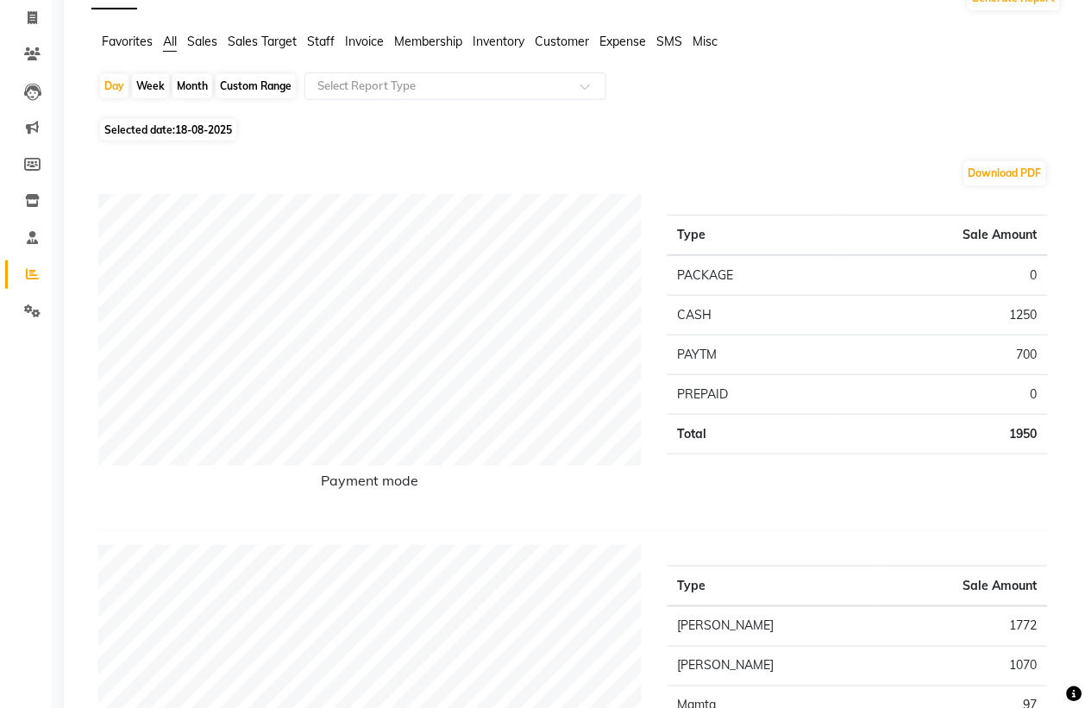
click at [214, 128] on span "18-08-2025" at bounding box center [203, 129] width 57 height 13
select select "8"
select select "2025"
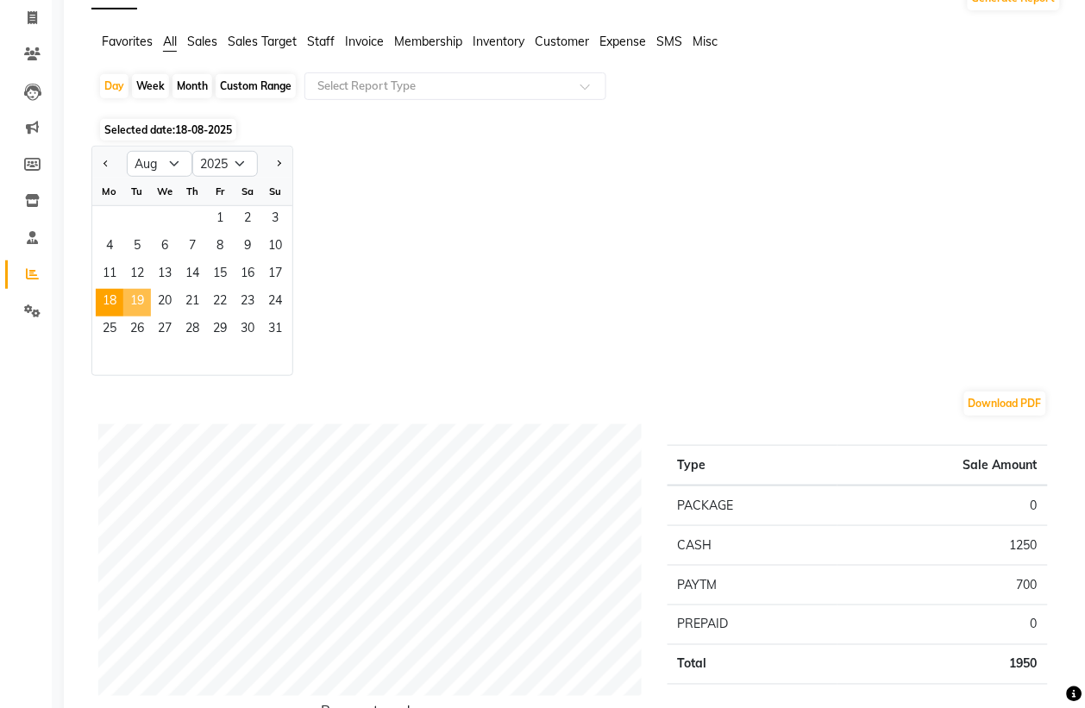
click at [136, 300] on span "19" at bounding box center [137, 303] width 28 height 28
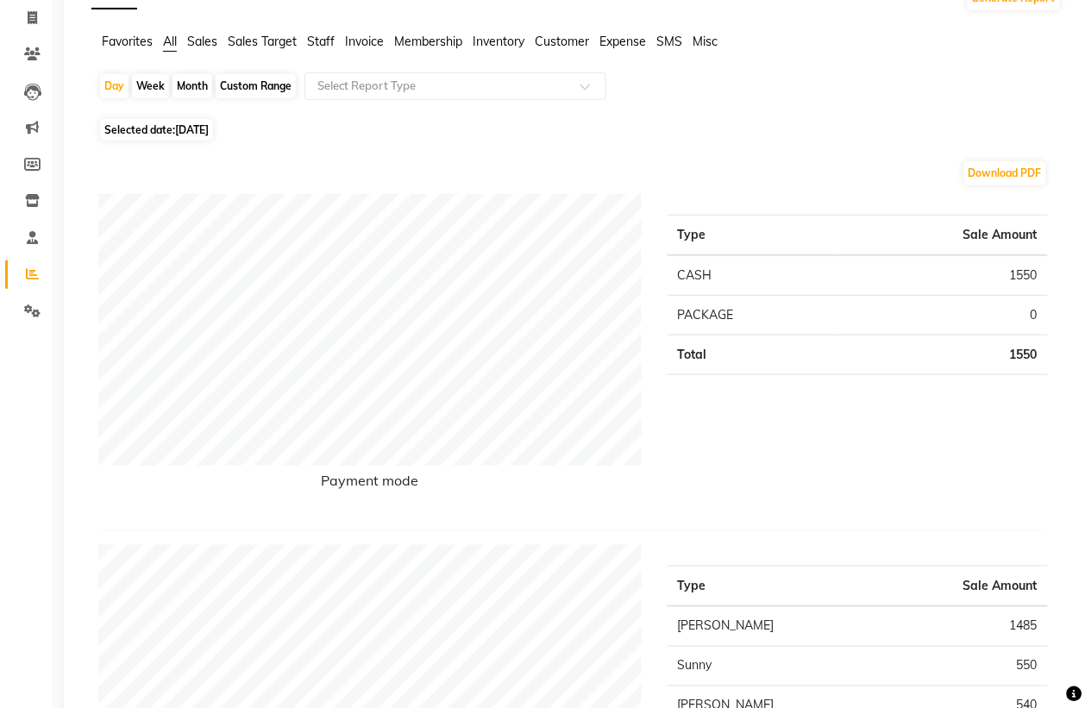
scroll to position [0, 0]
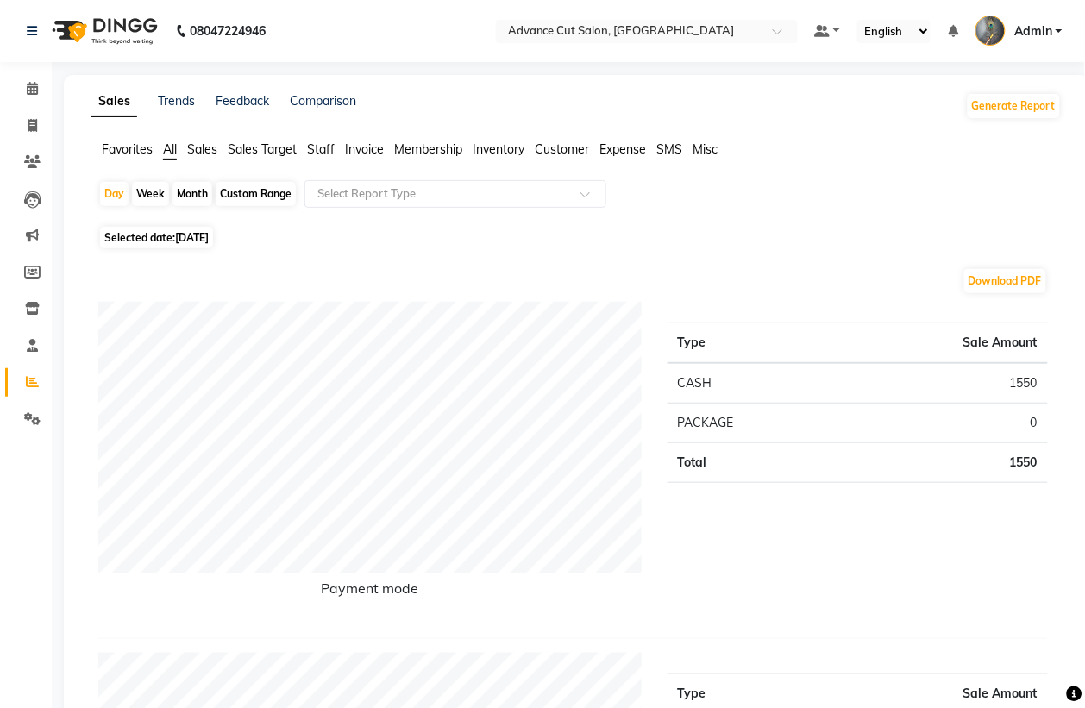
click at [210, 229] on span "Selected date: 19-08-2025" at bounding box center [156, 238] width 113 height 22
select select "8"
select select "2025"
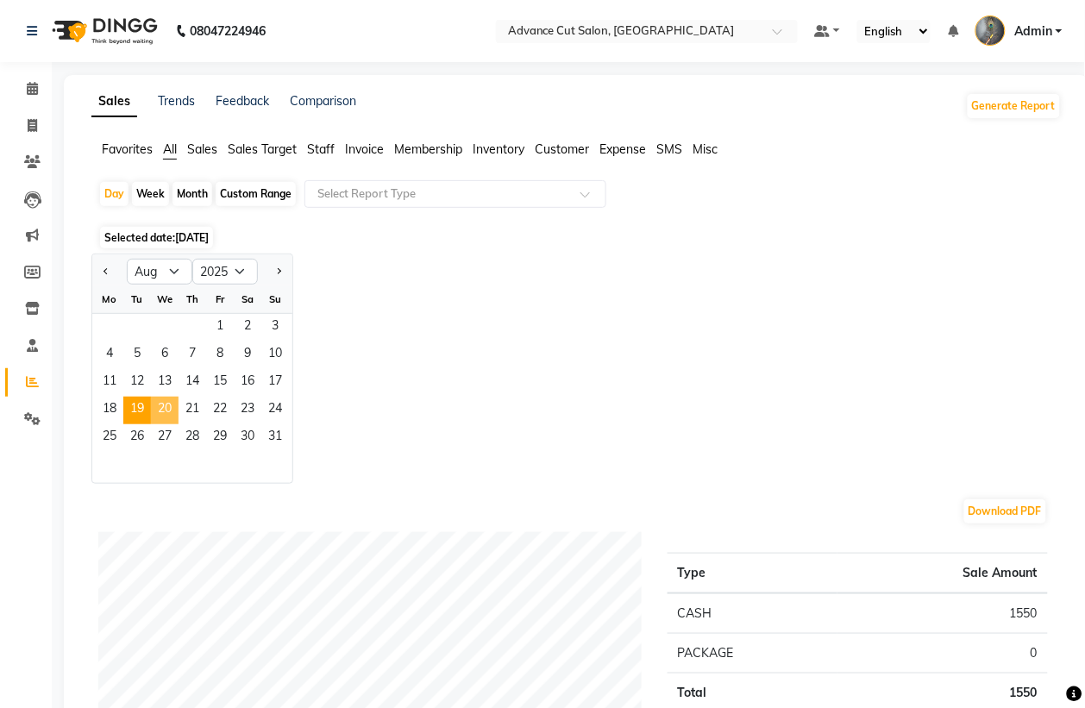
click at [173, 404] on span "20" at bounding box center [165, 411] width 28 height 28
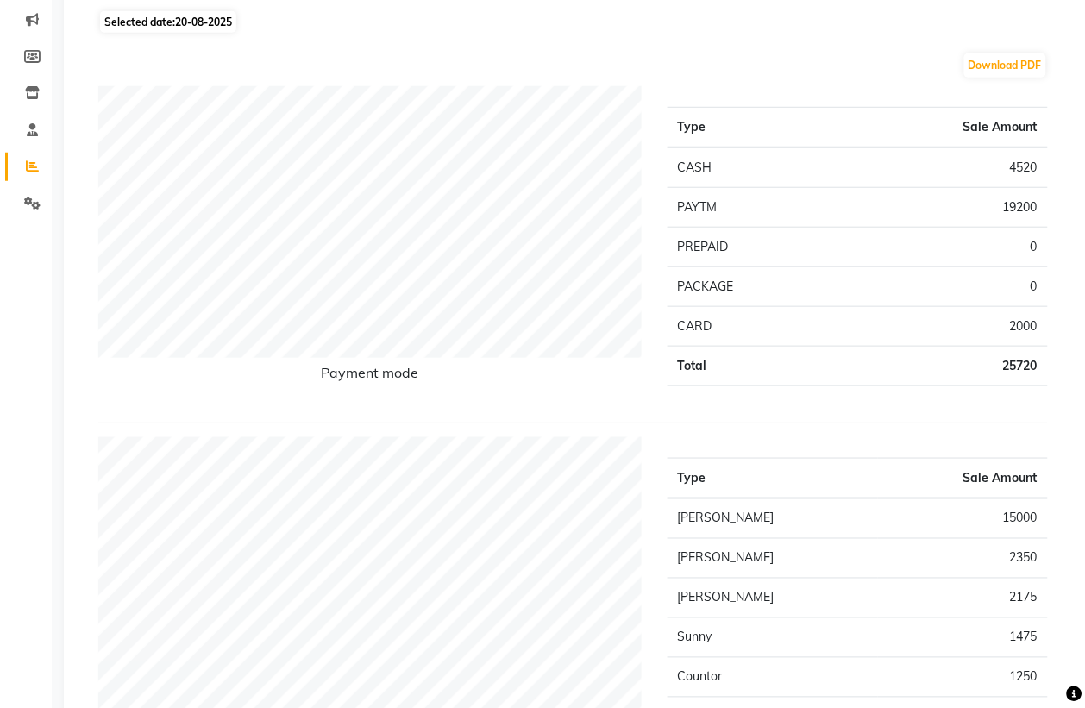
scroll to position [108, 0]
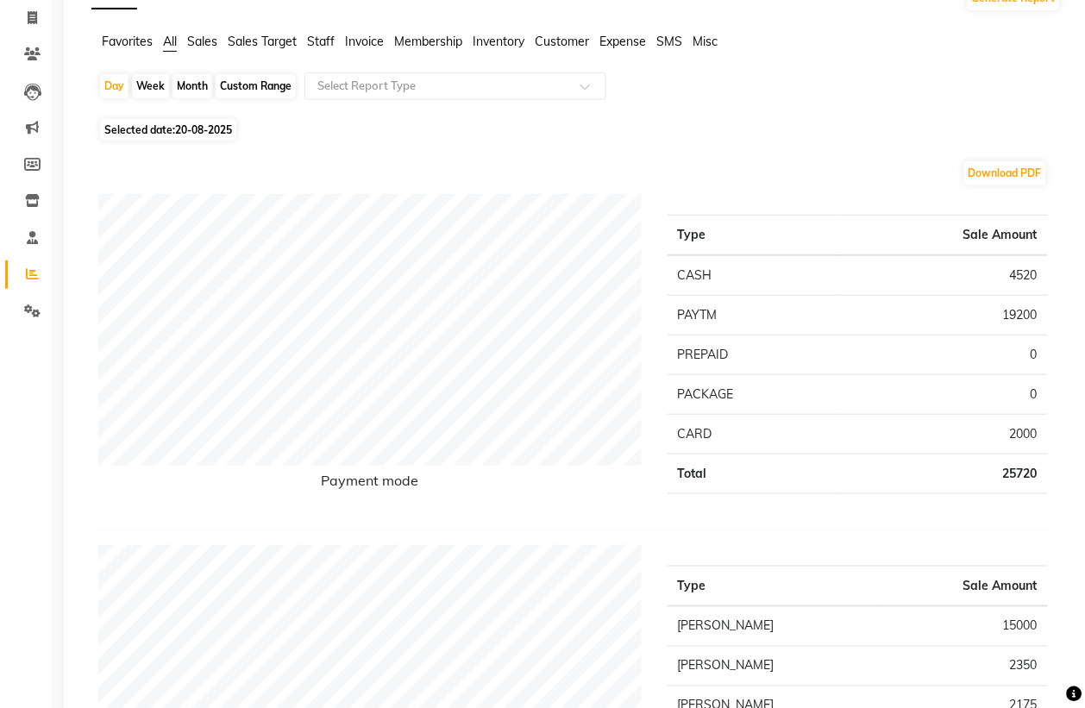
click at [185, 129] on span "20-08-2025" at bounding box center [203, 129] width 57 height 13
select select "8"
select select "2025"
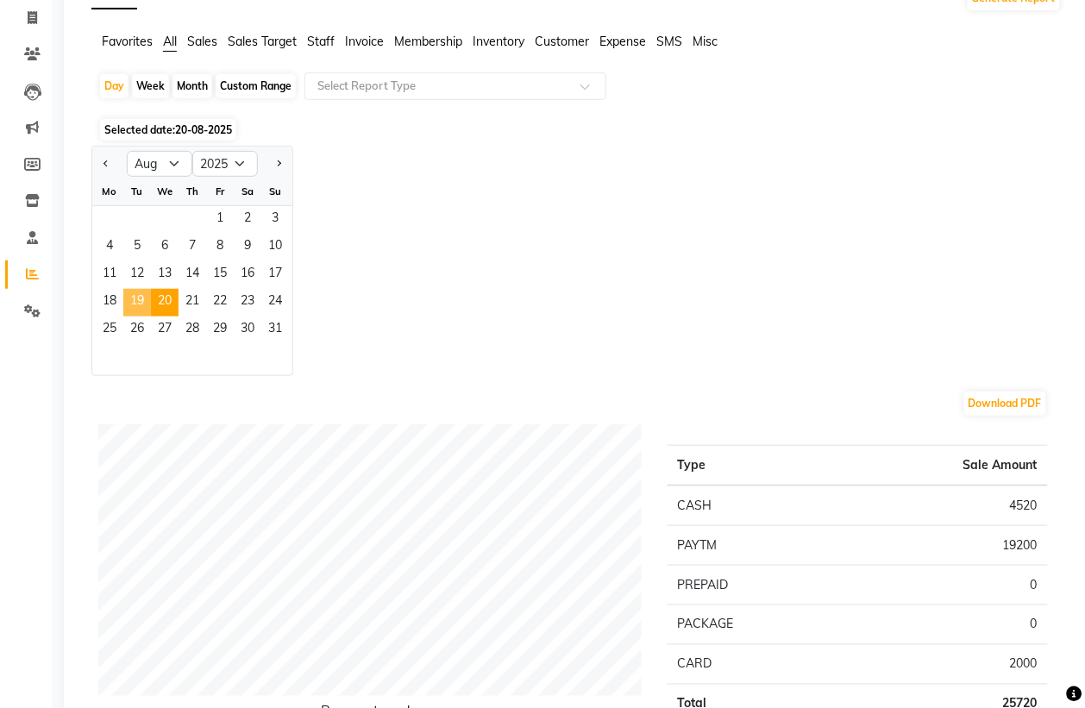
click at [140, 299] on span "19" at bounding box center [137, 303] width 28 height 28
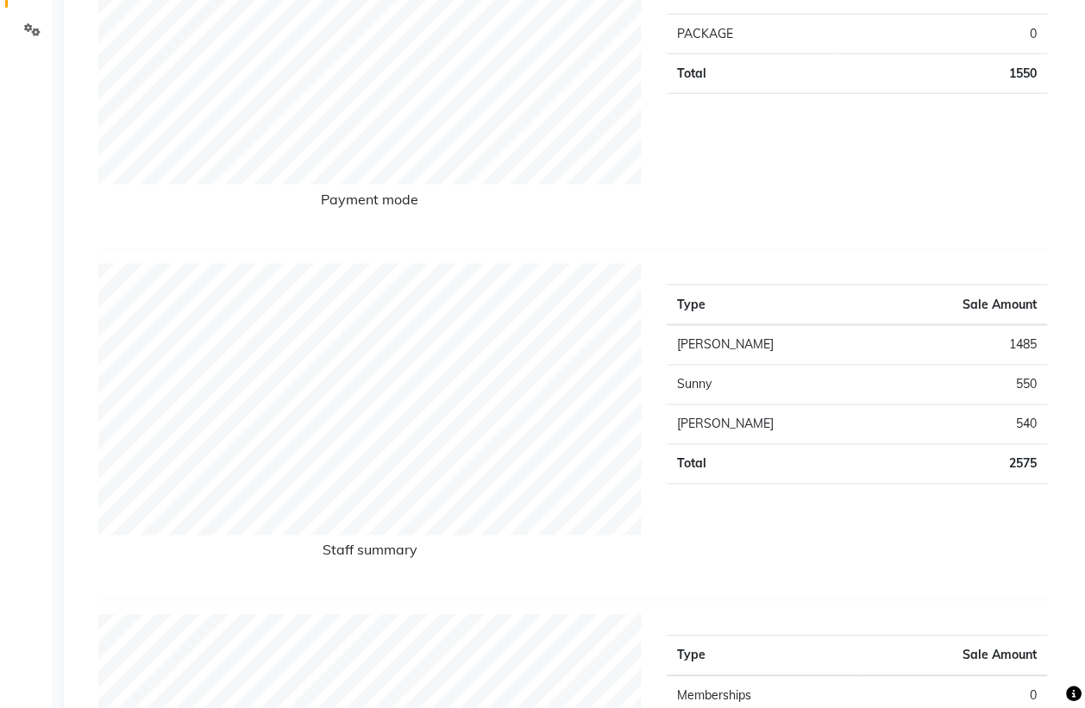
scroll to position [0, 0]
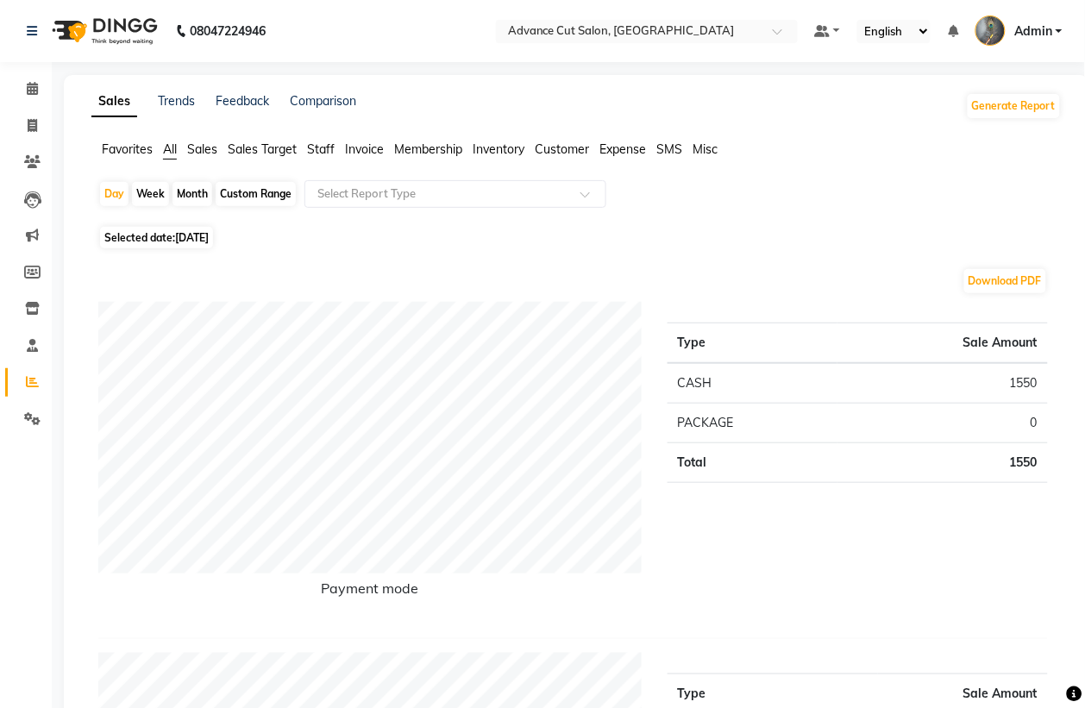
click at [194, 239] on span "19-08-2025" at bounding box center [192, 237] width 34 height 13
select select "8"
select select "2025"
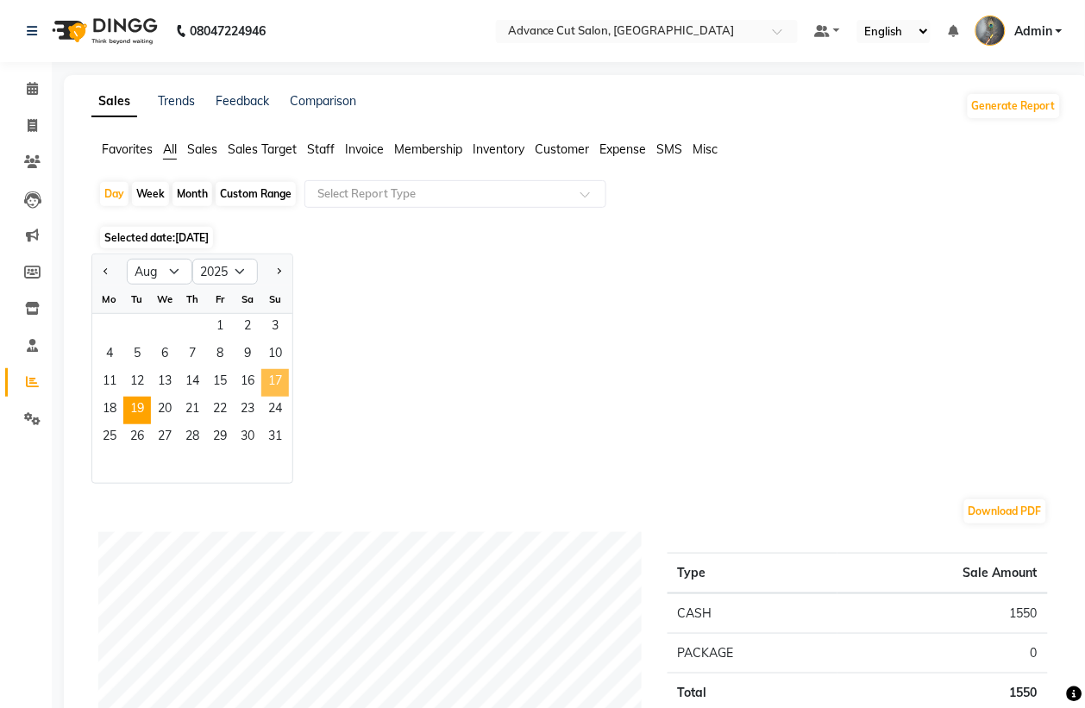
click at [263, 380] on span "17" at bounding box center [275, 383] width 28 height 28
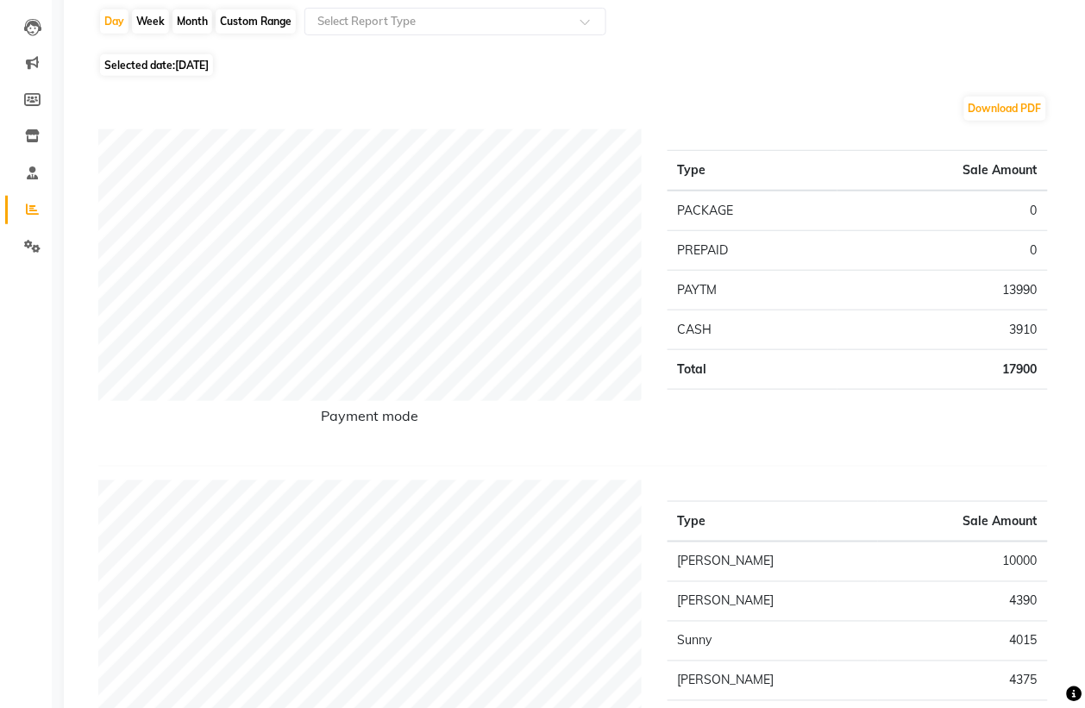
scroll to position [108, 0]
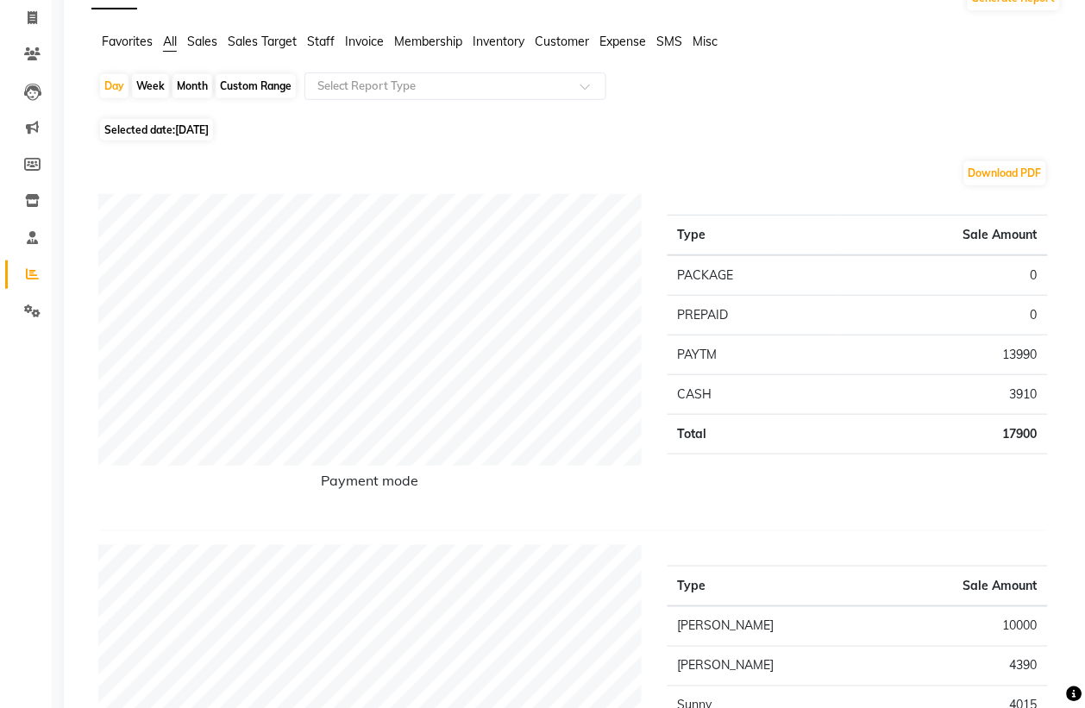
click at [209, 131] on span "17-08-2025" at bounding box center [192, 129] width 34 height 13
select select "8"
select select "2025"
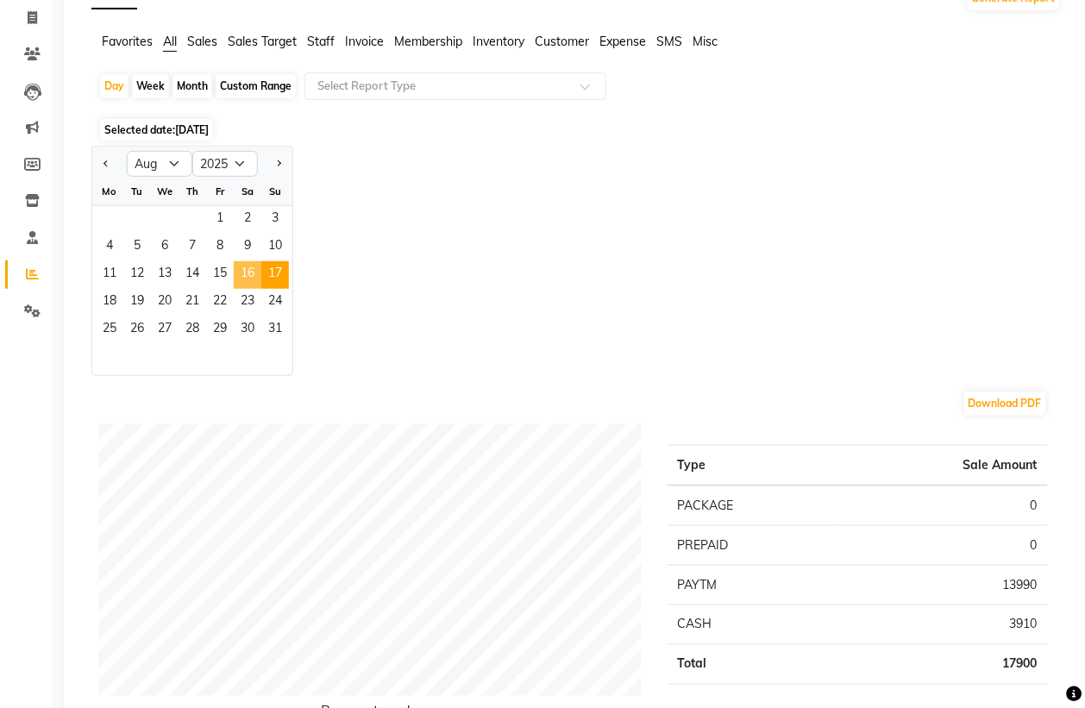
click at [235, 265] on span "16" at bounding box center [248, 275] width 28 height 28
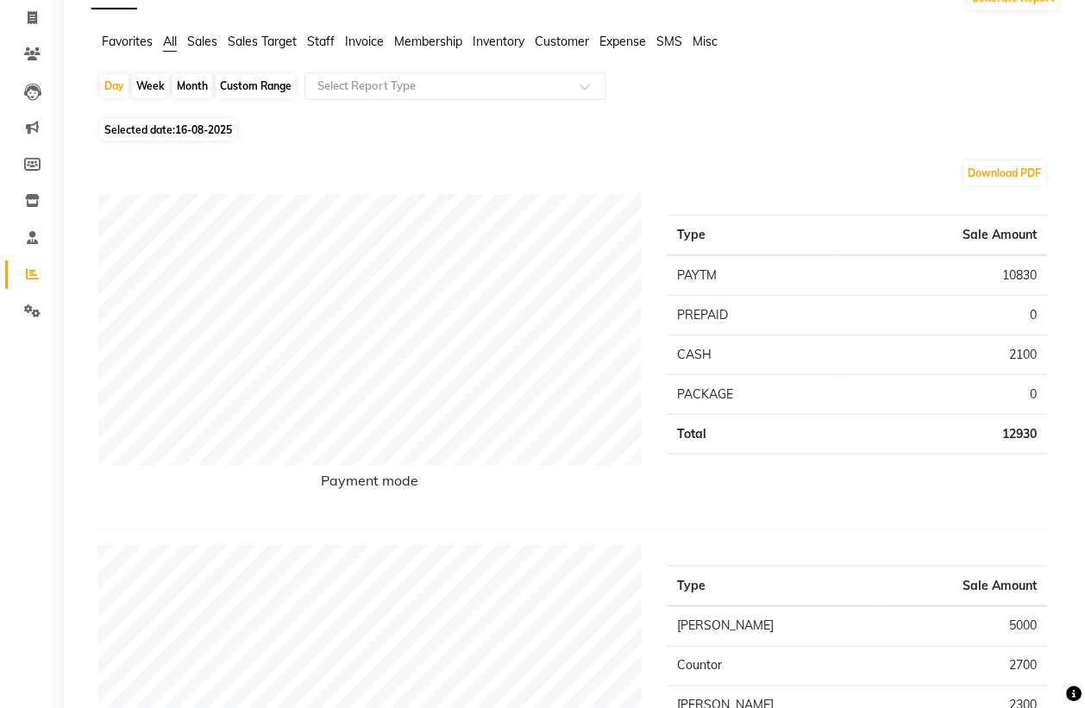
click at [196, 136] on span "Selected date: 16-08-2025" at bounding box center [168, 130] width 136 height 22
select select "8"
select select "2025"
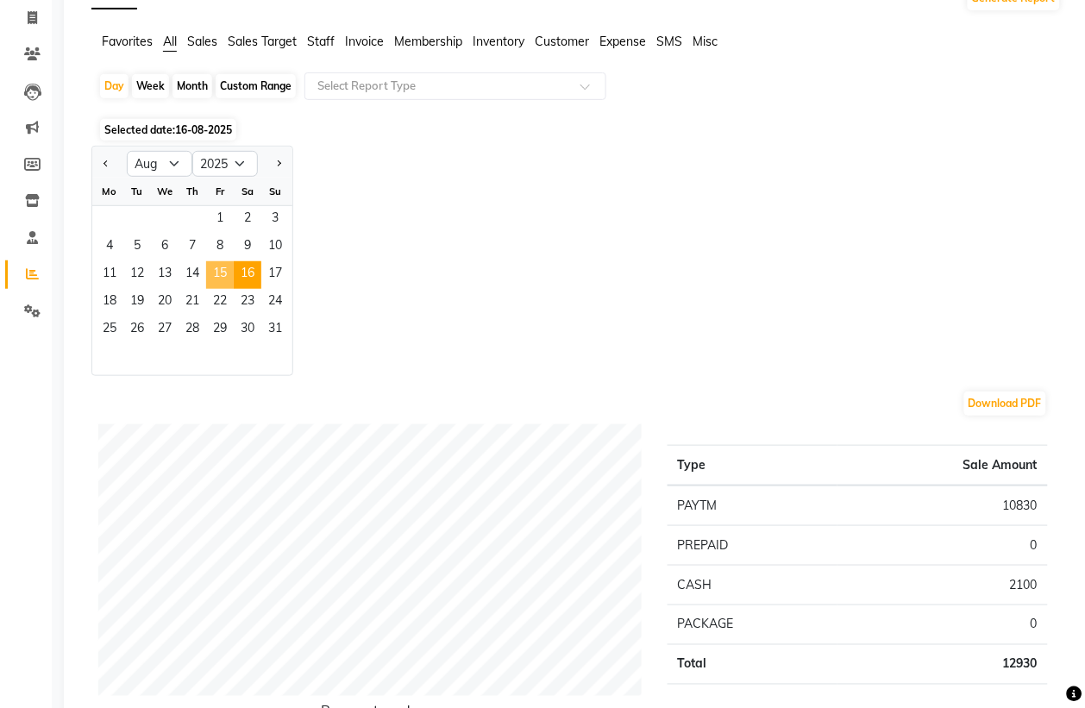
click at [225, 268] on span "15" at bounding box center [220, 275] width 28 height 28
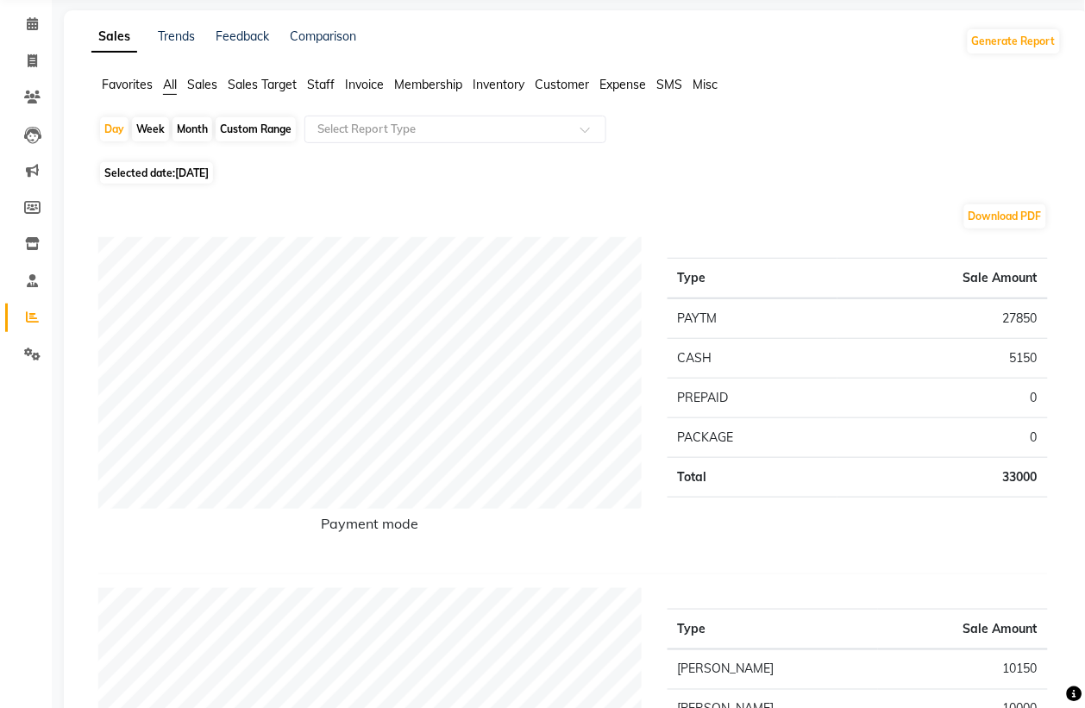
scroll to position [0, 0]
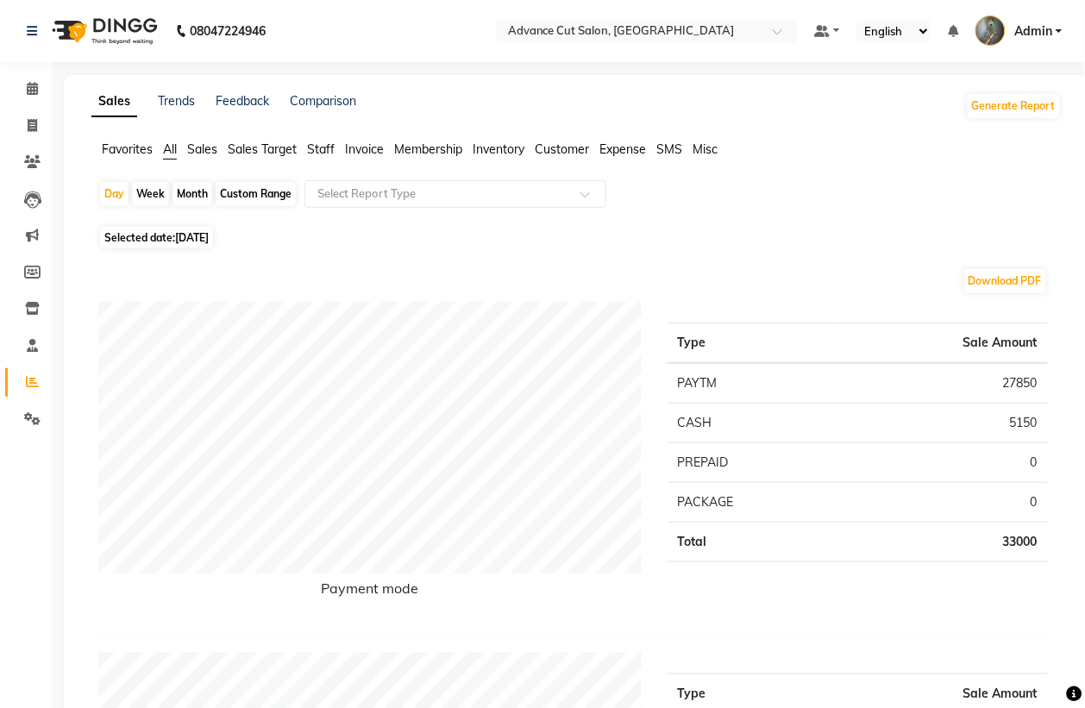
click at [187, 234] on span "15-08-2025" at bounding box center [192, 237] width 34 height 13
select select "8"
select select "2025"
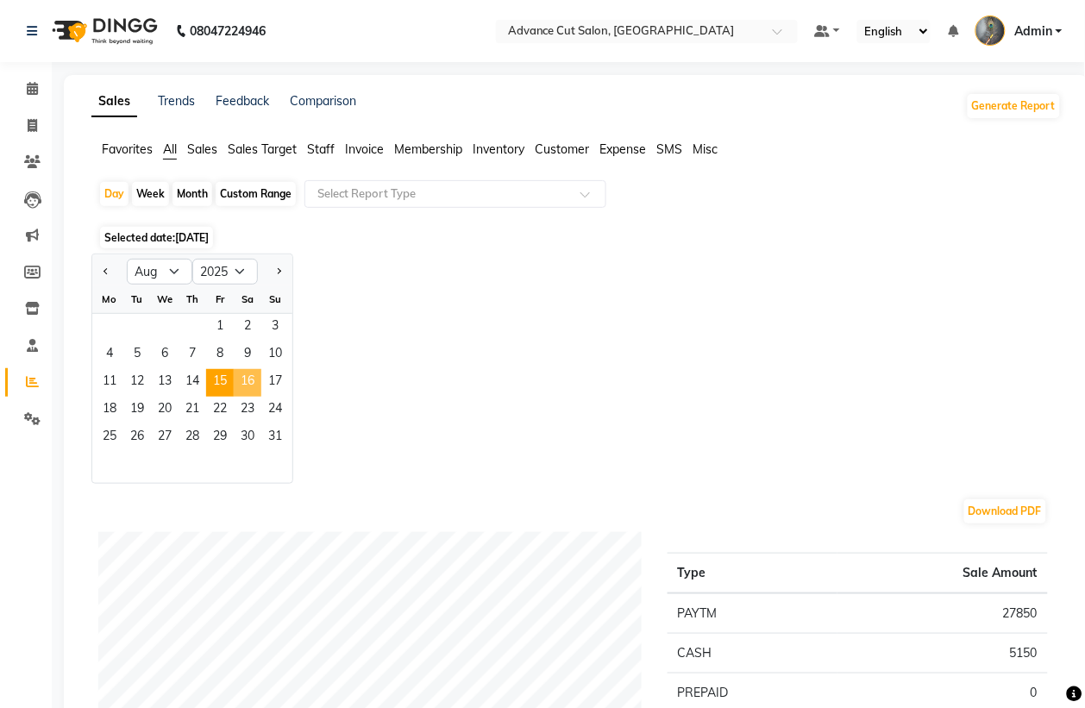
click at [240, 380] on span "16" at bounding box center [248, 383] width 28 height 28
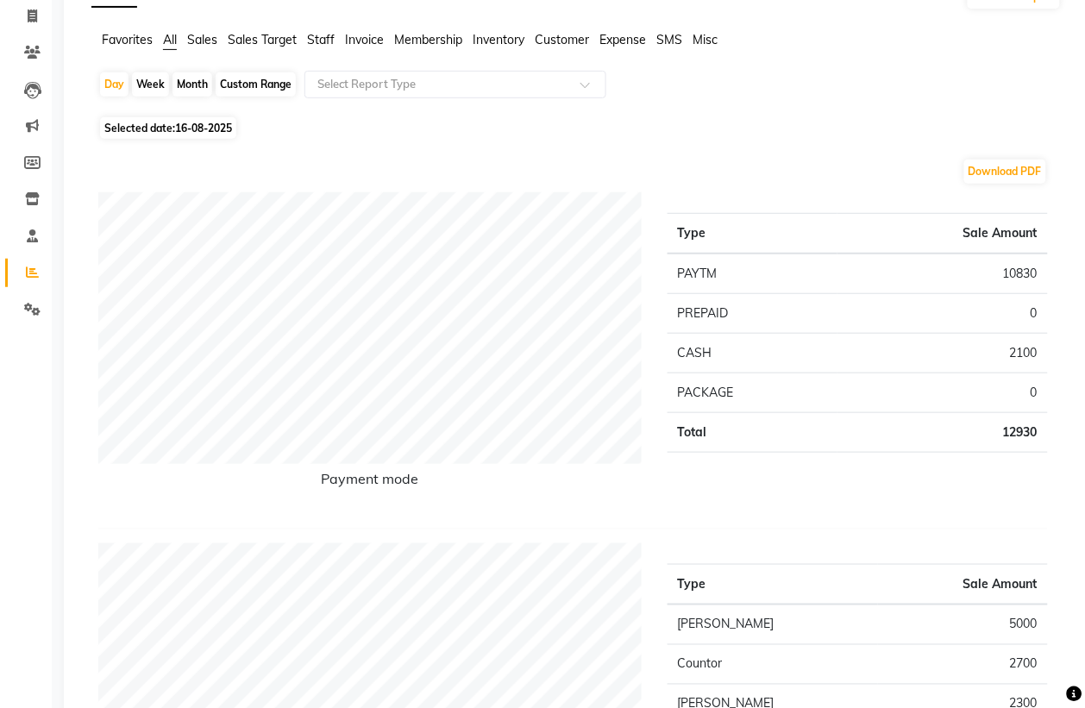
scroll to position [108, 0]
click at [187, 132] on span "16-08-2025" at bounding box center [203, 129] width 57 height 13
select select "8"
select select "2025"
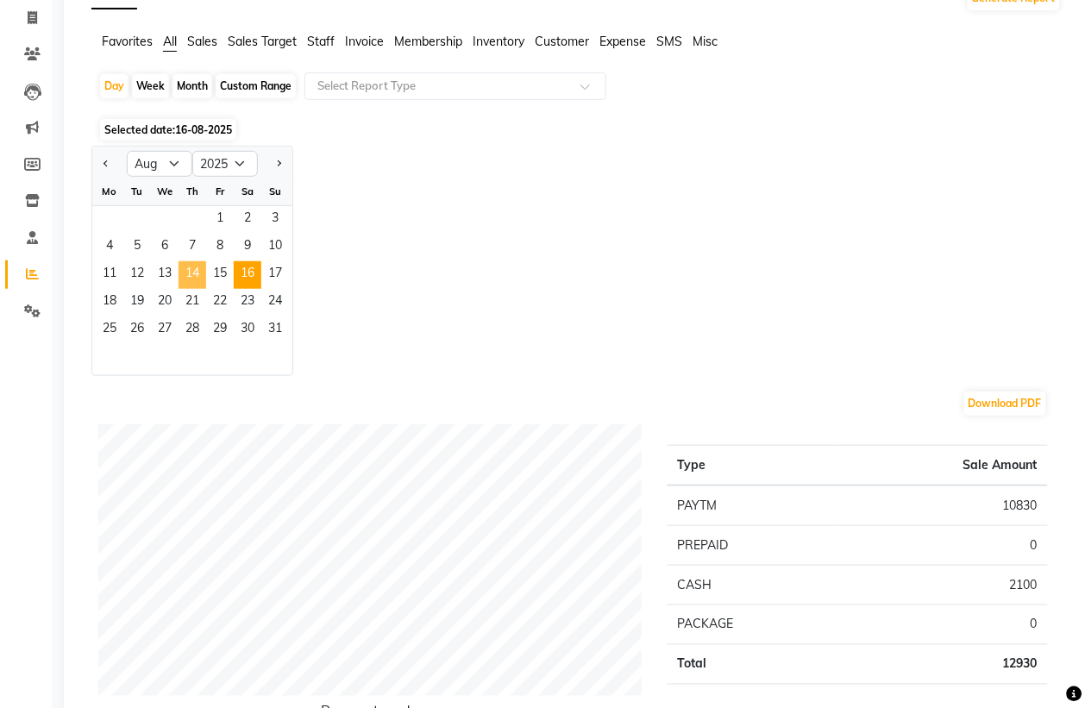
click at [188, 274] on span "14" at bounding box center [193, 275] width 28 height 28
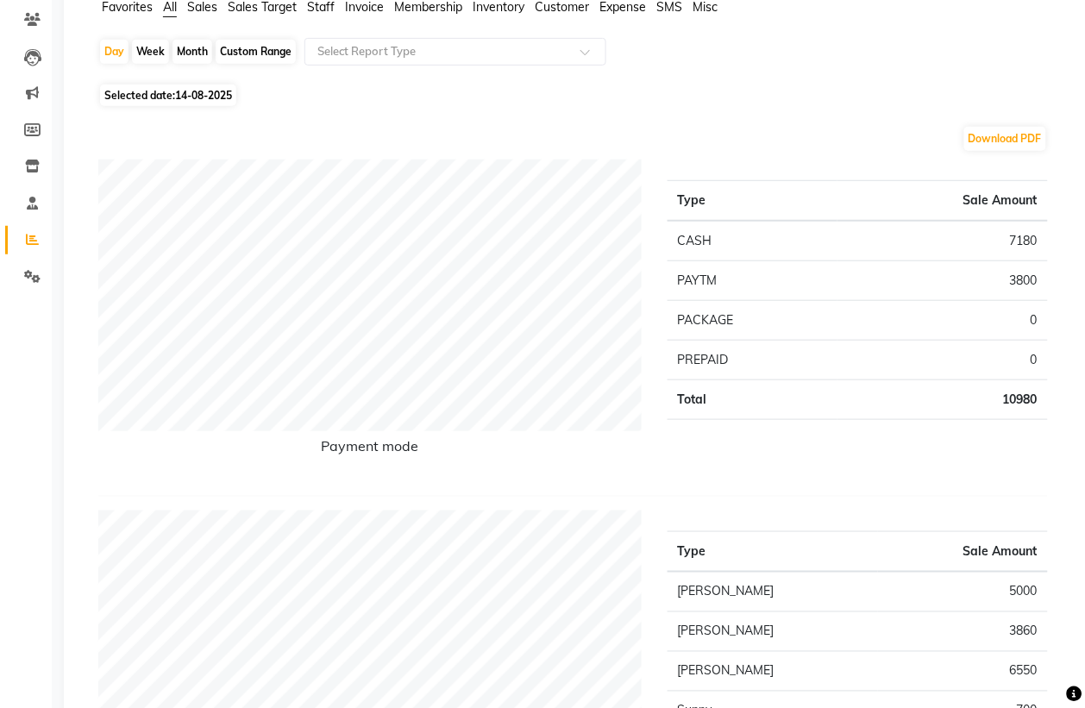
scroll to position [0, 0]
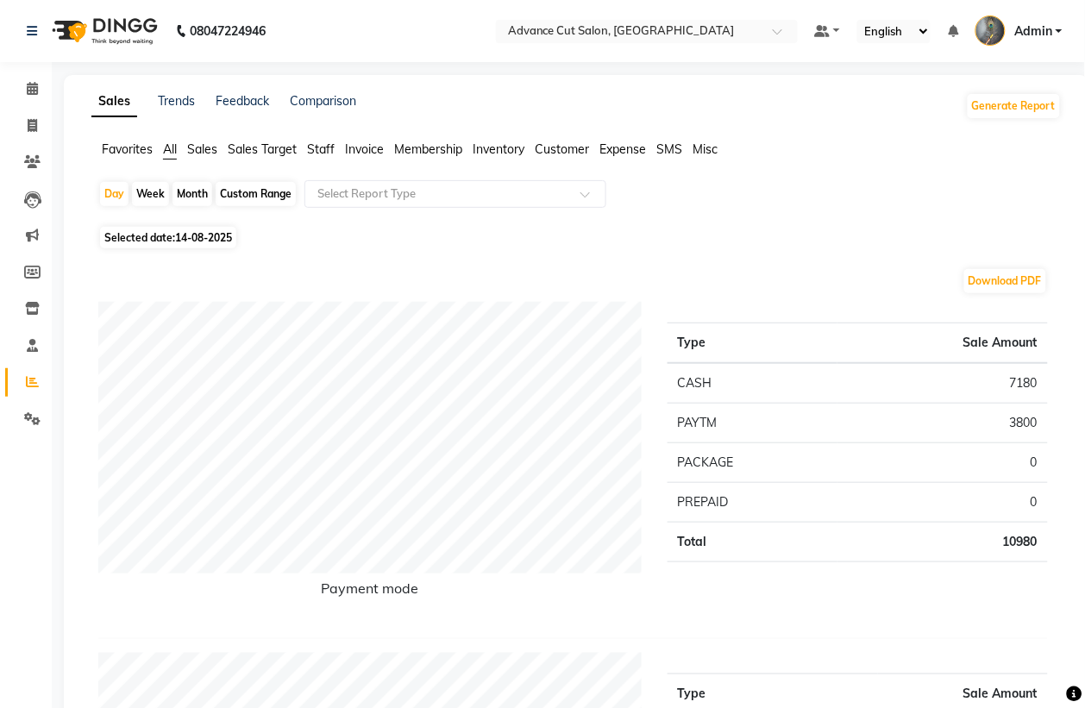
click at [185, 239] on span "14-08-2025" at bounding box center [203, 237] width 57 height 13
select select "8"
select select "2025"
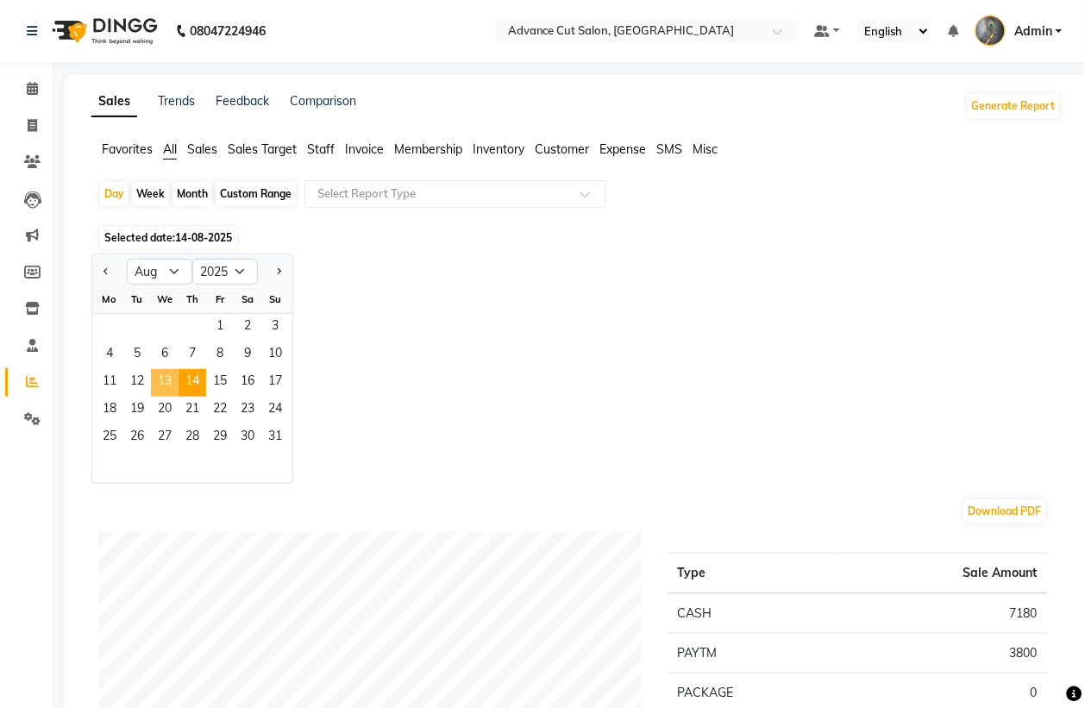
click at [157, 373] on span "13" at bounding box center [165, 383] width 28 height 28
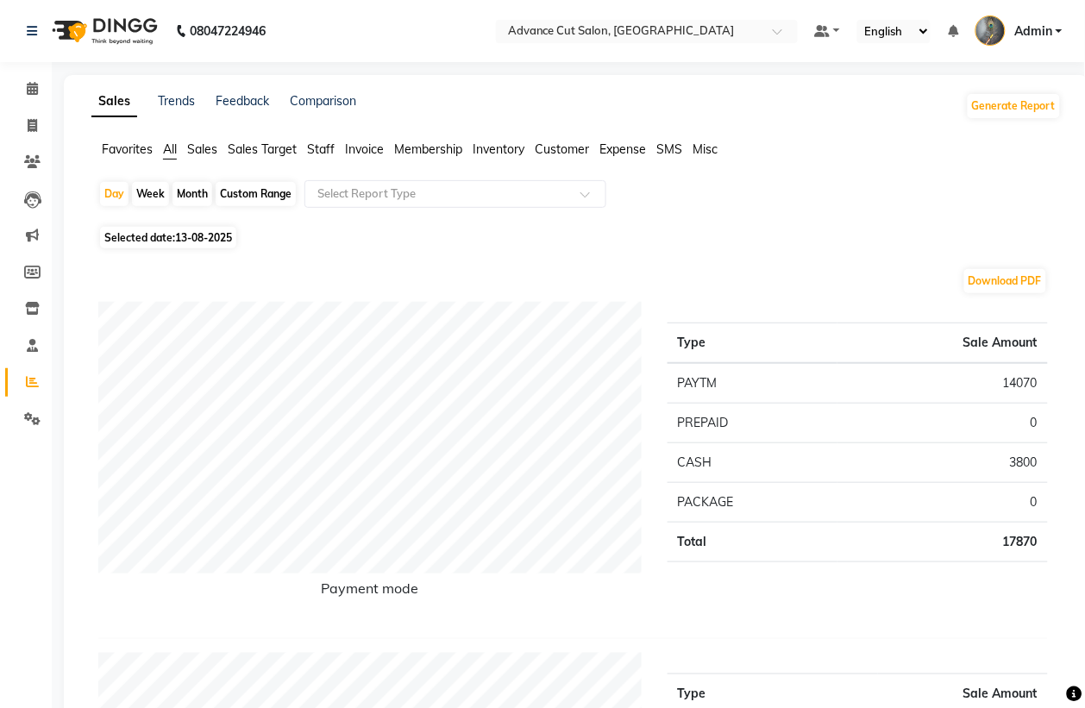
click at [192, 235] on span "13-08-2025" at bounding box center [203, 237] width 57 height 13
select select "8"
select select "2025"
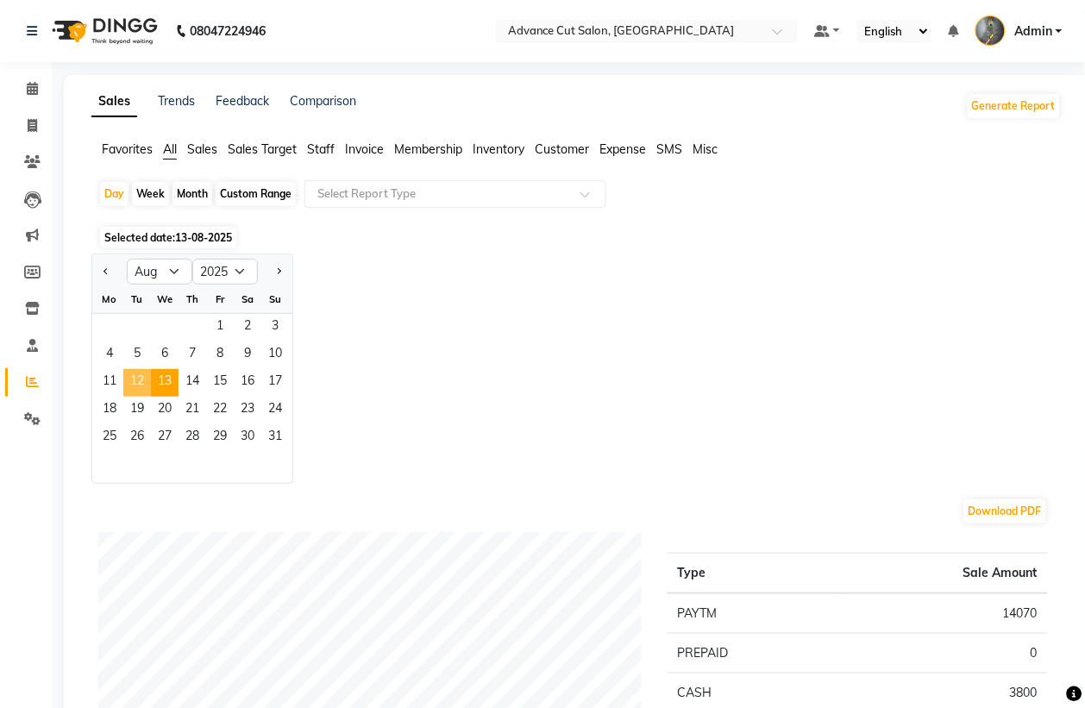
click at [138, 375] on span "12" at bounding box center [137, 383] width 28 height 28
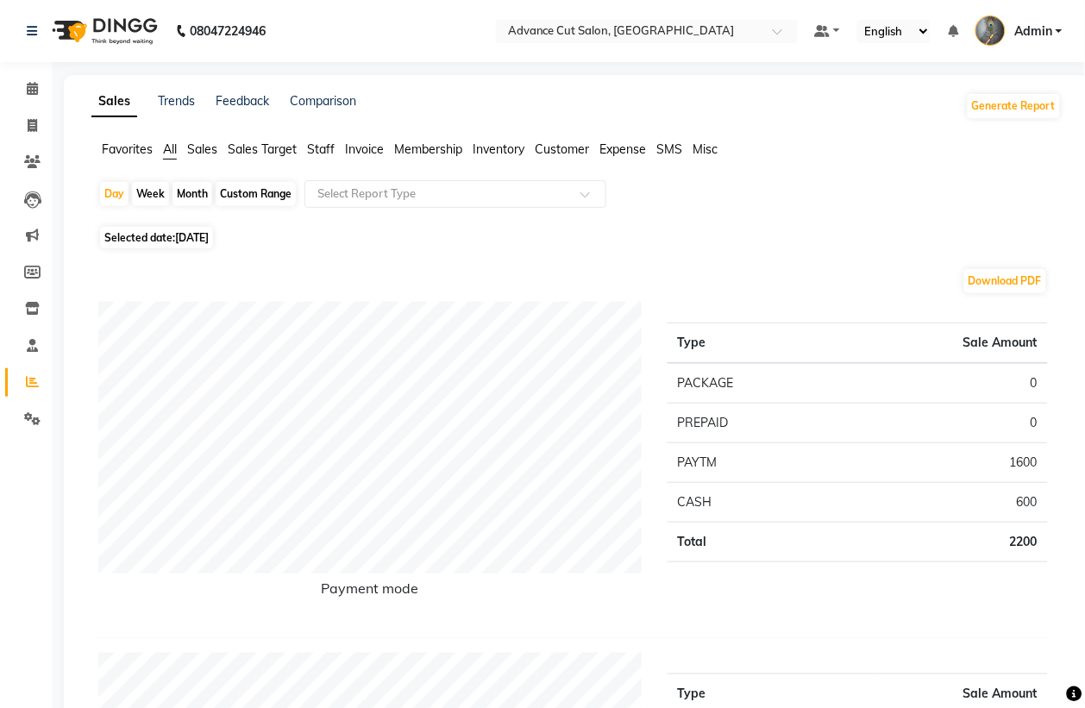
click at [192, 246] on span "Selected date: 12-08-2025" at bounding box center [156, 238] width 113 height 22
select select "8"
select select "2025"
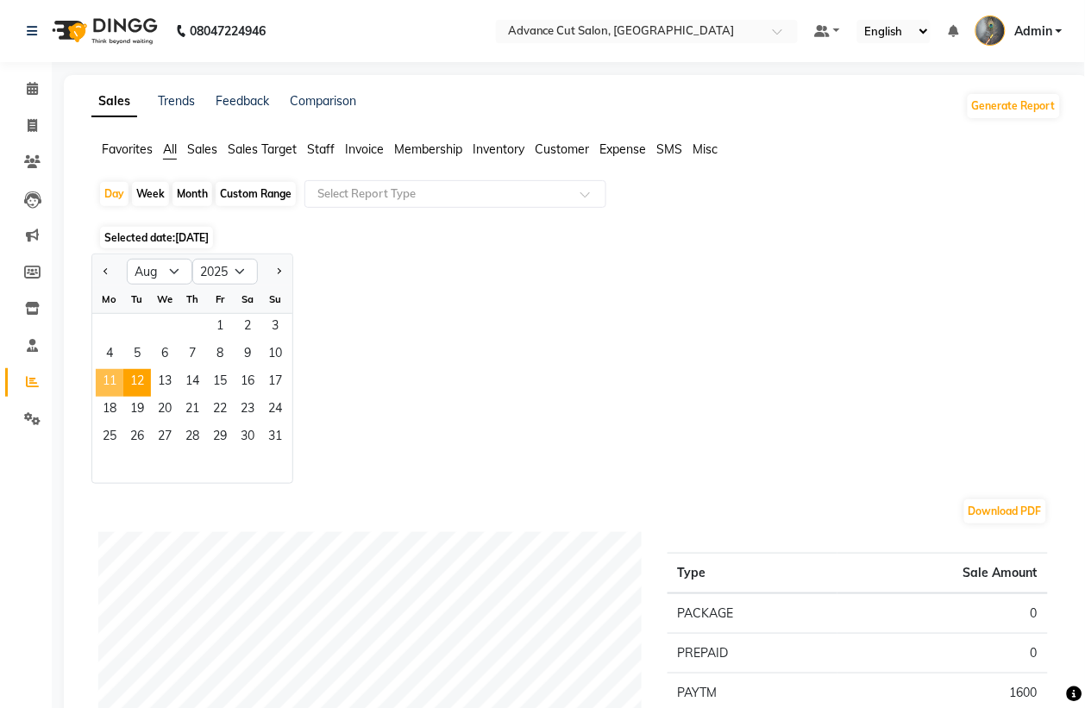
click at [118, 389] on span "11" at bounding box center [110, 383] width 28 height 28
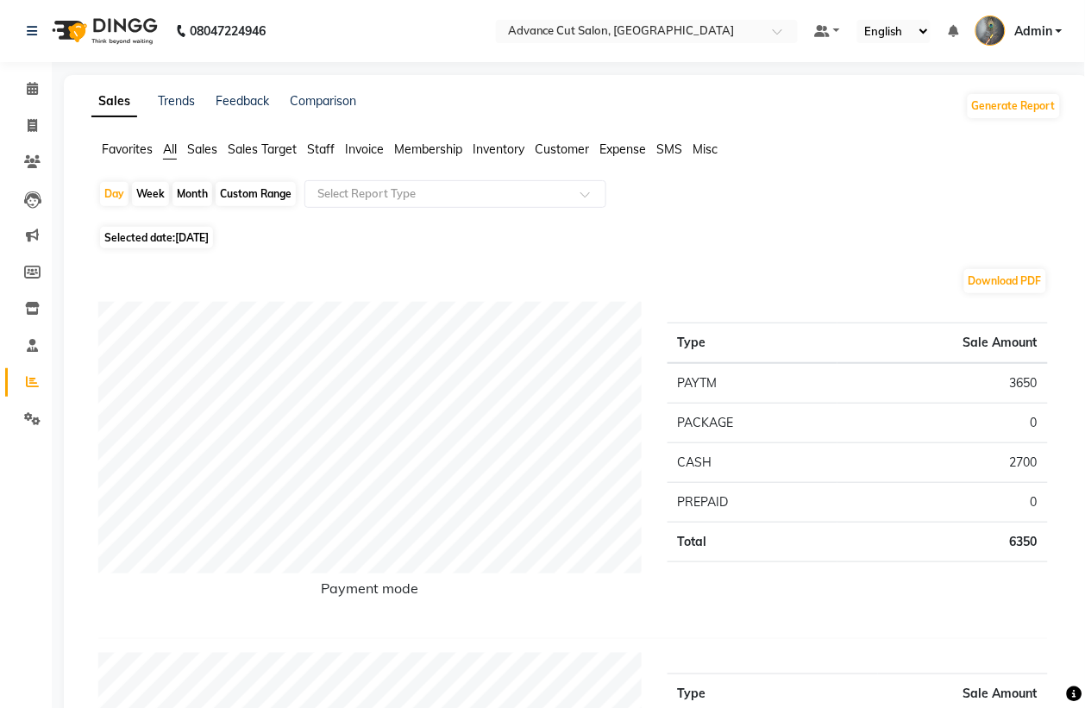
click at [192, 244] on span "Selected date: 11-08-2025" at bounding box center [156, 238] width 113 height 22
select select "8"
select select "2025"
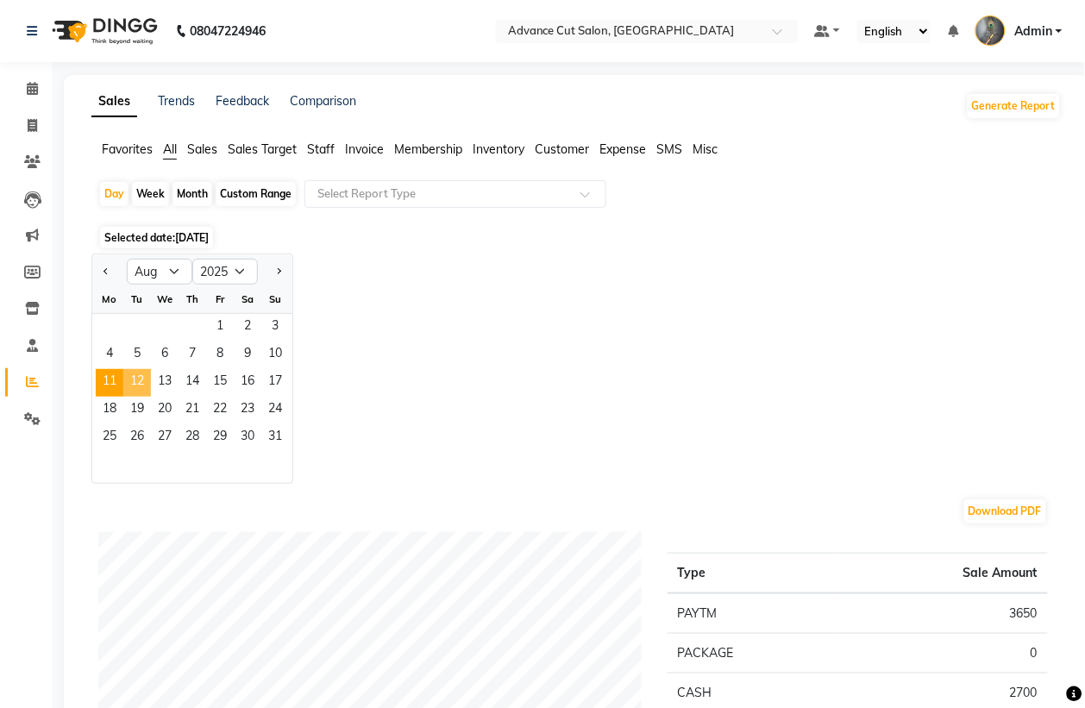
click at [140, 380] on span "12" at bounding box center [137, 383] width 28 height 28
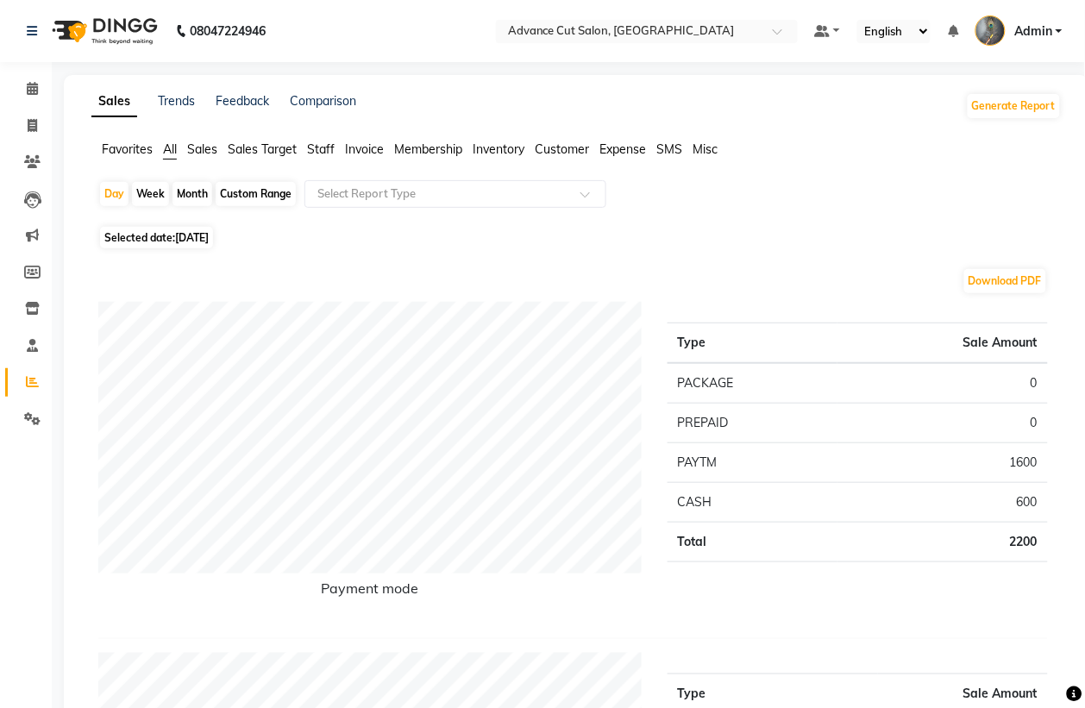
click at [199, 243] on span "12-08-2025" at bounding box center [192, 237] width 34 height 13
select select "8"
select select "2025"
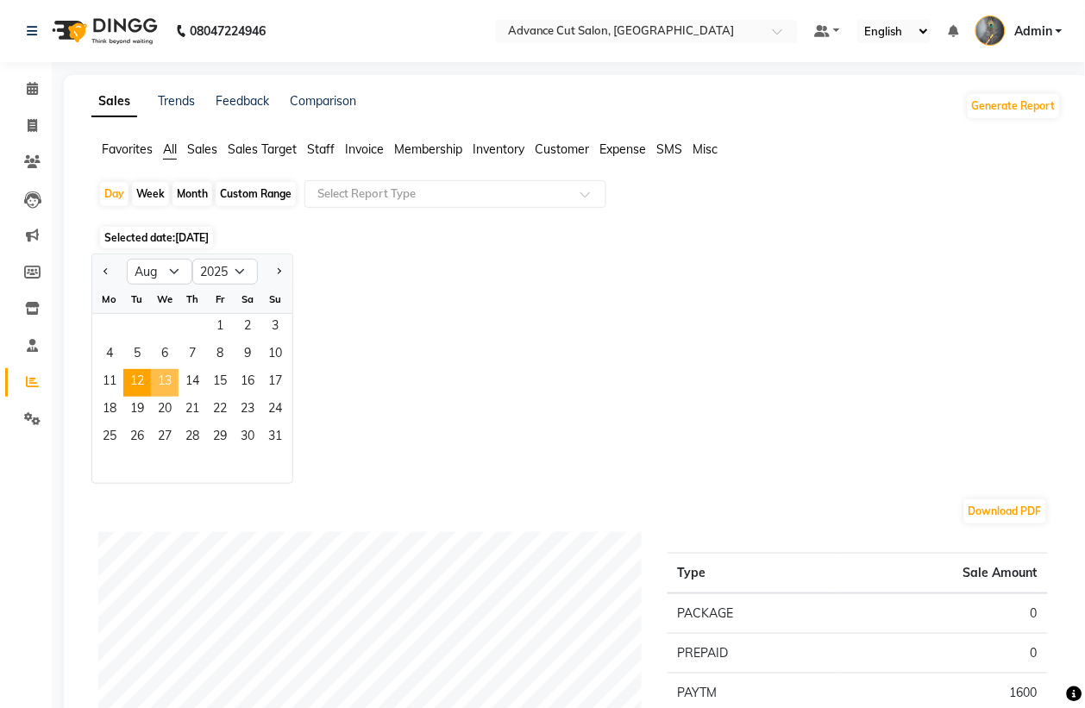
click at [166, 382] on span "13" at bounding box center [165, 383] width 28 height 28
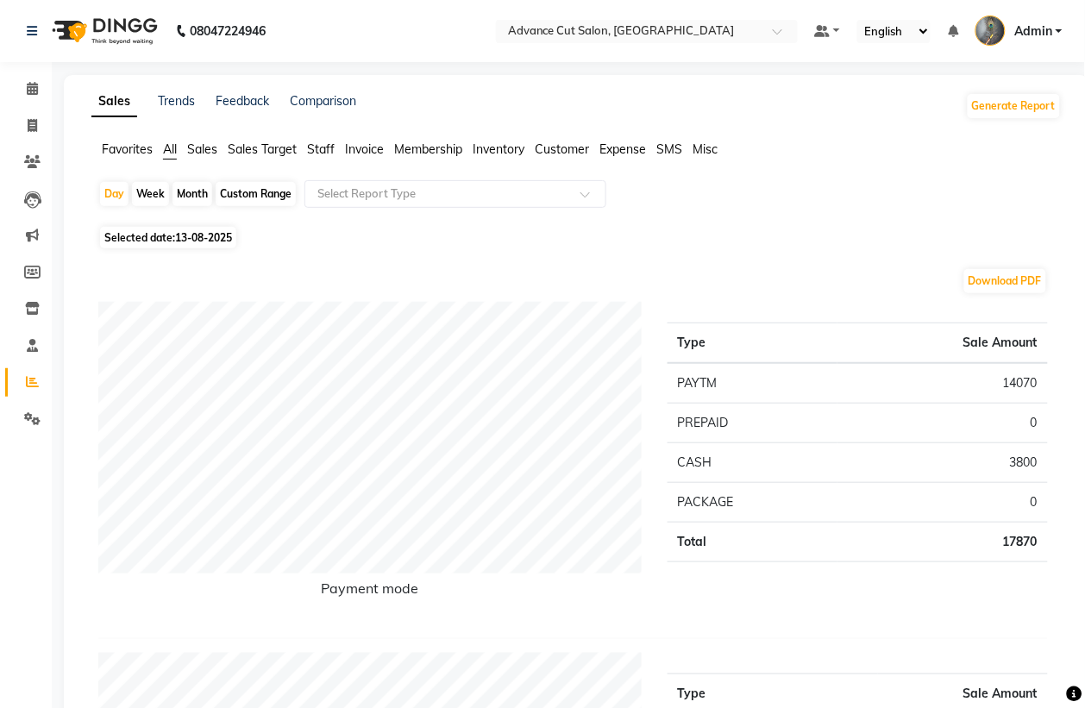
click at [222, 237] on span "13-08-2025" at bounding box center [203, 237] width 57 height 13
select select "8"
select select "2025"
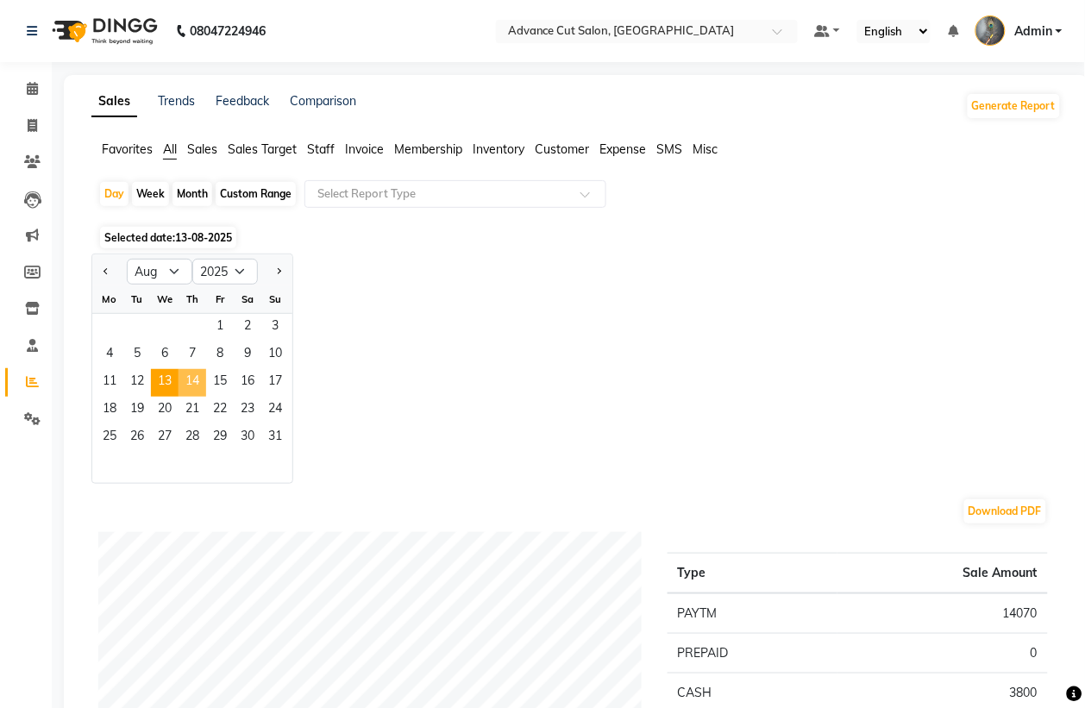
click at [196, 378] on span "14" at bounding box center [193, 383] width 28 height 28
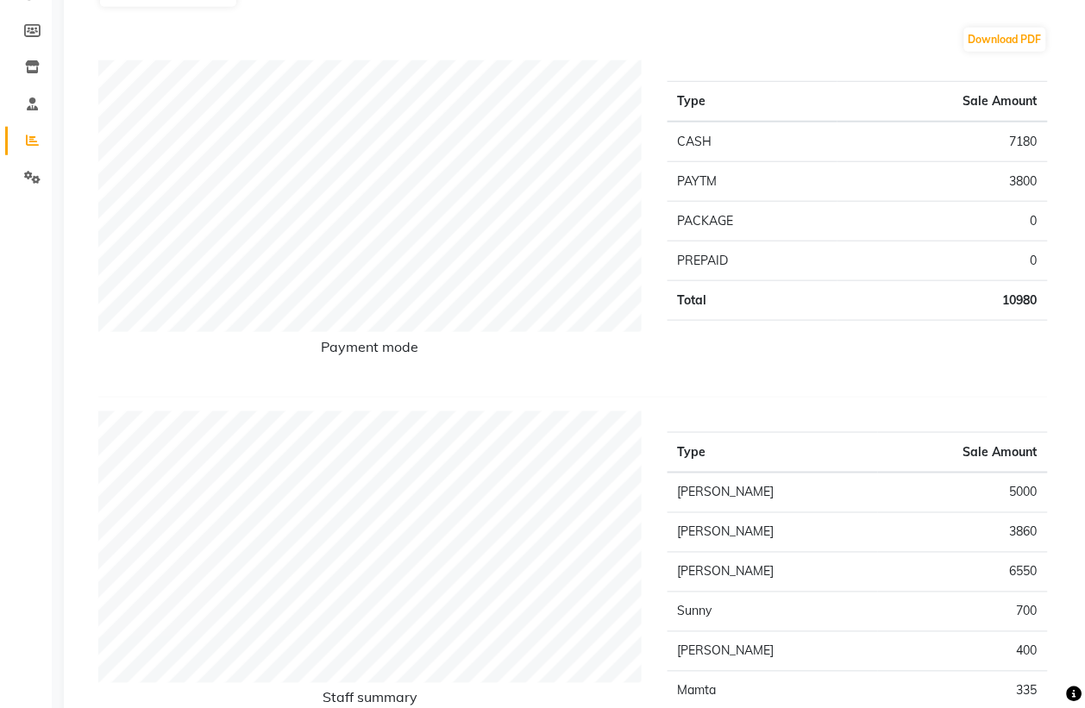
scroll to position [108, 0]
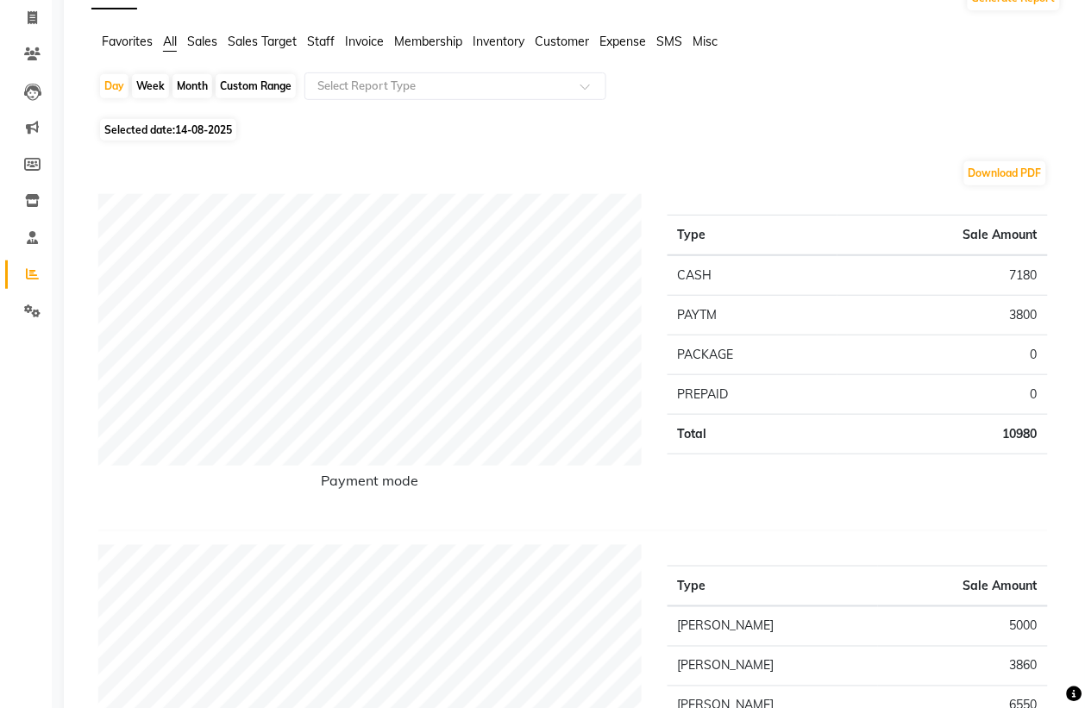
click at [154, 131] on span "Selected date: 14-08-2025" at bounding box center [168, 130] width 136 height 22
select select "8"
select select "2025"
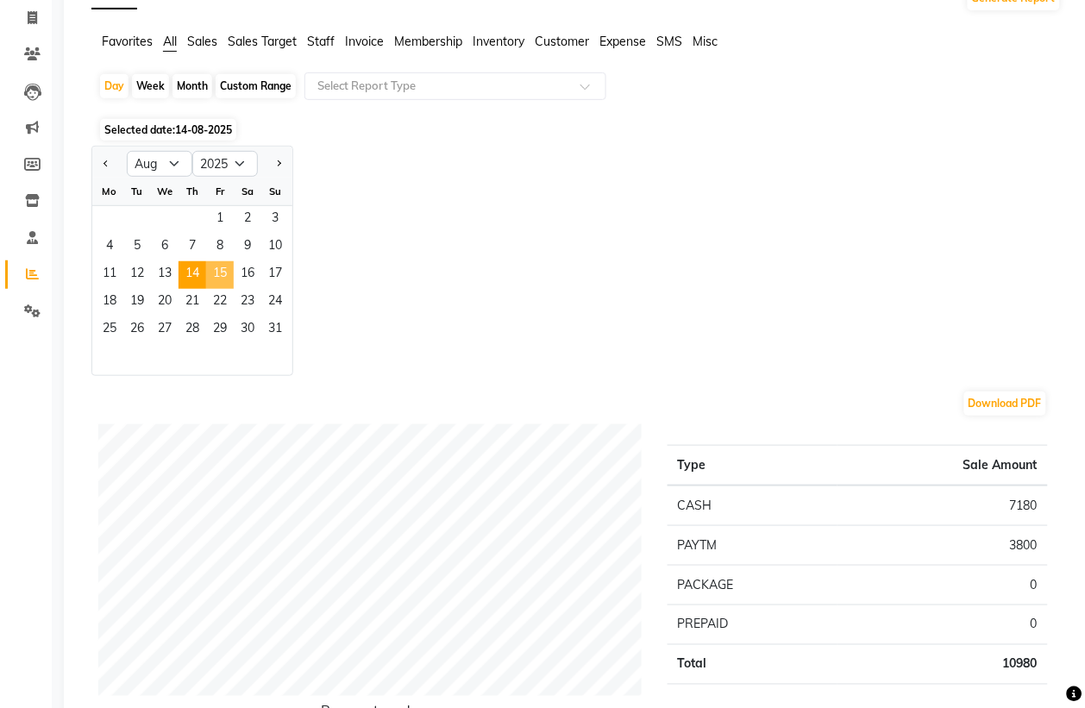
click at [220, 268] on span "15" at bounding box center [220, 275] width 28 height 28
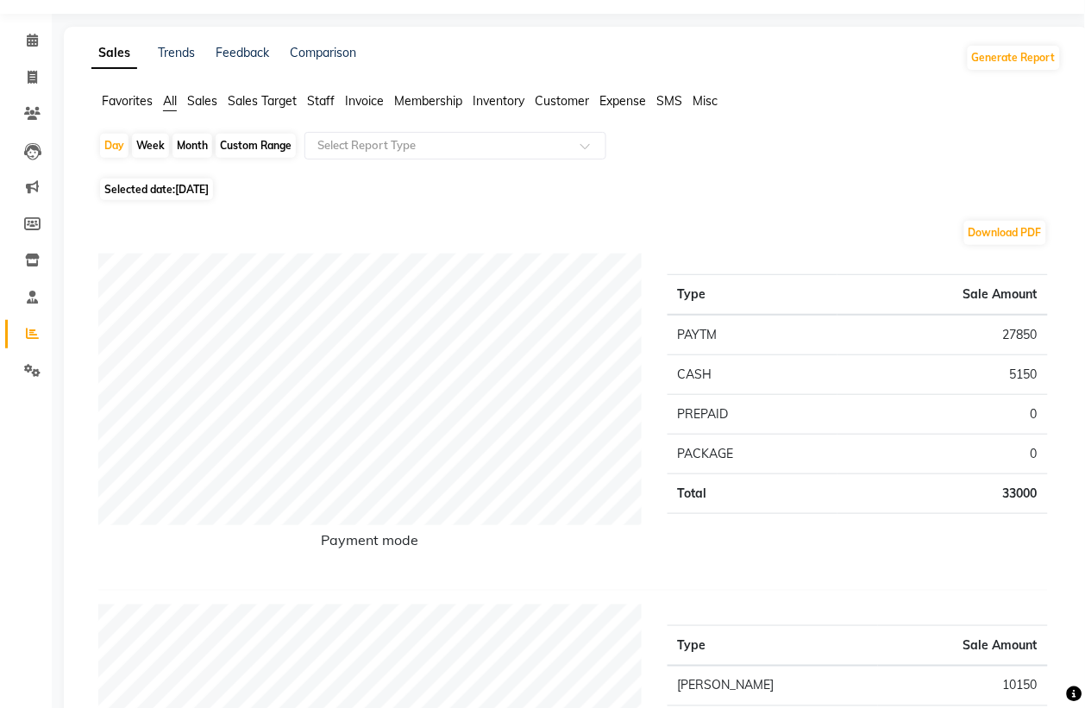
scroll to position [0, 0]
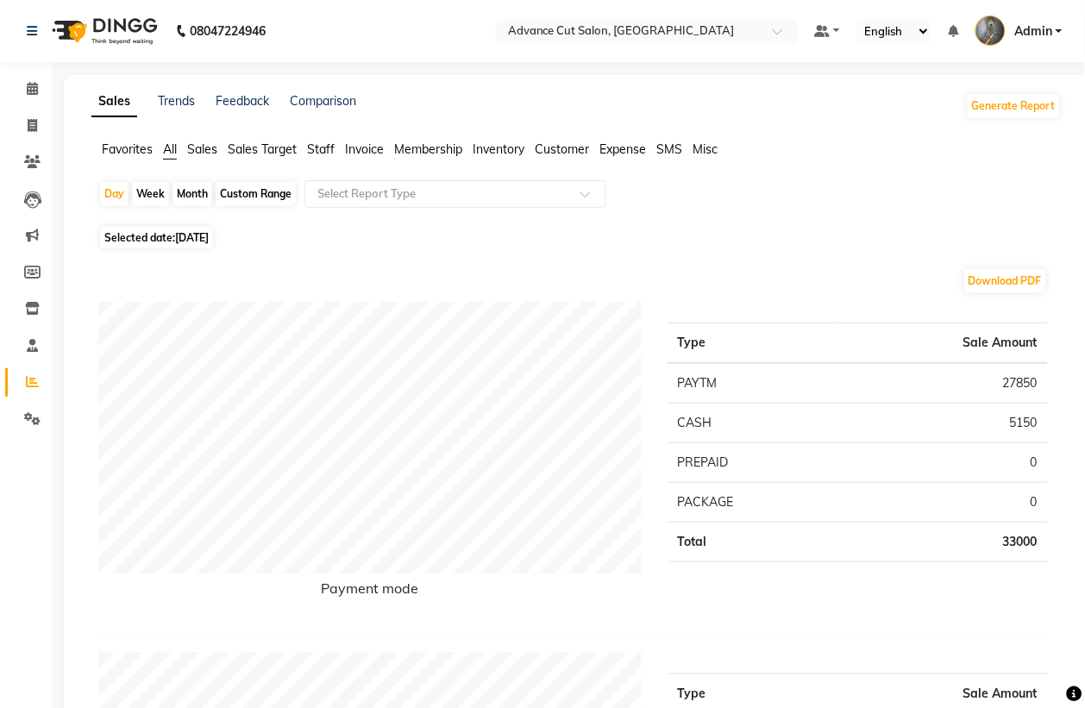
click at [192, 227] on span "Selected date: 15-08-2025" at bounding box center [156, 238] width 113 height 22
select select "8"
select select "2025"
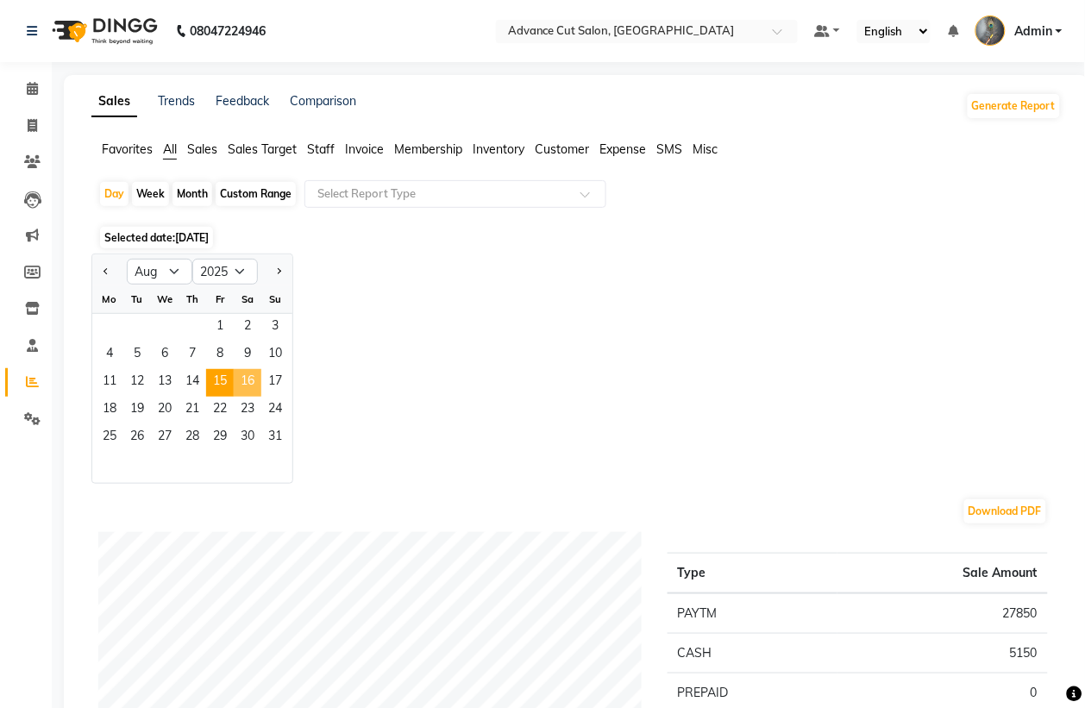
click at [243, 390] on span "16" at bounding box center [248, 383] width 28 height 28
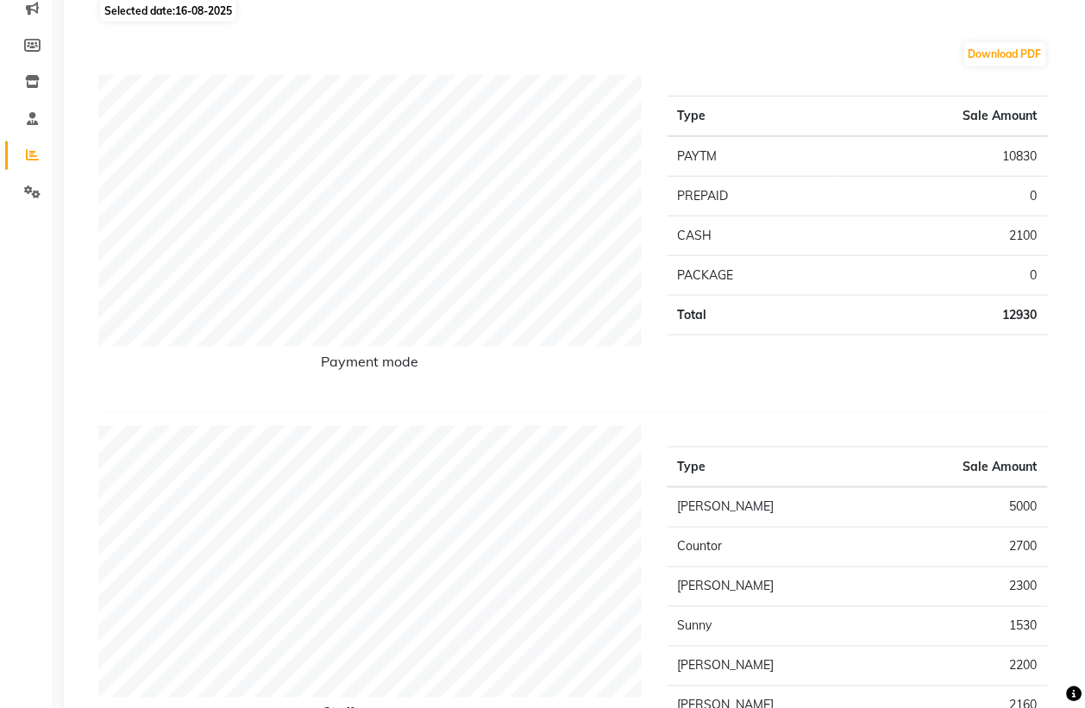
scroll to position [216, 0]
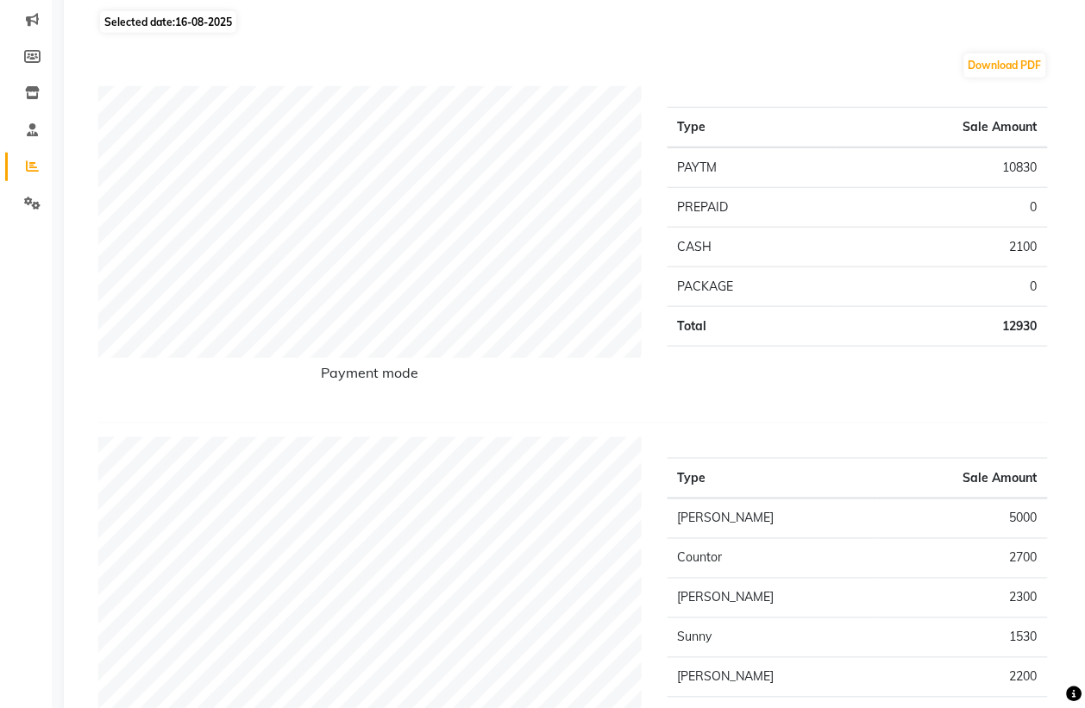
click at [199, 27] on span "16-08-2025" at bounding box center [203, 22] width 57 height 13
select select "8"
select select "2025"
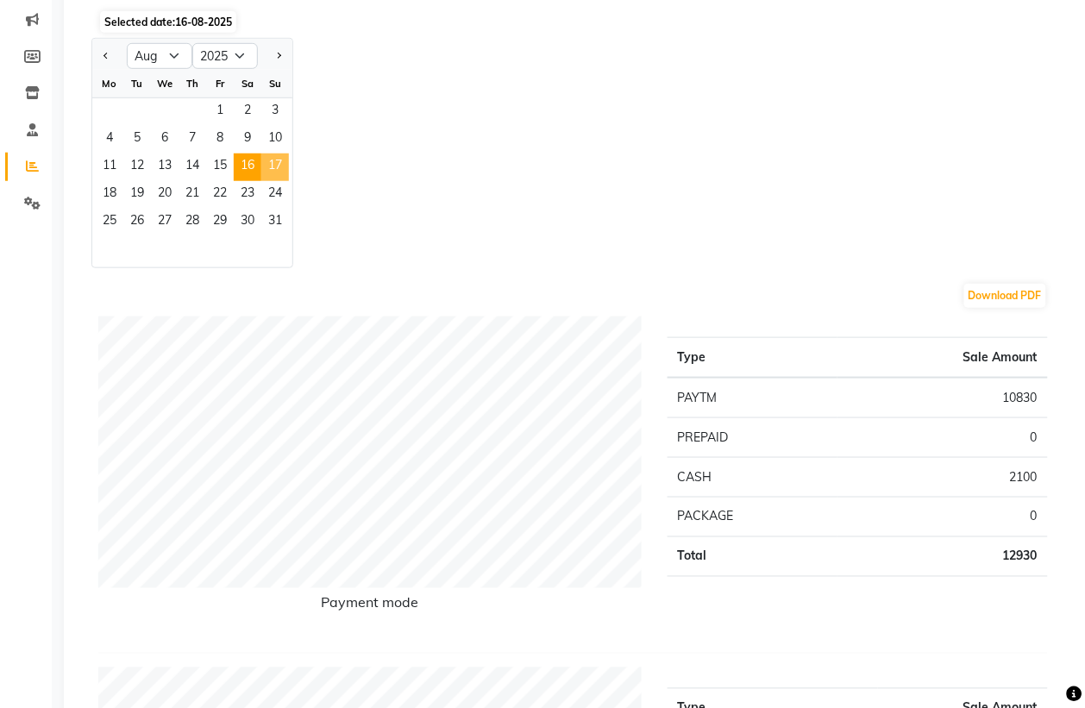
click at [272, 170] on span "17" at bounding box center [275, 168] width 28 height 28
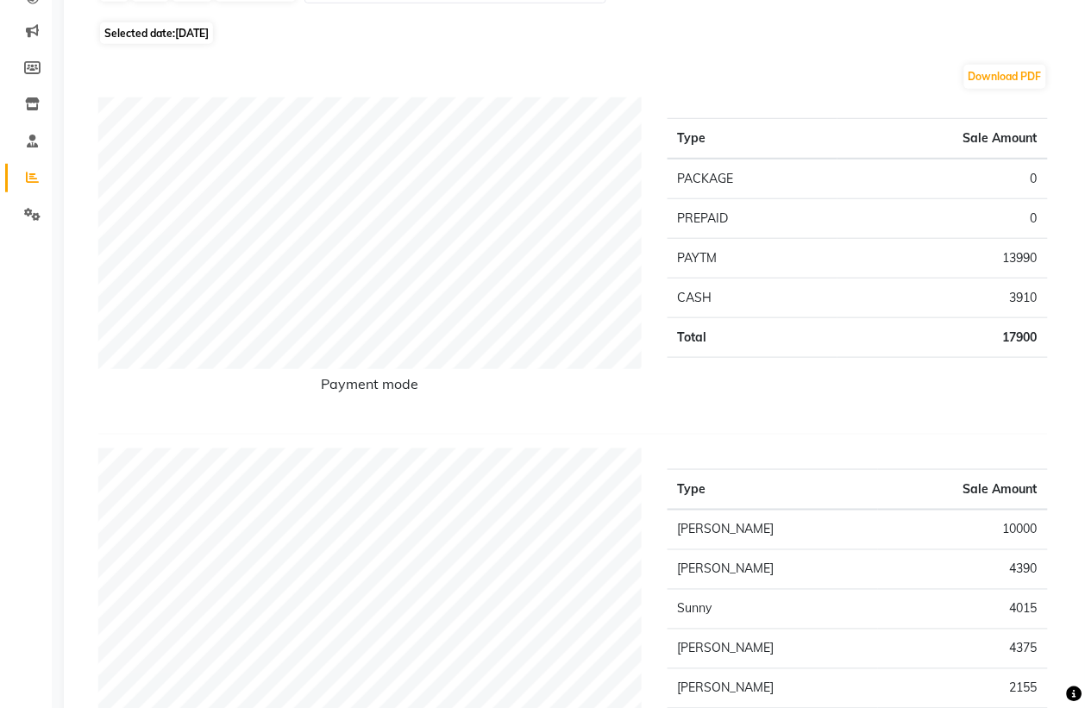
scroll to position [108, 0]
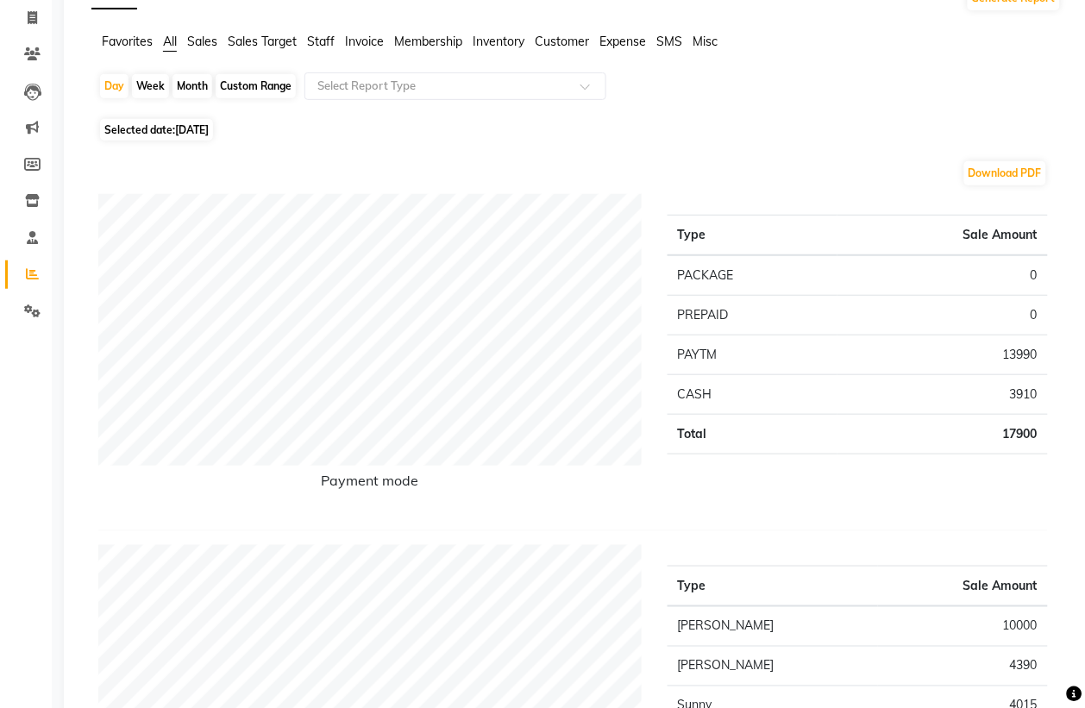
click at [209, 134] on span "17-08-2025" at bounding box center [192, 129] width 34 height 13
select select "8"
select select "2025"
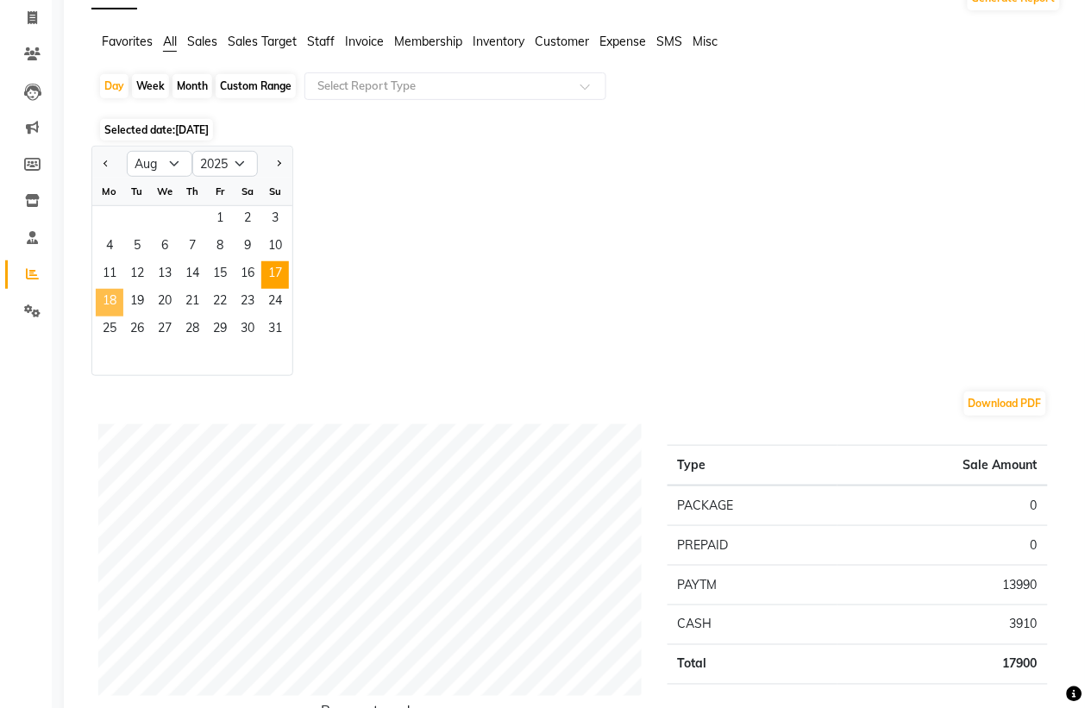
click at [118, 304] on span "18" at bounding box center [110, 303] width 28 height 28
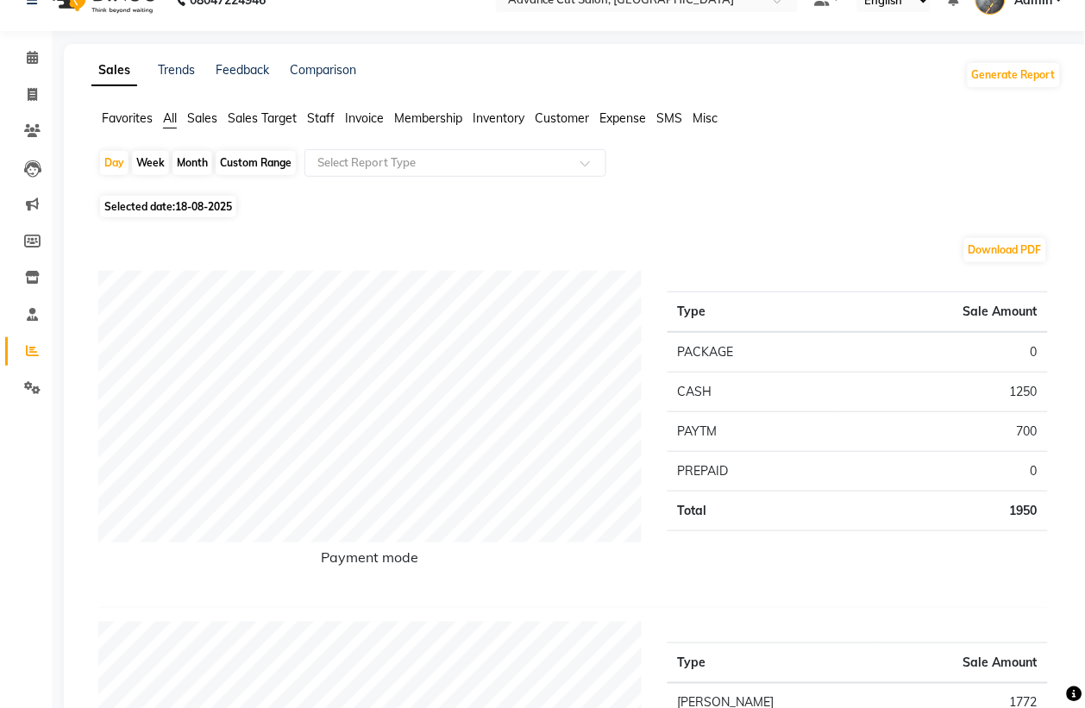
scroll to position [0, 0]
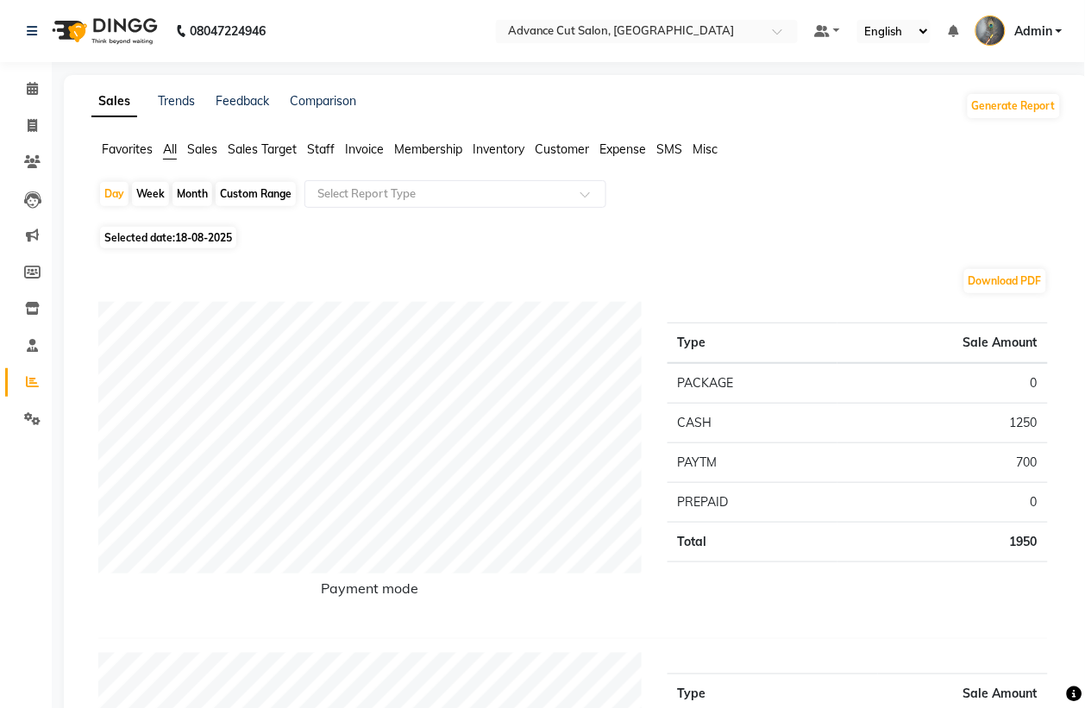
click at [147, 231] on span "Selected date: 18-08-2025" at bounding box center [168, 238] width 136 height 22
select select "8"
select select "2025"
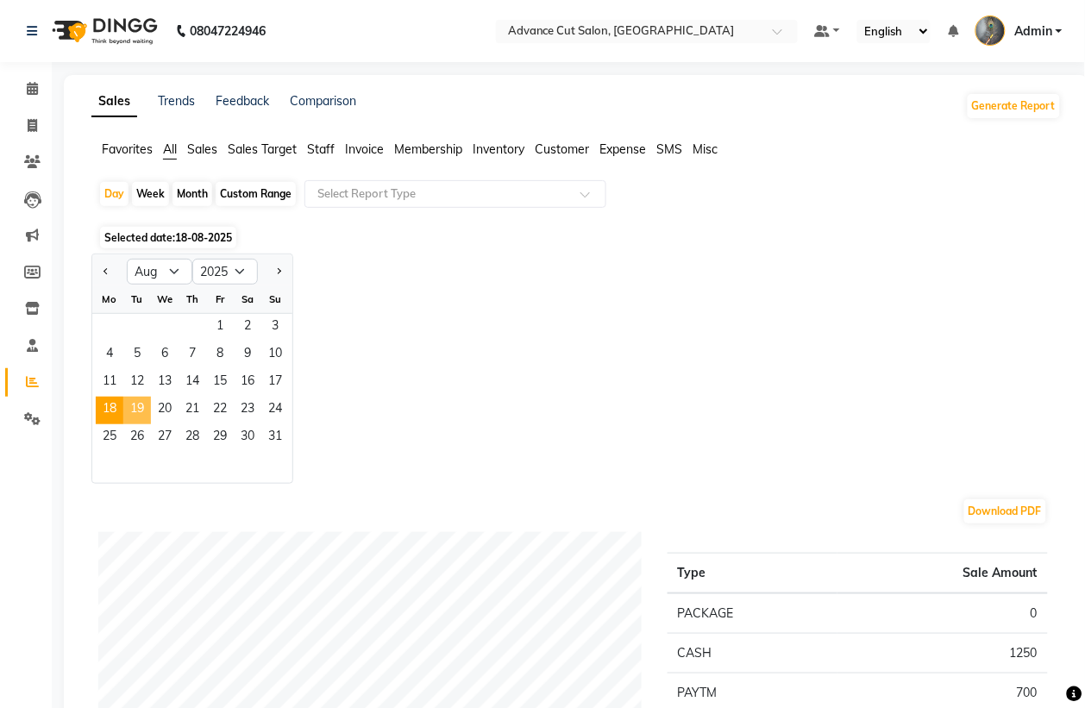
click at [136, 399] on span "19" at bounding box center [137, 411] width 28 height 28
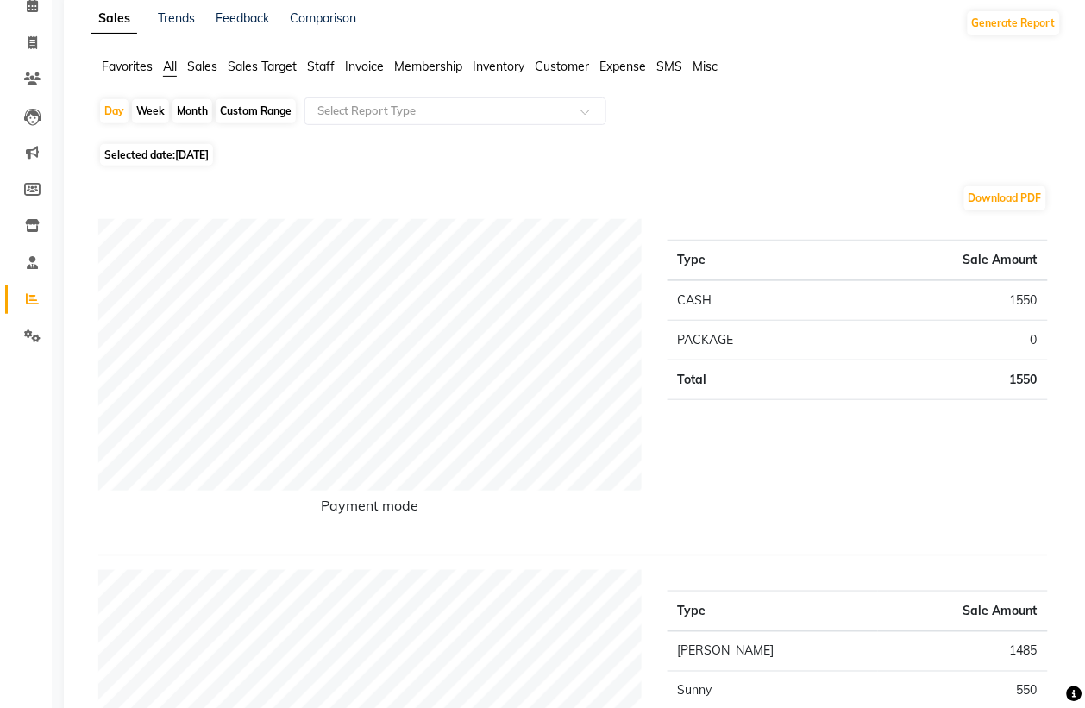
scroll to position [108, 0]
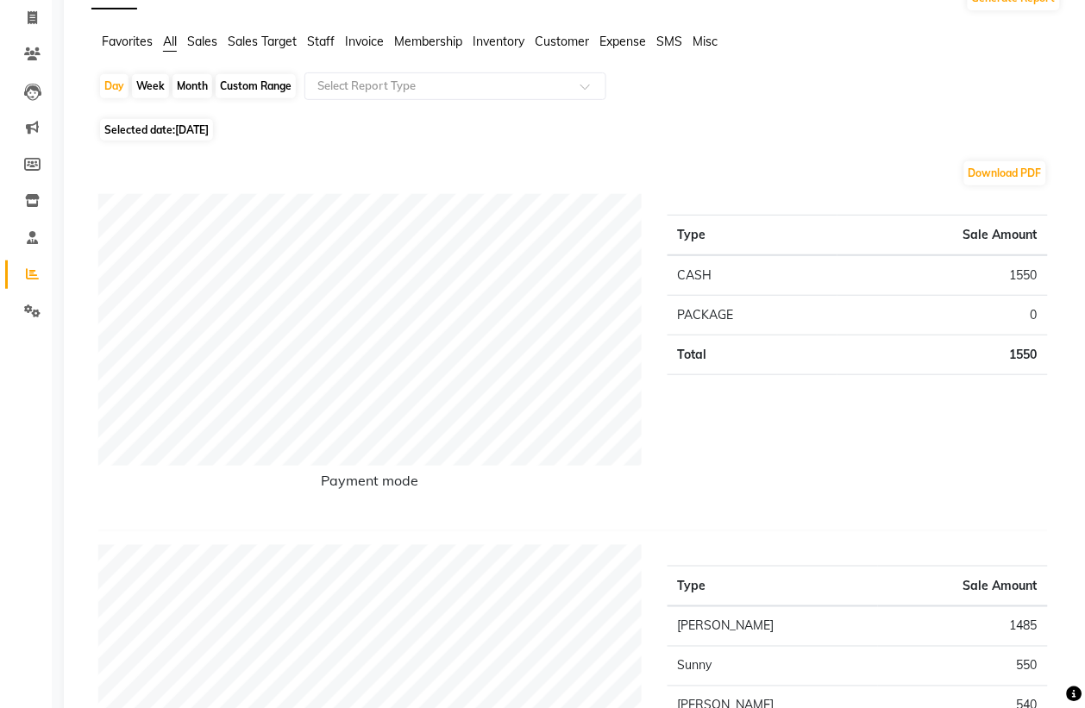
click at [195, 114] on div "Day Week Month Custom Range Select Report Type" at bounding box center [576, 92] width 957 height 41
click at [195, 125] on span "19-08-2025" at bounding box center [192, 129] width 34 height 13
select select "8"
select select "2025"
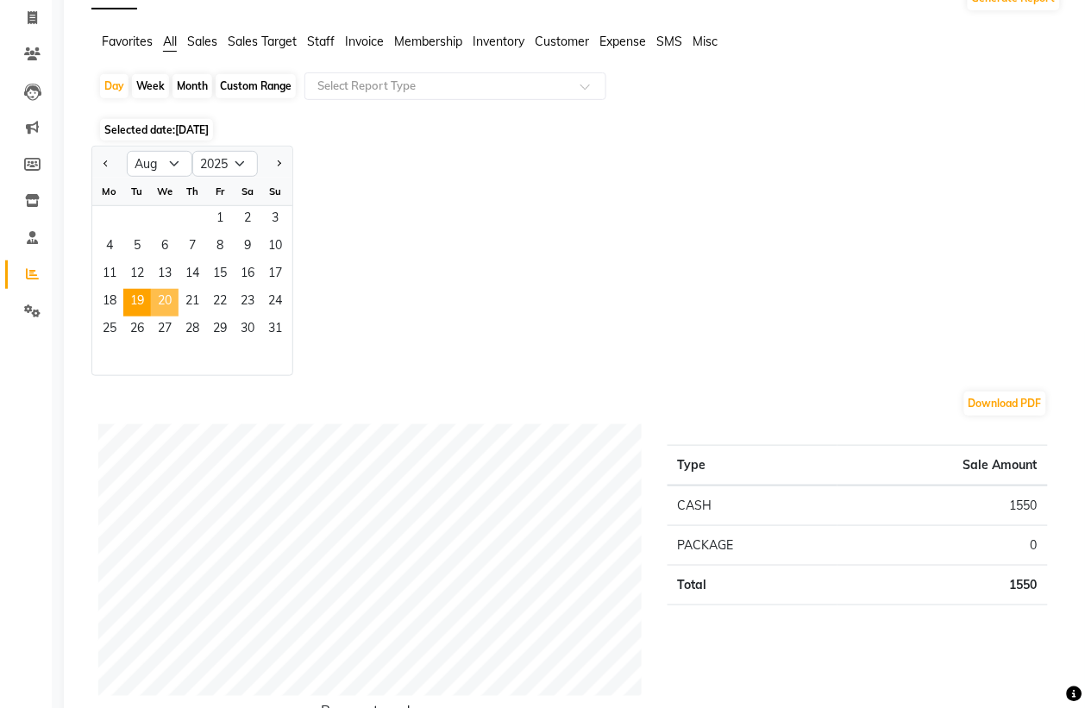
click at [160, 299] on span "20" at bounding box center [165, 303] width 28 height 28
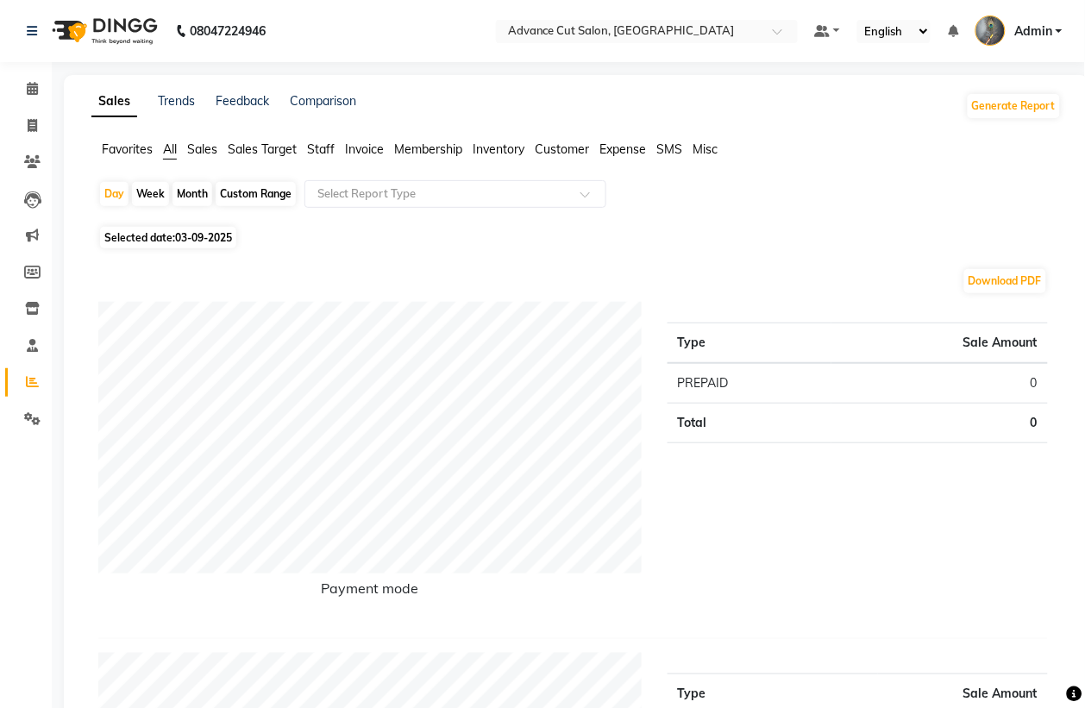
click at [261, 196] on div "Custom Range" at bounding box center [256, 194] width 80 height 24
select select "9"
select select "2025"
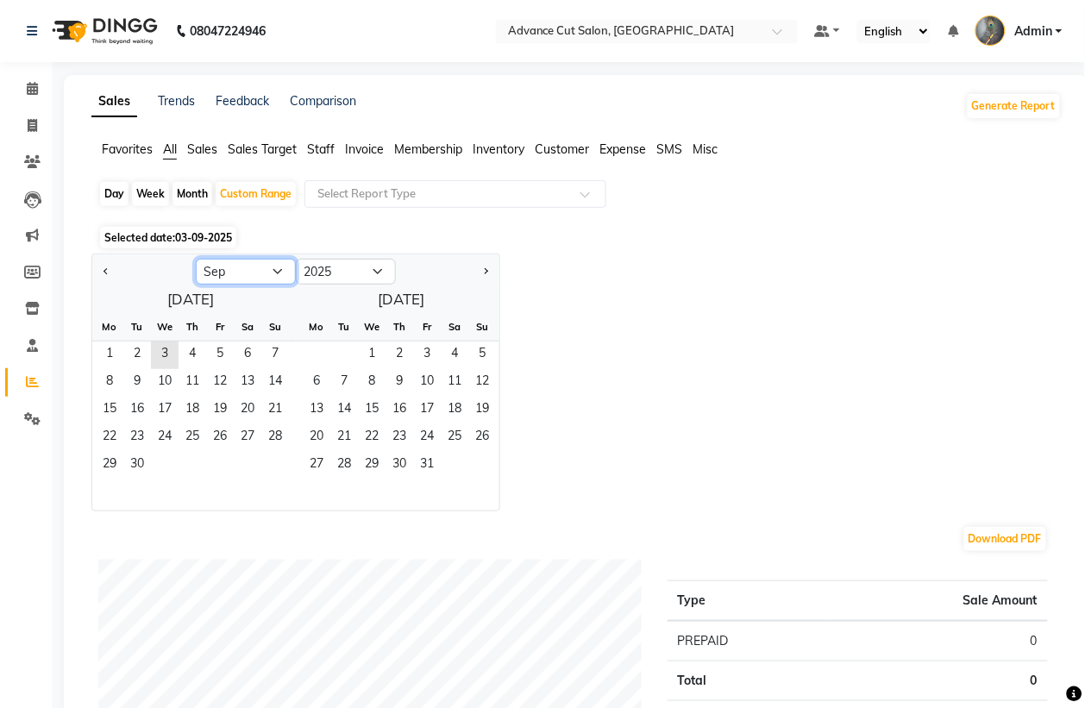
click at [229, 267] on select "Jan Feb Mar Apr May Jun [DATE] Aug Sep Oct Nov Dec" at bounding box center [246, 272] width 100 height 26
select select "8"
click at [196, 260] on select "Jan Feb Mar Apr May Jun [DATE] Aug Sep Oct Nov Dec" at bounding box center [246, 272] width 100 height 26
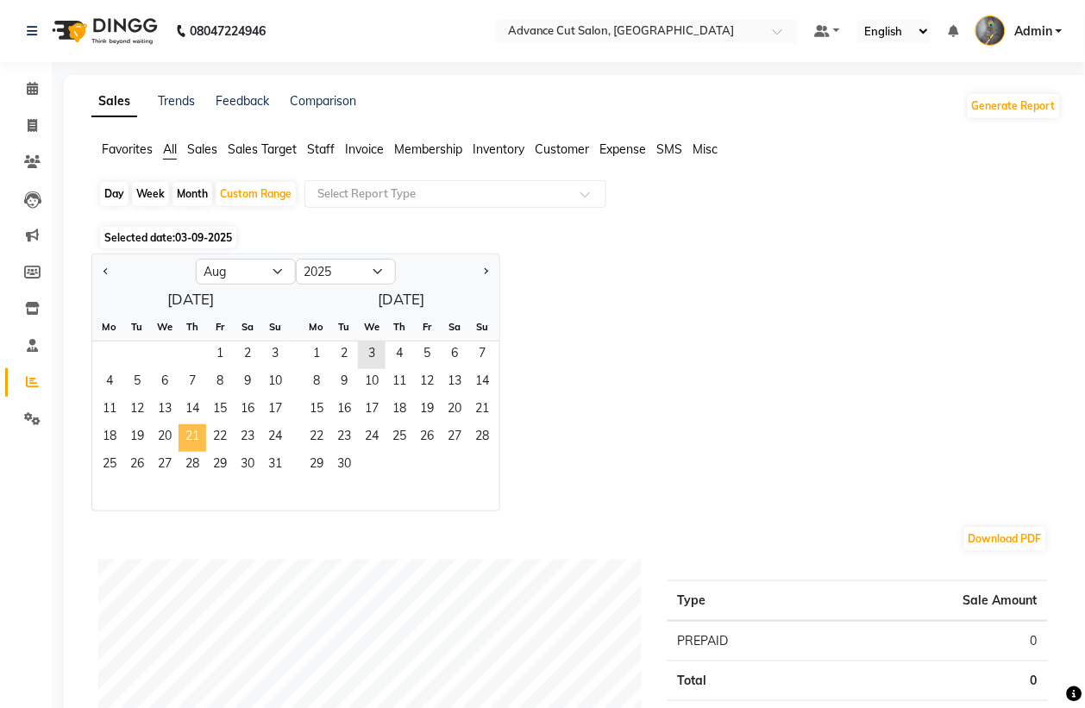
click at [179, 442] on span "21" at bounding box center [193, 438] width 28 height 28
click at [286, 463] on span "31" at bounding box center [275, 466] width 28 height 28
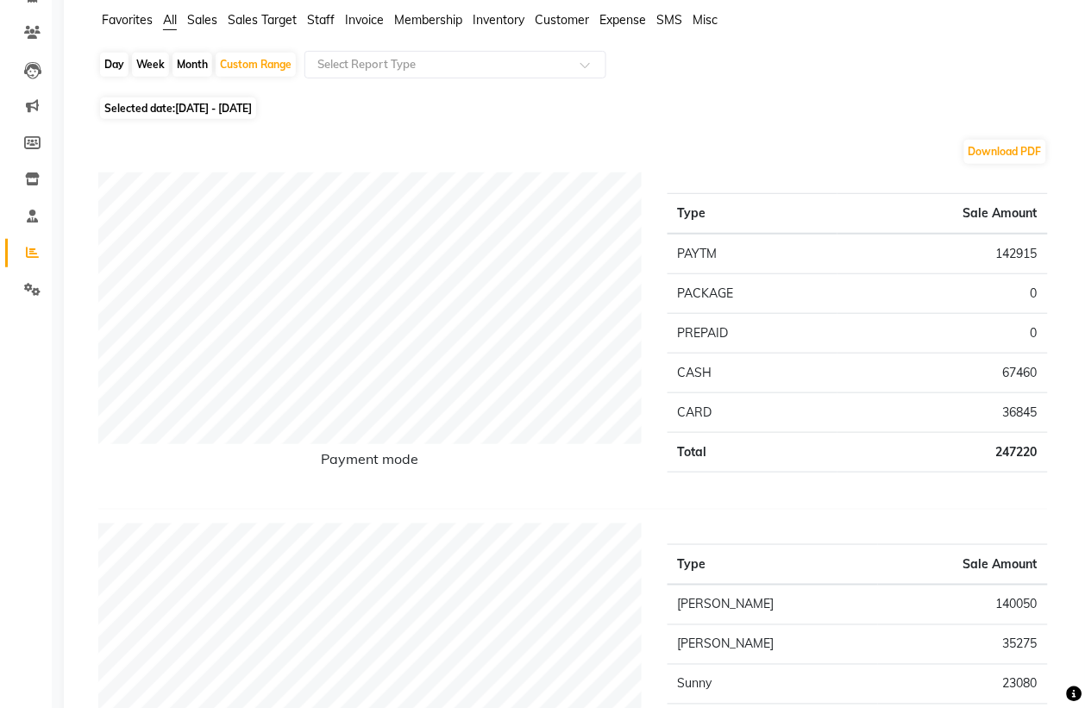
scroll to position [108, 0]
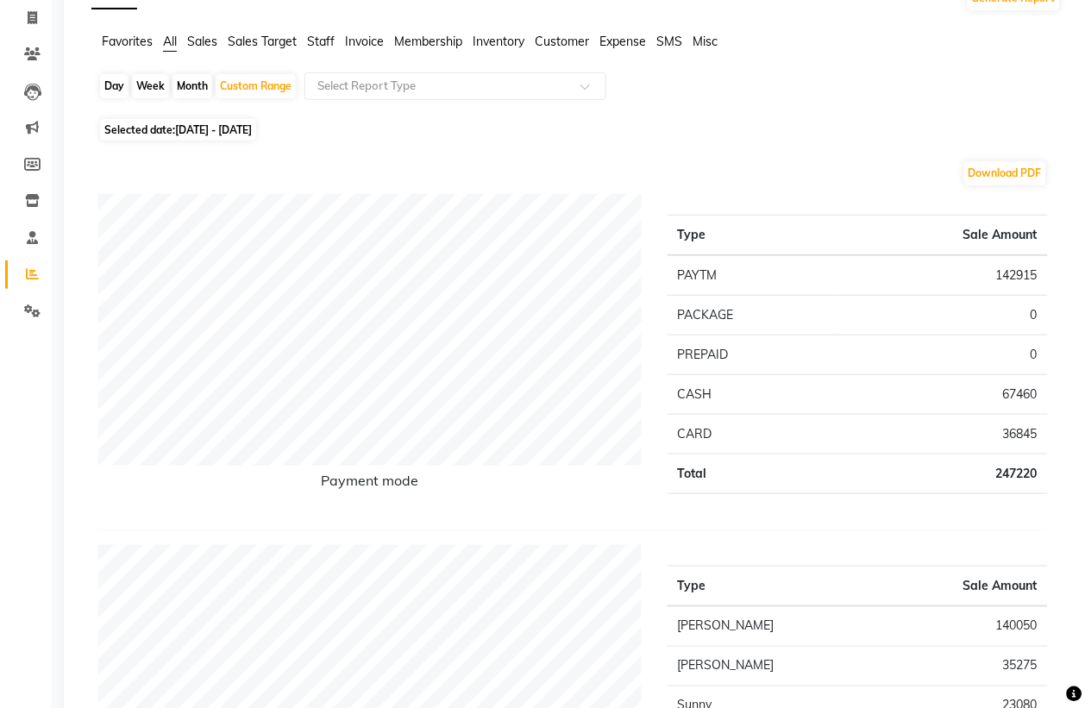
click at [236, 125] on span "21-08-2025 - 31-08-2025" at bounding box center [213, 129] width 77 height 13
select select "8"
select select "2025"
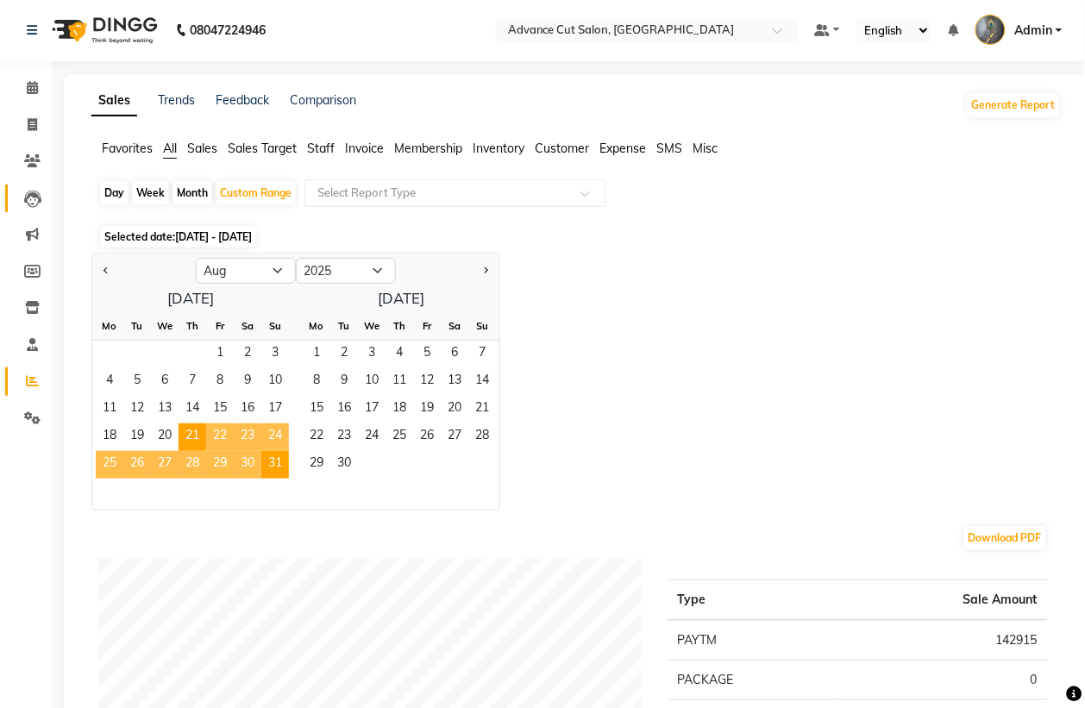
scroll to position [0, 0]
click at [22, 129] on span at bounding box center [32, 126] width 30 height 20
select select "service"
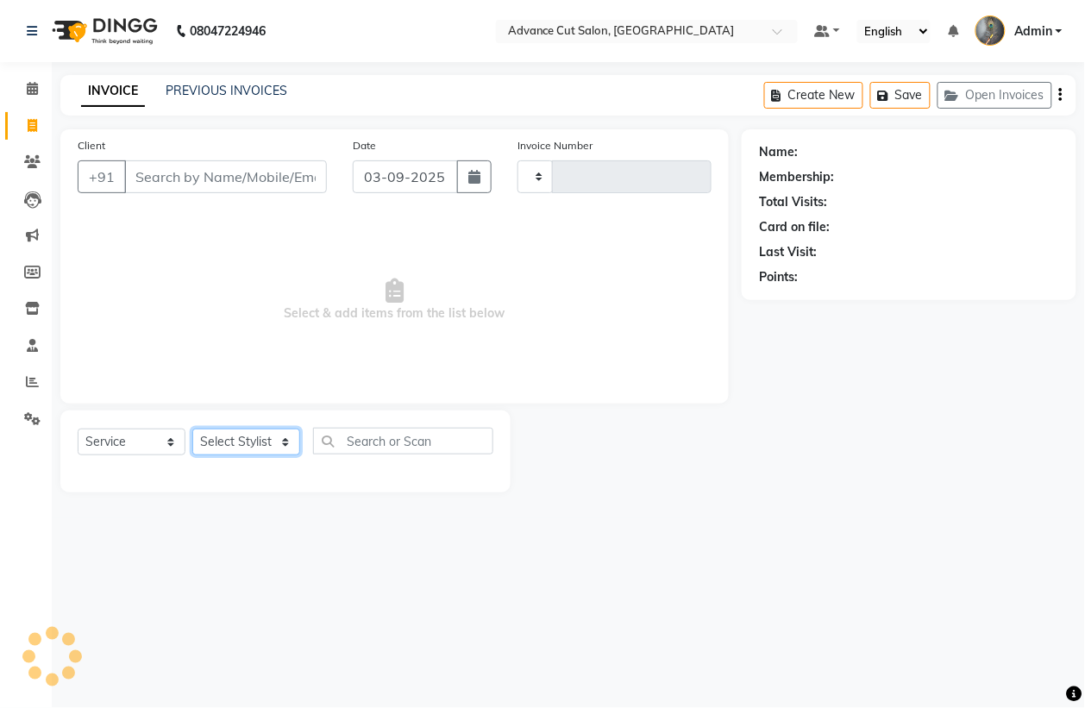
type input "3975"
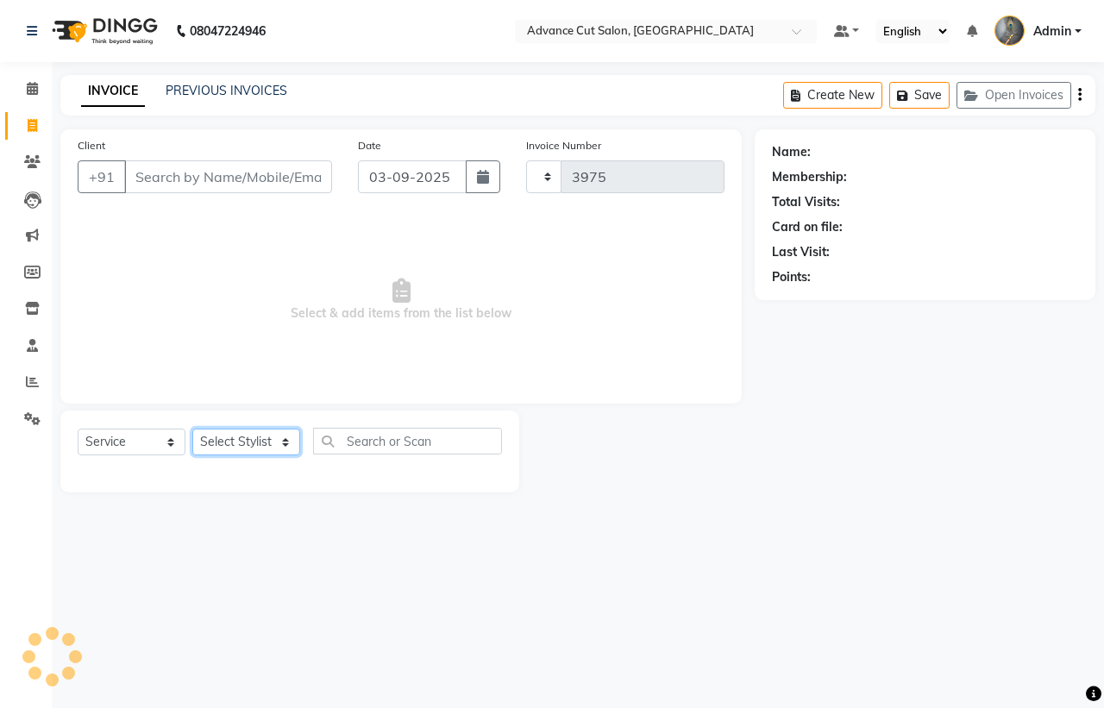
select select "4939"
click at [238, 441] on select "Select Stylist" at bounding box center [246, 442] width 108 height 27
select select "58461"
click at [192, 429] on select "Select Stylist Admin chahit COUNTOR Devid hardeep mamta manisha MONISH navi NOS…" at bounding box center [246, 442] width 108 height 27
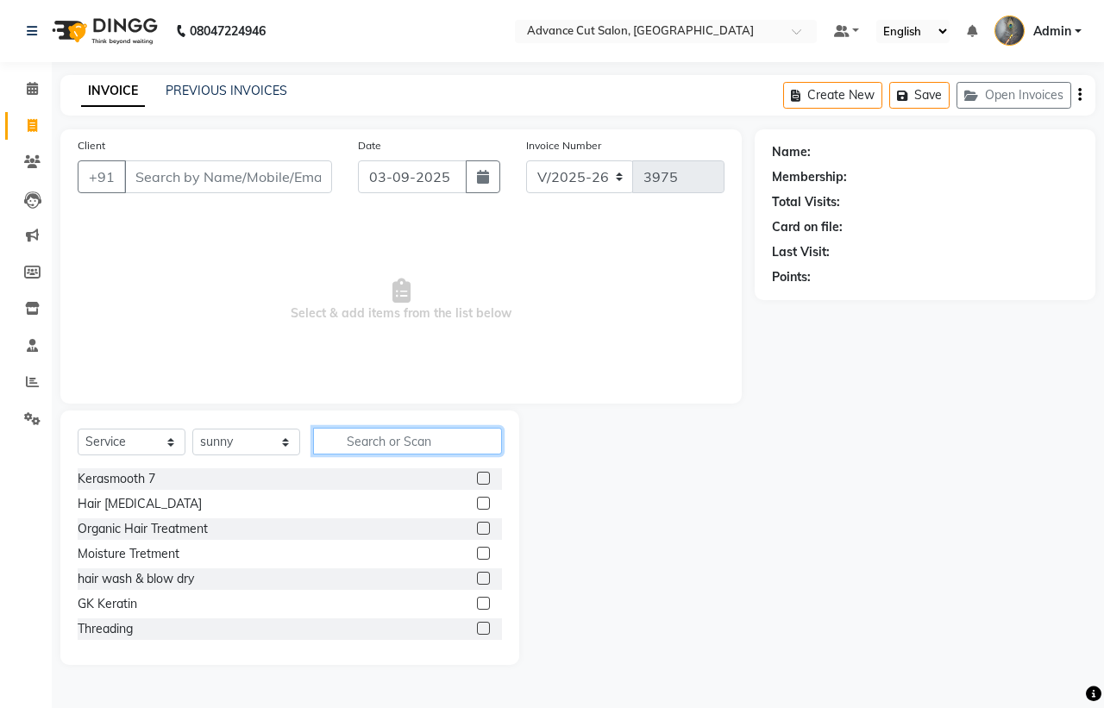
click at [361, 433] on input "text" at bounding box center [407, 441] width 189 height 27
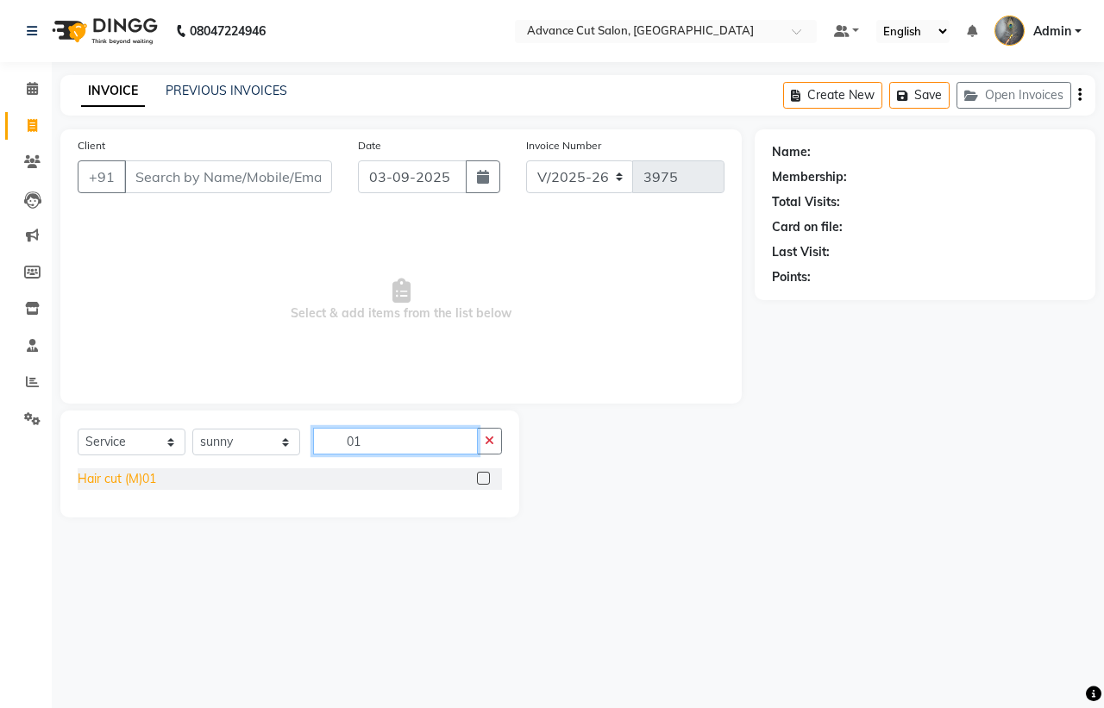
type input "01"
click at [147, 475] on div "Hair cut (M)01" at bounding box center [117, 479] width 79 height 18
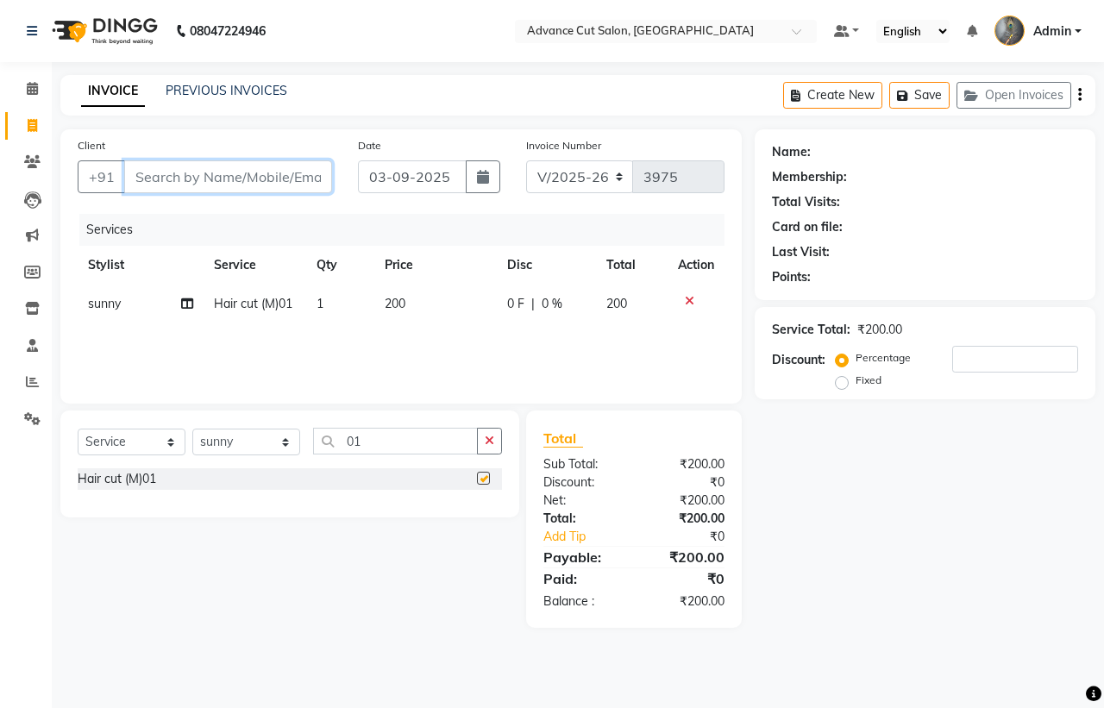
click at [177, 173] on input "Client" at bounding box center [228, 176] width 208 height 33
checkbox input "false"
type input "8"
type input "0"
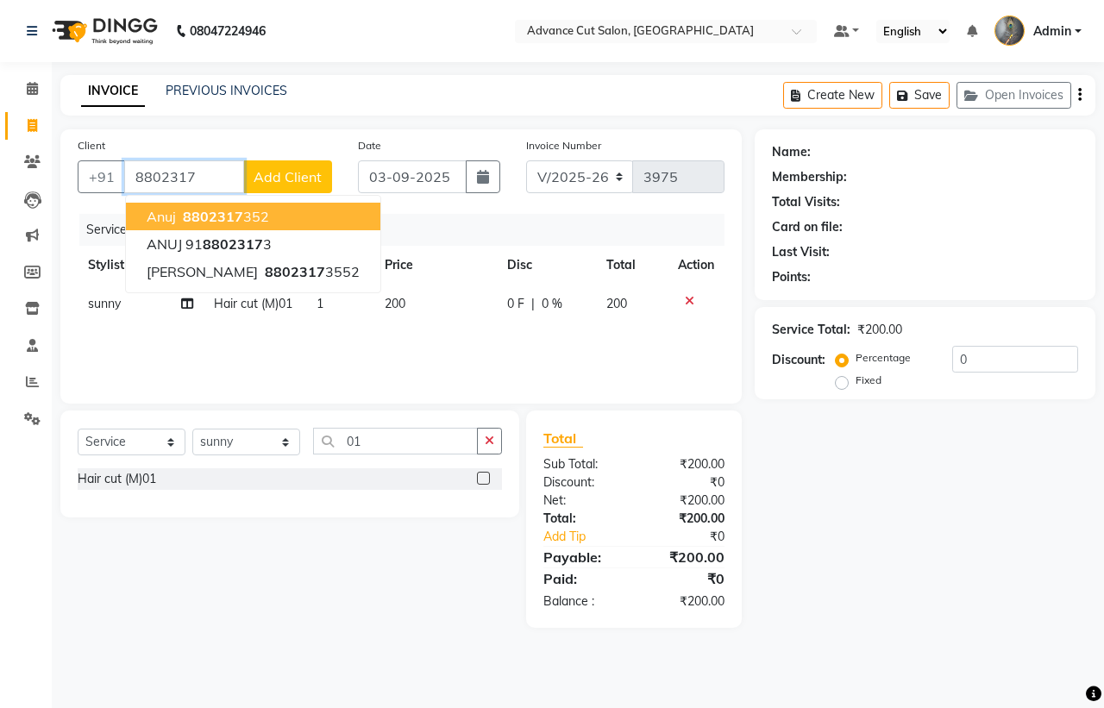
click at [225, 216] on span "8802317" at bounding box center [213, 216] width 60 height 17
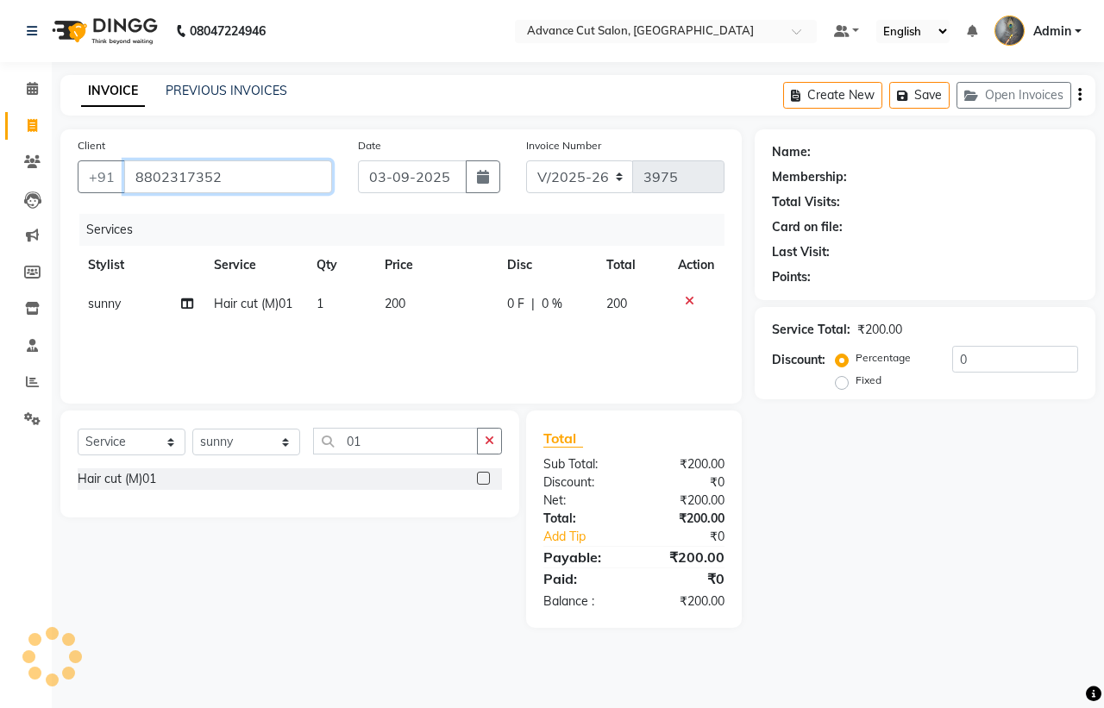
type input "8802317352"
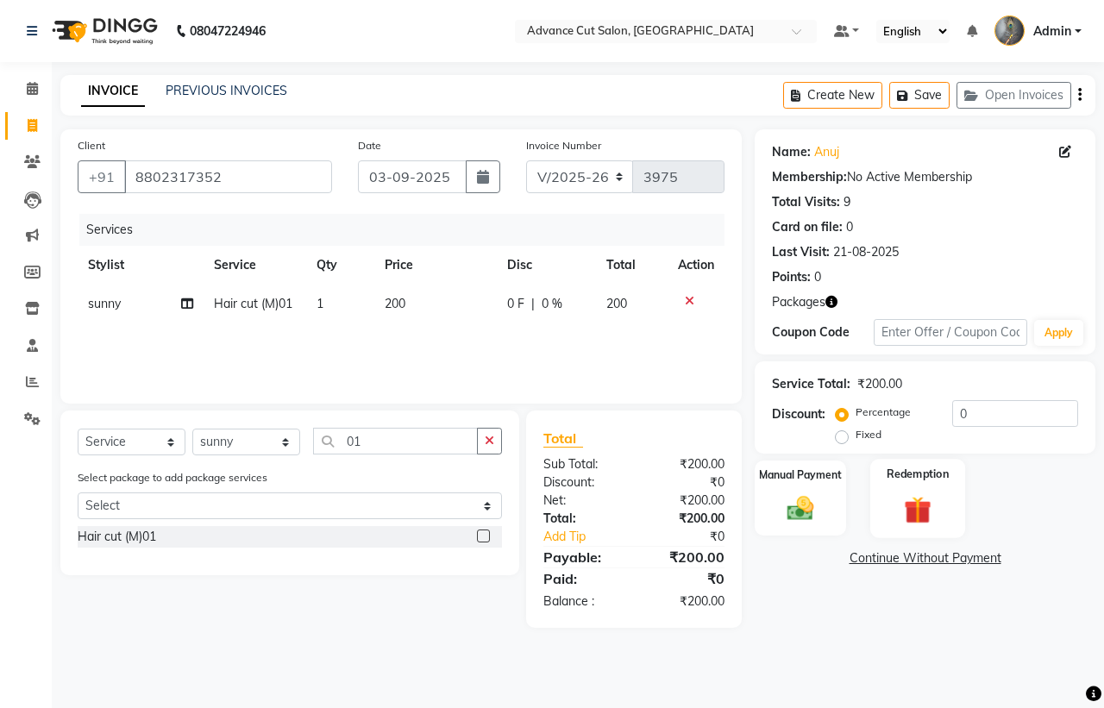
click at [920, 502] on img at bounding box center [918, 510] width 45 height 35
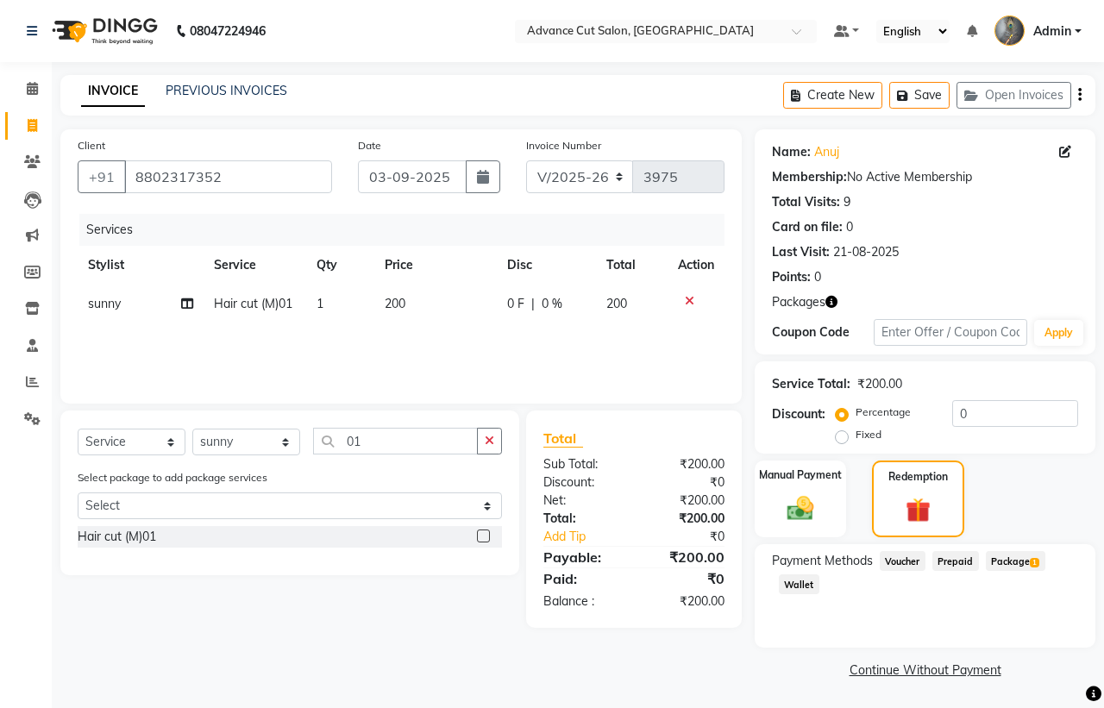
click at [1005, 566] on span "Package 1" at bounding box center [1016, 561] width 60 height 20
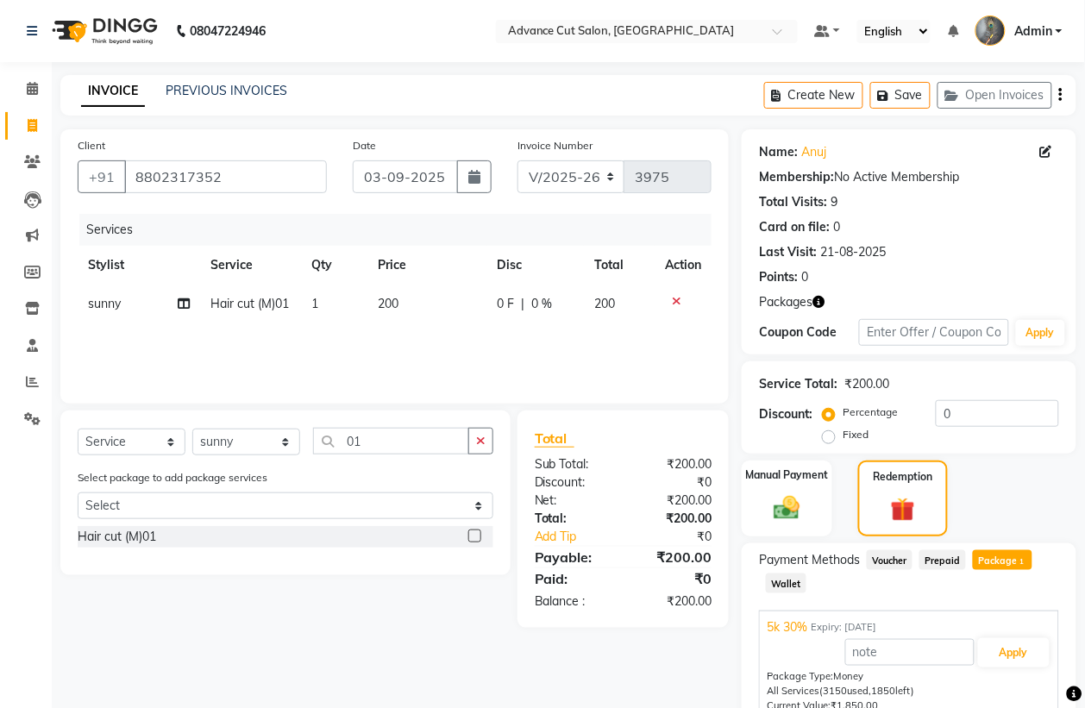
scroll to position [79, 0]
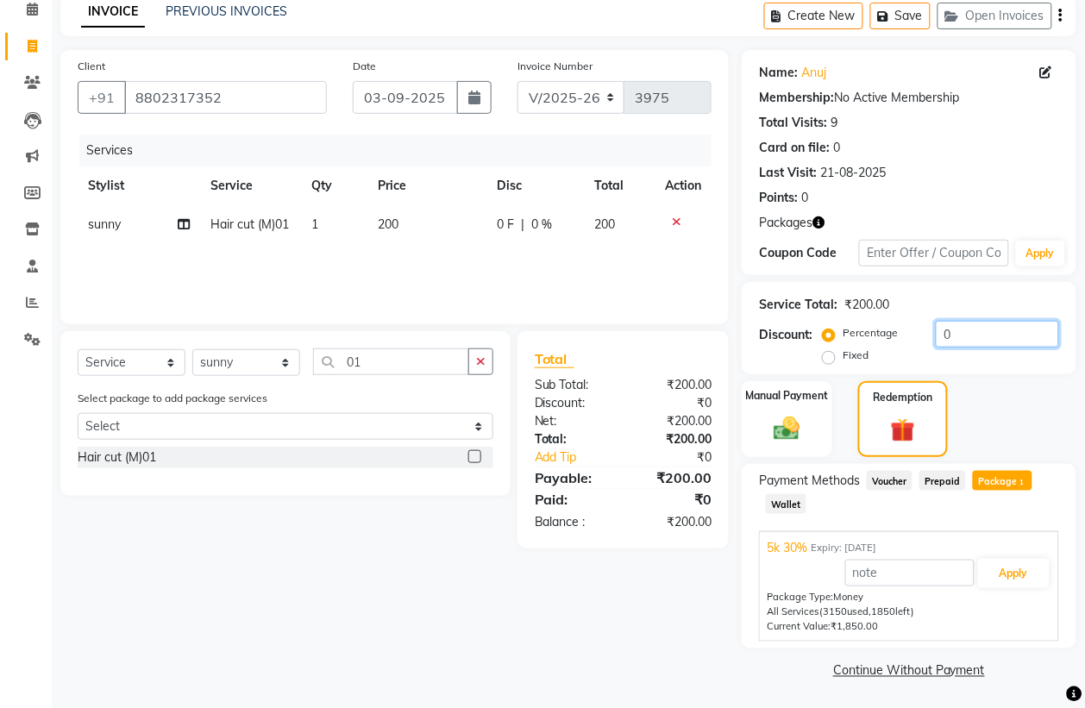
click at [938, 325] on input "0" at bounding box center [997, 334] width 123 height 27
type input "30"
click at [997, 582] on button "Apply" at bounding box center [1014, 573] width 72 height 29
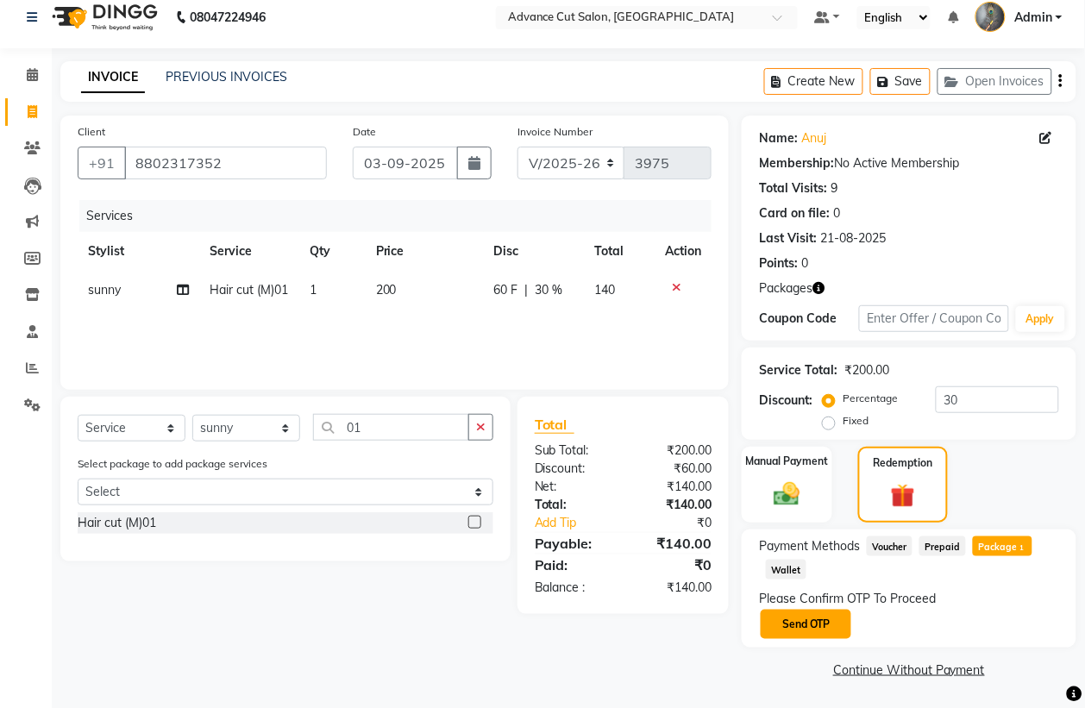
click at [776, 622] on button "Send OTP" at bounding box center [806, 624] width 91 height 29
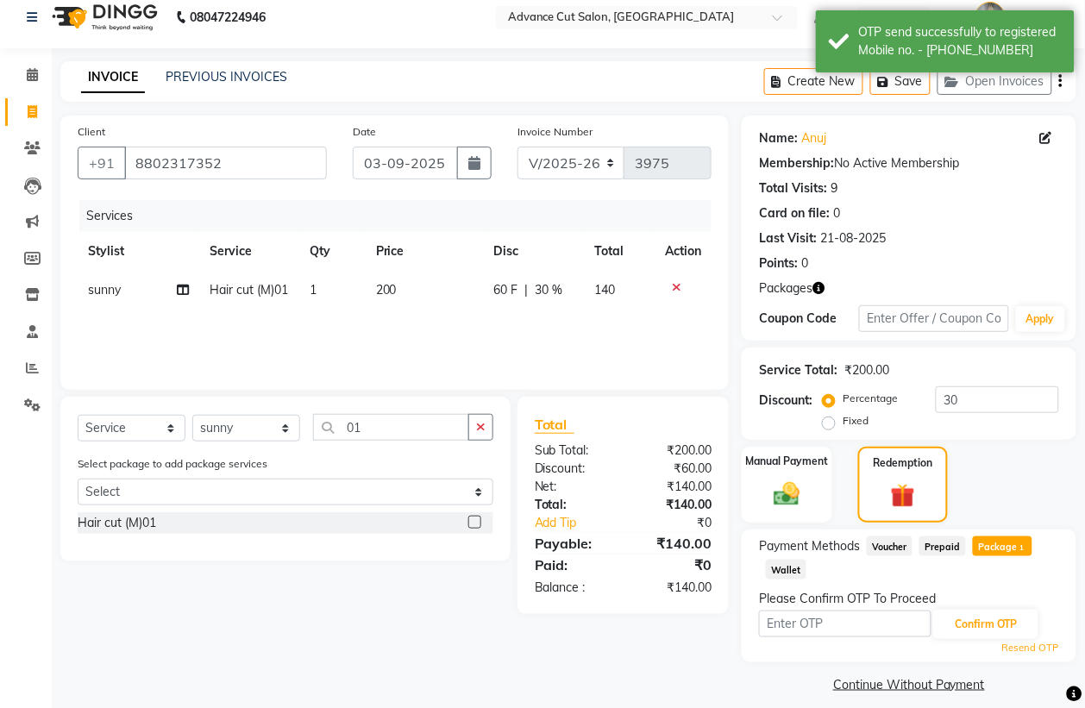
click at [776, 622] on input "text" at bounding box center [845, 624] width 173 height 27
click at [776, 621] on input "text" at bounding box center [845, 624] width 173 height 27
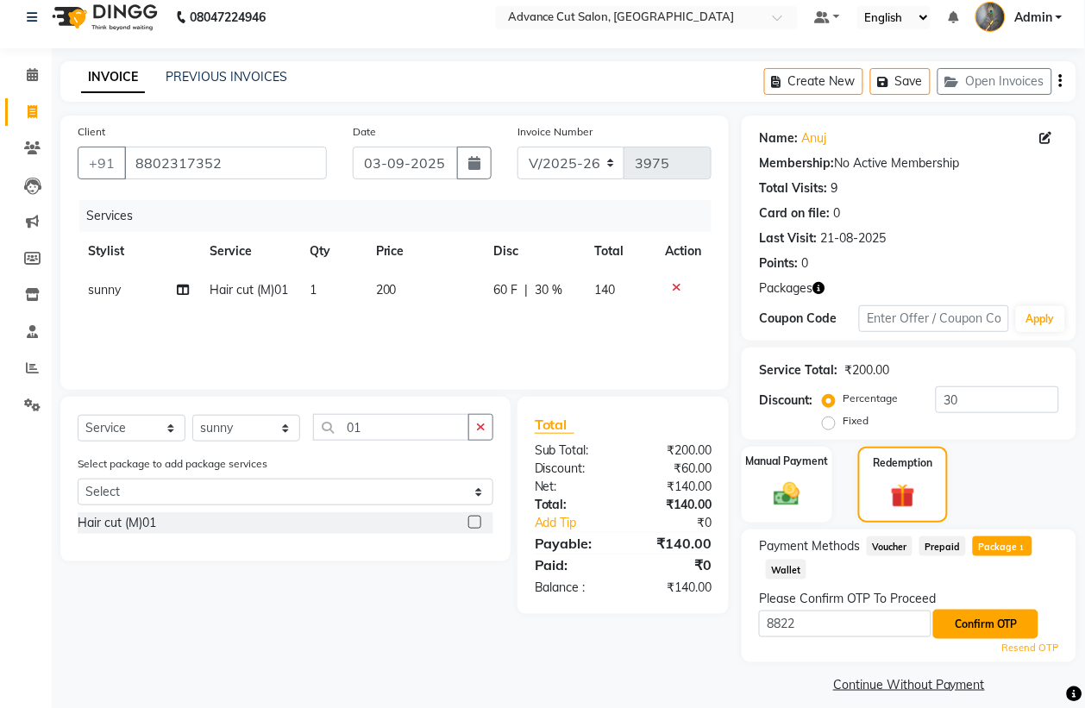
click at [990, 613] on button "Confirm OTP" at bounding box center [985, 624] width 105 height 29
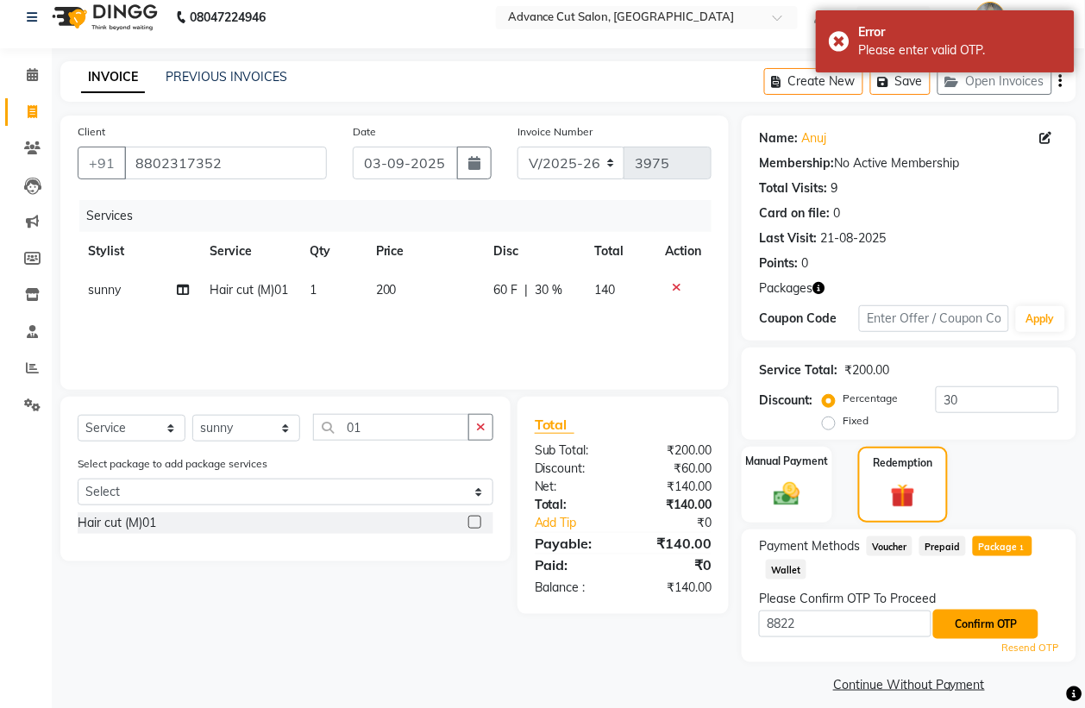
scroll to position [28, 0]
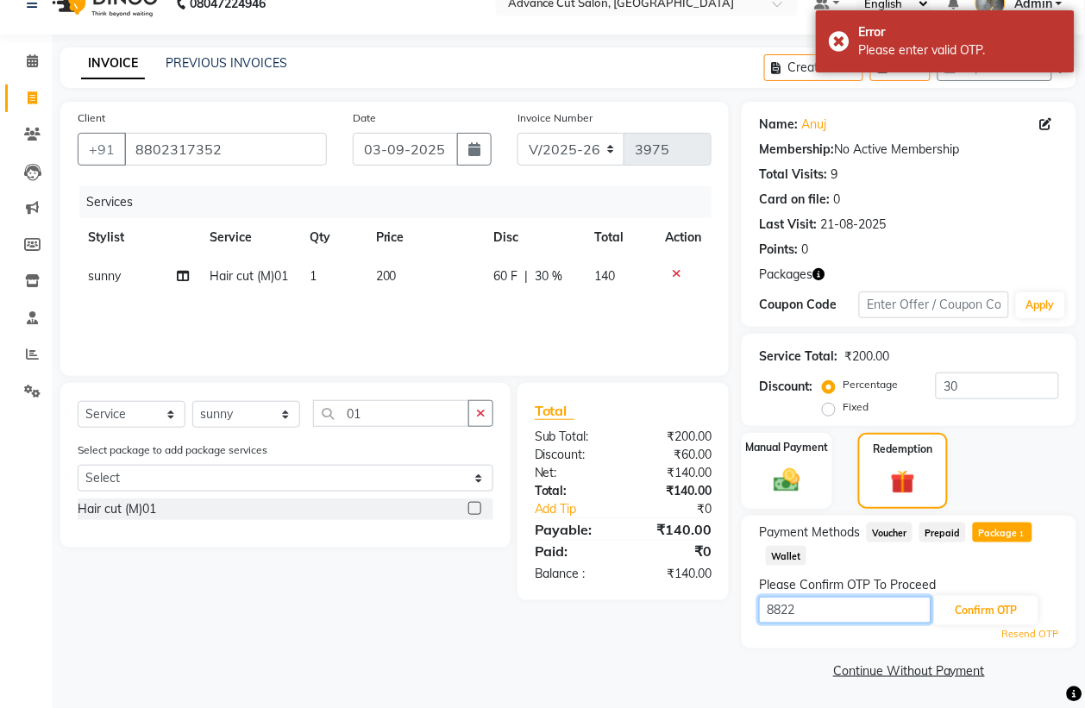
drag, startPoint x: 804, startPoint y: 610, endPoint x: 782, endPoint y: 614, distance: 22.8
click at [782, 614] on input "8822" at bounding box center [845, 610] width 173 height 27
type input "8833"
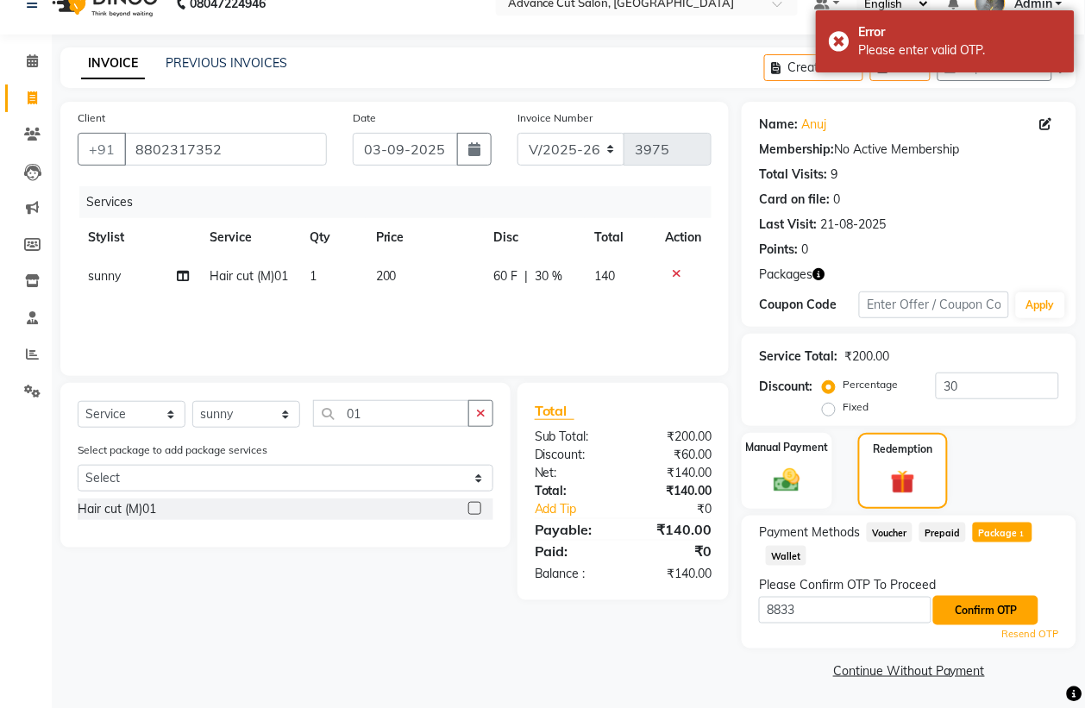
click at [971, 610] on button "Confirm OTP" at bounding box center [985, 610] width 105 height 29
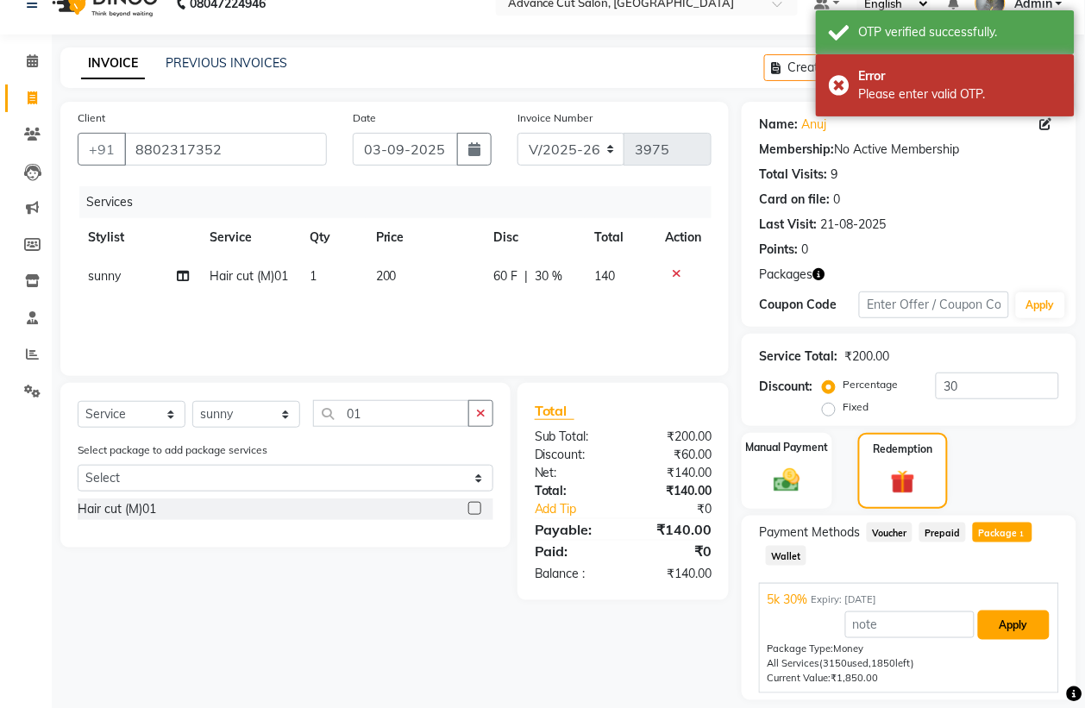
click at [997, 621] on button "Apply" at bounding box center [1014, 625] width 72 height 29
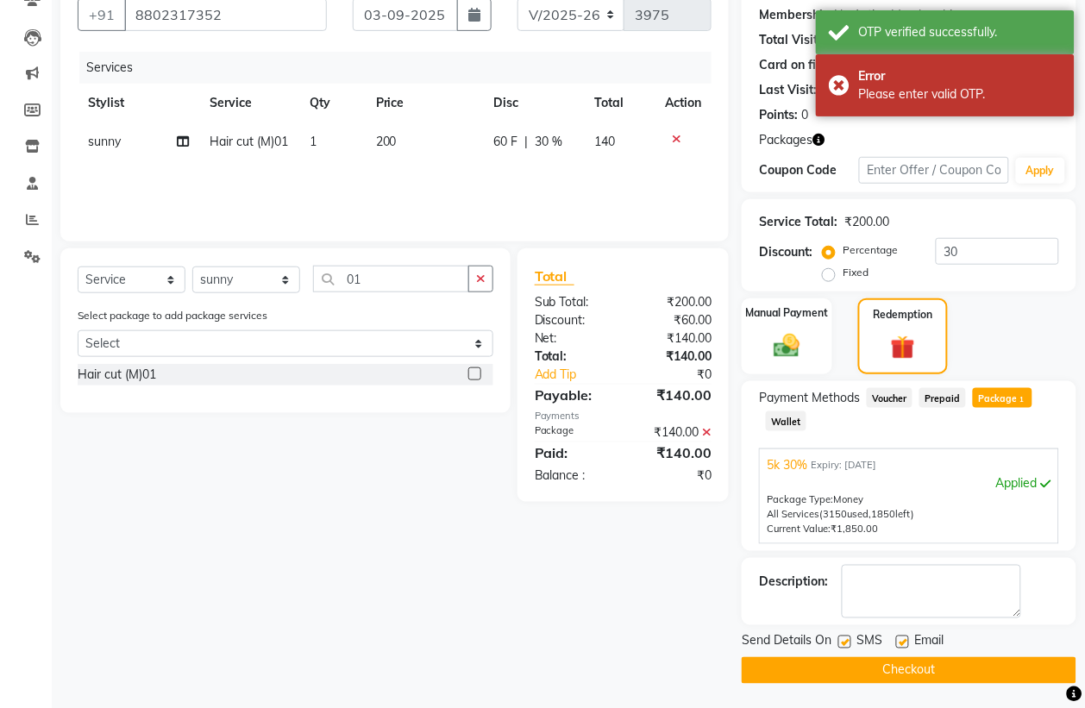
scroll to position [164, 0]
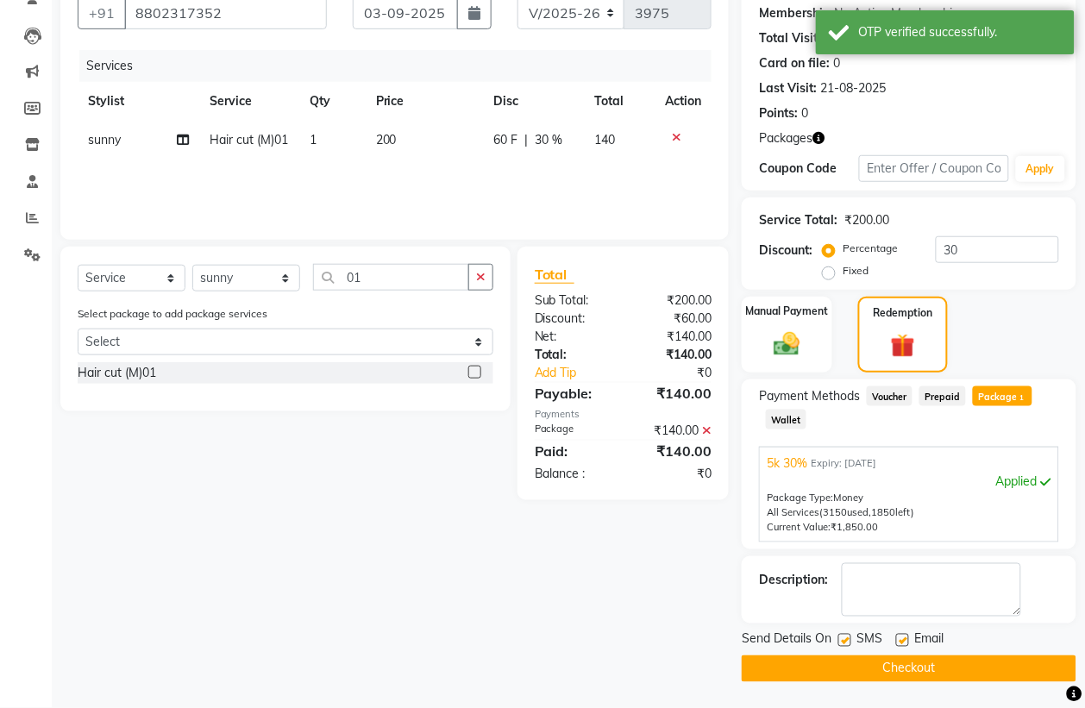
click at [902, 664] on button "Checkout" at bounding box center [909, 669] width 335 height 27
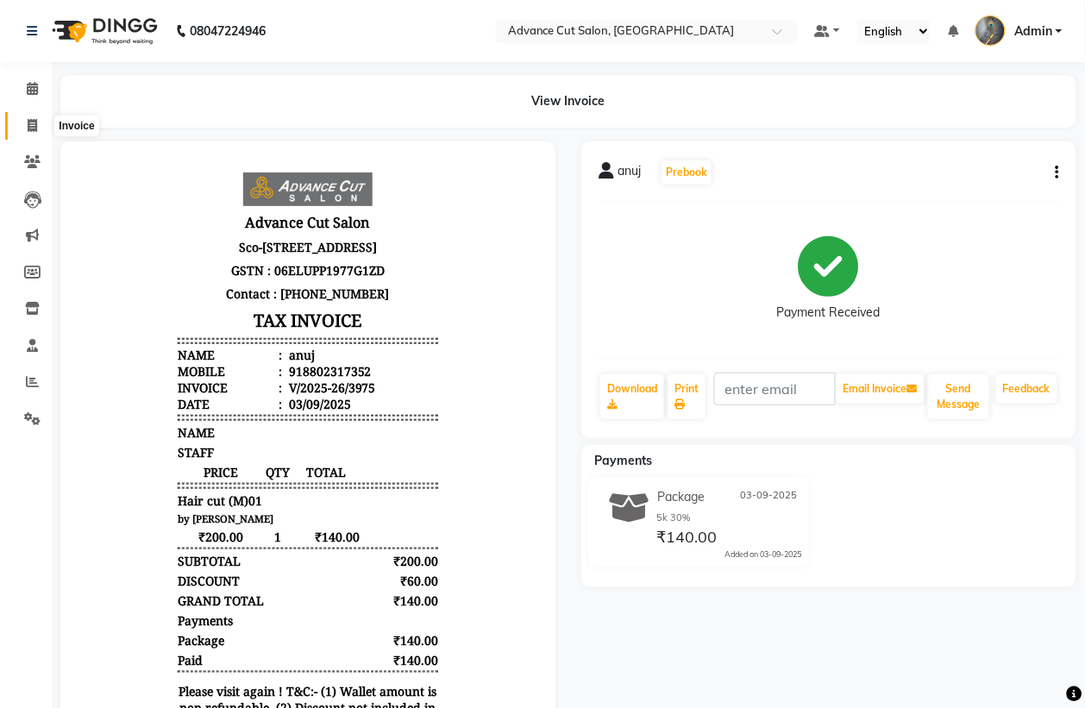
click at [35, 121] on icon at bounding box center [32, 125] width 9 height 13
select select "service"
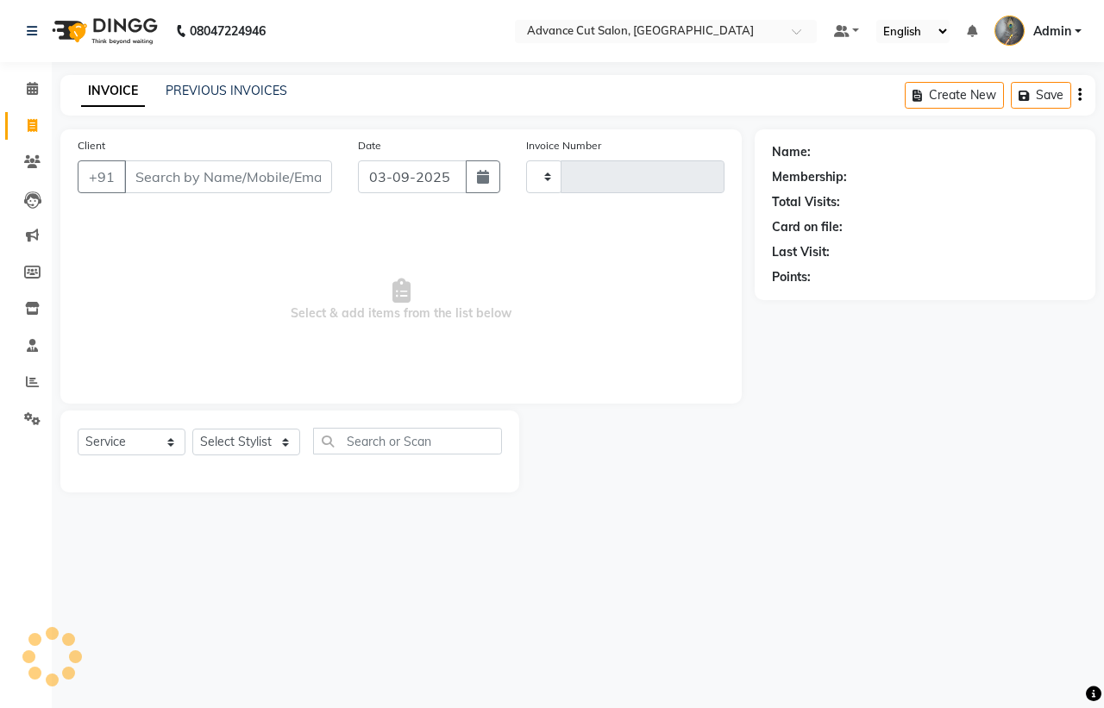
type input "3976"
select select "4939"
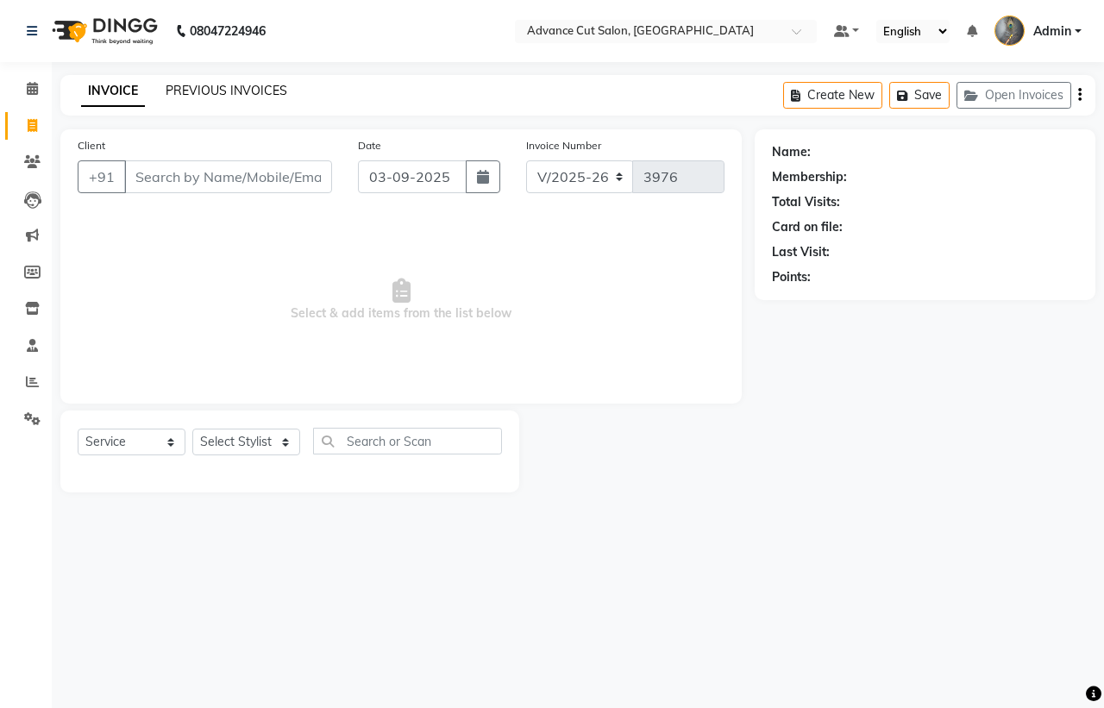
click at [227, 92] on link "PREVIOUS INVOICES" at bounding box center [227, 91] width 122 height 16
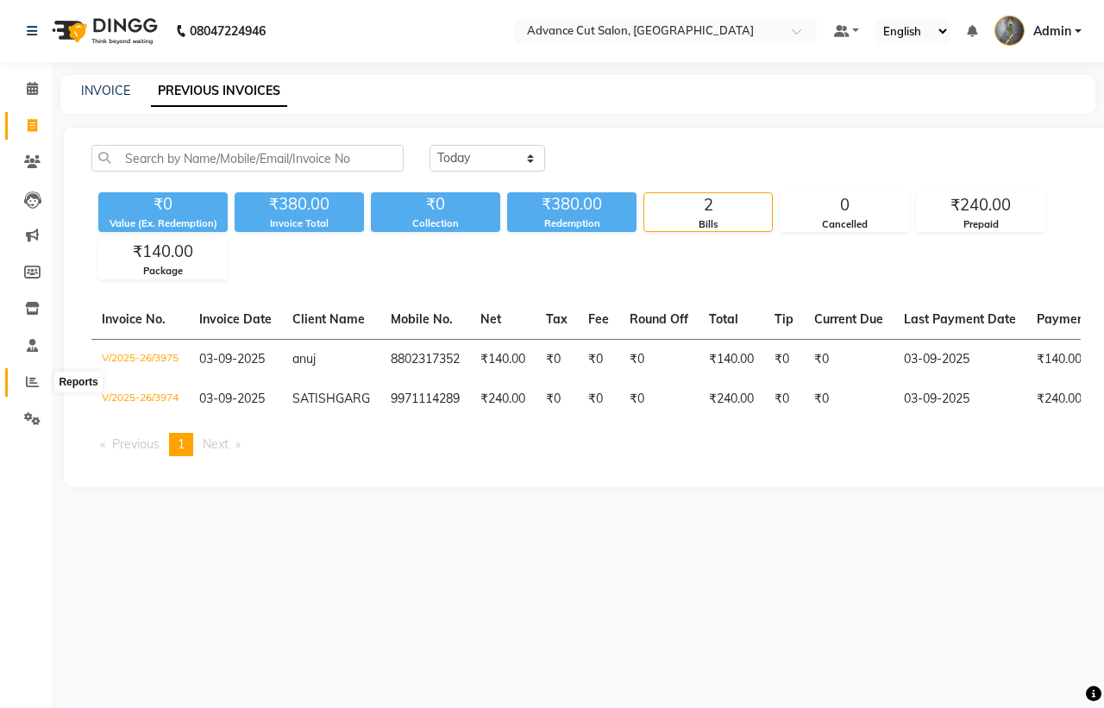
click at [32, 385] on icon at bounding box center [32, 381] width 13 height 13
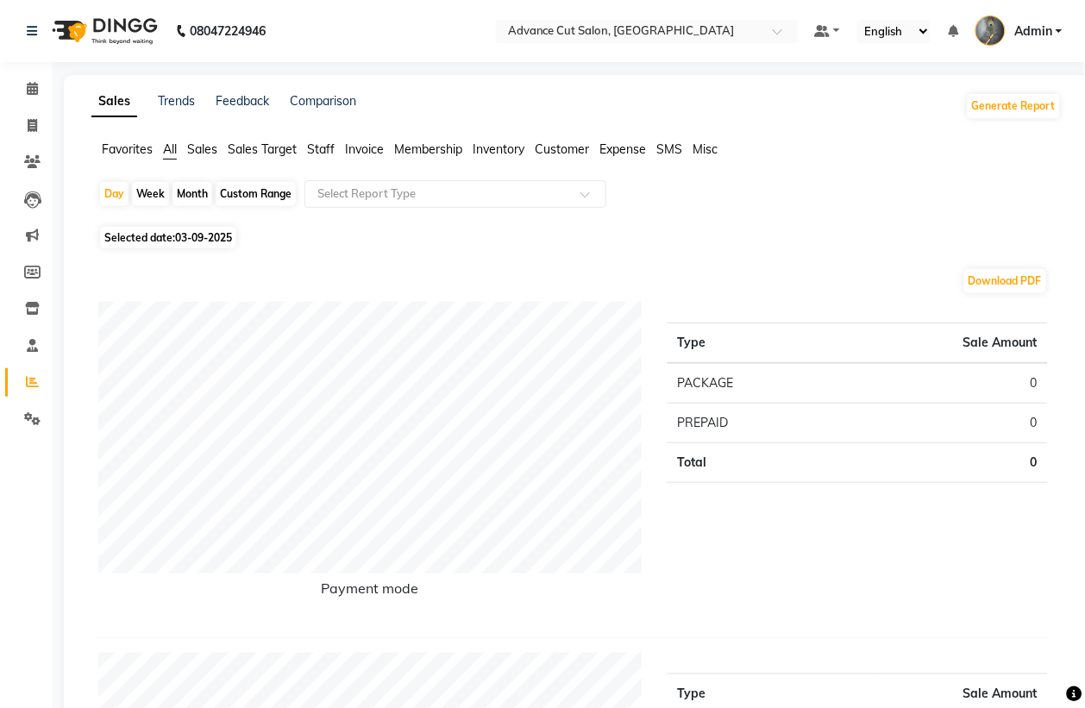
click at [194, 243] on span "03-09-2025" at bounding box center [203, 237] width 57 height 13
select select "9"
select select "2025"
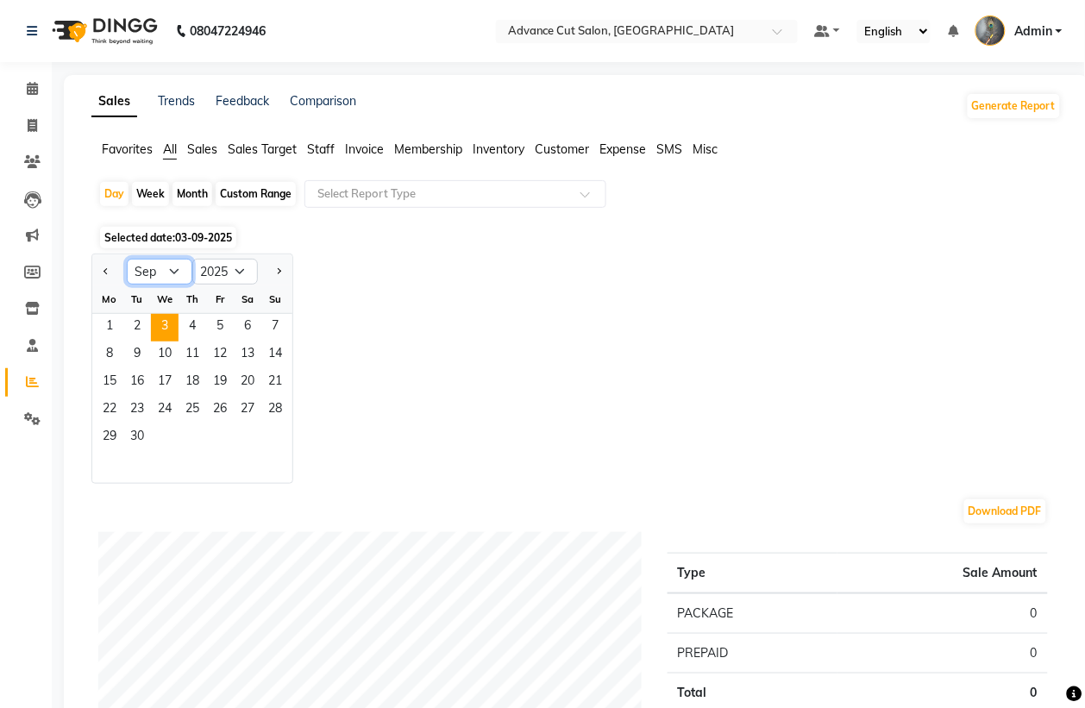
click at [158, 274] on select "Jan Feb Mar Apr May Jun [DATE] Aug Sep Oct Nov Dec" at bounding box center [160, 272] width 66 height 26
select select "8"
click at [127, 260] on select "Jan Feb Mar Apr May Jun [DATE] Aug Sep Oct Nov Dec" at bounding box center [160, 272] width 66 height 26
click at [230, 204] on div "Custom Range" at bounding box center [256, 194] width 80 height 24
select select "9"
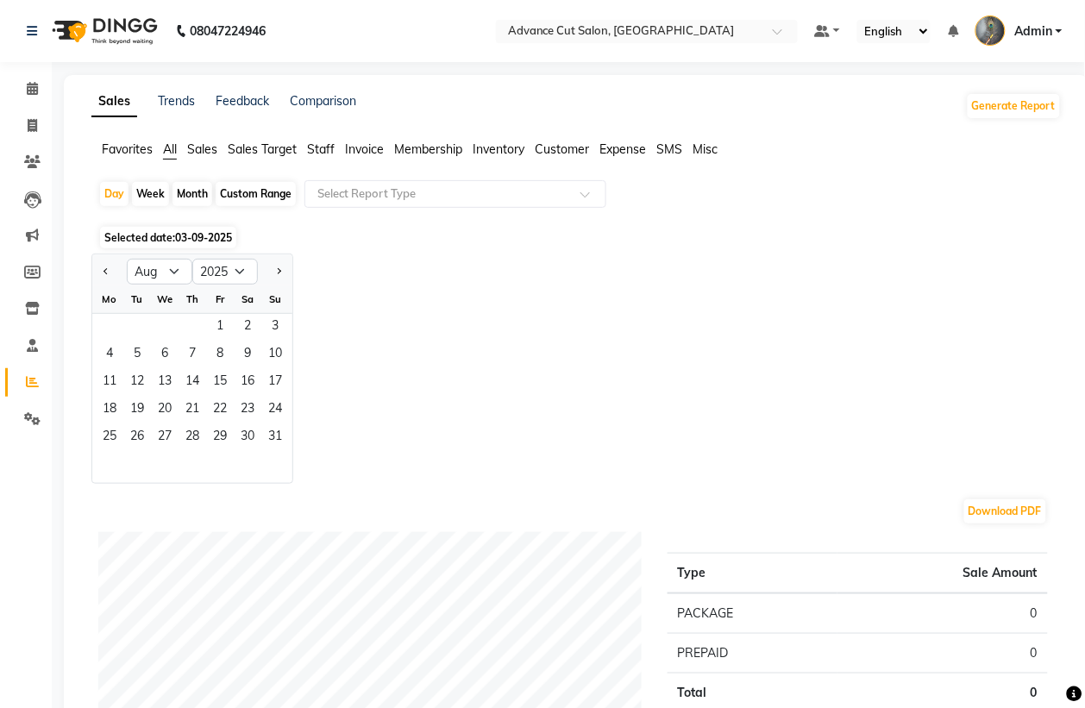
select select "2025"
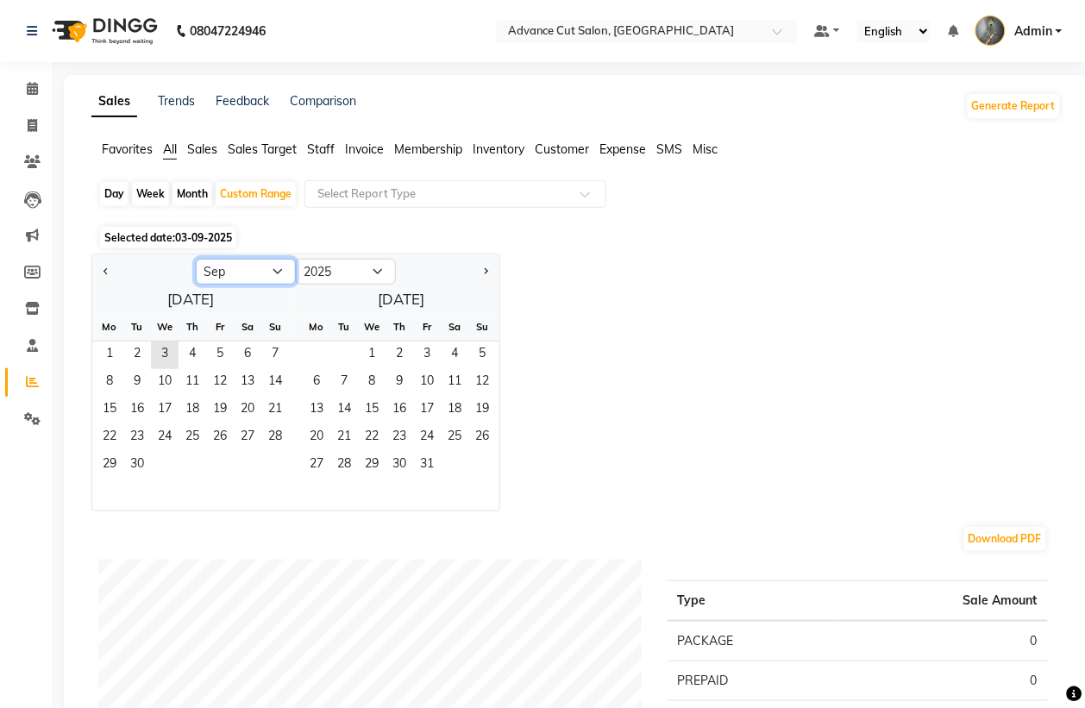
click at [225, 270] on select "Jan Feb Mar Apr May Jun [DATE] Aug Sep Oct Nov Dec" at bounding box center [246, 272] width 100 height 26
select select "8"
click at [196, 260] on select "Jan Feb Mar Apr May Jun [DATE] Aug Sep Oct Nov Dec" at bounding box center [246, 272] width 100 height 26
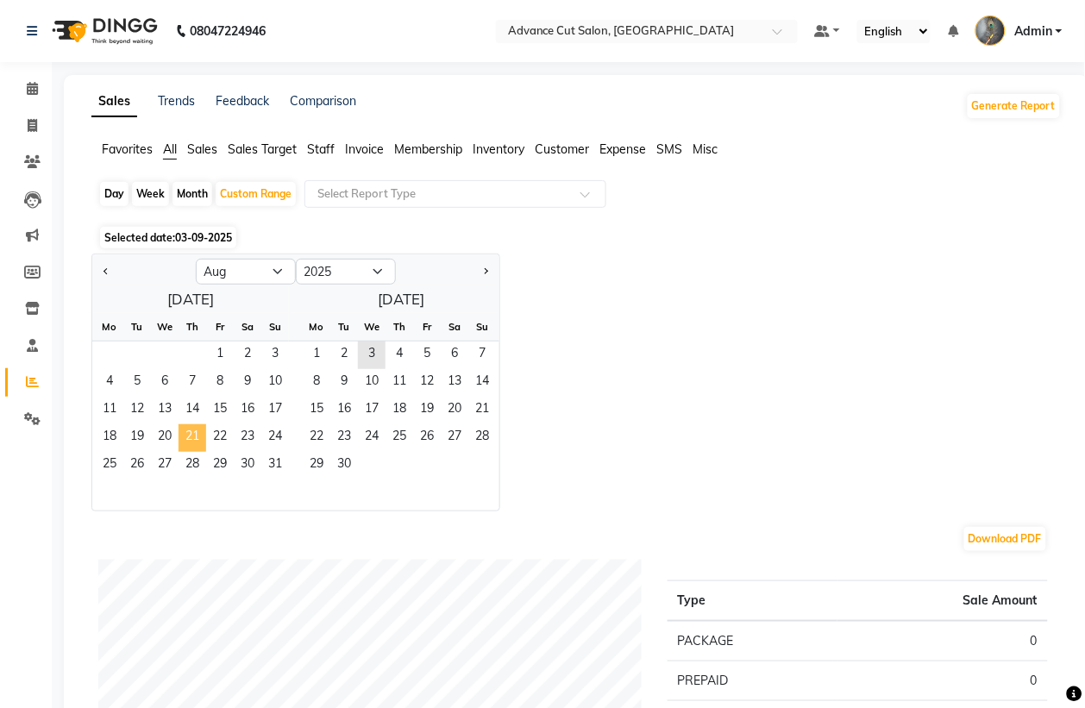
click at [194, 437] on span "21" at bounding box center [193, 438] width 28 height 28
click at [267, 463] on span "31" at bounding box center [275, 466] width 28 height 28
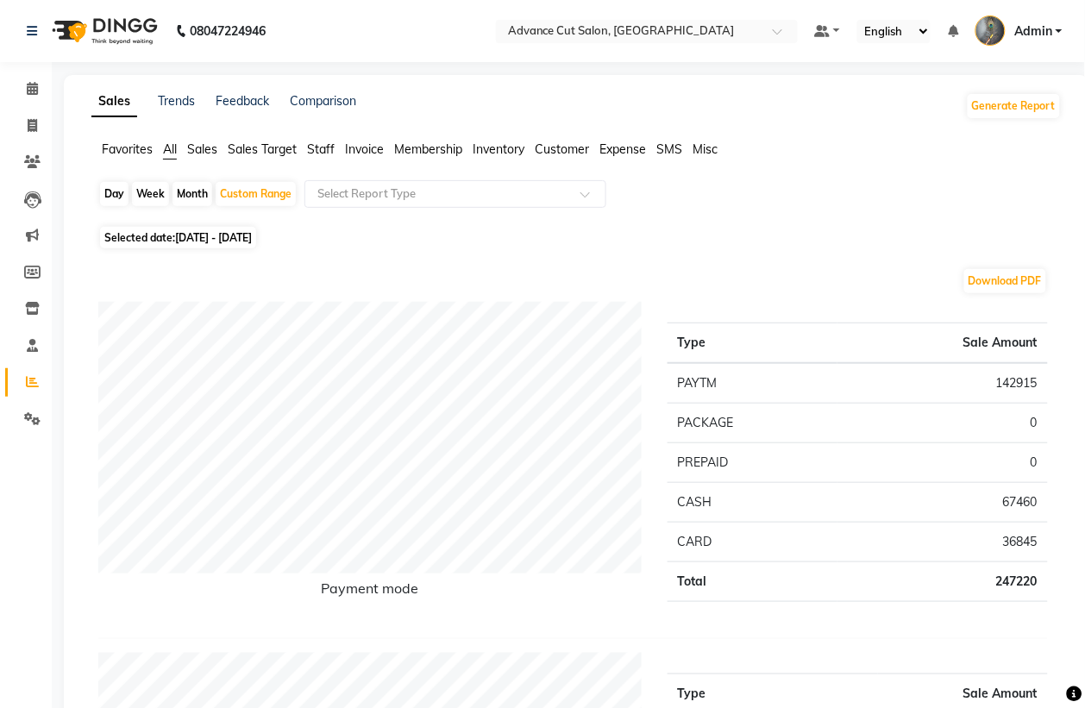
click at [330, 145] on span "Staff" at bounding box center [321, 149] width 28 height 16
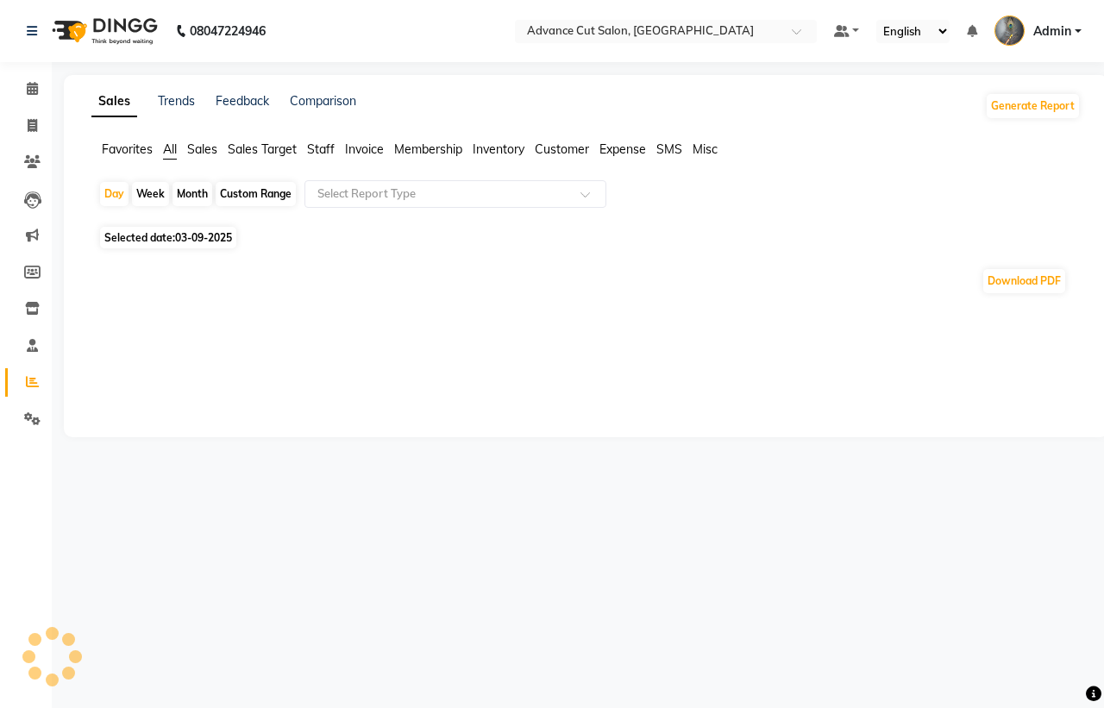
select select "en"
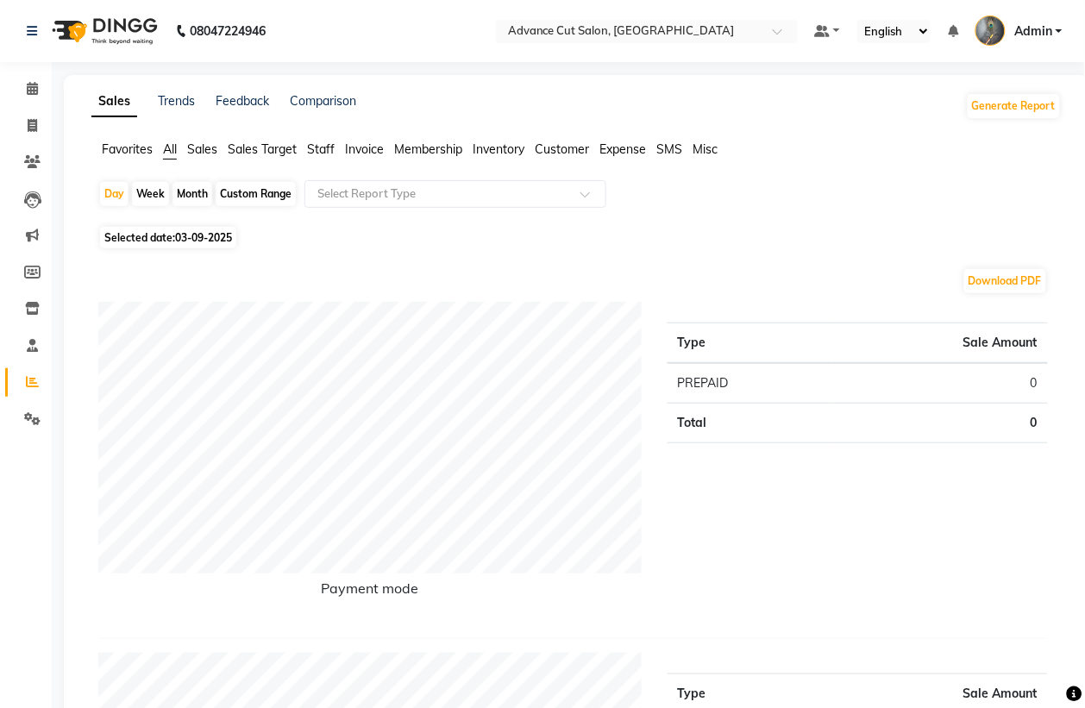
click at [185, 235] on span "03-09-2025" at bounding box center [203, 237] width 57 height 13
select select "9"
select select "2025"
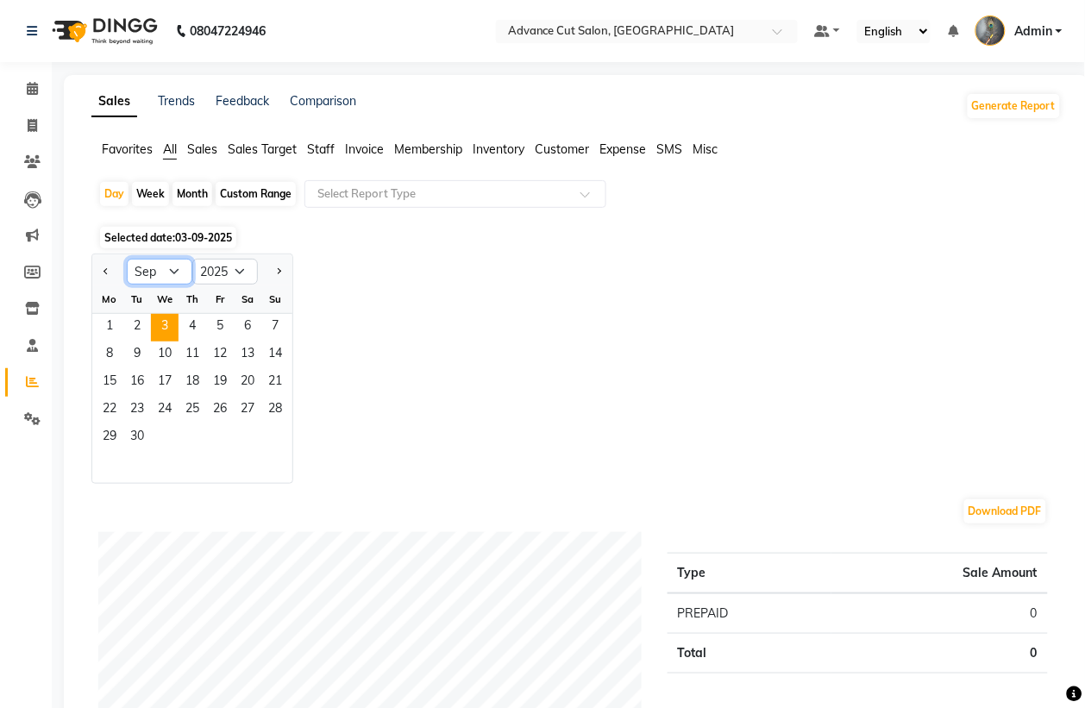
click at [177, 277] on select "Jan Feb Mar Apr May Jun [DATE] Aug Sep Oct Nov Dec" at bounding box center [160, 272] width 66 height 26
select select "8"
click at [127, 260] on select "Jan Feb Mar Apr May Jun [DATE] Aug Sep Oct Nov Dec" at bounding box center [160, 272] width 66 height 26
click at [195, 192] on div "Month" at bounding box center [193, 194] width 40 height 24
select select "9"
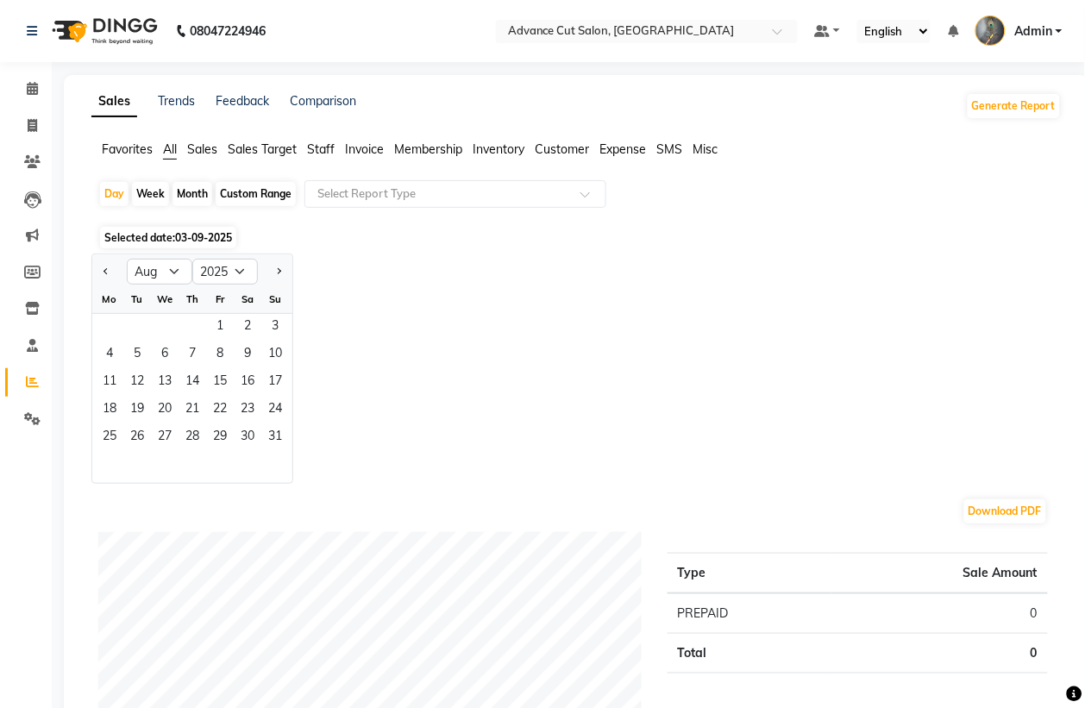
select select "2025"
click at [166, 269] on select "Jan Feb Mar Apr May Jun [DATE] Aug Sep Oct Nov Dec" at bounding box center [160, 272] width 66 height 26
select select "8"
click at [127, 260] on select "Jan Feb Mar Apr May Jun [DATE] Aug Sep Oct Nov Dec" at bounding box center [160, 272] width 66 height 26
click at [212, 322] on span "1" at bounding box center [220, 328] width 28 height 28
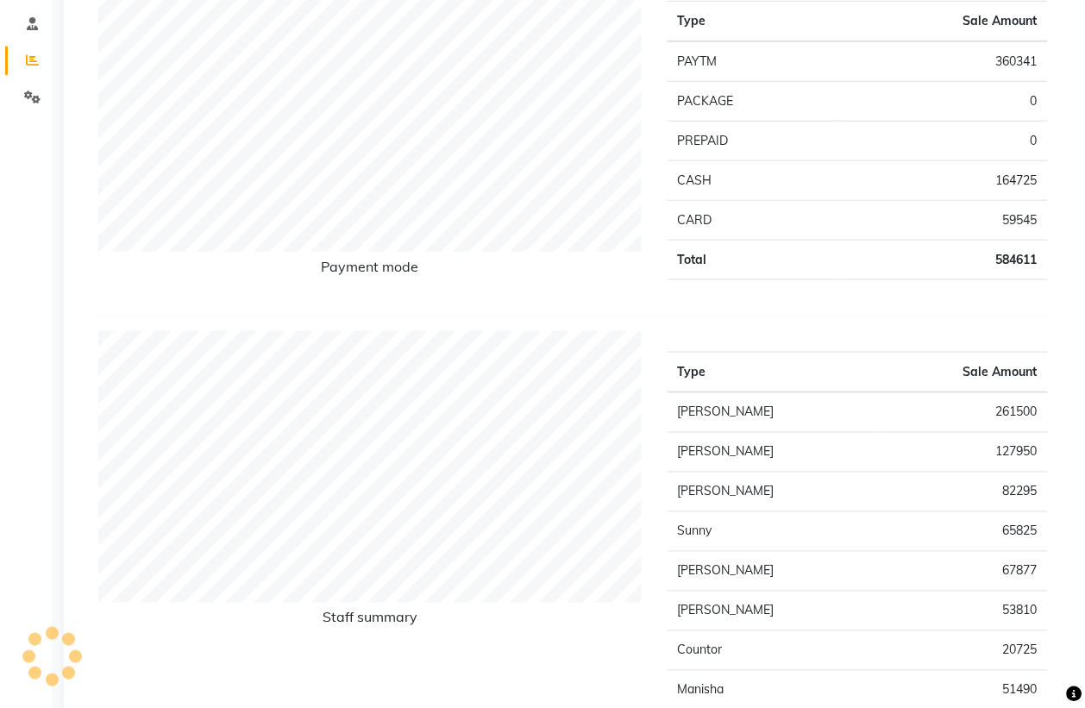
scroll to position [108, 0]
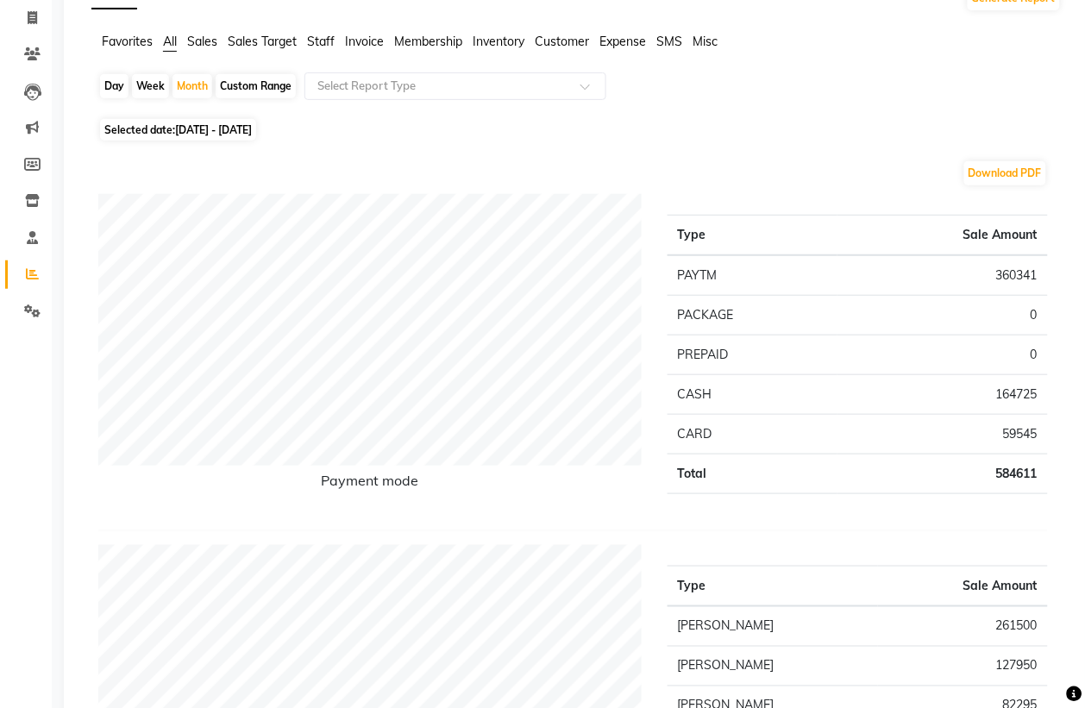
click at [217, 131] on span "[DATE] - [DATE]" at bounding box center [213, 129] width 77 height 13
select select "8"
select select "2025"
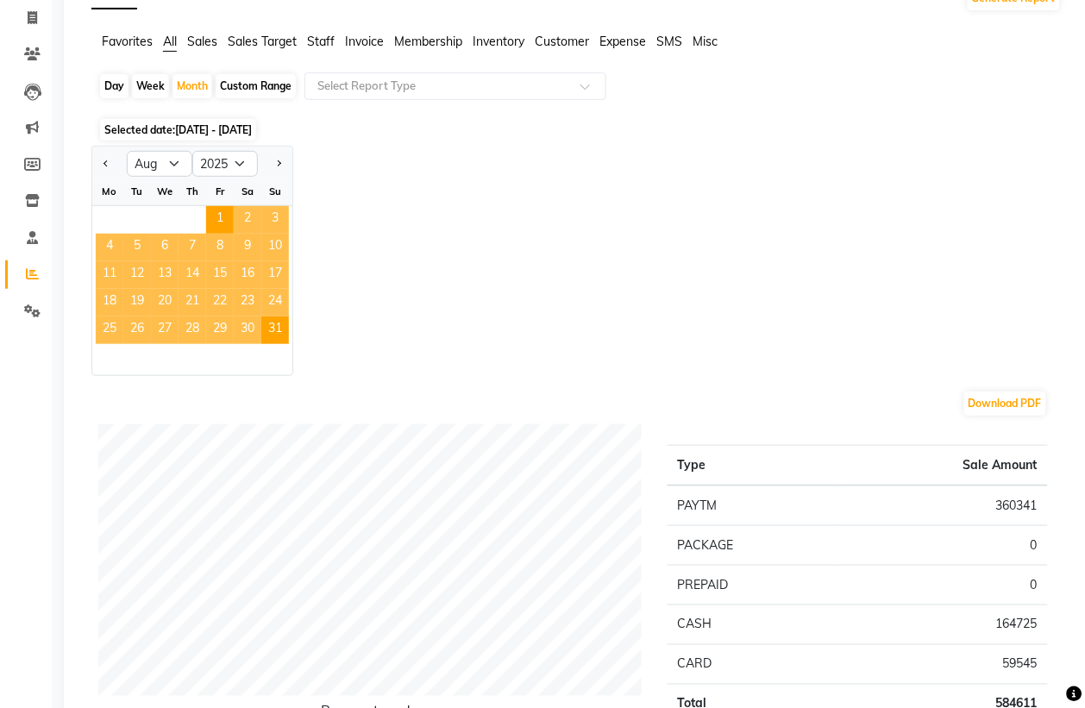
click at [163, 50] on li "All" at bounding box center [170, 42] width 14 height 19
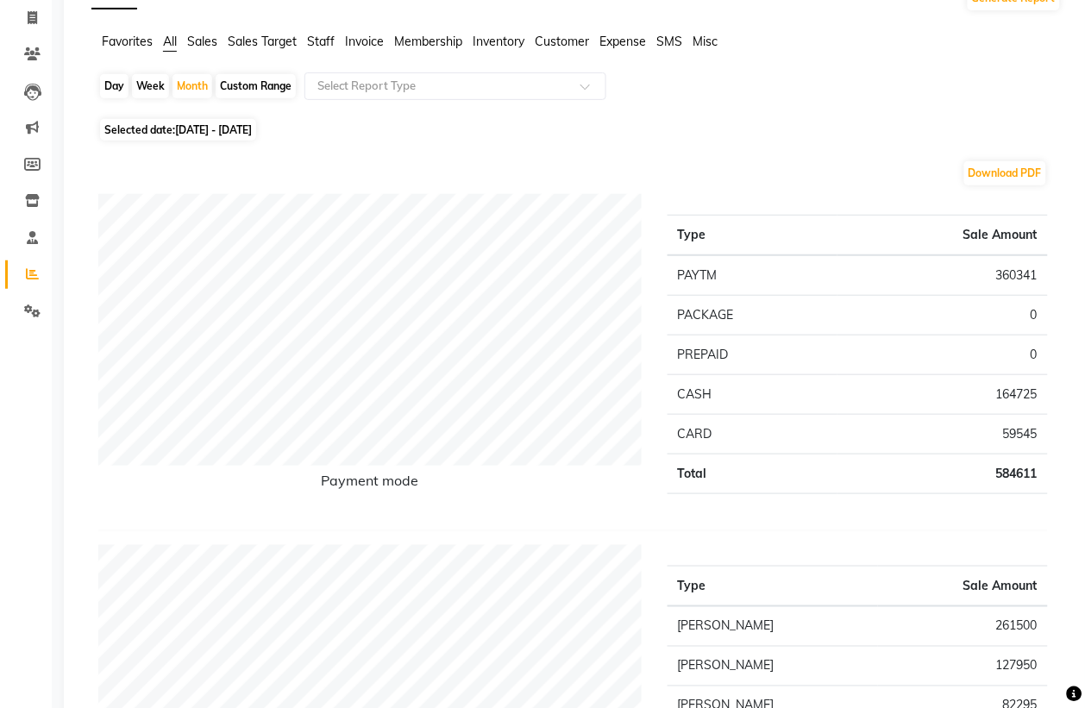
click at [106, 93] on div "Day" at bounding box center [114, 86] width 28 height 24
select select "8"
select select "2025"
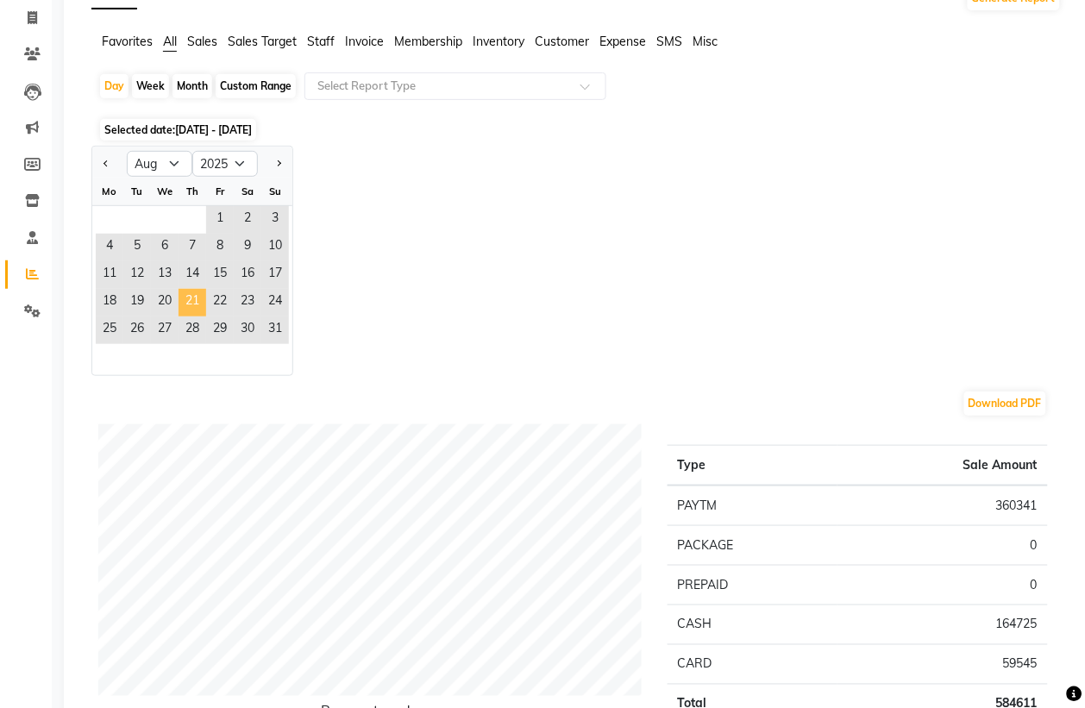
click at [190, 307] on span "21" at bounding box center [193, 303] width 28 height 28
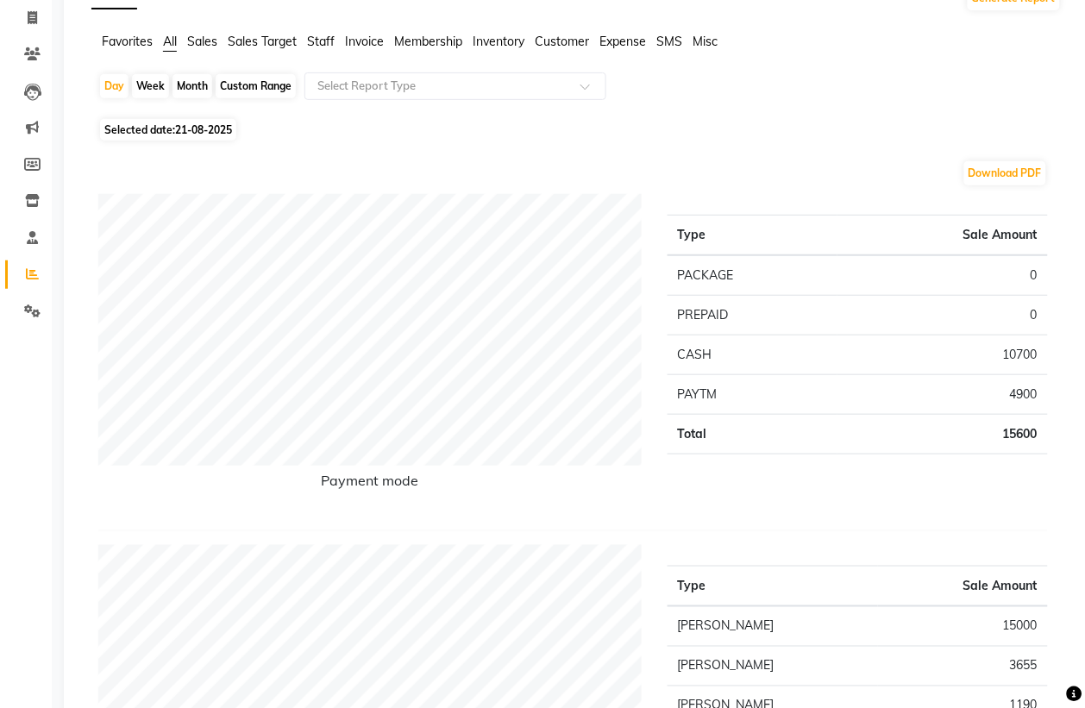
click at [204, 130] on span "21-08-2025" at bounding box center [203, 129] width 57 height 13
select select "8"
select select "2025"
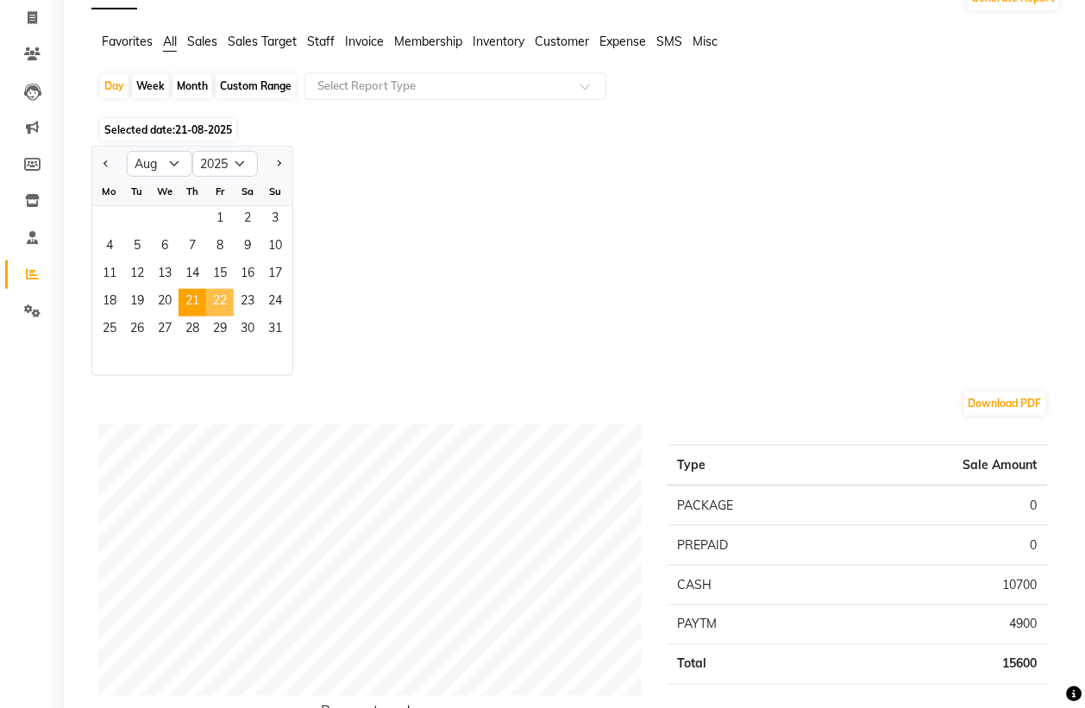
click at [230, 291] on span "22" at bounding box center [220, 303] width 28 height 28
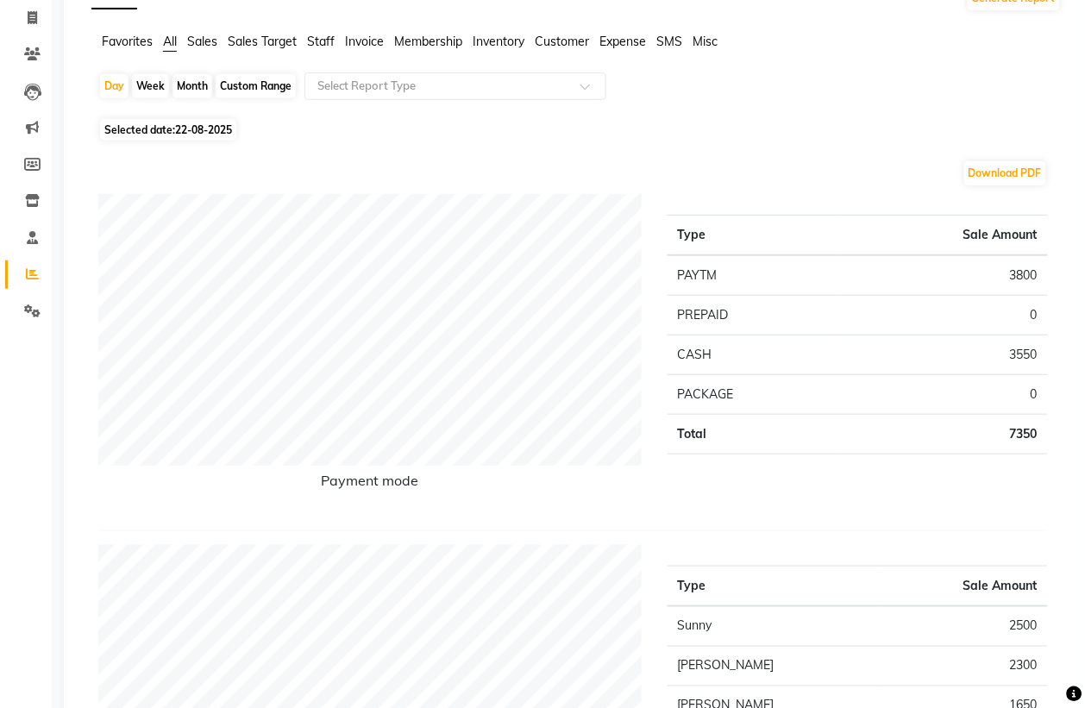
click at [205, 126] on span "22-08-2025" at bounding box center [203, 129] width 57 height 13
select select "8"
select select "2025"
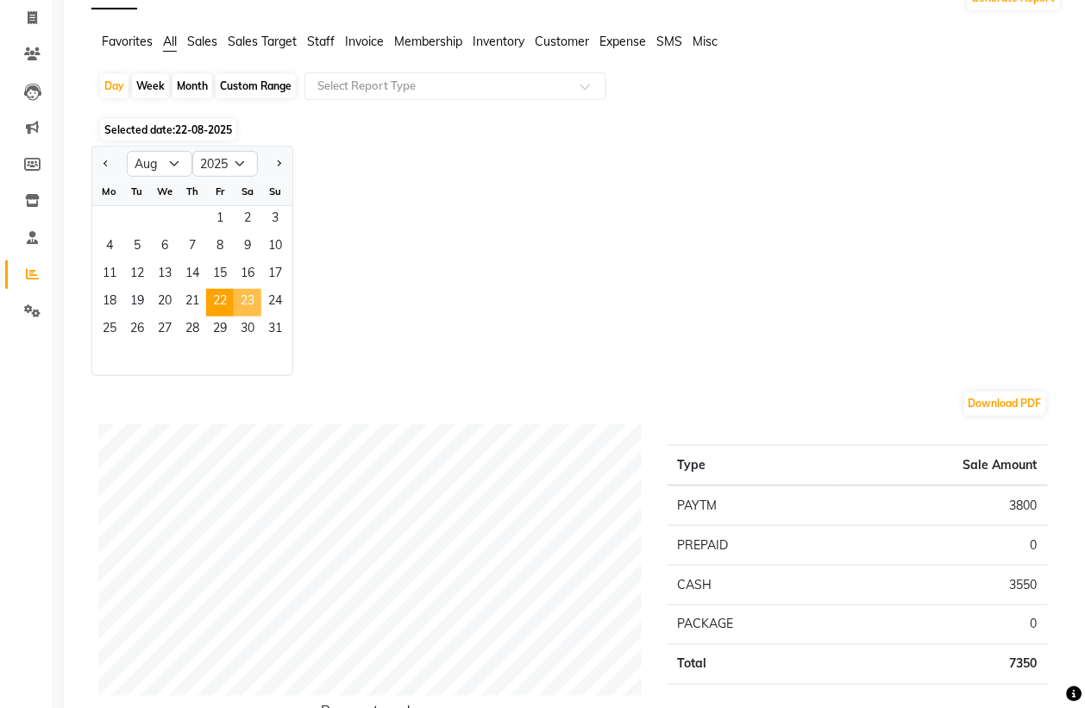
click at [235, 305] on span "23" at bounding box center [248, 303] width 28 height 28
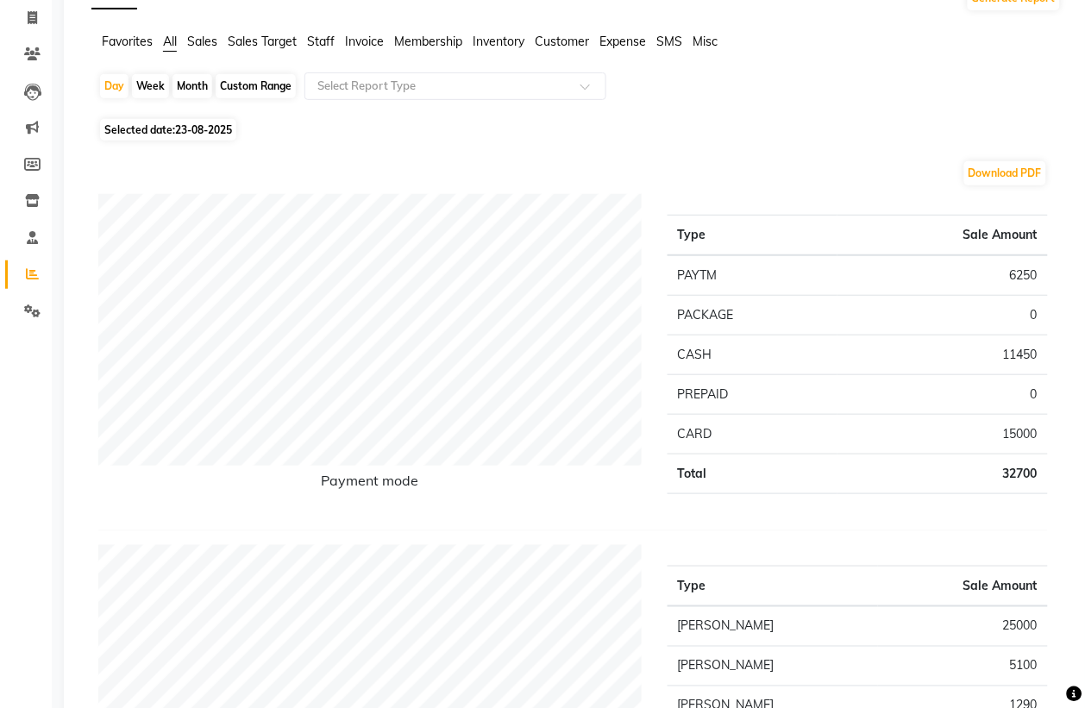
click at [197, 123] on span "Selected date: [DATE]" at bounding box center [168, 130] width 136 height 22
select select "8"
select select "2025"
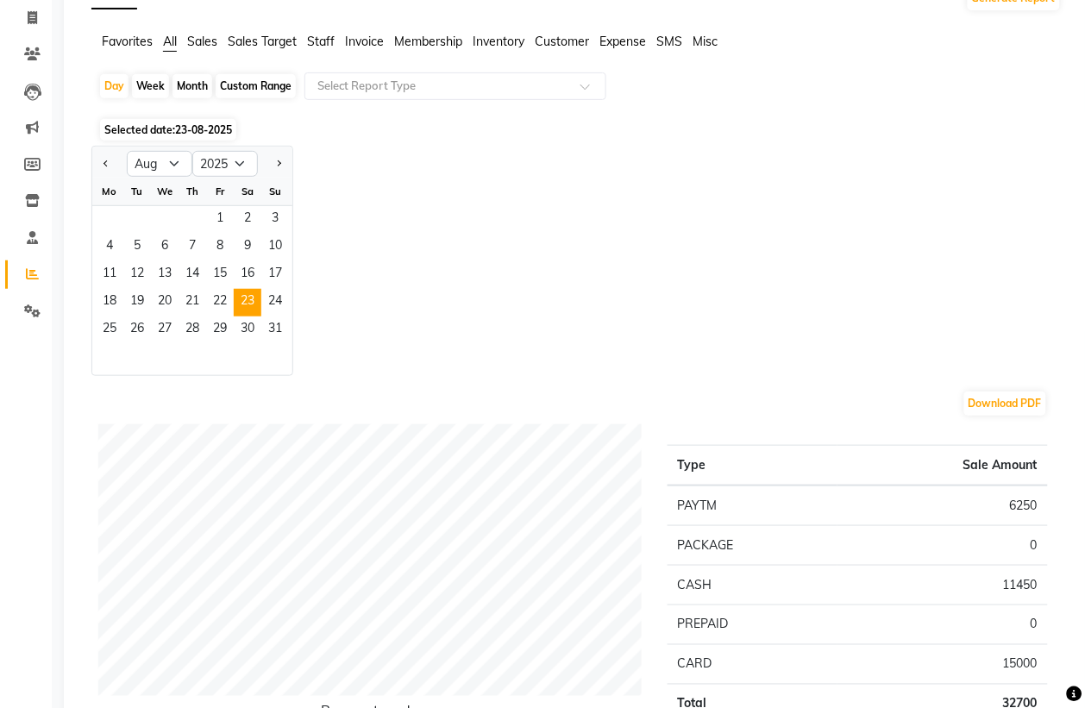
click at [293, 306] on ngb-datepicker "Jan Feb Mar Apr May Jun [DATE] Aug Sep Oct Nov [DATE] 2016 2017 2018 2019 2020 …" at bounding box center [192, 261] width 202 height 230
click at [279, 302] on span "24" at bounding box center [275, 303] width 28 height 28
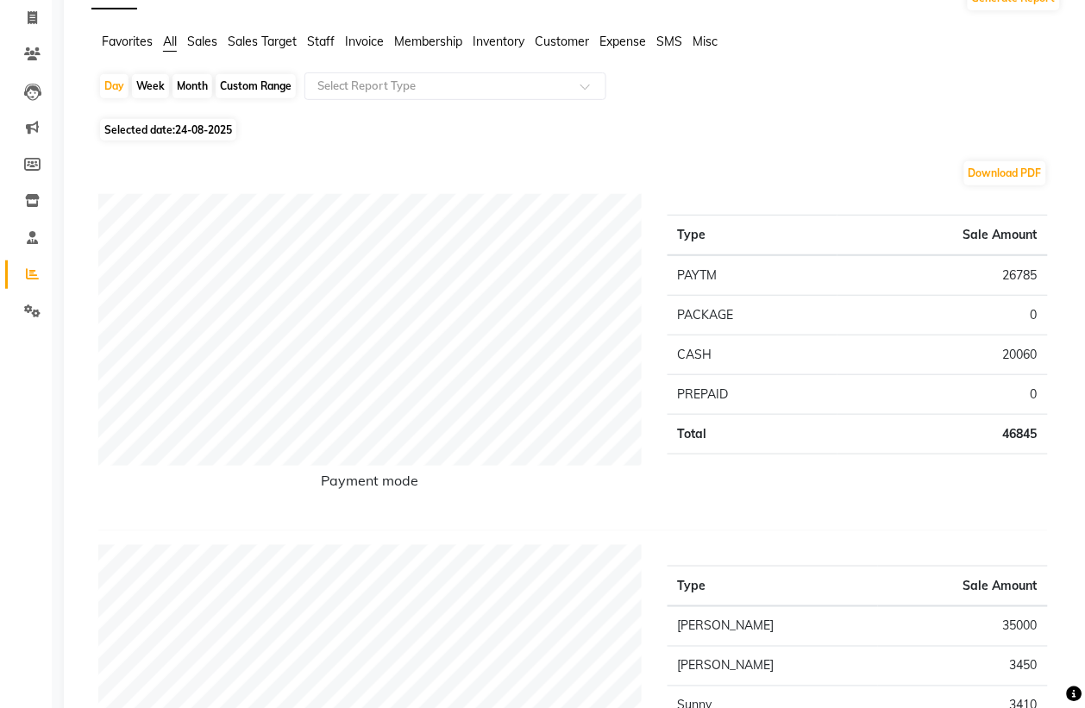
click at [223, 128] on span "24-08-2025" at bounding box center [203, 129] width 57 height 13
select select "8"
select select "2025"
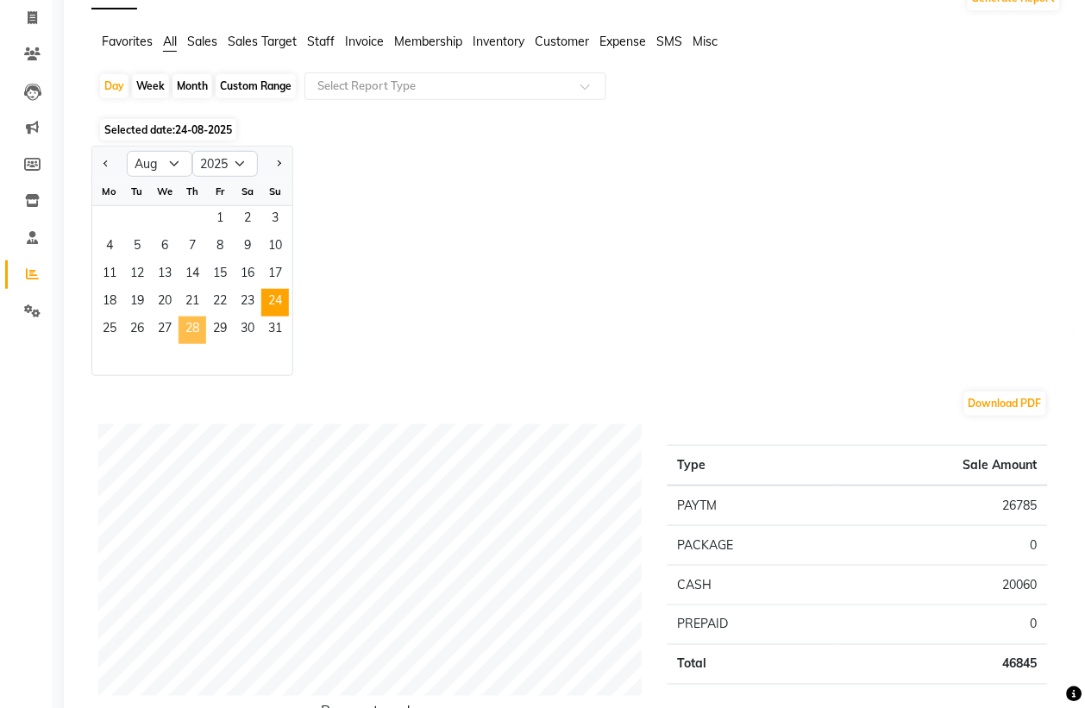
click at [204, 330] on span "28" at bounding box center [193, 331] width 28 height 28
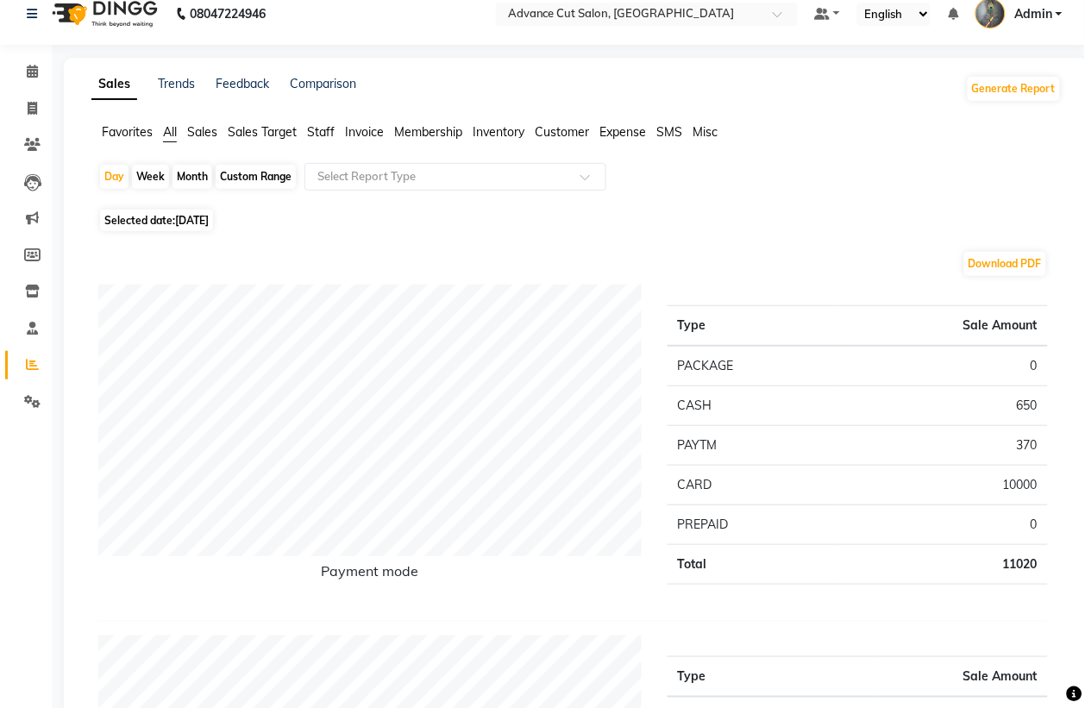
scroll to position [0, 0]
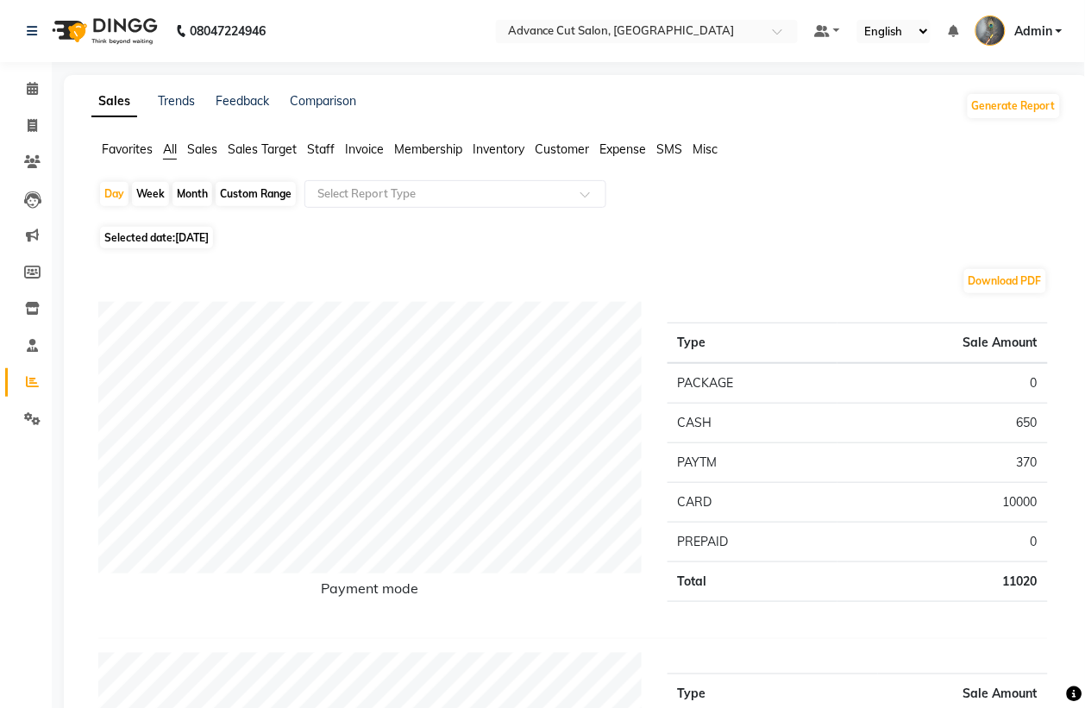
click at [209, 234] on span "[DATE]" at bounding box center [192, 237] width 34 height 13
select select "8"
select select "2025"
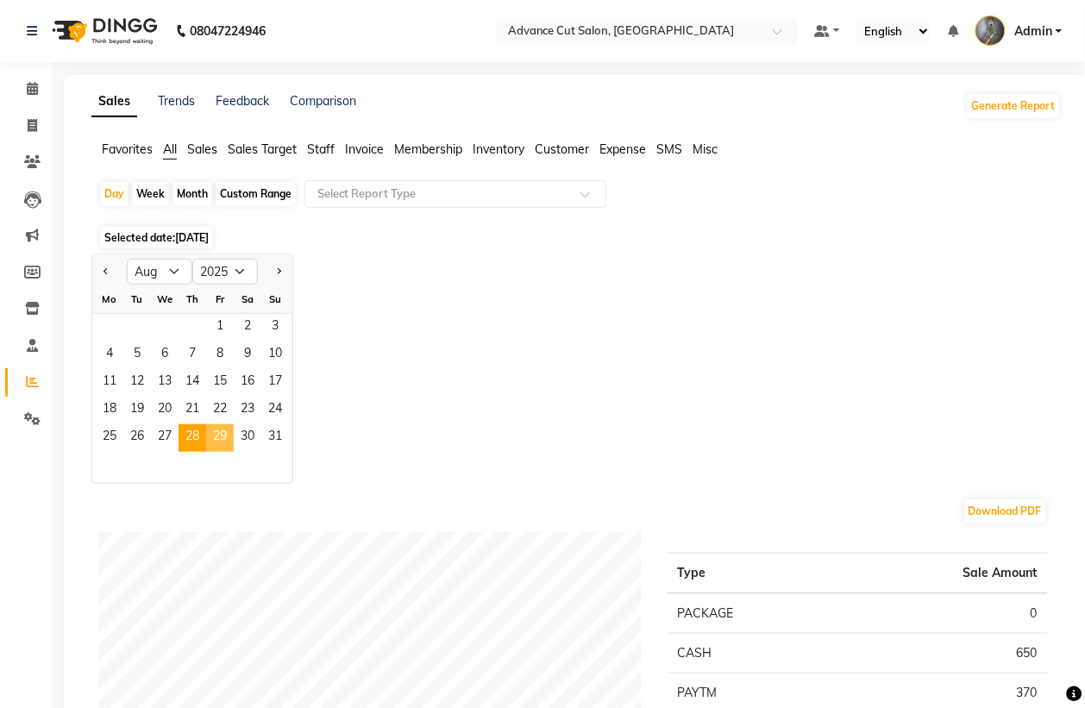
click at [213, 442] on span "29" at bounding box center [220, 438] width 28 height 28
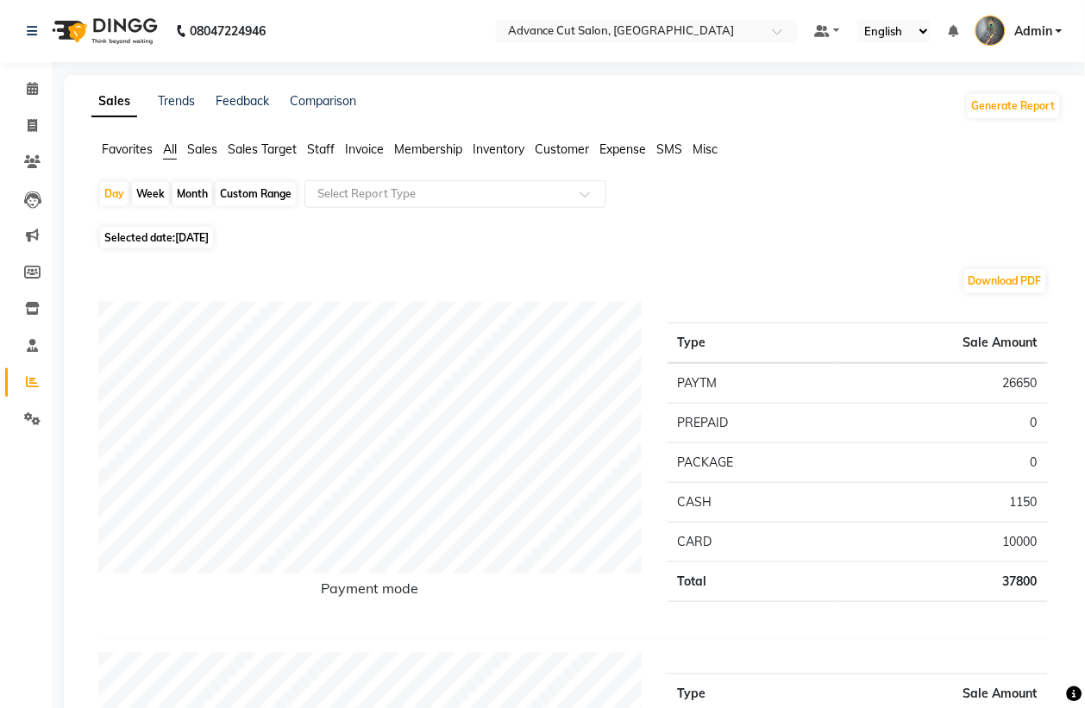
click at [209, 243] on span "[DATE]" at bounding box center [192, 237] width 34 height 13
select select "8"
select select "2025"
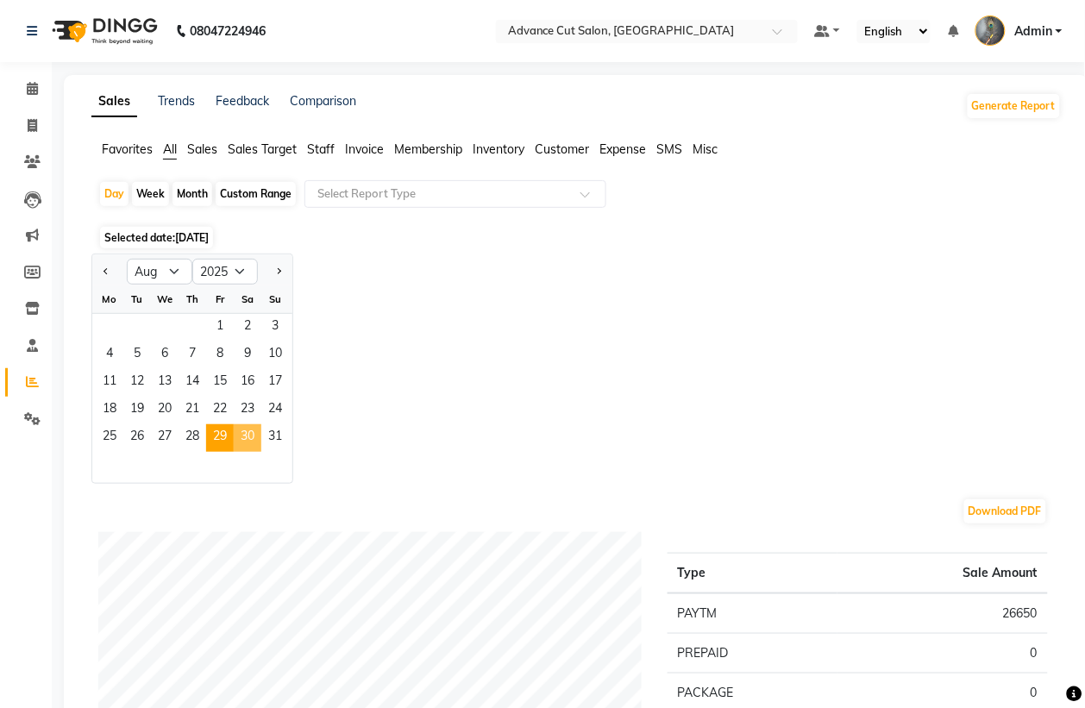
click at [242, 431] on span "30" at bounding box center [248, 438] width 28 height 28
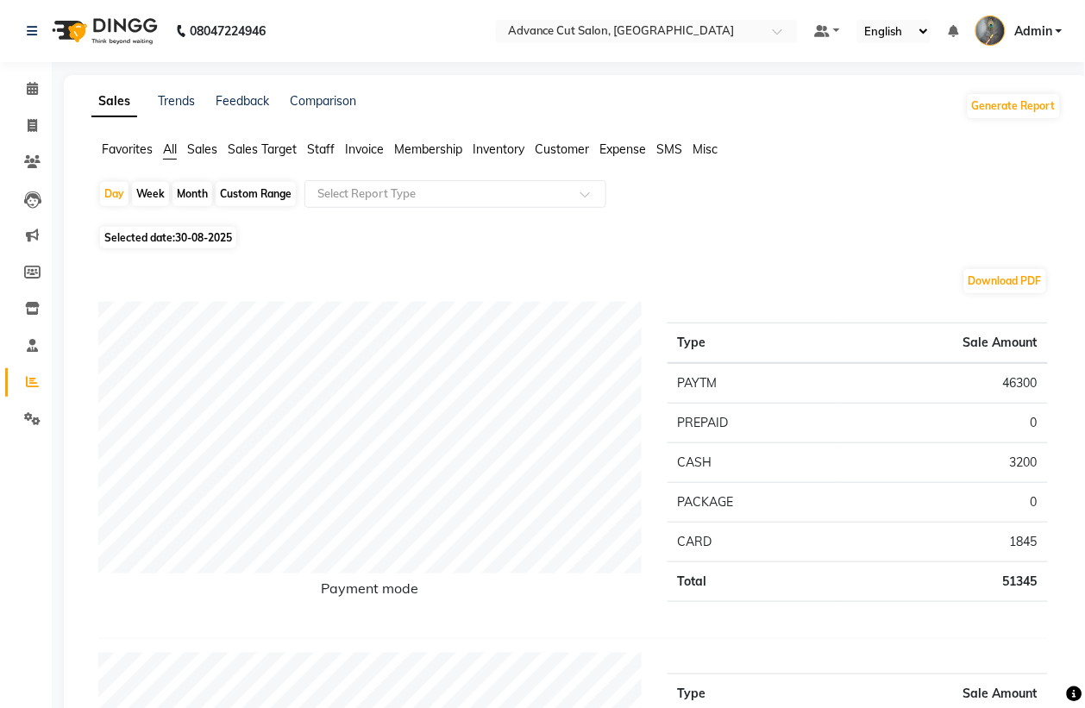
click at [192, 237] on span "30-08-2025" at bounding box center [203, 237] width 57 height 13
select select "8"
select select "2025"
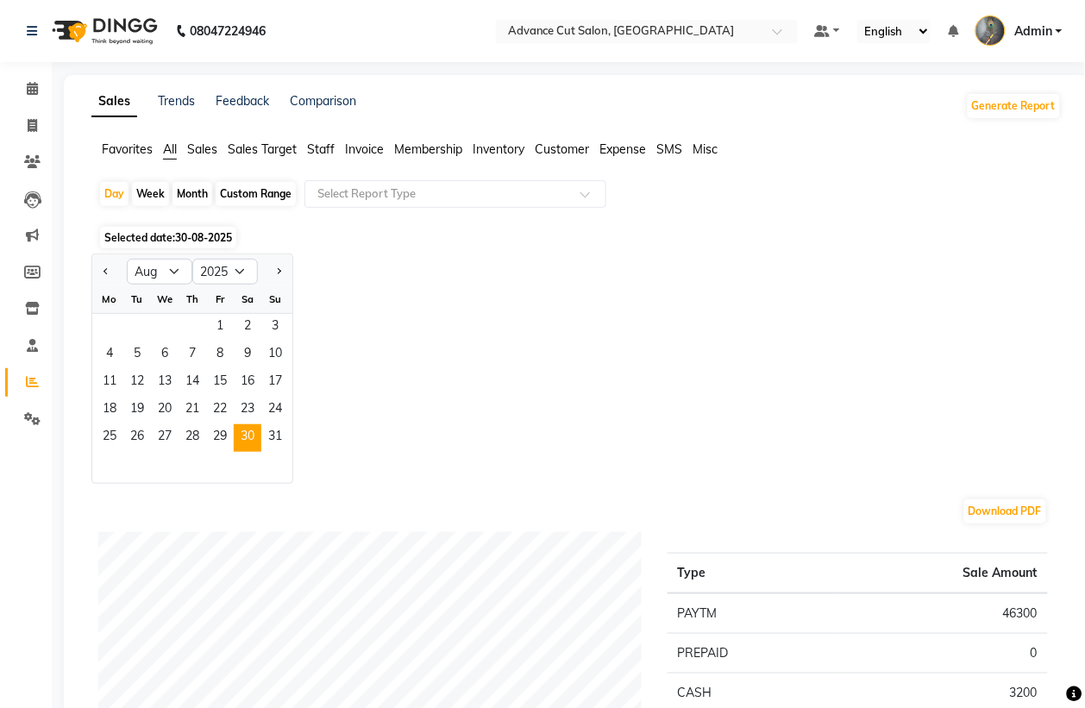
click at [199, 188] on div "Month" at bounding box center [193, 194] width 40 height 24
select select "8"
select select "2025"
click at [220, 324] on span "1" at bounding box center [220, 328] width 28 height 28
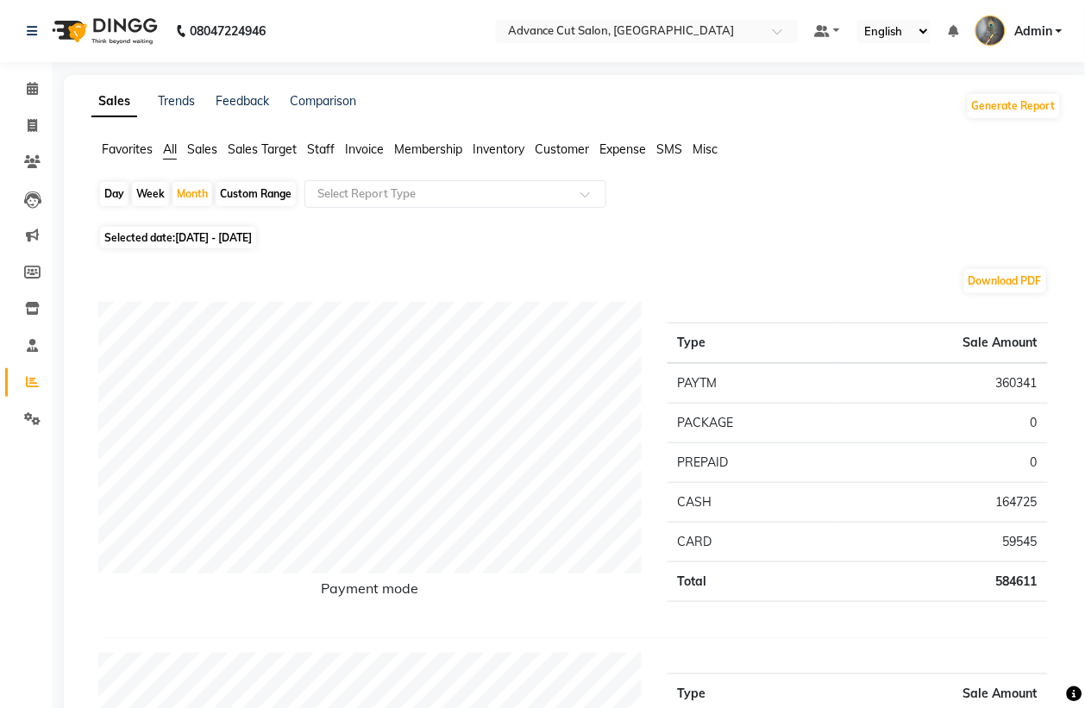
click at [313, 153] on span "Staff" at bounding box center [321, 149] width 28 height 16
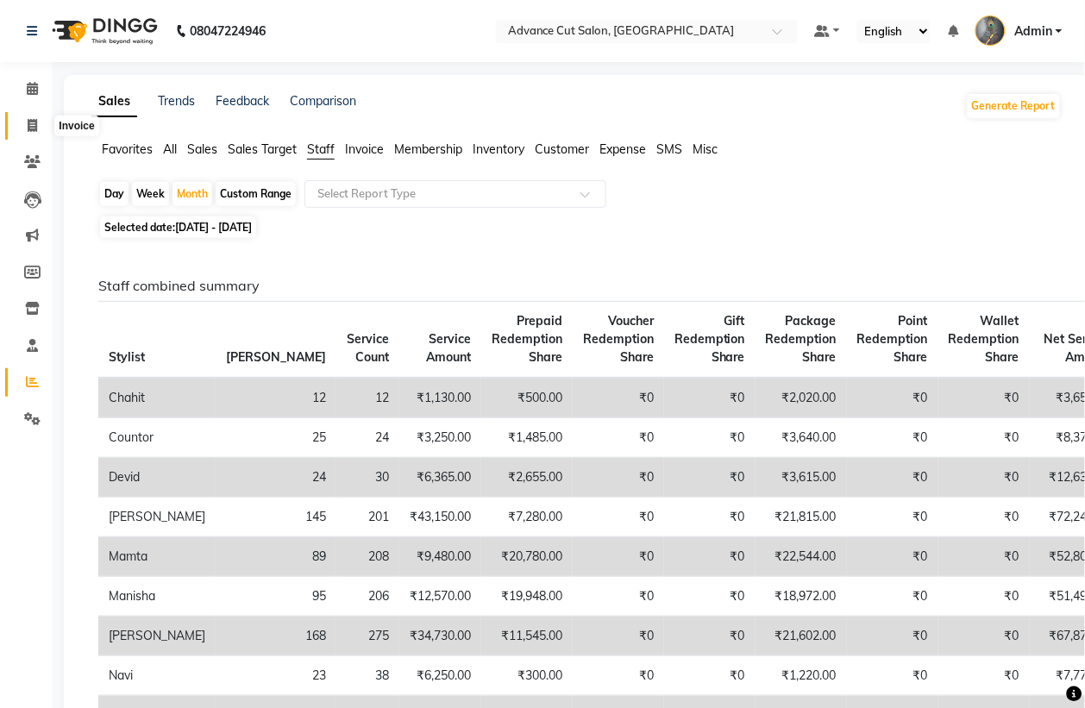
click at [22, 121] on span at bounding box center [32, 126] width 30 height 20
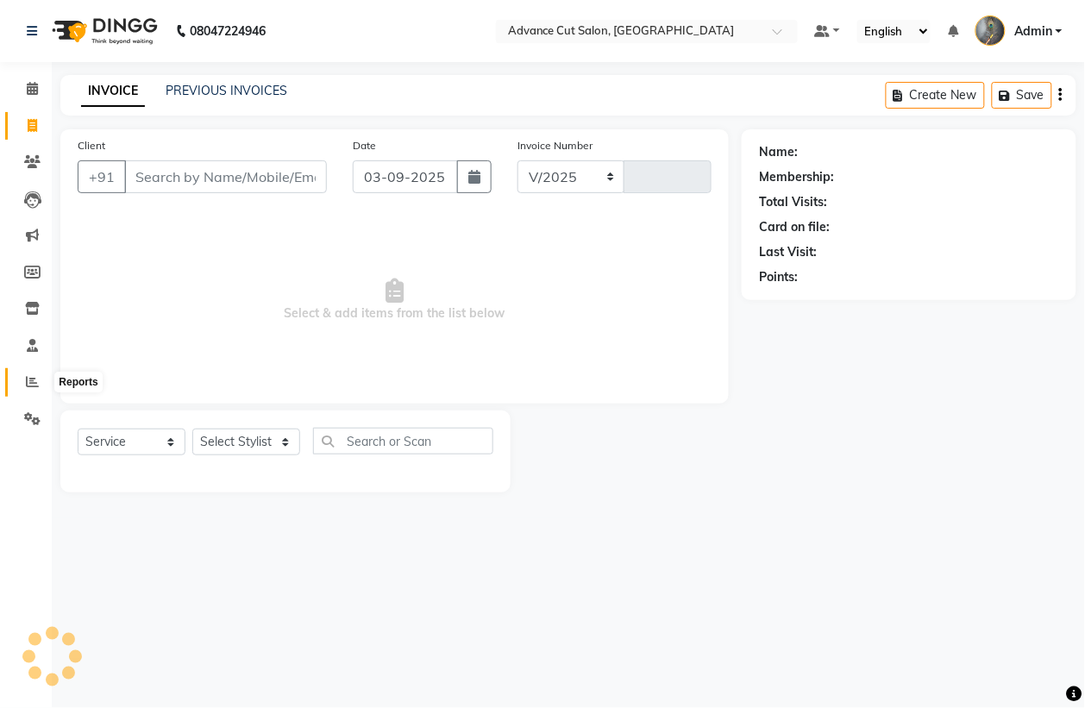
click at [22, 386] on span at bounding box center [32, 383] width 30 height 20
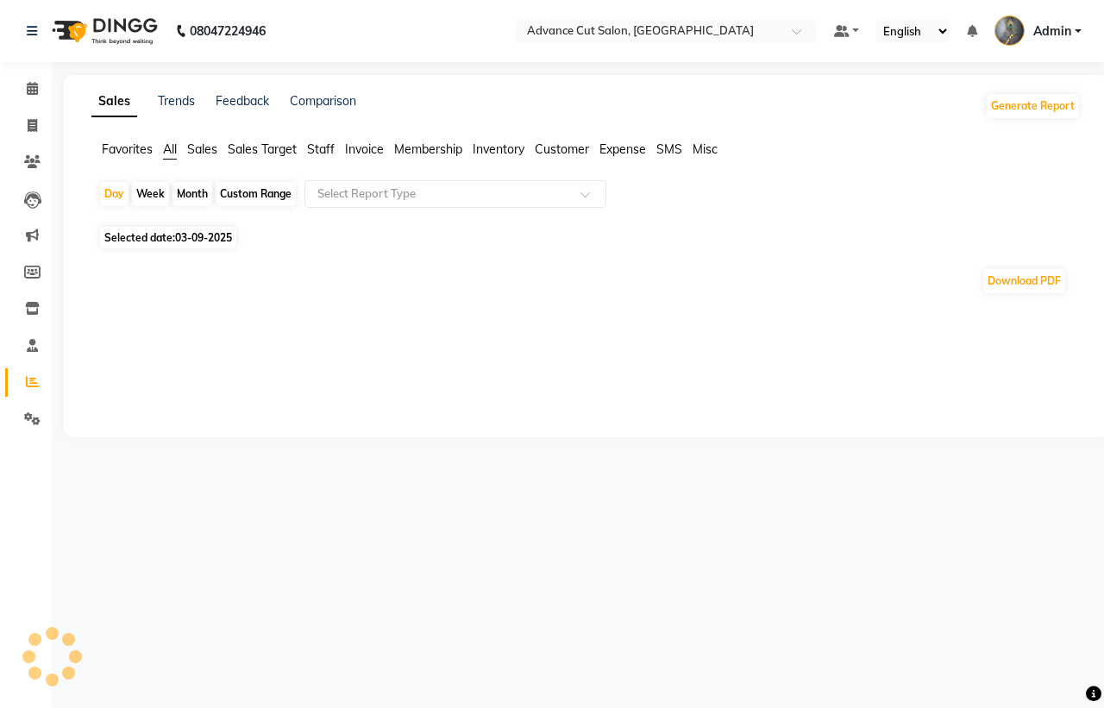
click at [160, 242] on span "Selected date: [DATE]" at bounding box center [168, 238] width 136 height 22
select select "9"
select select "2025"
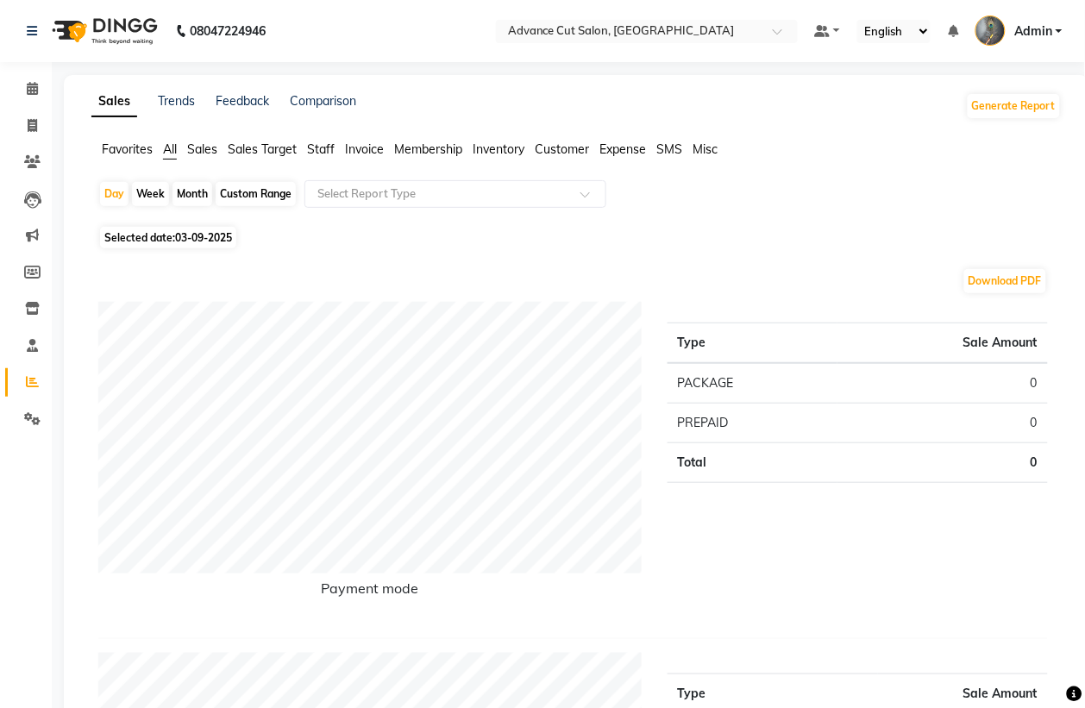
click at [178, 230] on span "Selected date: [DATE]" at bounding box center [168, 238] width 136 height 22
select select "9"
select select "2025"
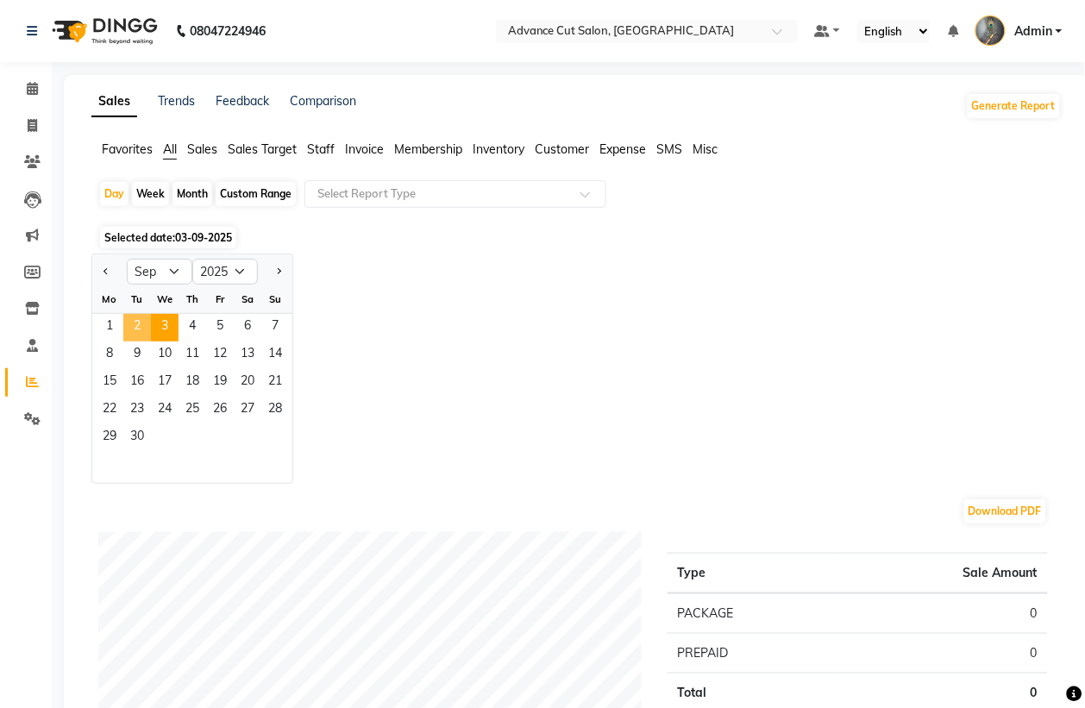
click at [135, 324] on span "2" at bounding box center [137, 328] width 28 height 28
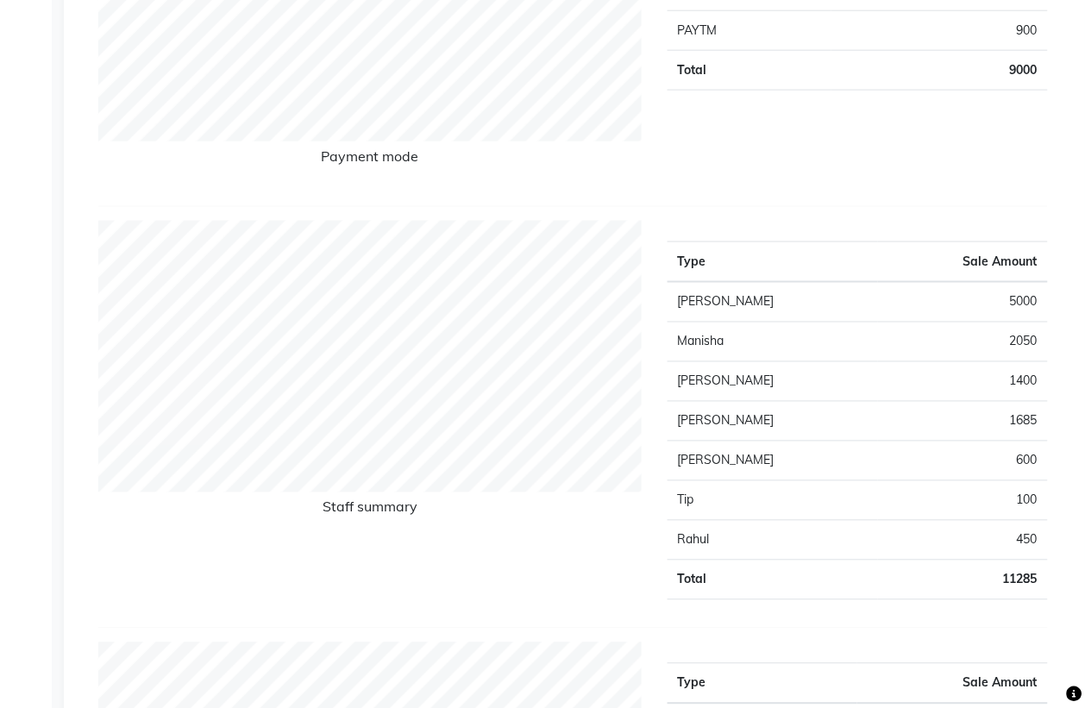
scroll to position [431, 0]
